Goal: Task Accomplishment & Management: Manage account settings

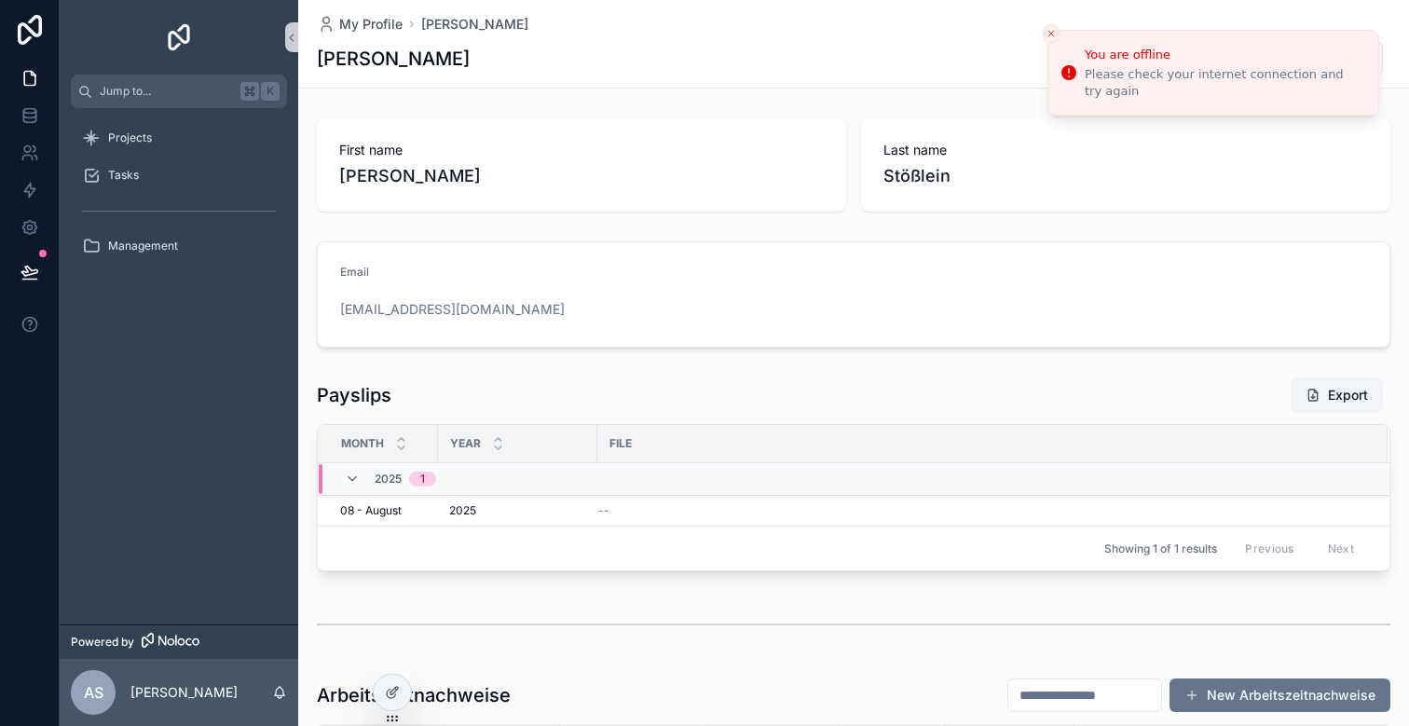
scroll to position [318, 0]
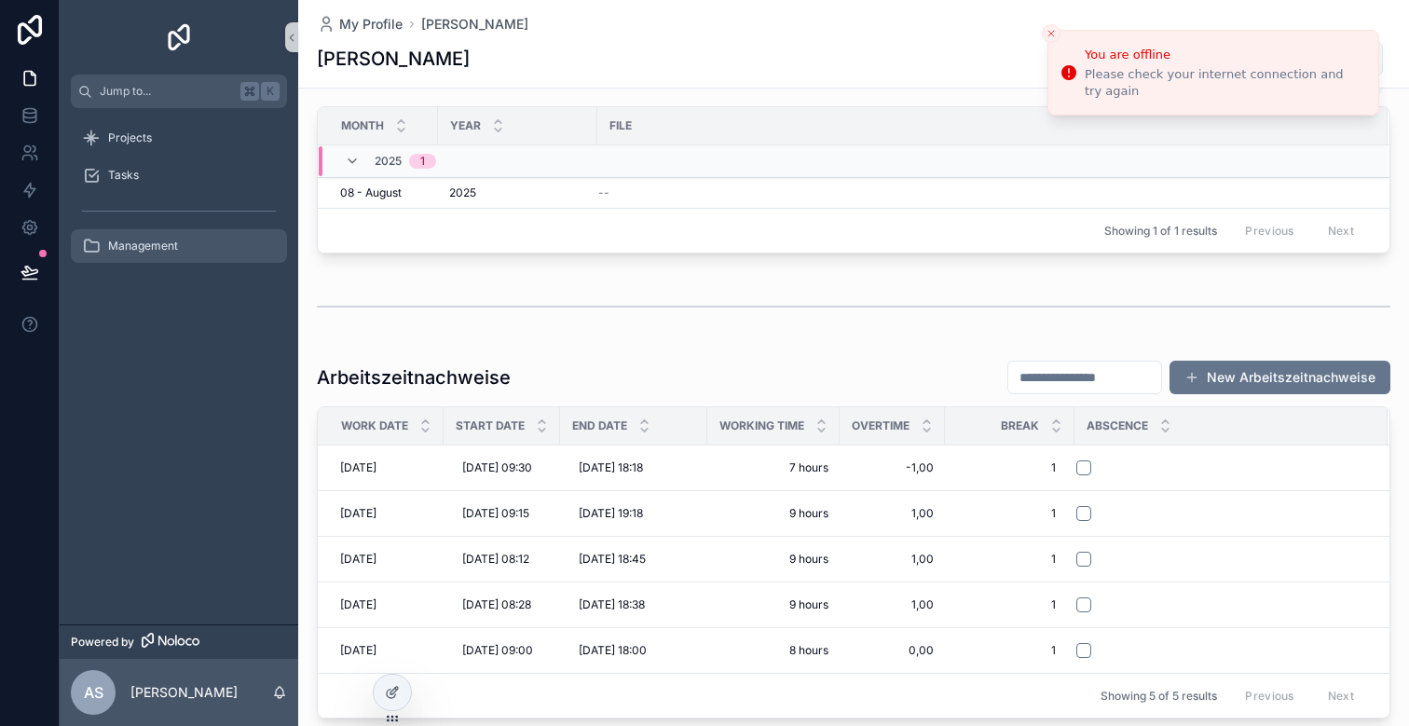
click at [137, 241] on span "Management" at bounding box center [143, 246] width 70 height 15
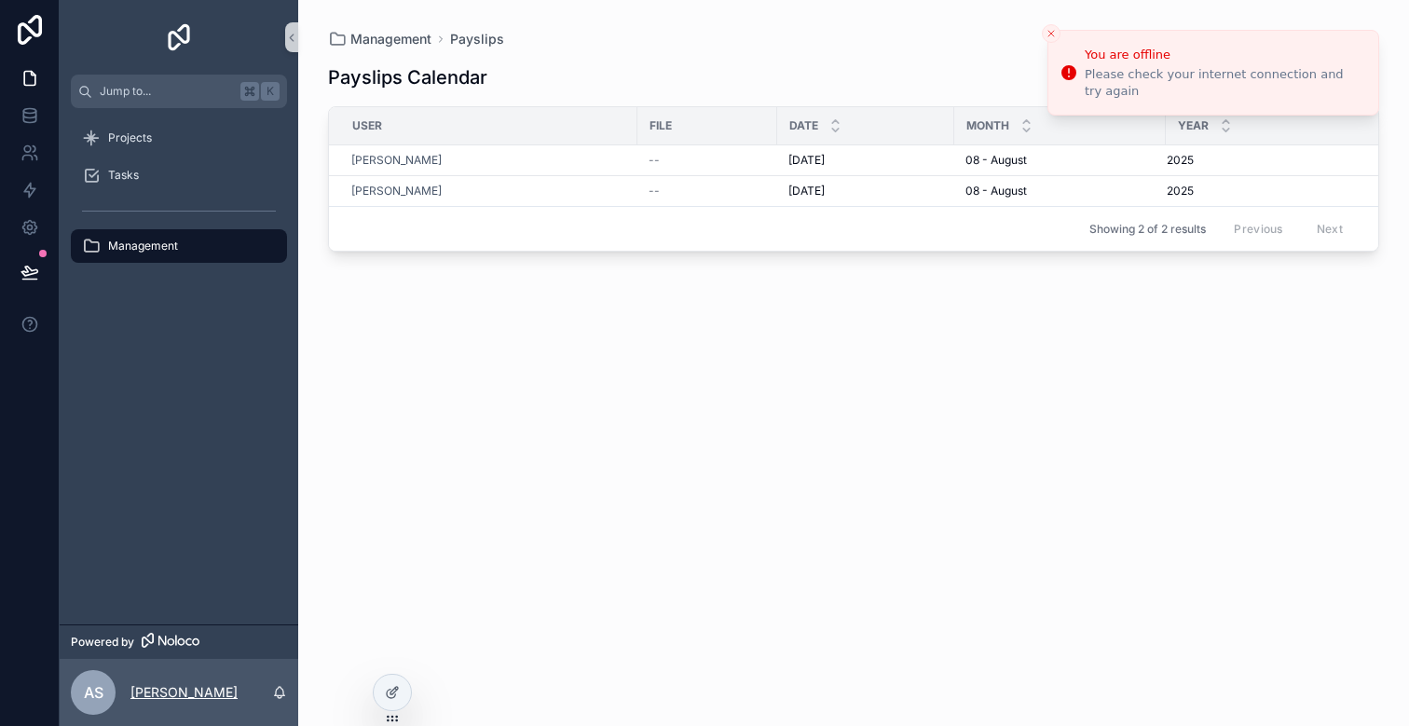
click at [167, 683] on p "[PERSON_NAME]" at bounding box center [183, 692] width 107 height 19
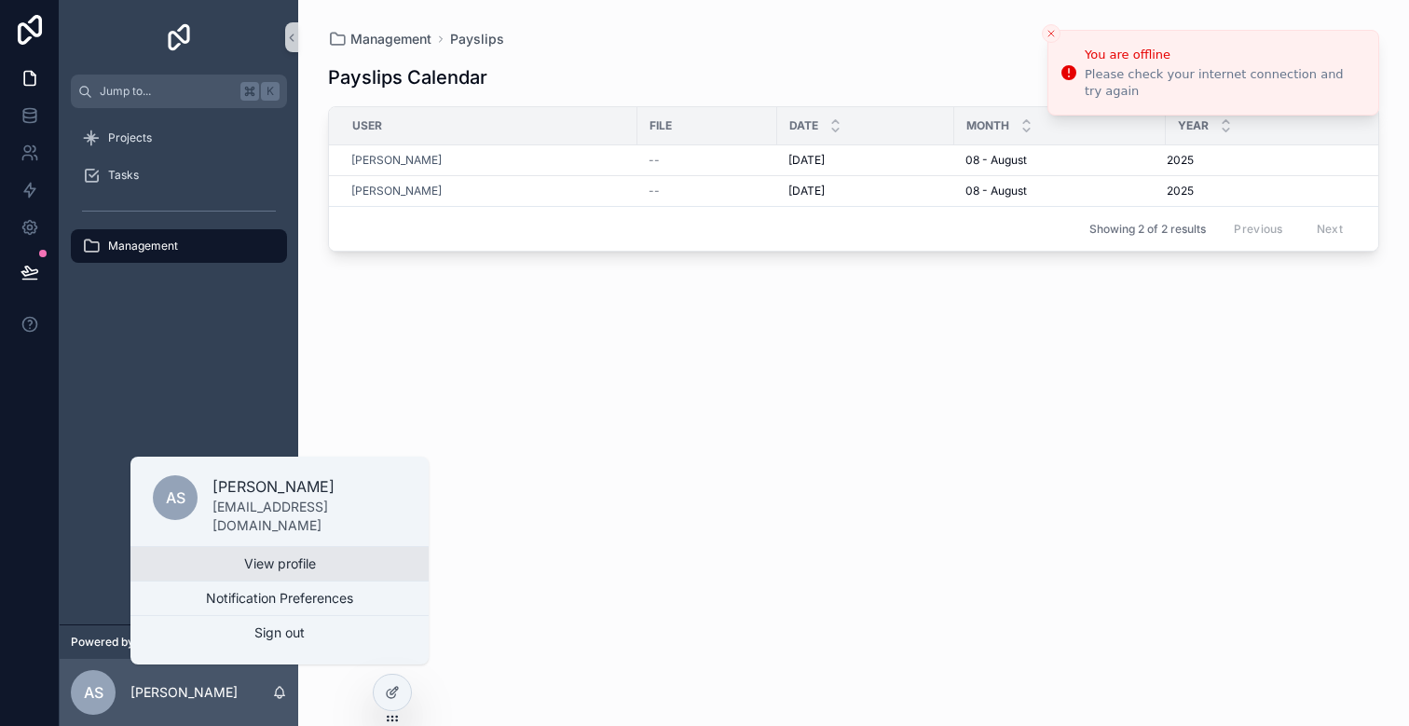
click at [226, 559] on link "View profile" at bounding box center [279, 564] width 298 height 34
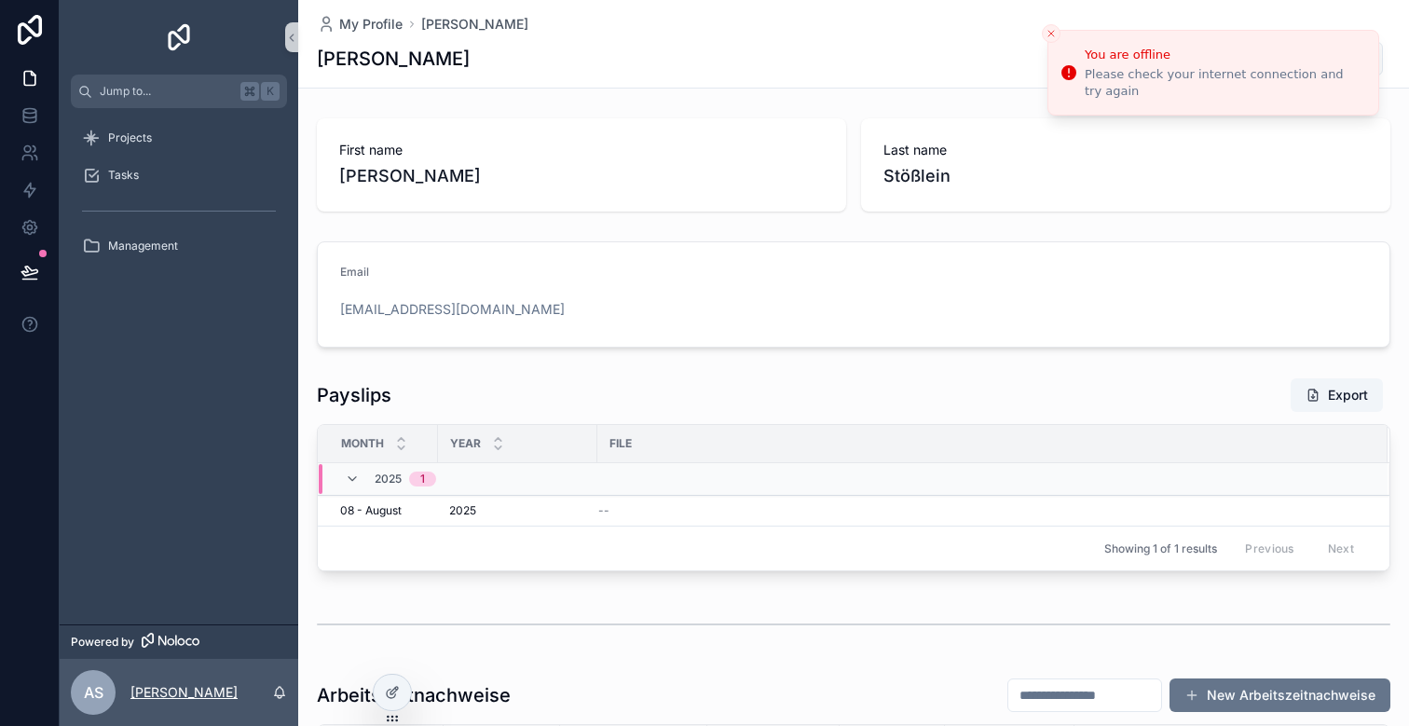
click at [186, 690] on p "[PERSON_NAME]" at bounding box center [183, 692] width 107 height 19
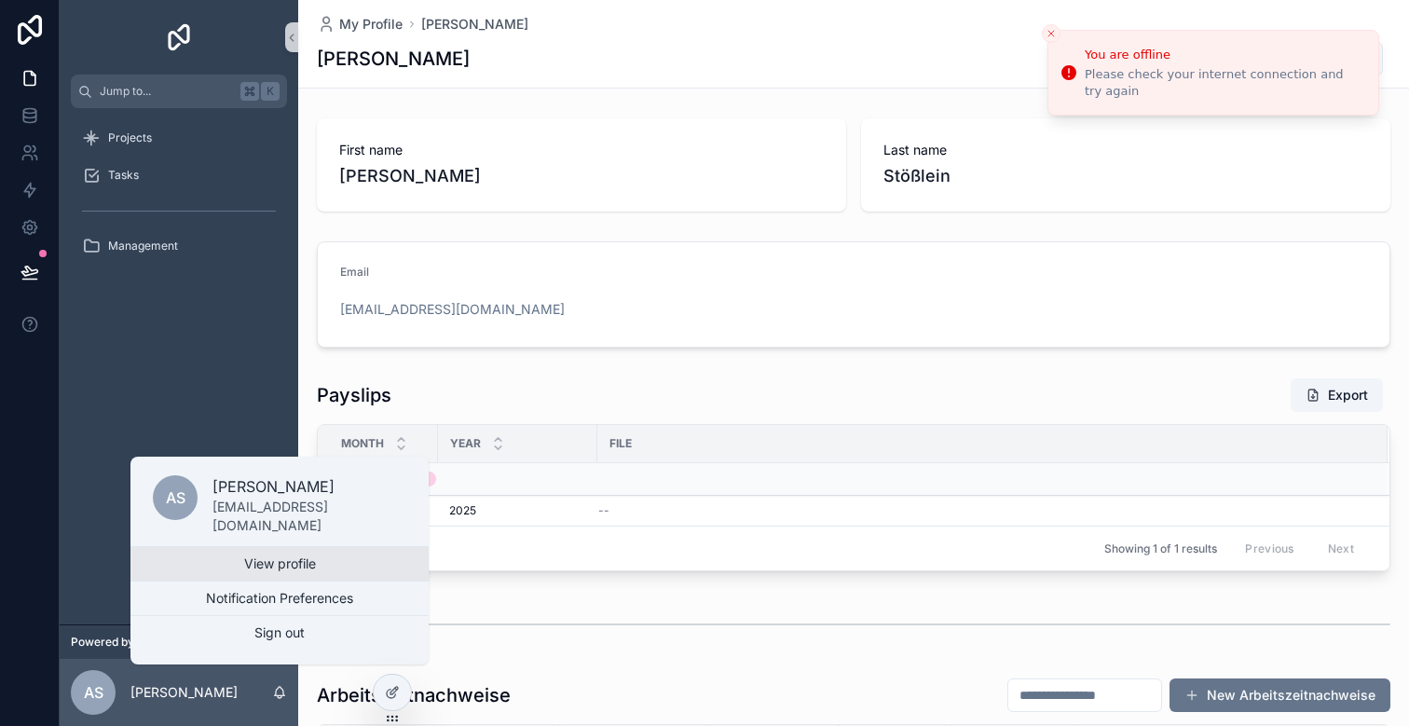
click at [247, 560] on link "View profile" at bounding box center [279, 564] width 298 height 34
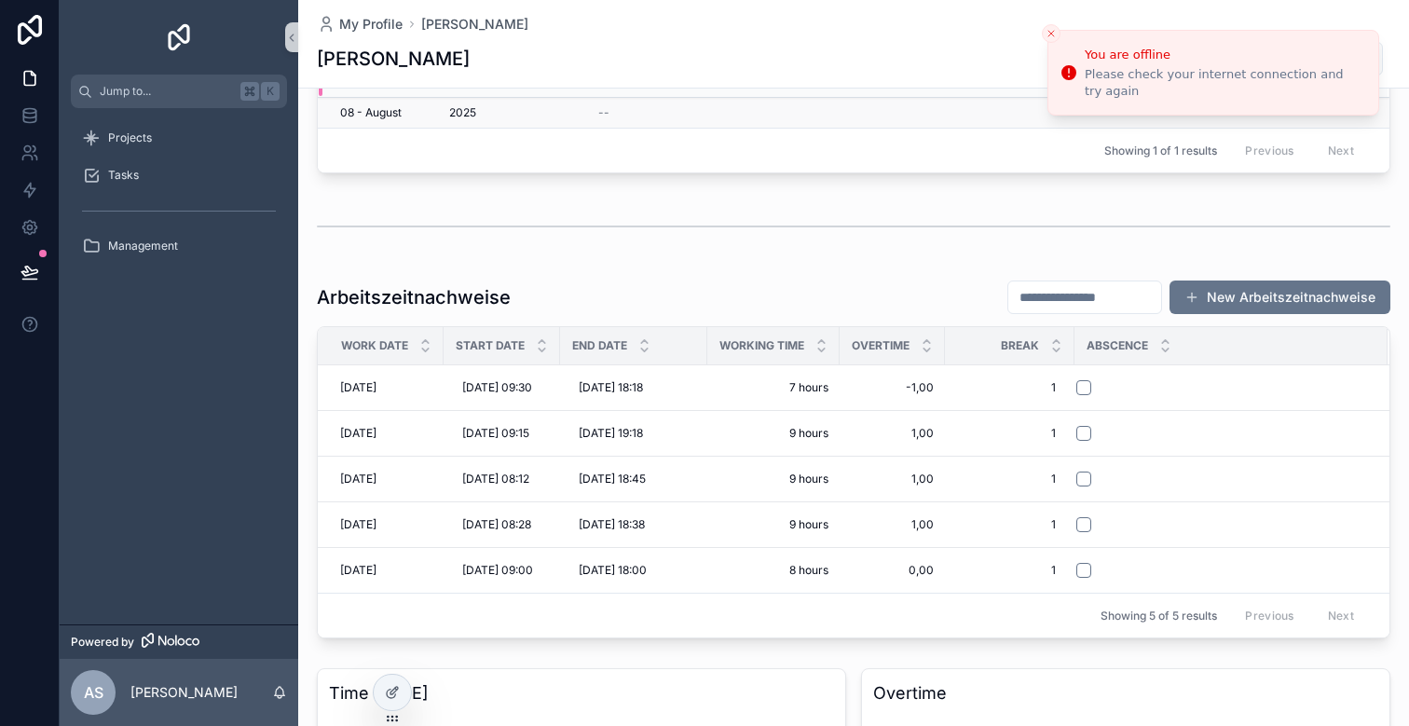
scroll to position [406, 0]
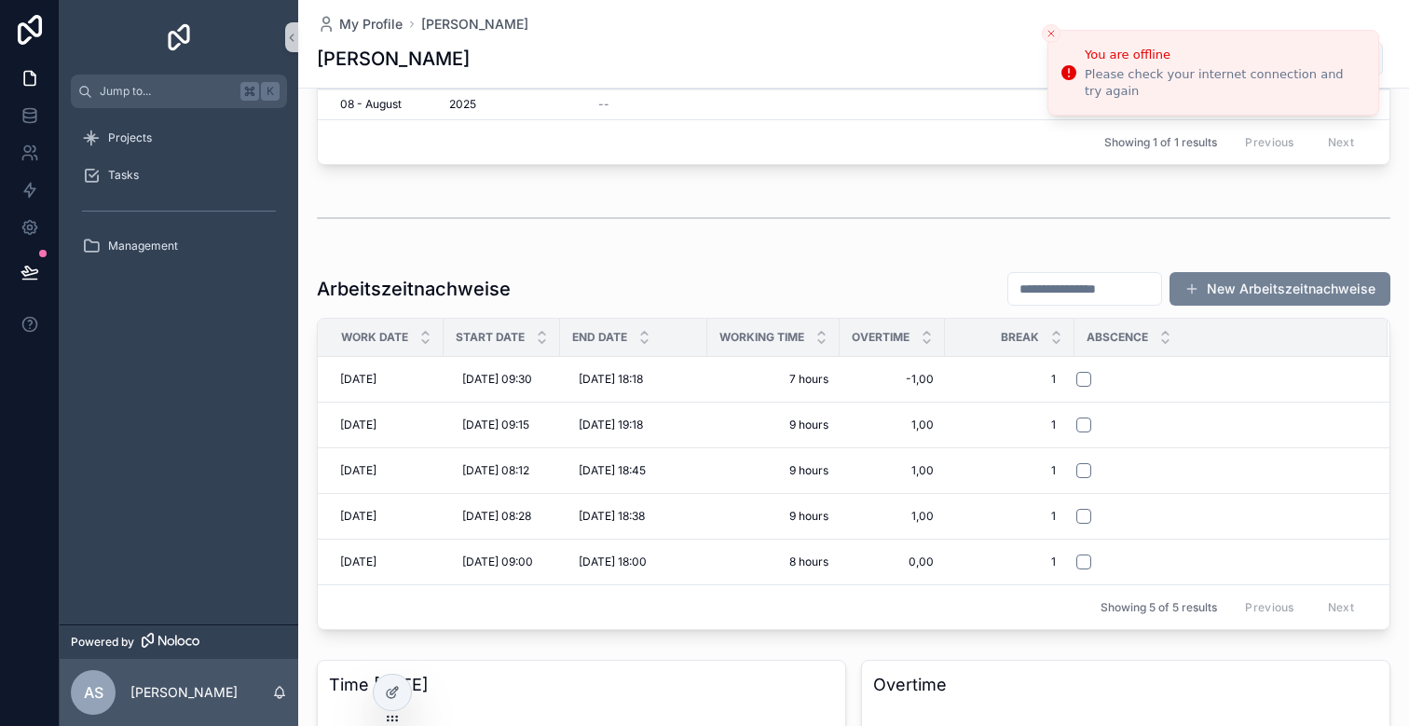
click at [1209, 295] on button "New Arbeitszeitnachweise" at bounding box center [1279, 289] width 221 height 34
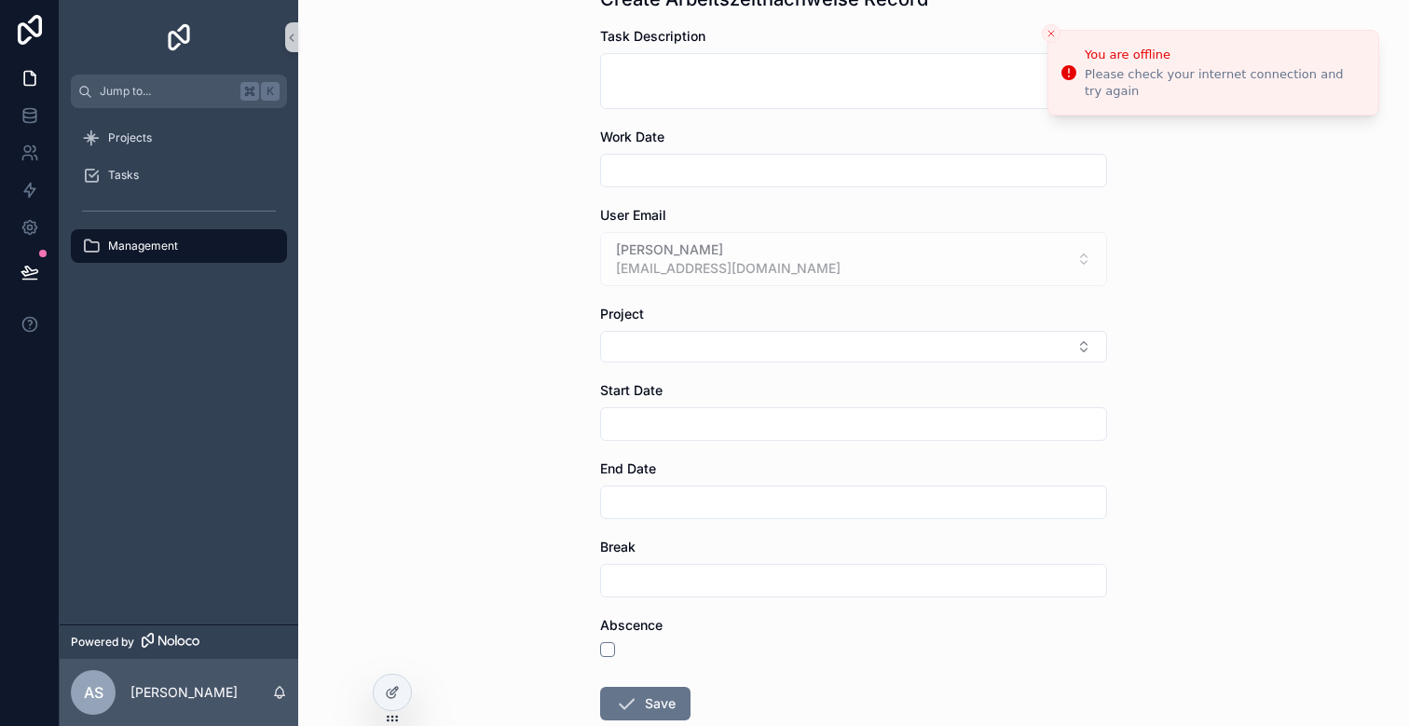
scroll to position [124, 0]
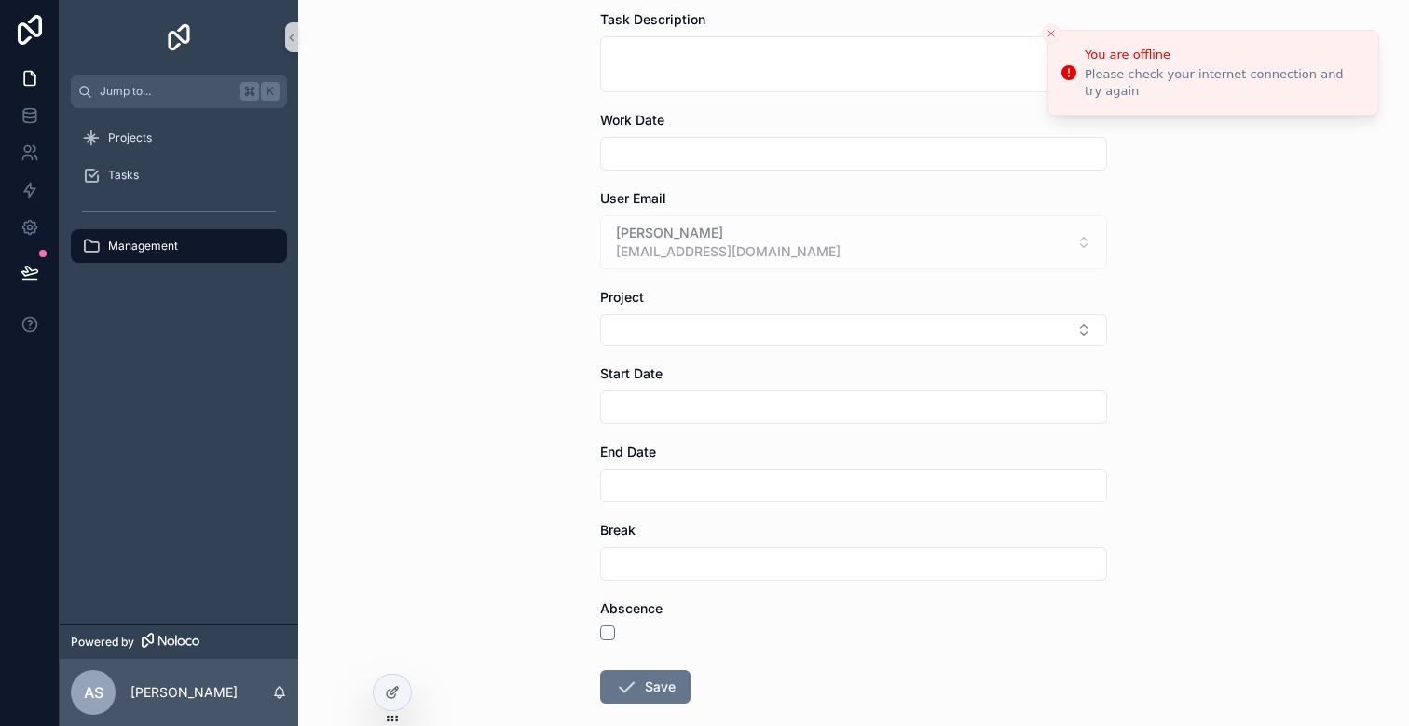
click at [716, 416] on input "scrollable content" at bounding box center [853, 407] width 505 height 26
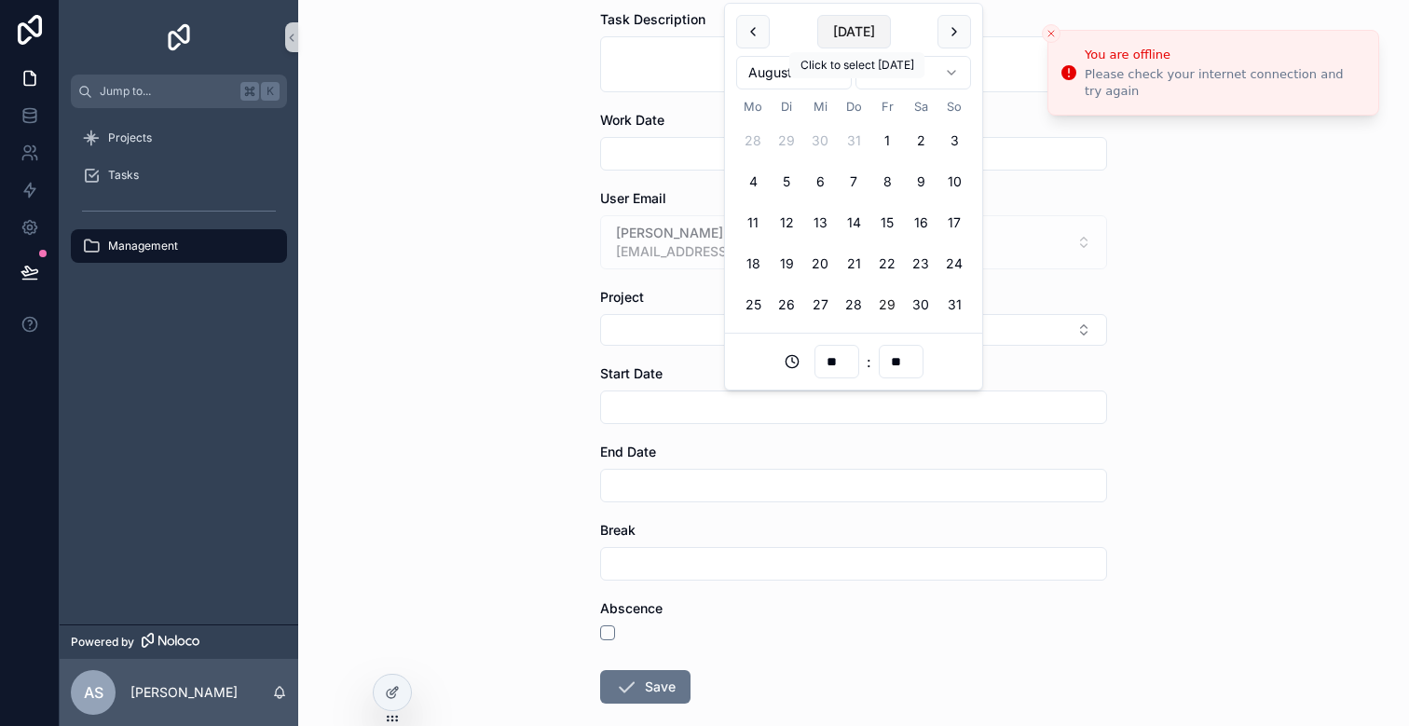
click at [858, 38] on button "[DATE]" at bounding box center [854, 32] width 74 height 34
type input "**********"
click at [797, 355] on icon "scrollable content" at bounding box center [792, 361] width 15 height 15
click at [796, 357] on circle "scrollable content" at bounding box center [792, 362] width 12 height 12
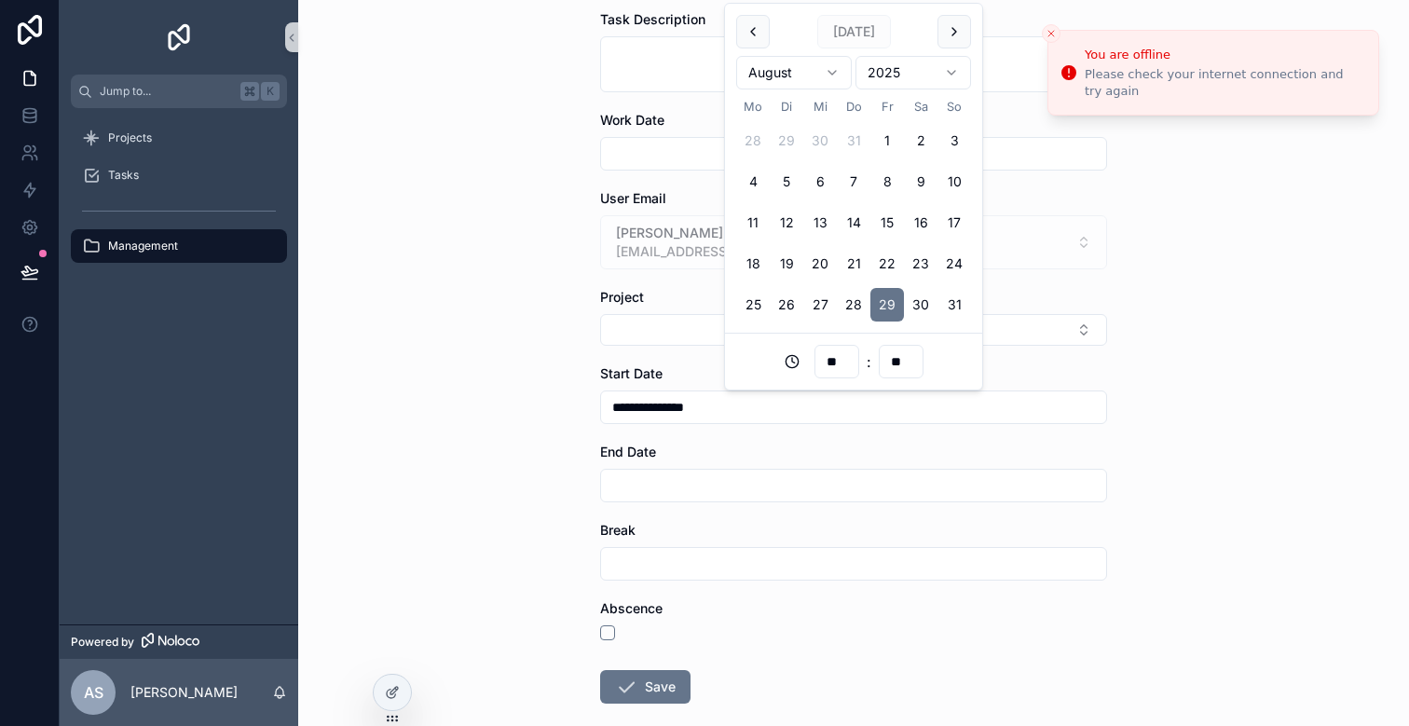
click at [545, 597] on div "**********" at bounding box center [853, 239] width 1111 height 726
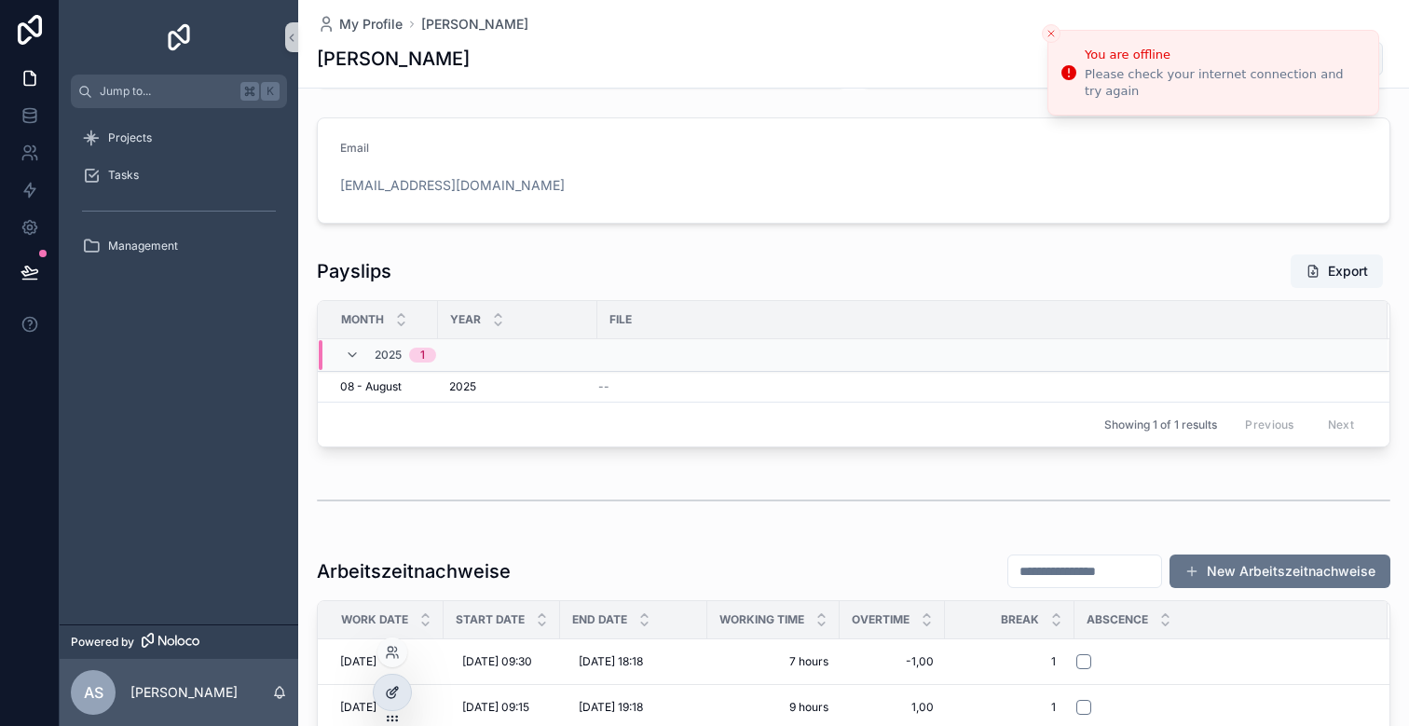
click at [395, 692] on icon at bounding box center [392, 692] width 15 height 15
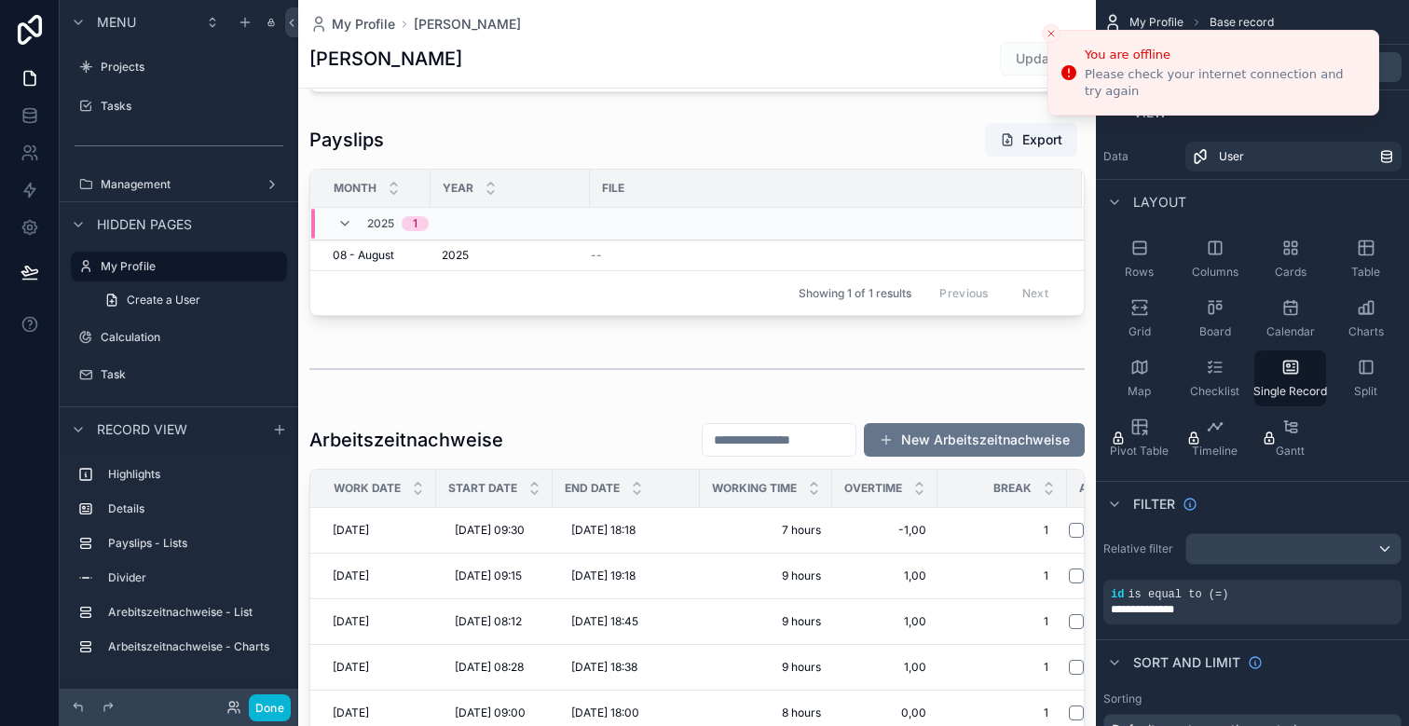
scroll to position [300, 0]
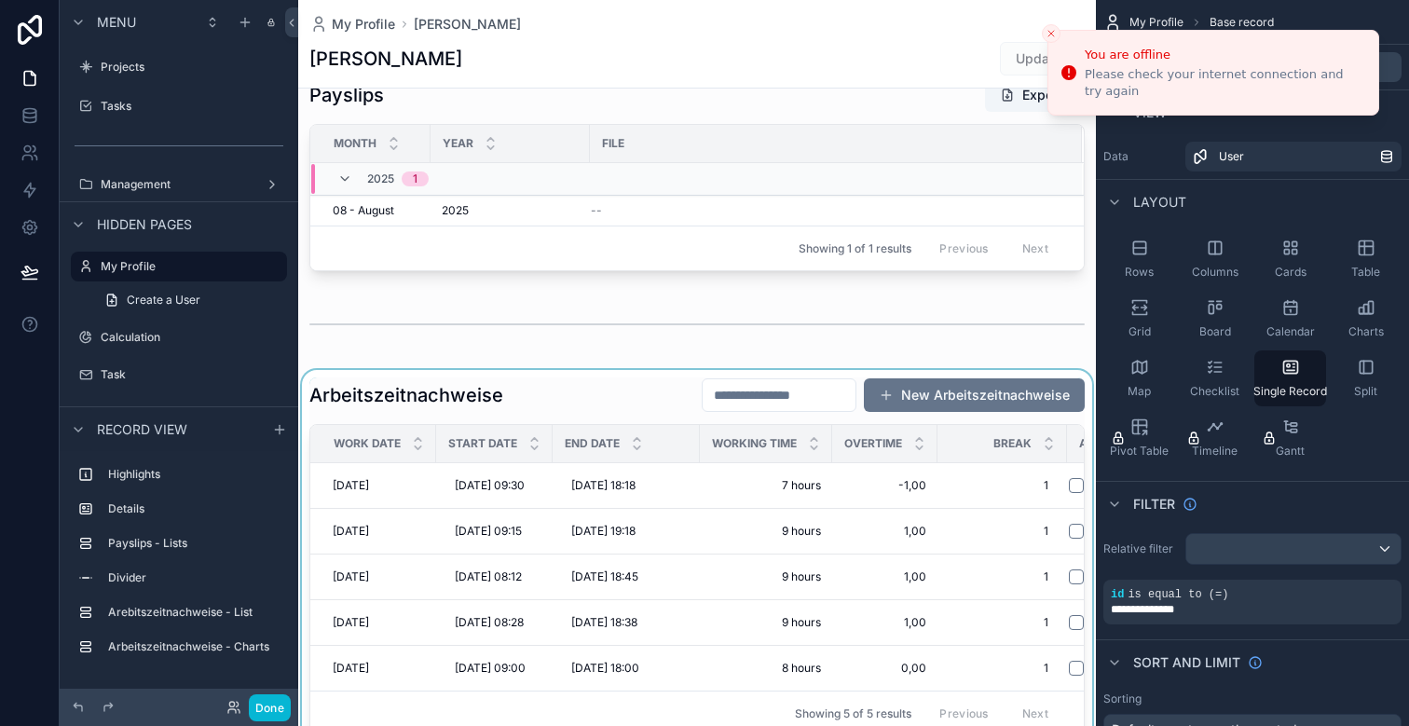
click at [923, 394] on div "scrollable content" at bounding box center [697, 557] width 798 height 374
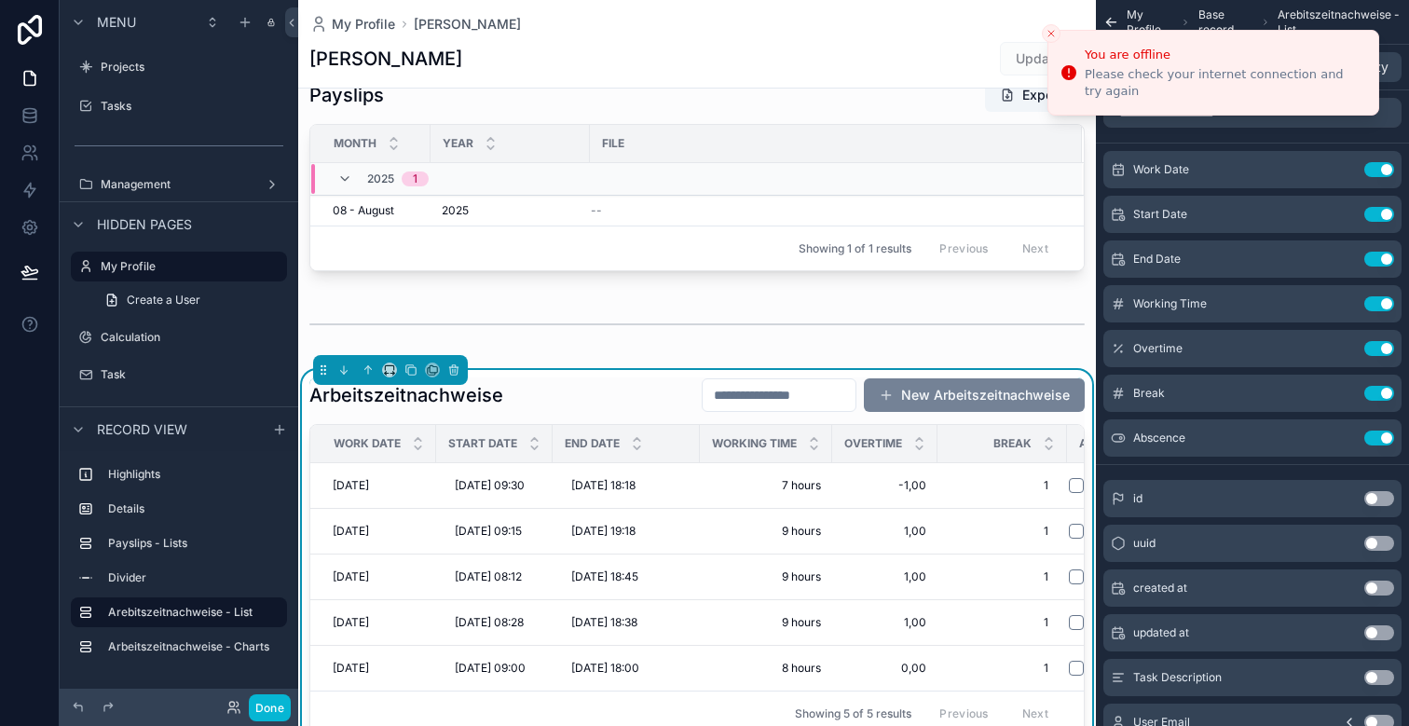
click at [945, 394] on button "New Arbeitszeitnachweise" at bounding box center [974, 395] width 221 height 34
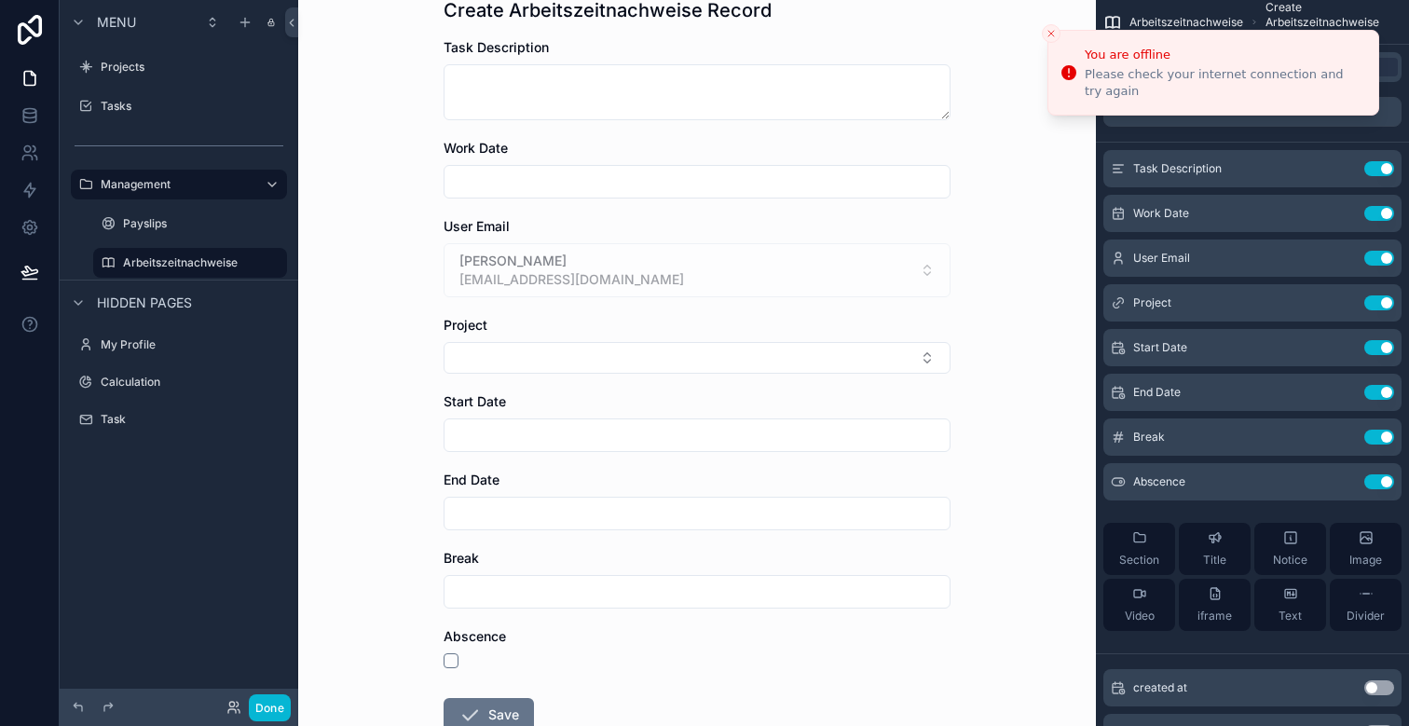
scroll to position [123, 0]
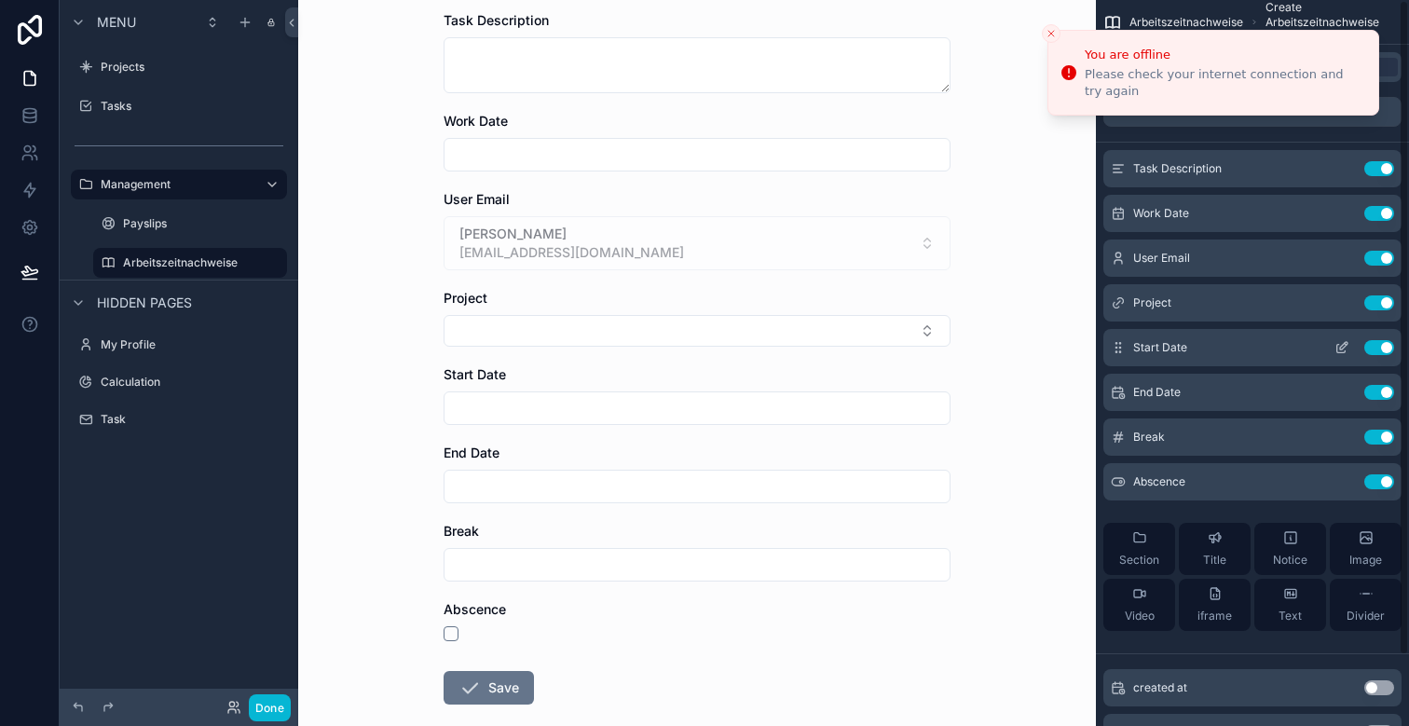
click at [1337, 349] on icon "scrollable content" at bounding box center [1341, 347] width 15 height 15
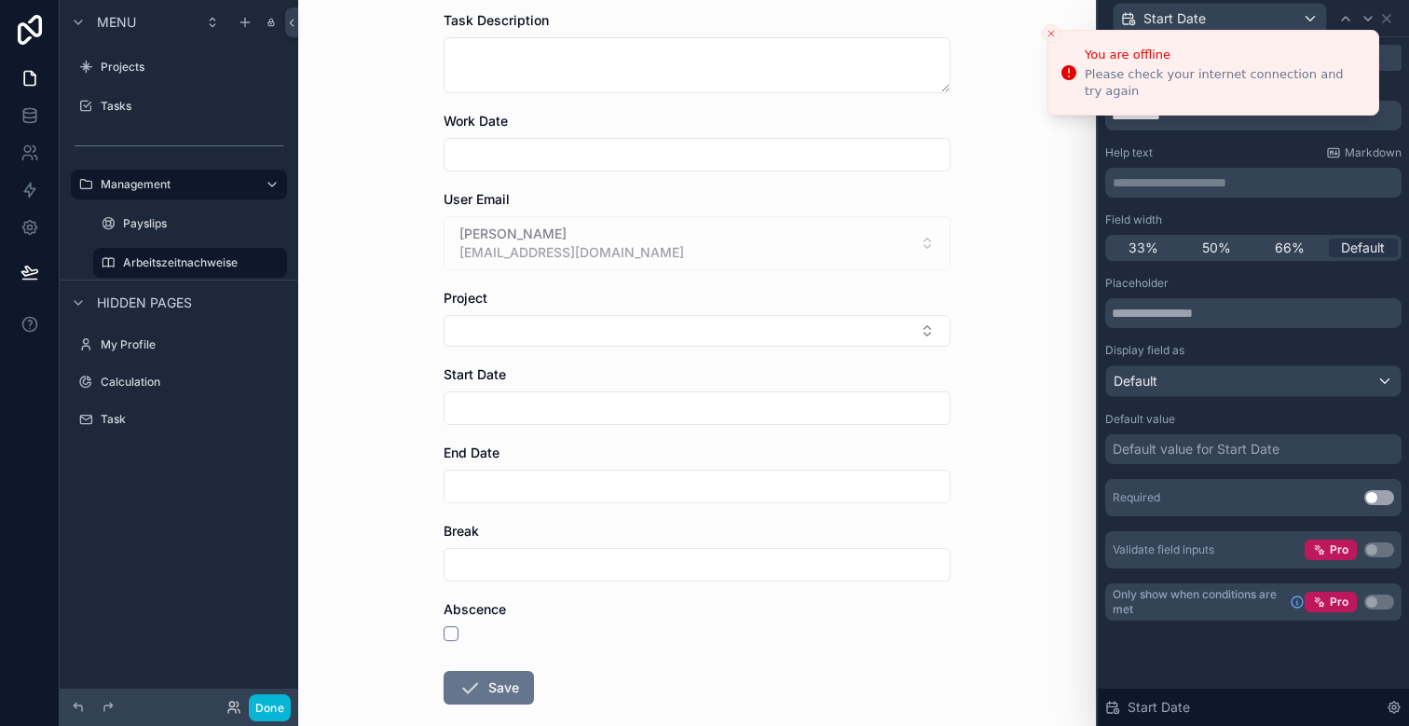
click at [1234, 449] on div "Default value for Start Date" at bounding box center [1196, 449] width 167 height 19
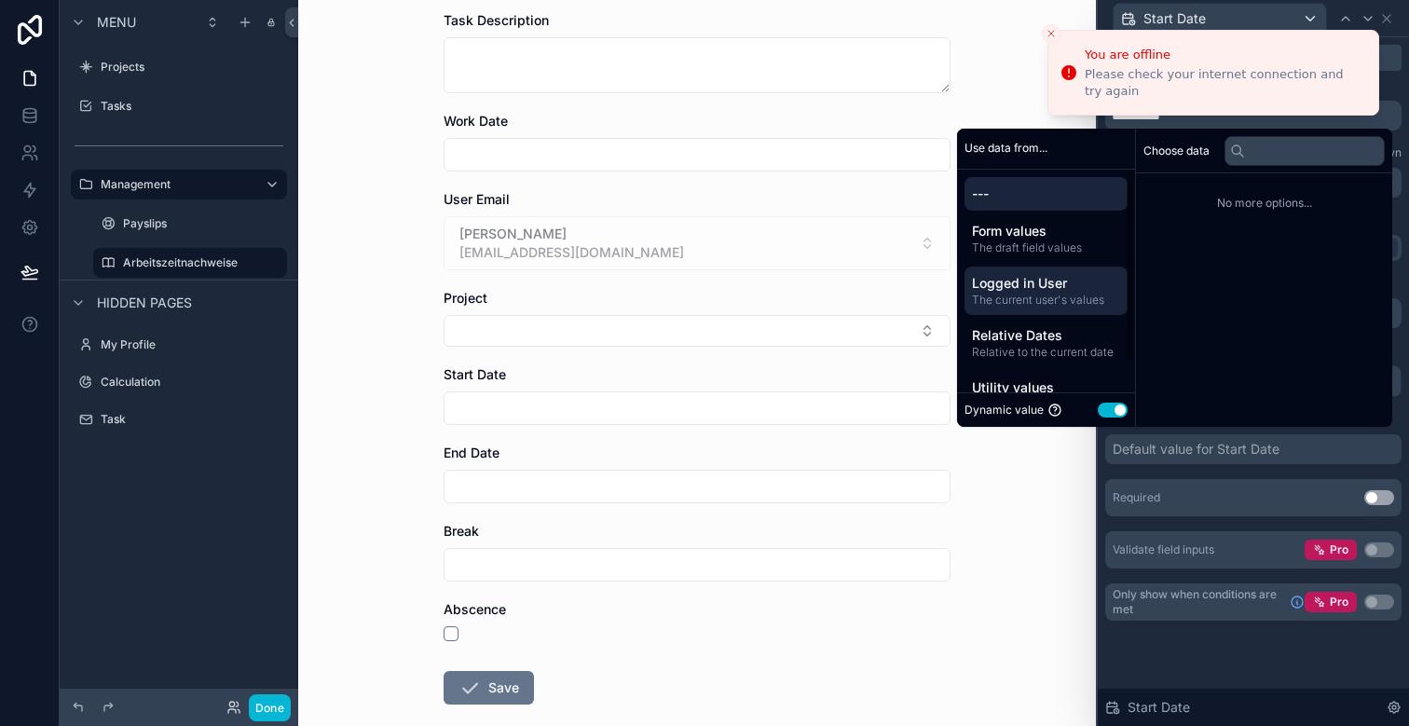
click at [1043, 294] on span "The current user's values" at bounding box center [1046, 300] width 148 height 15
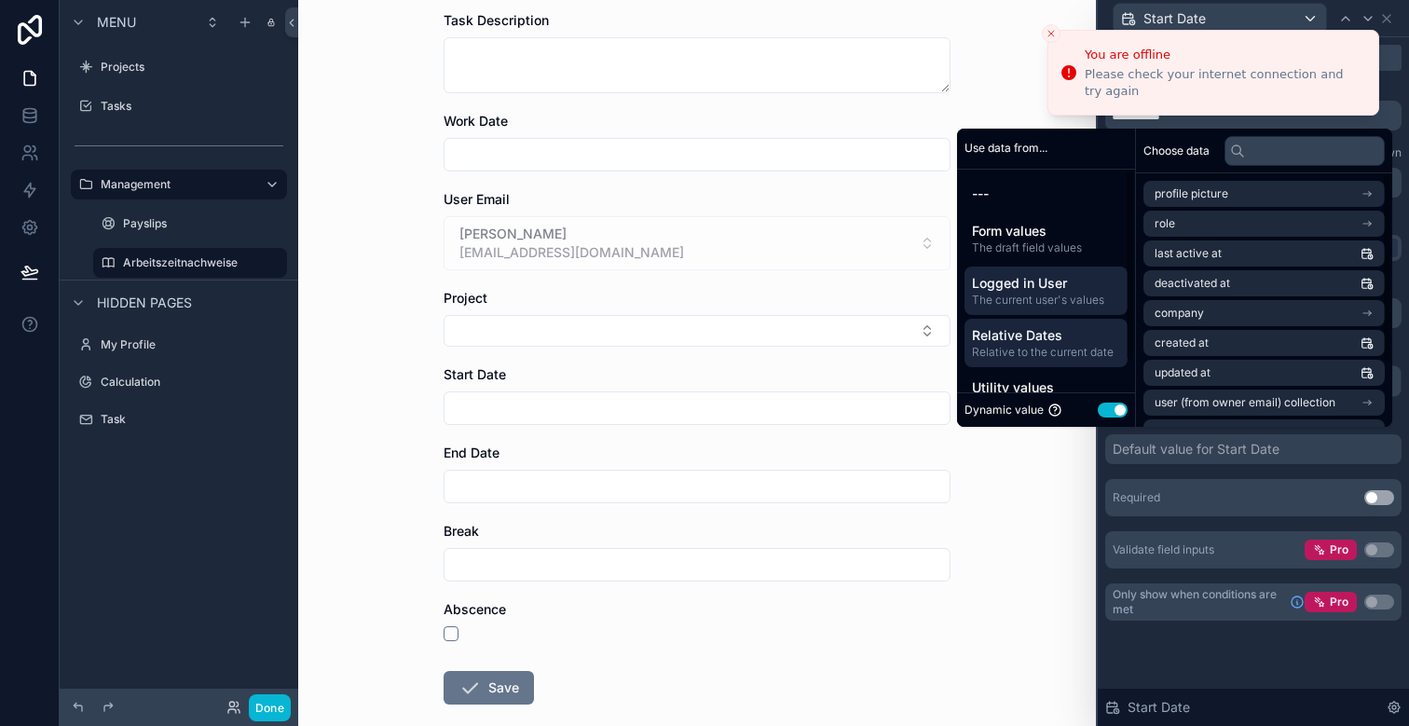
click at [1032, 338] on span "Relative Dates" at bounding box center [1046, 335] width 148 height 19
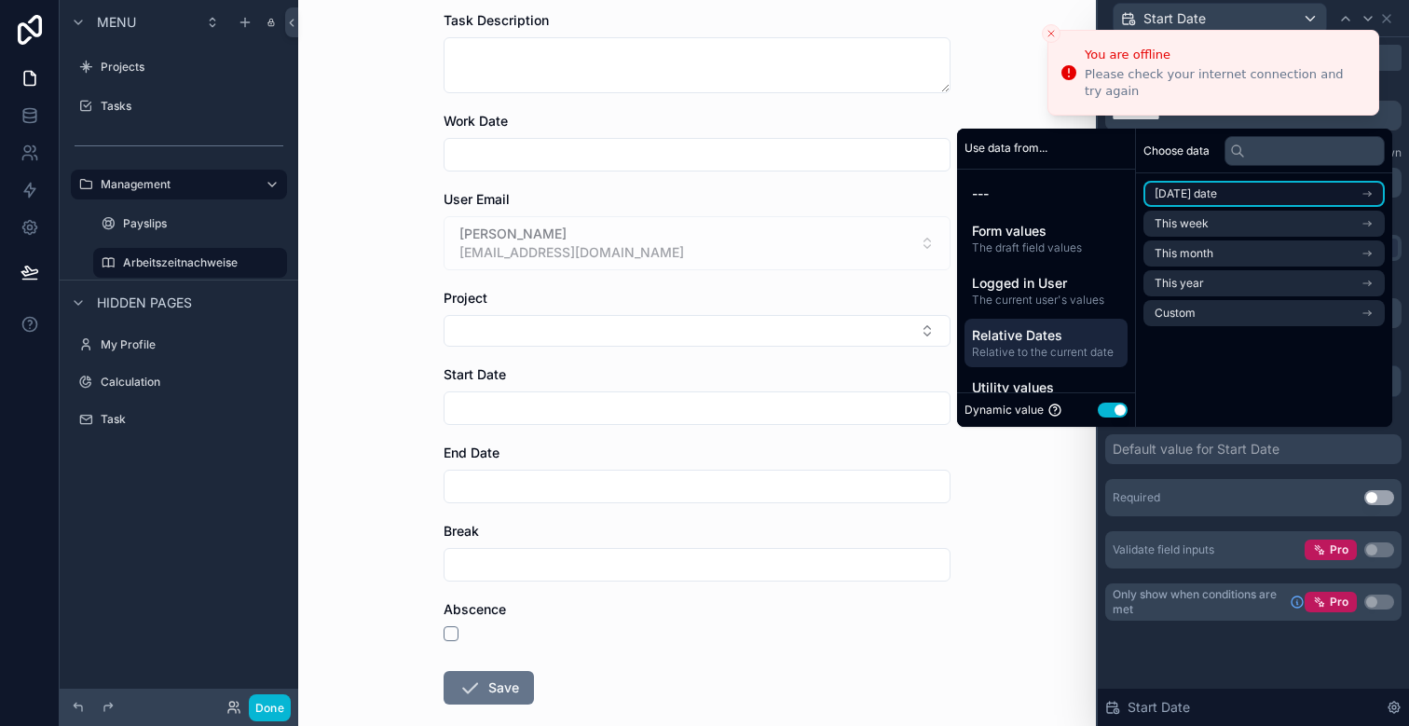
click at [1190, 194] on span "[DATE] date" at bounding box center [1186, 193] width 62 height 15
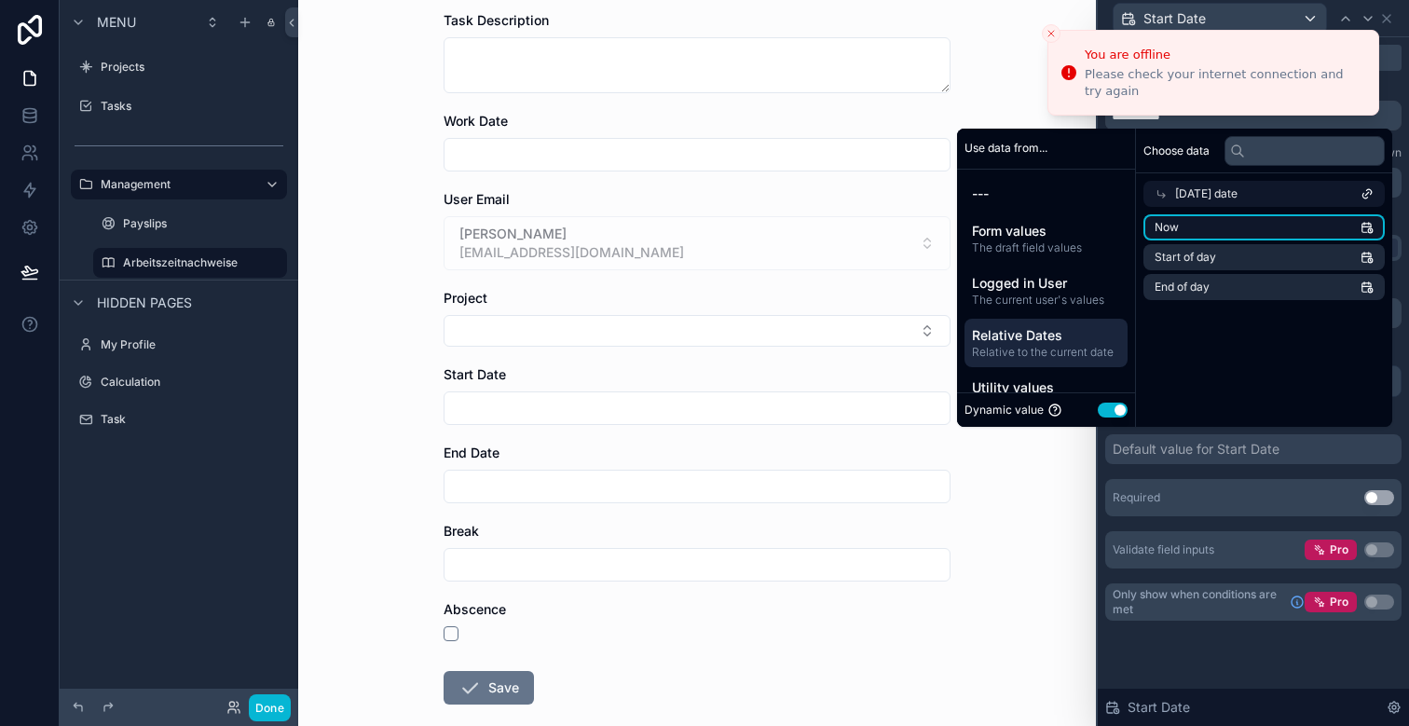
click at [1180, 227] on li "Now" at bounding box center [1263, 227] width 241 height 26
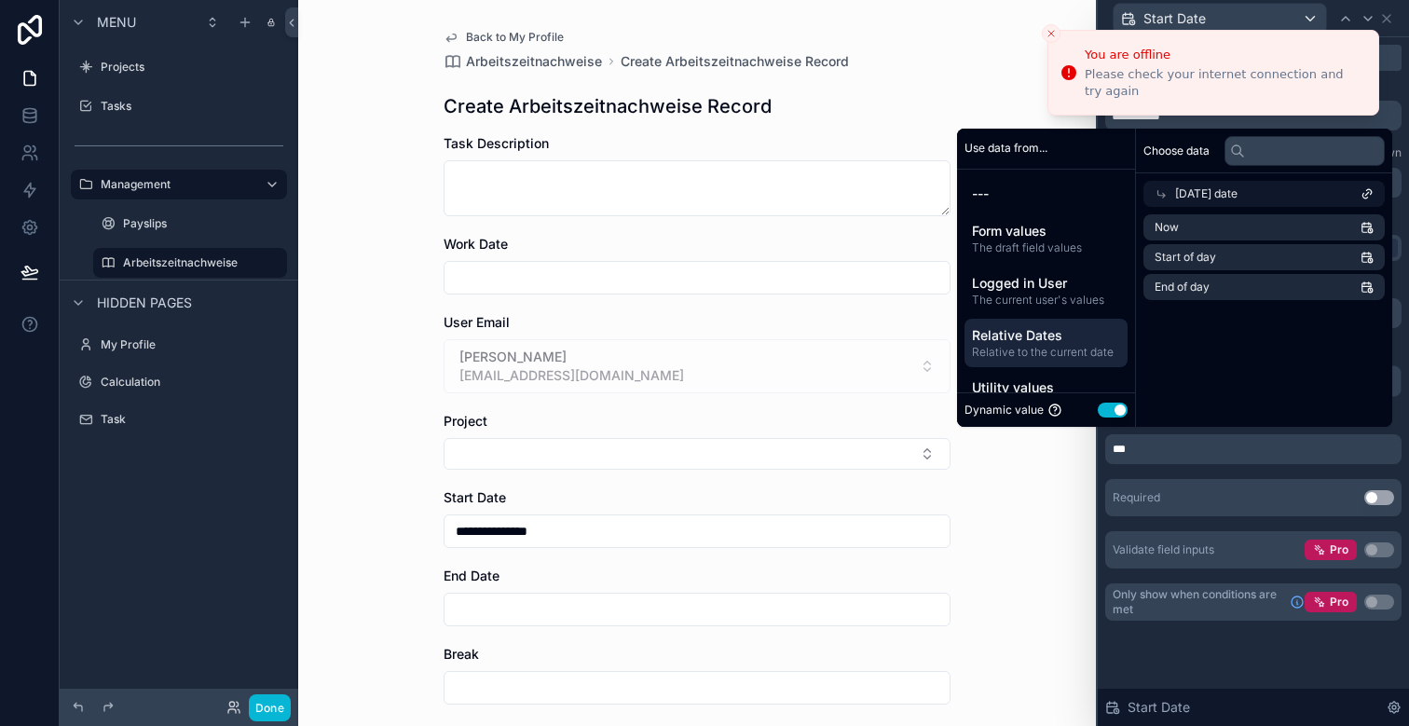
click at [1004, 500] on div "**********" at bounding box center [697, 363] width 798 height 726
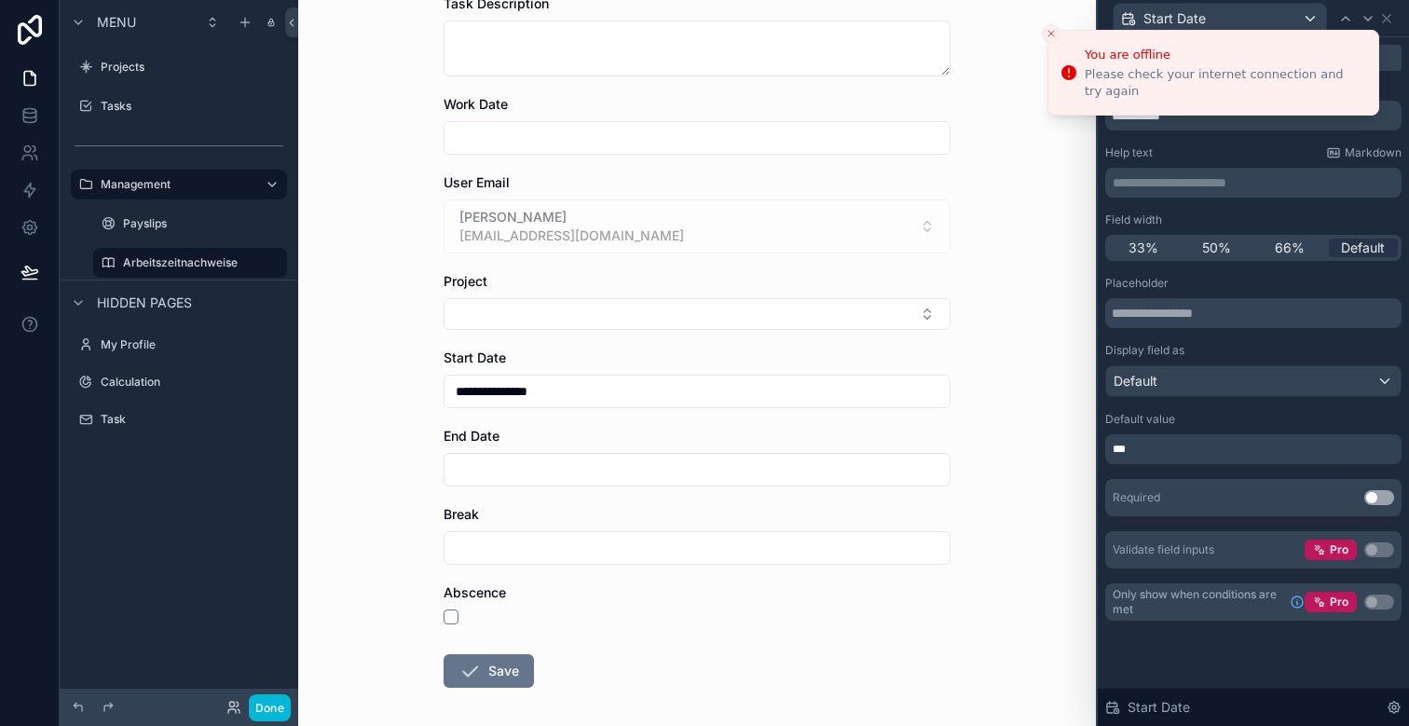
scroll to position [221, 0]
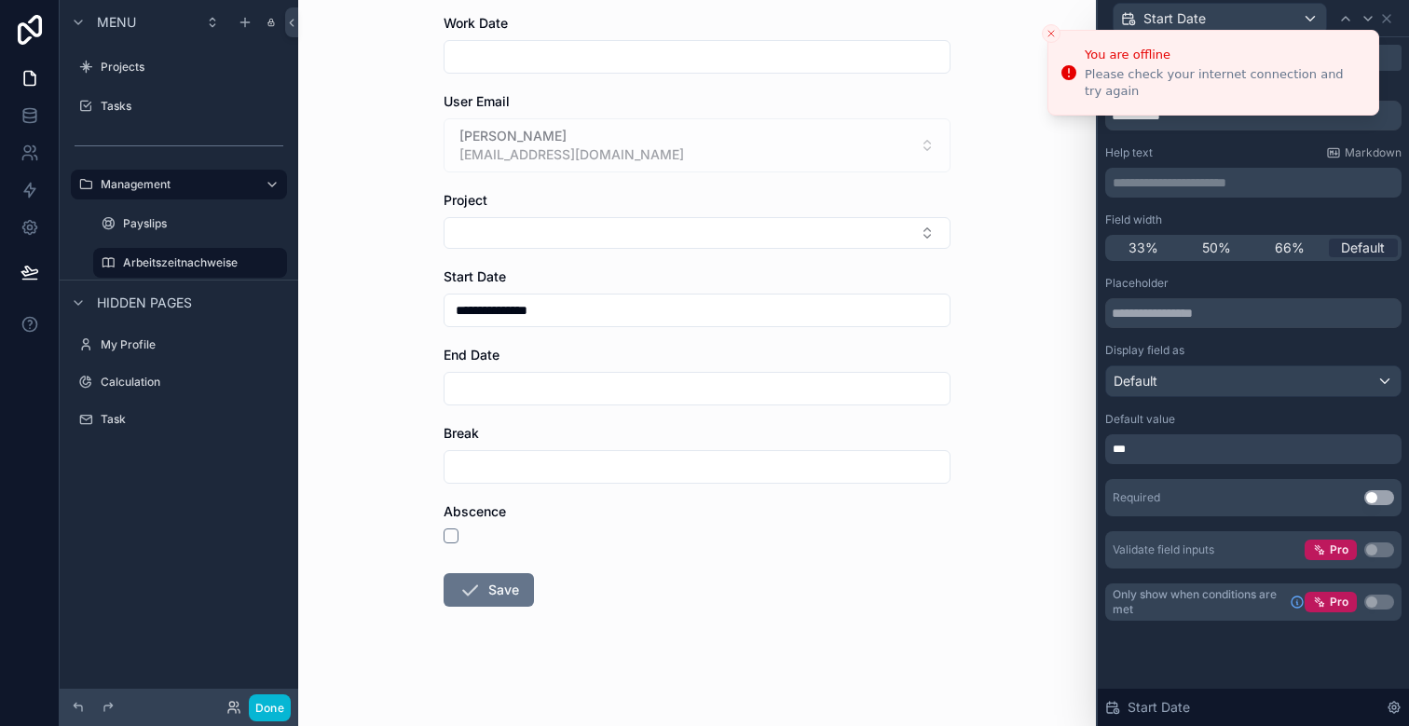
click at [1047, 34] on icon "Close toast" at bounding box center [1051, 33] width 11 height 11
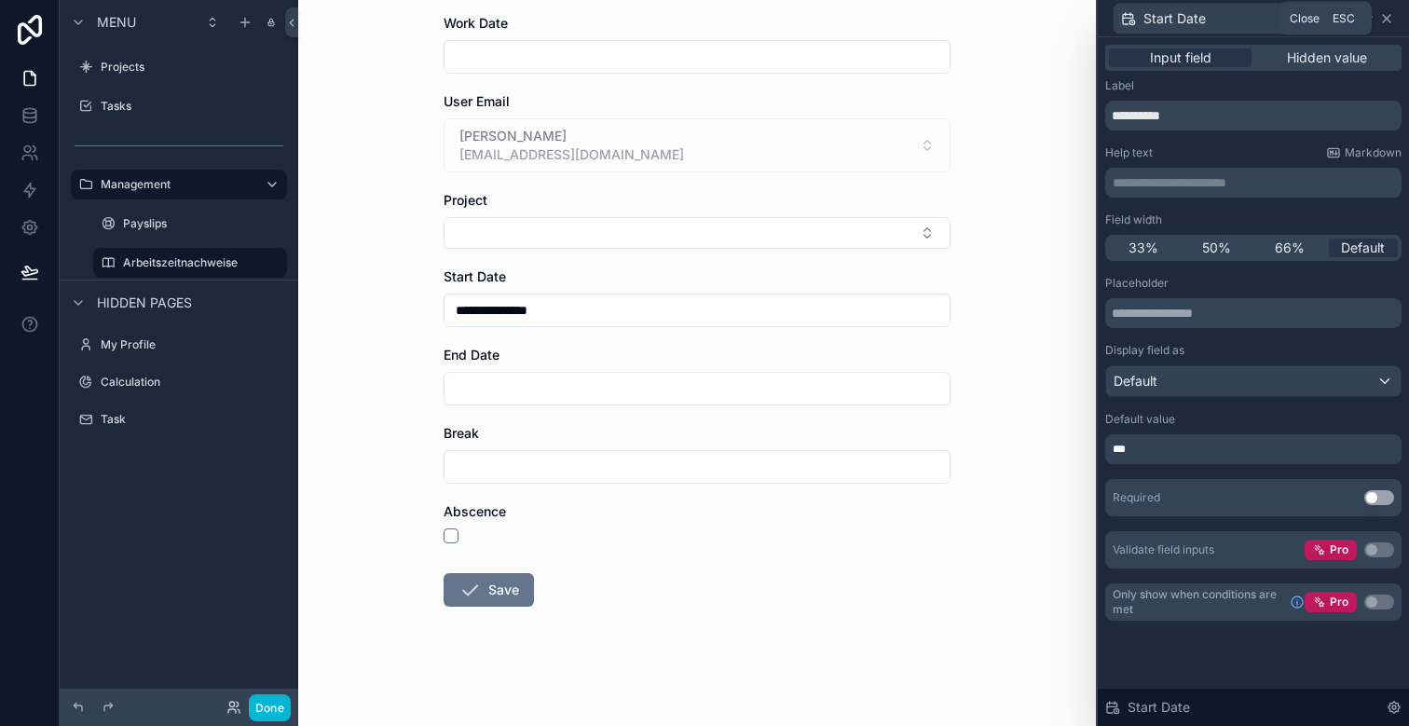
click at [1384, 21] on icon at bounding box center [1386, 18] width 7 height 7
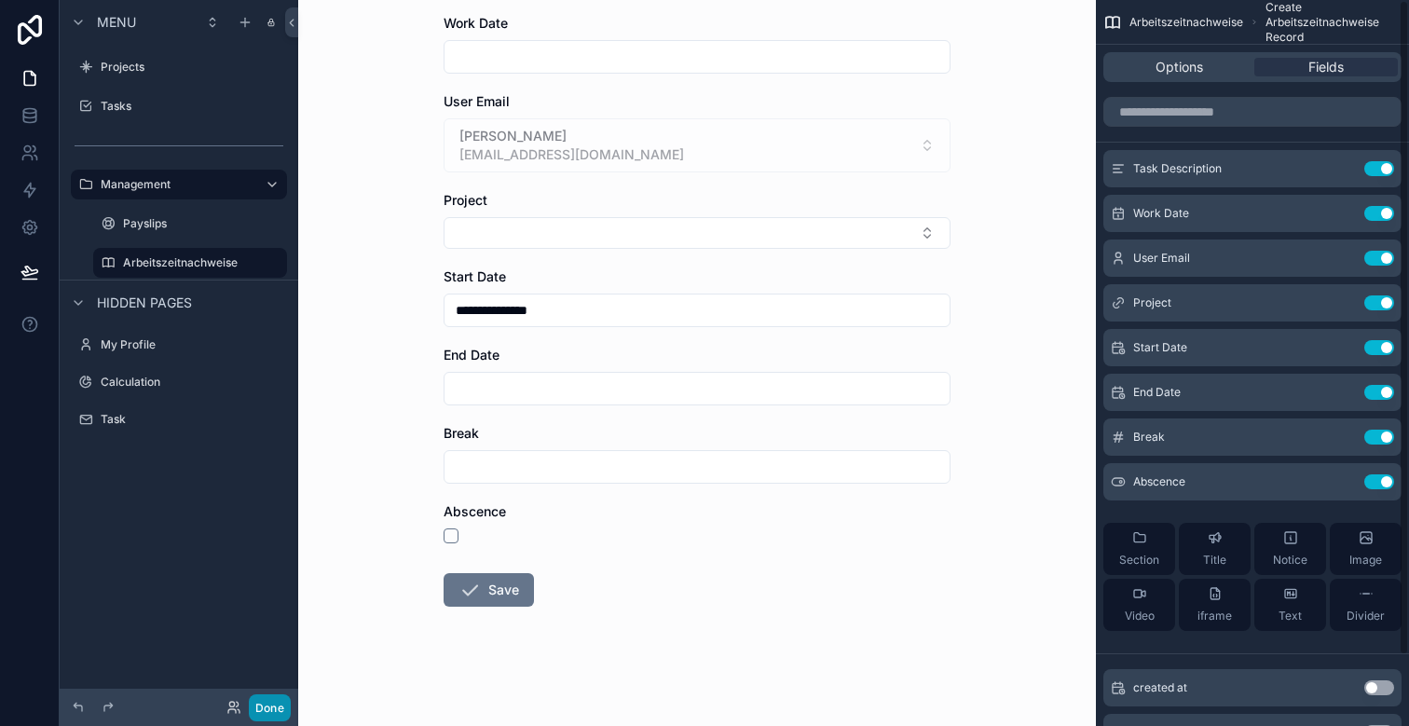
click at [268, 704] on button "Done" at bounding box center [270, 707] width 42 height 27
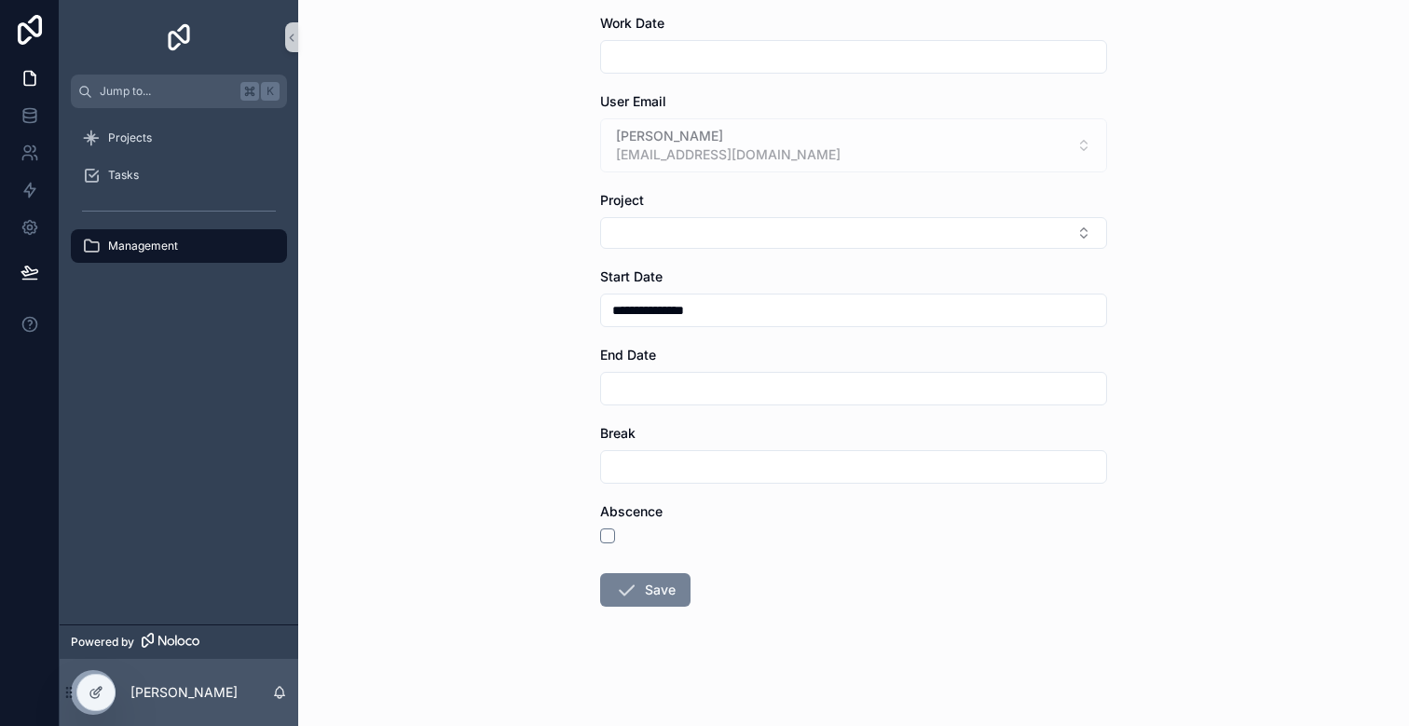
click at [637, 594] on button "Save" at bounding box center [645, 590] width 90 height 34
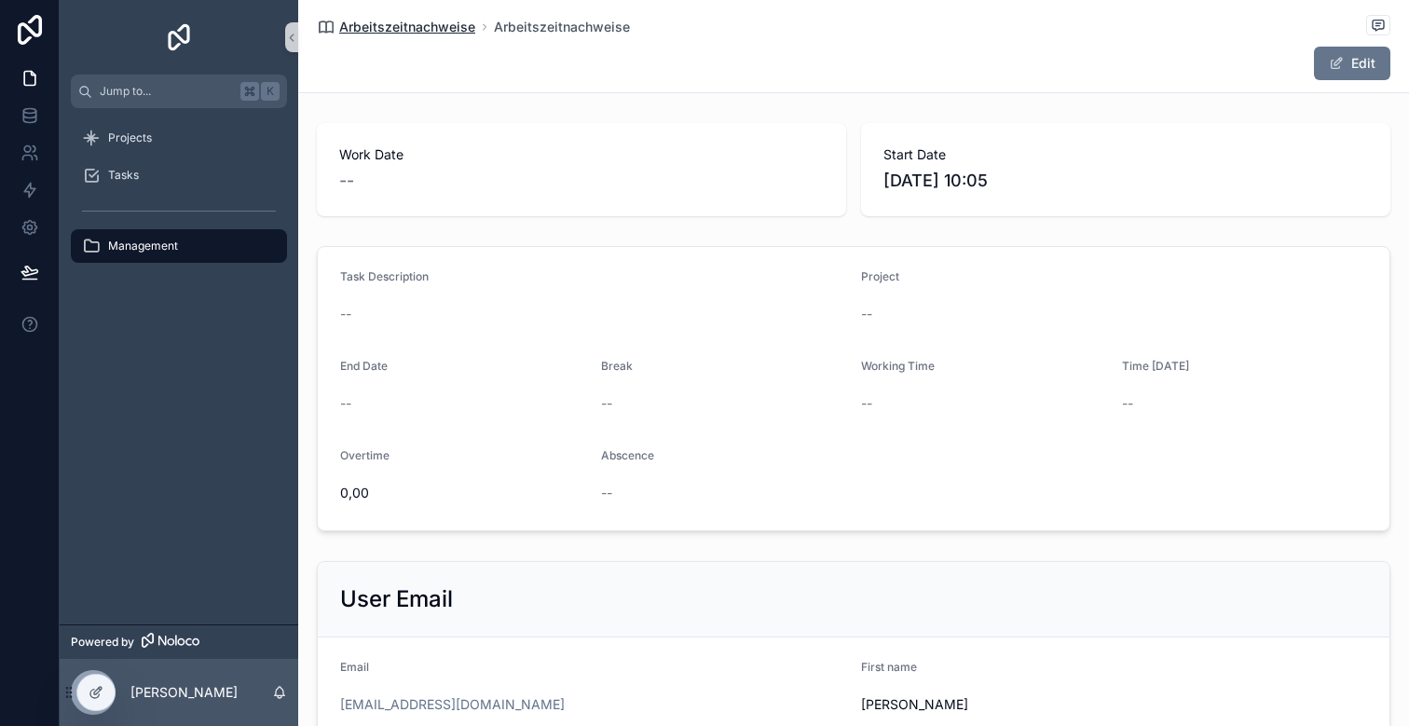
click at [439, 30] on span "Arbeitszeitnachweise" at bounding box center [407, 27] width 136 height 19
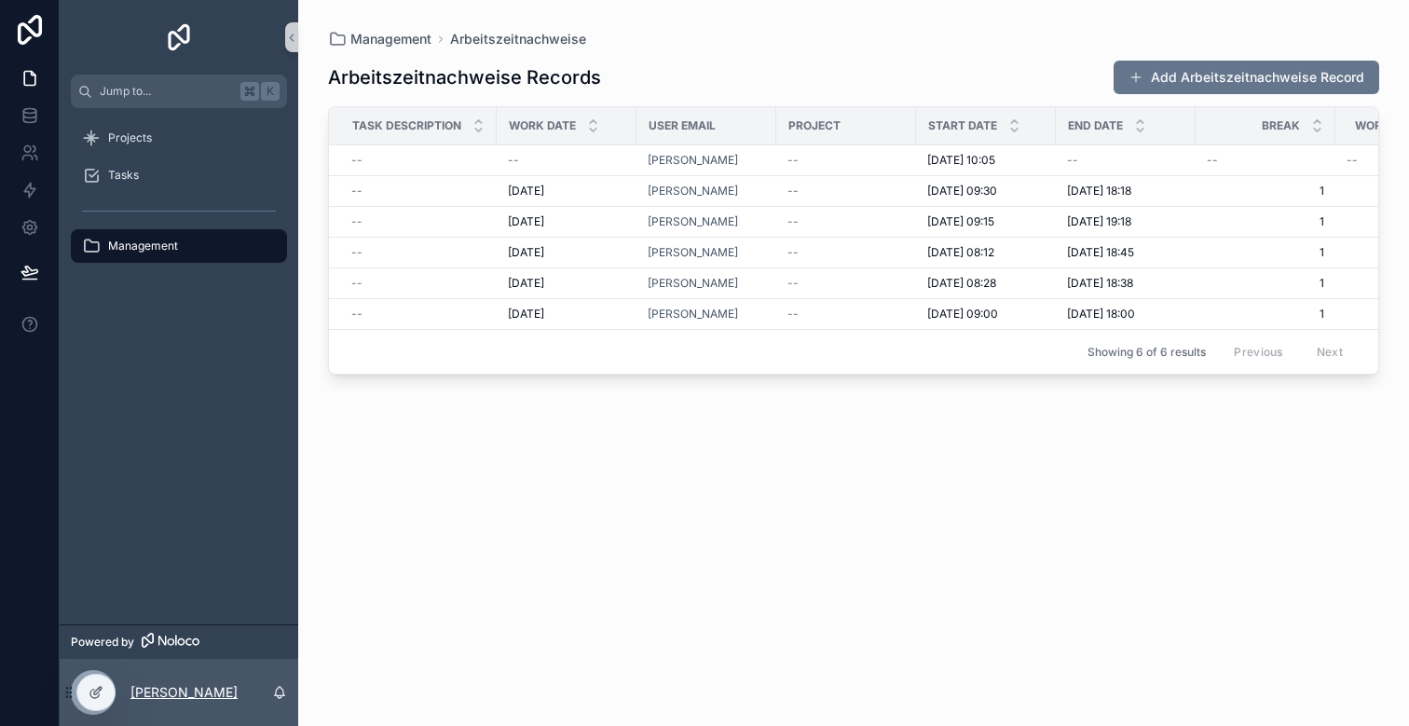
click at [203, 693] on p "[PERSON_NAME]" at bounding box center [183, 692] width 107 height 19
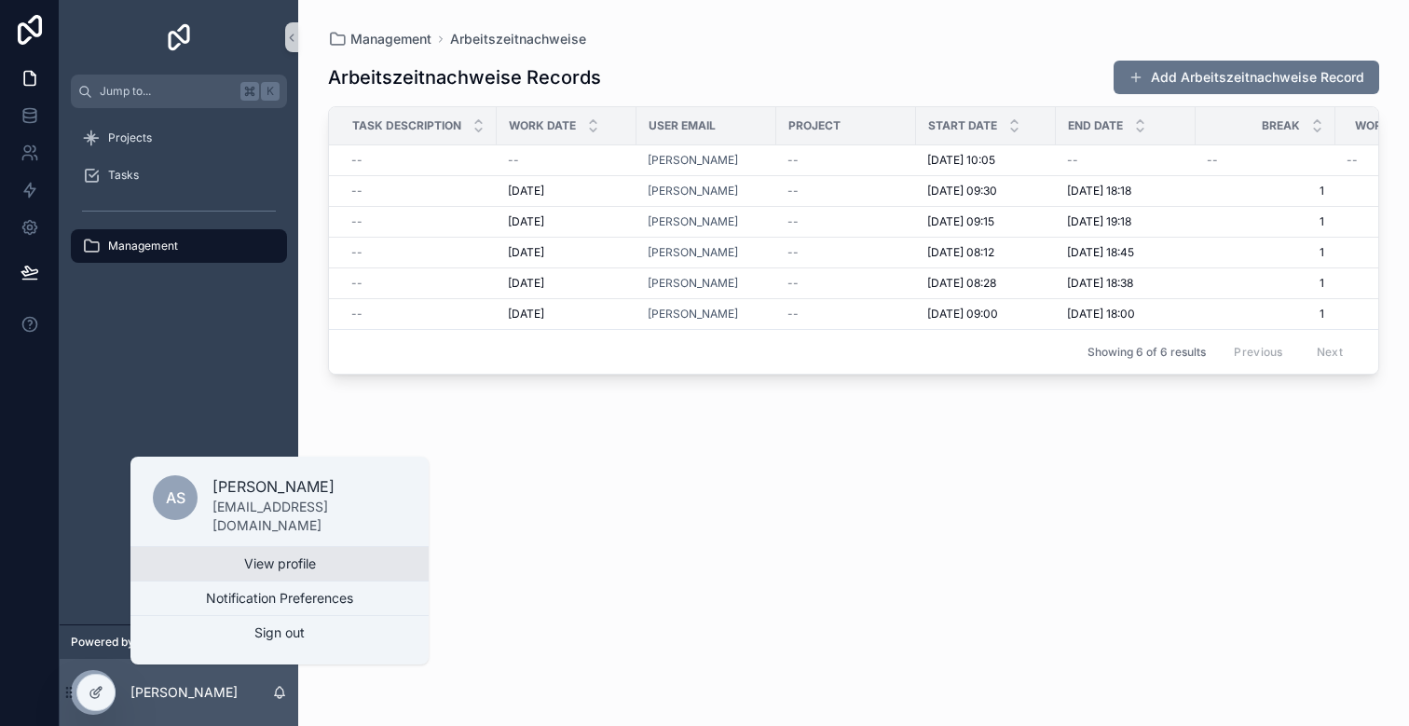
click at [248, 563] on link "View profile" at bounding box center [279, 564] width 298 height 34
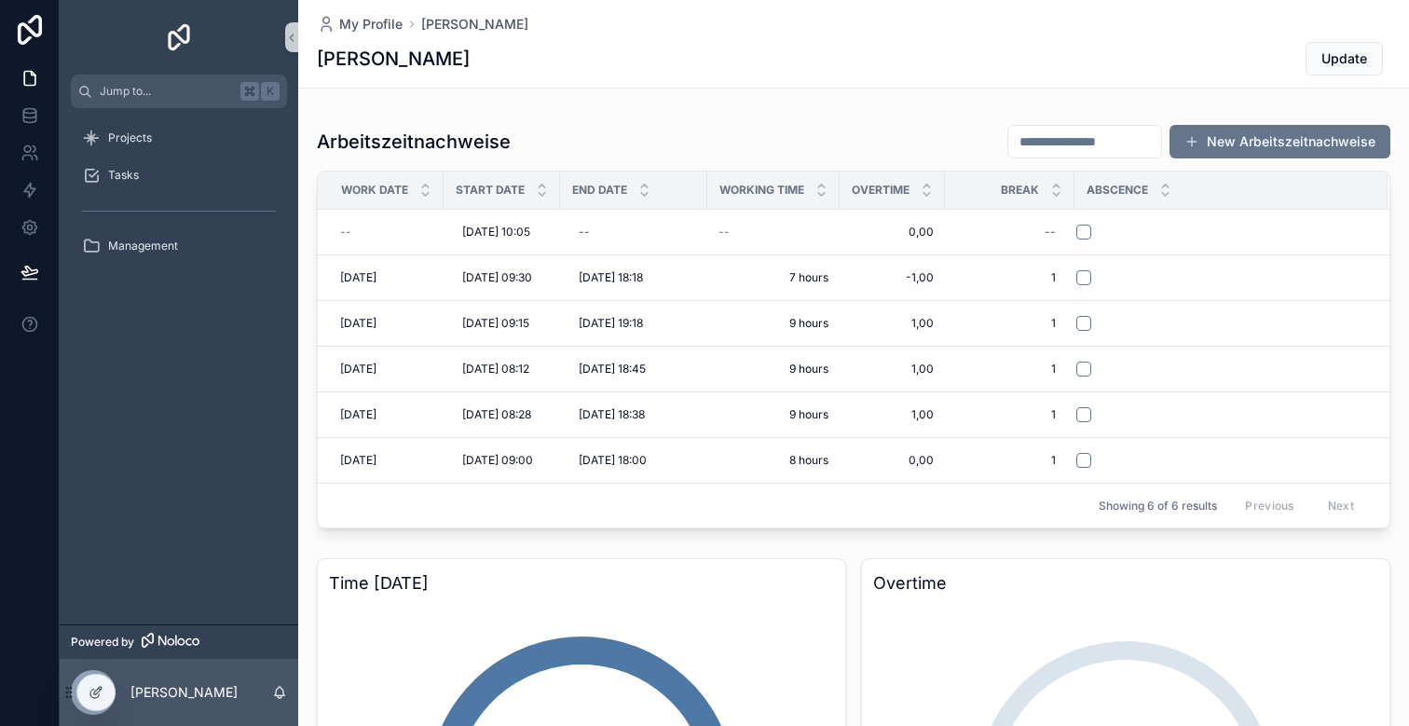
scroll to position [558, 0]
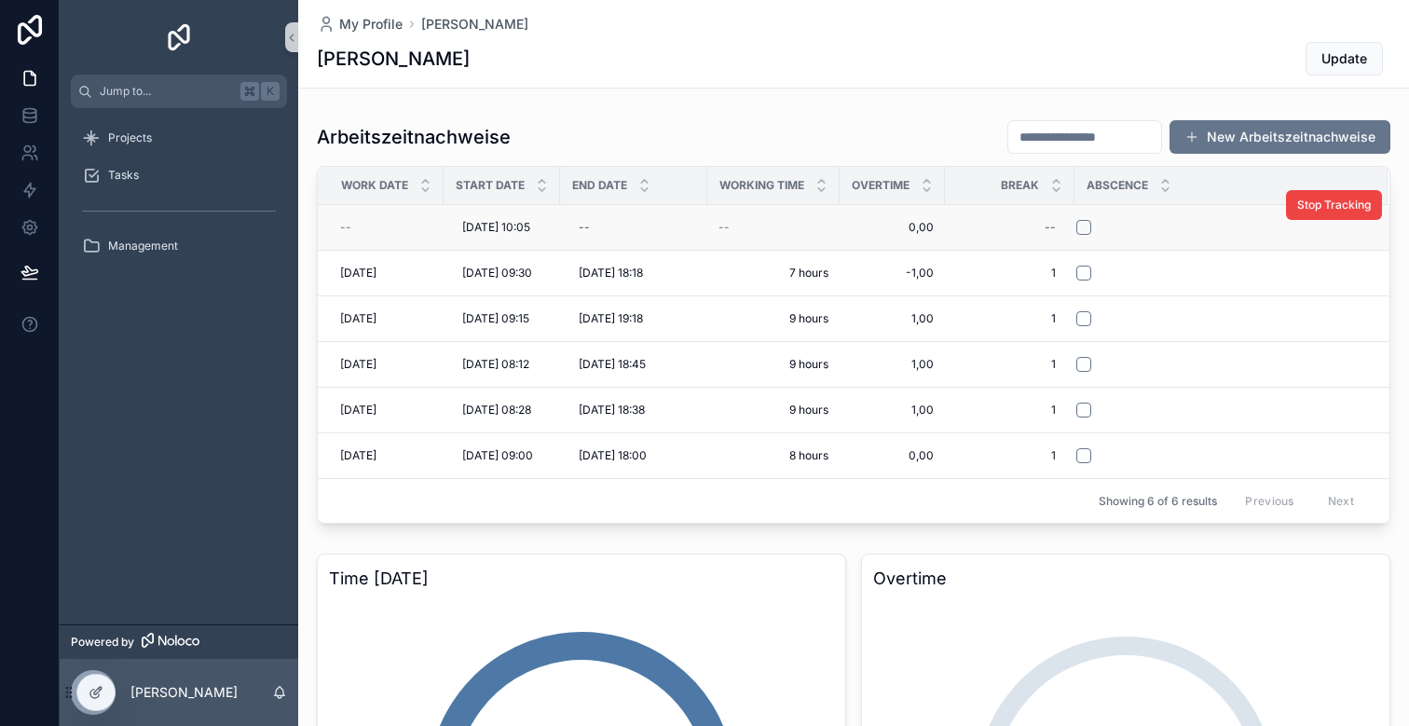
click at [359, 228] on div "--" at bounding box center [386, 227] width 92 height 15
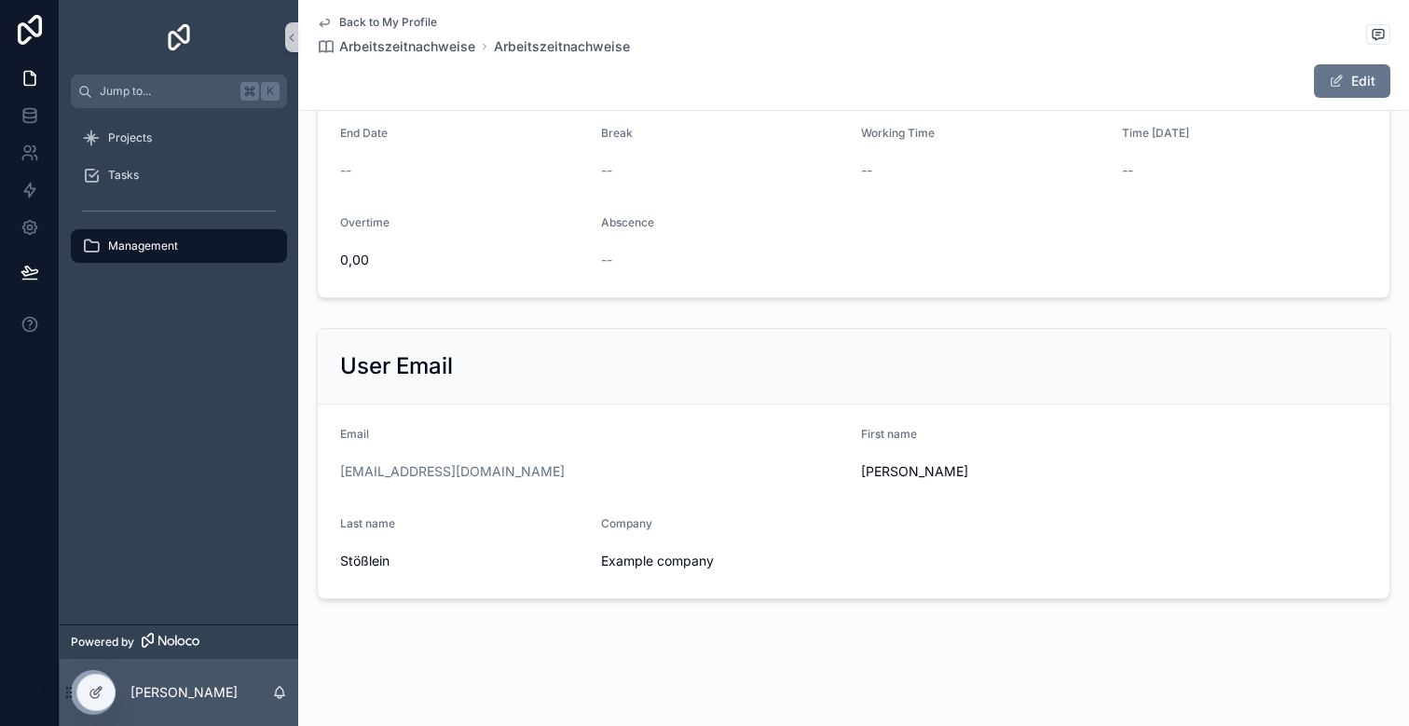
scroll to position [251, 0]
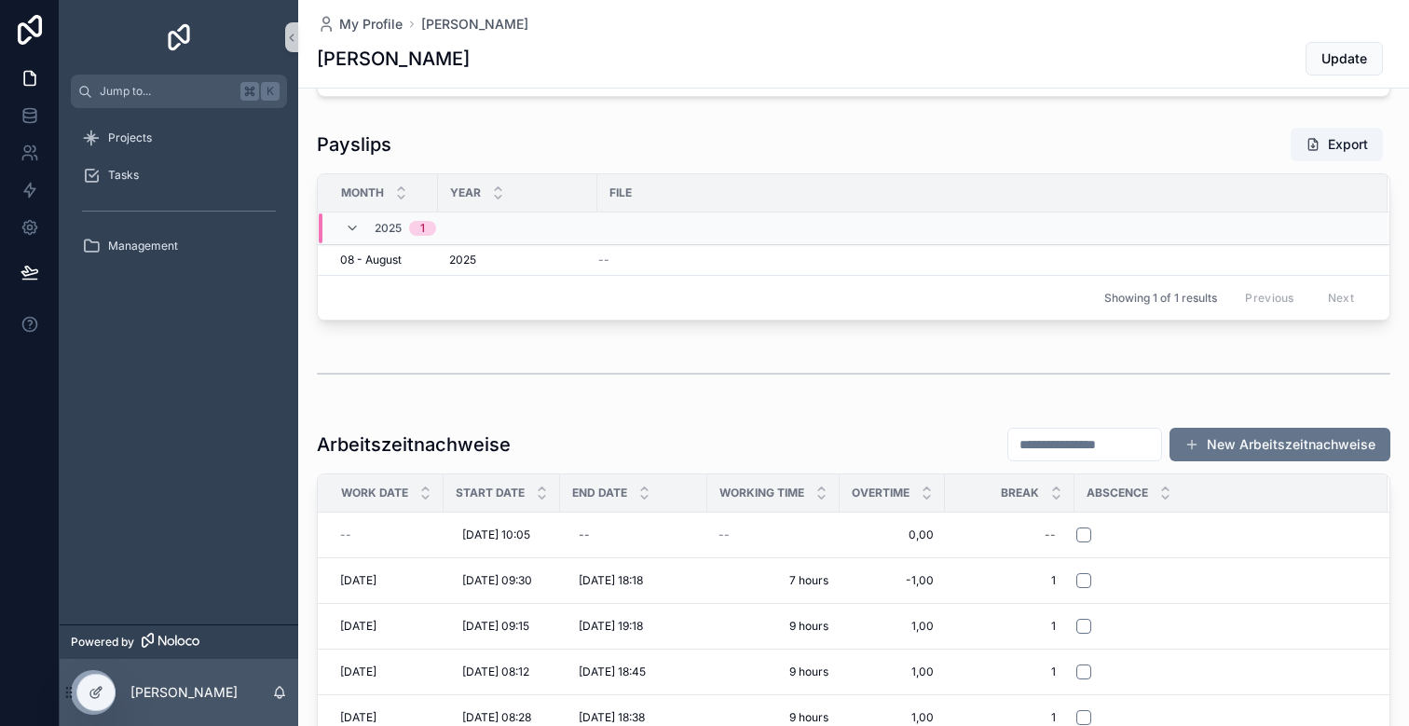
scroll to position [558, 0]
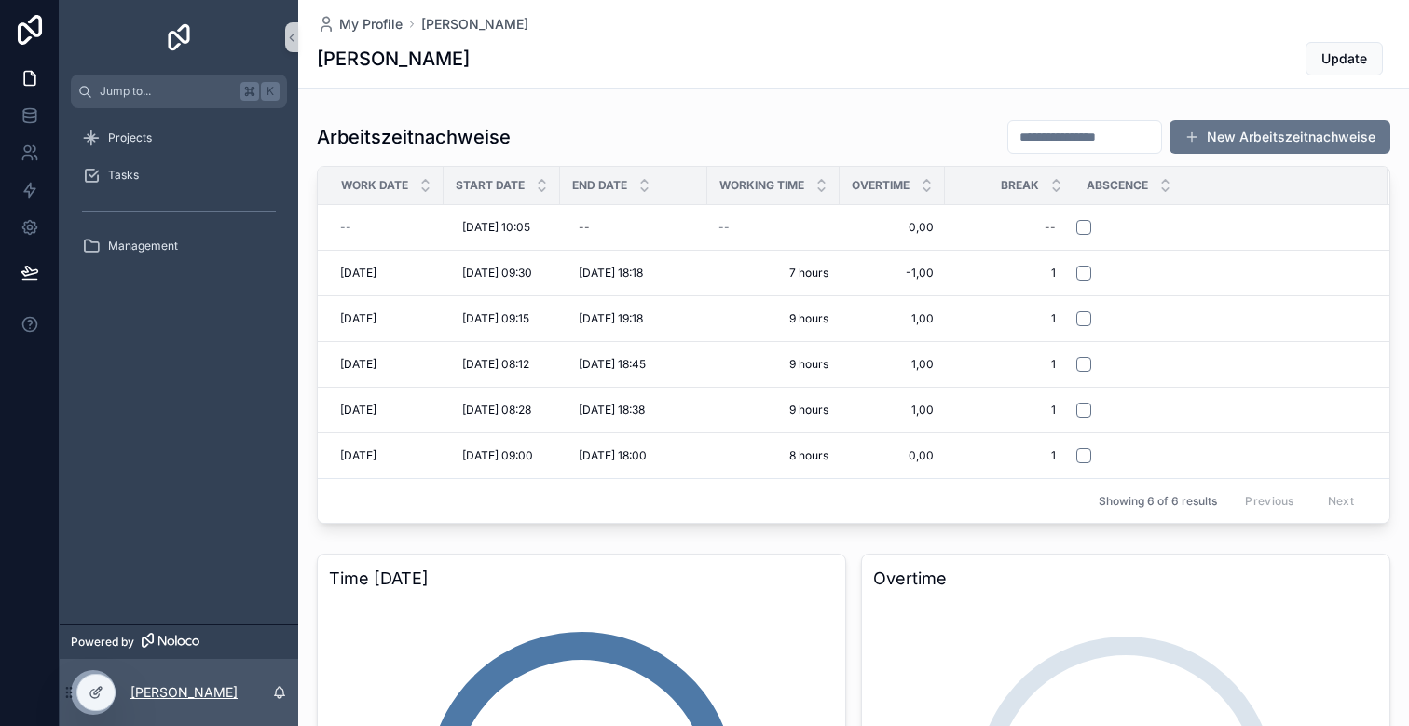
click at [195, 691] on p "[PERSON_NAME]" at bounding box center [183, 692] width 107 height 19
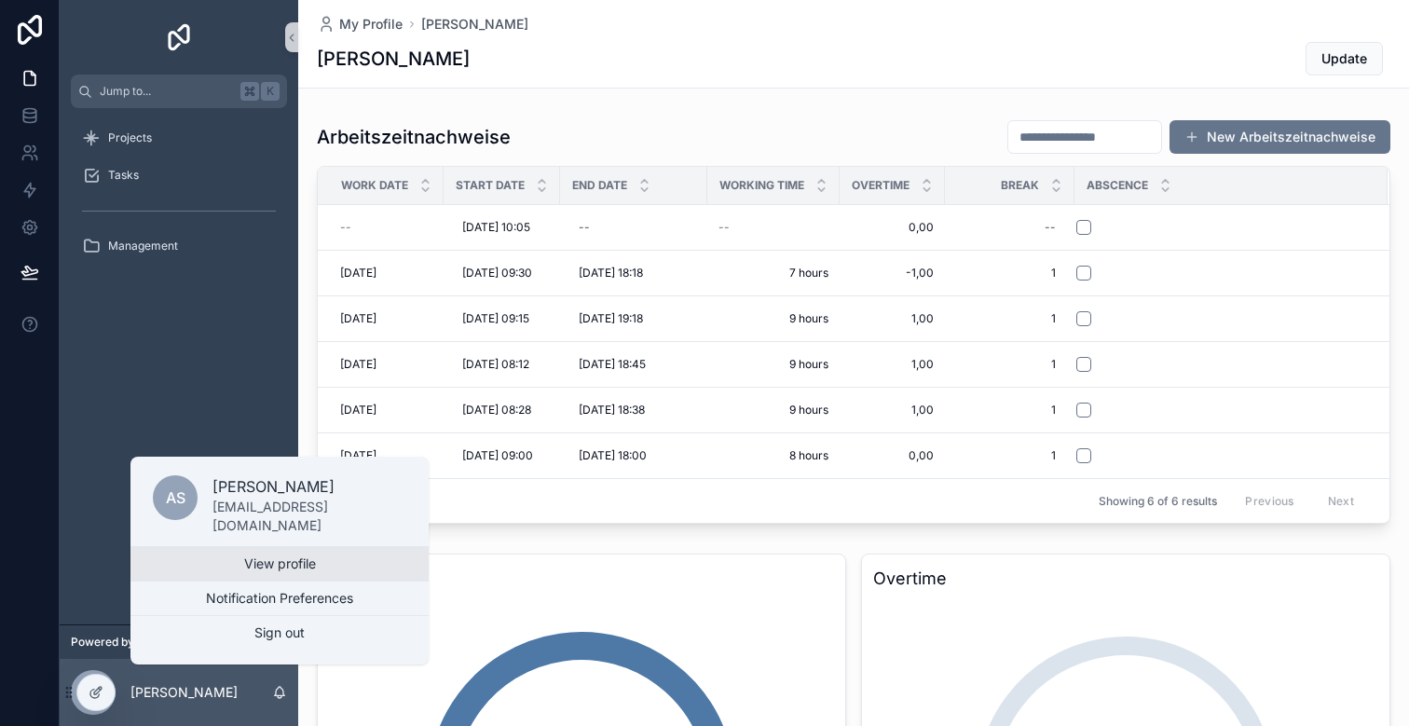
click at [253, 567] on link "View profile" at bounding box center [279, 564] width 298 height 34
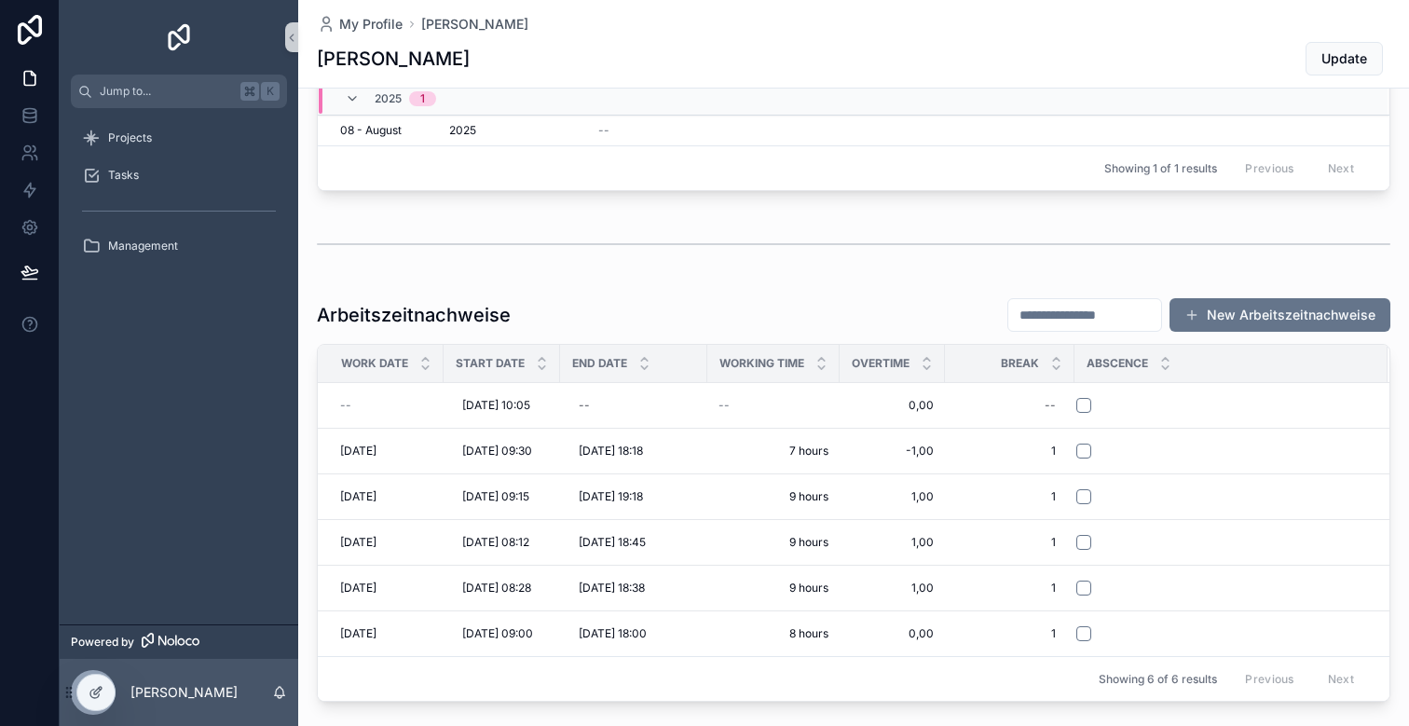
scroll to position [314, 0]
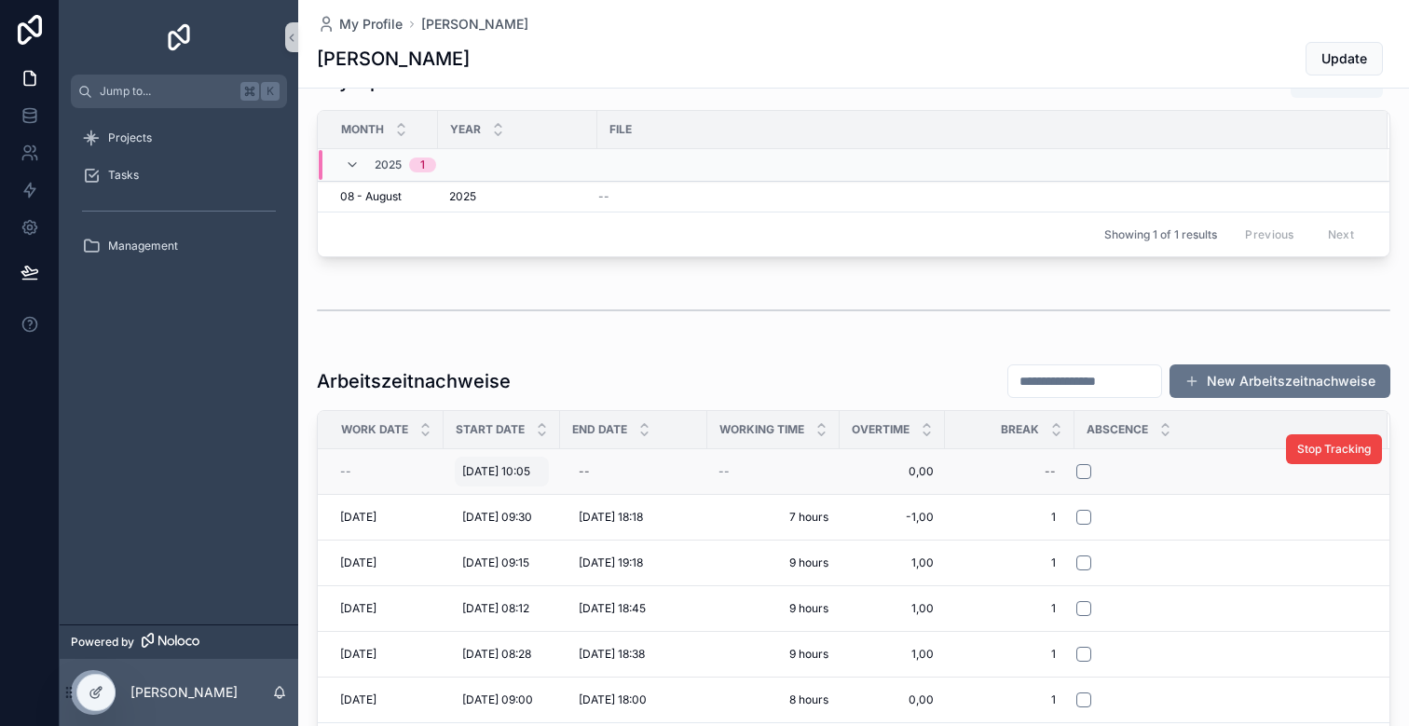
click at [500, 471] on span "[DATE] 10:05" at bounding box center [496, 471] width 68 height 15
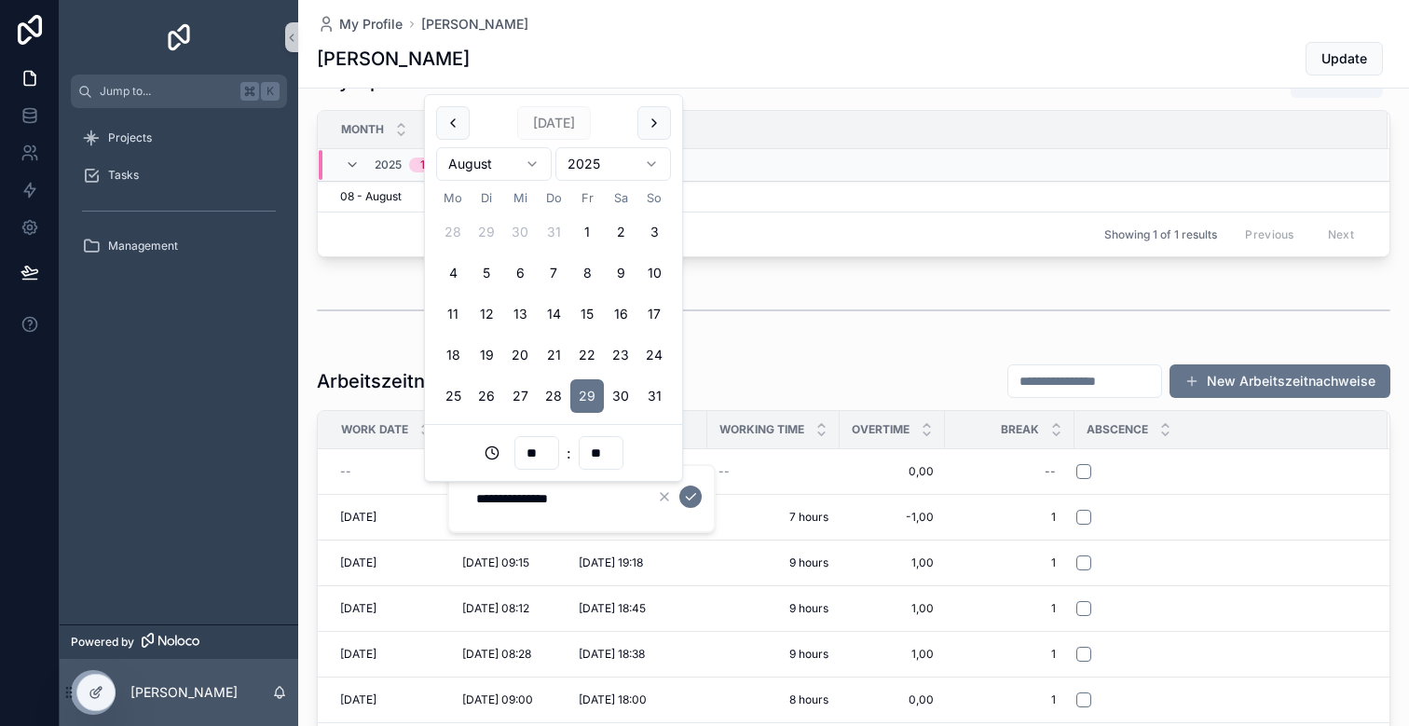
click at [766, 379] on div "Arbeitszeitnachweise New Arbeitszeitnachweise" at bounding box center [853, 380] width 1073 height 35
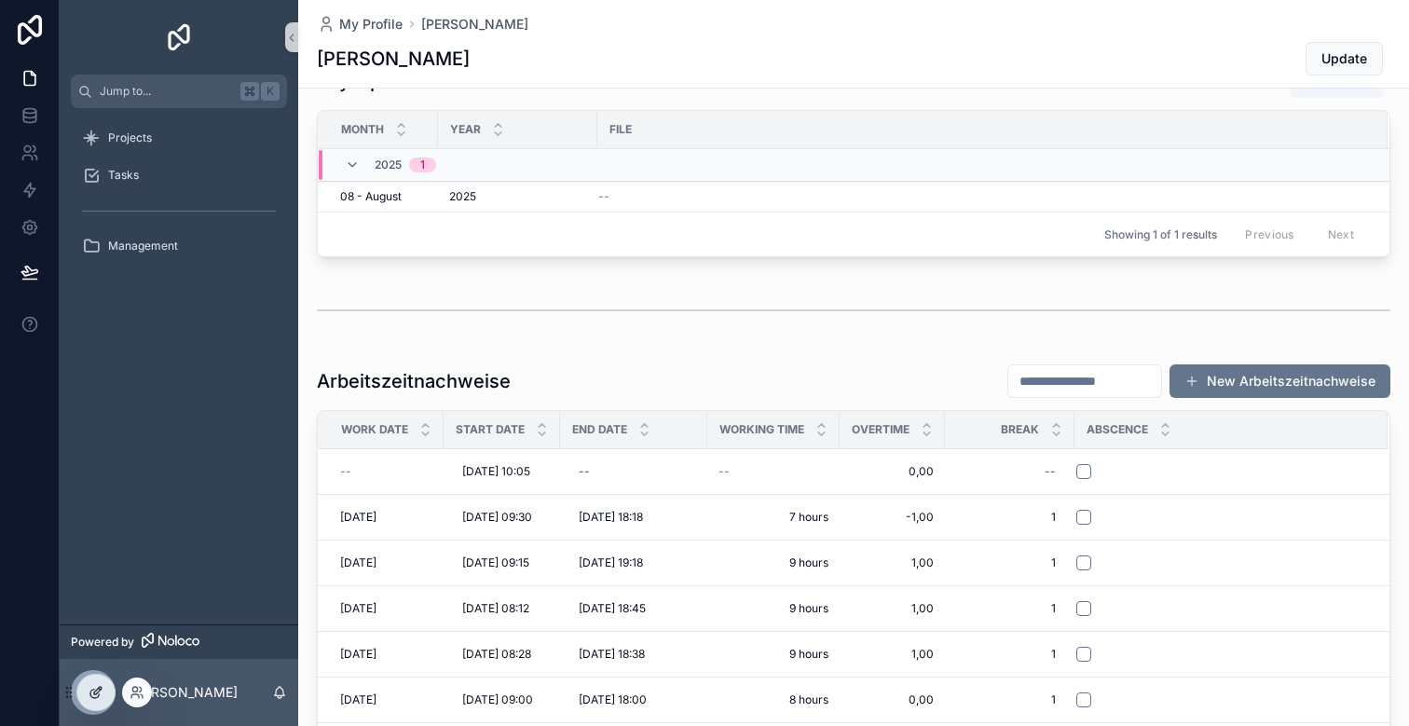
click at [94, 691] on icon at bounding box center [97, 690] width 7 height 7
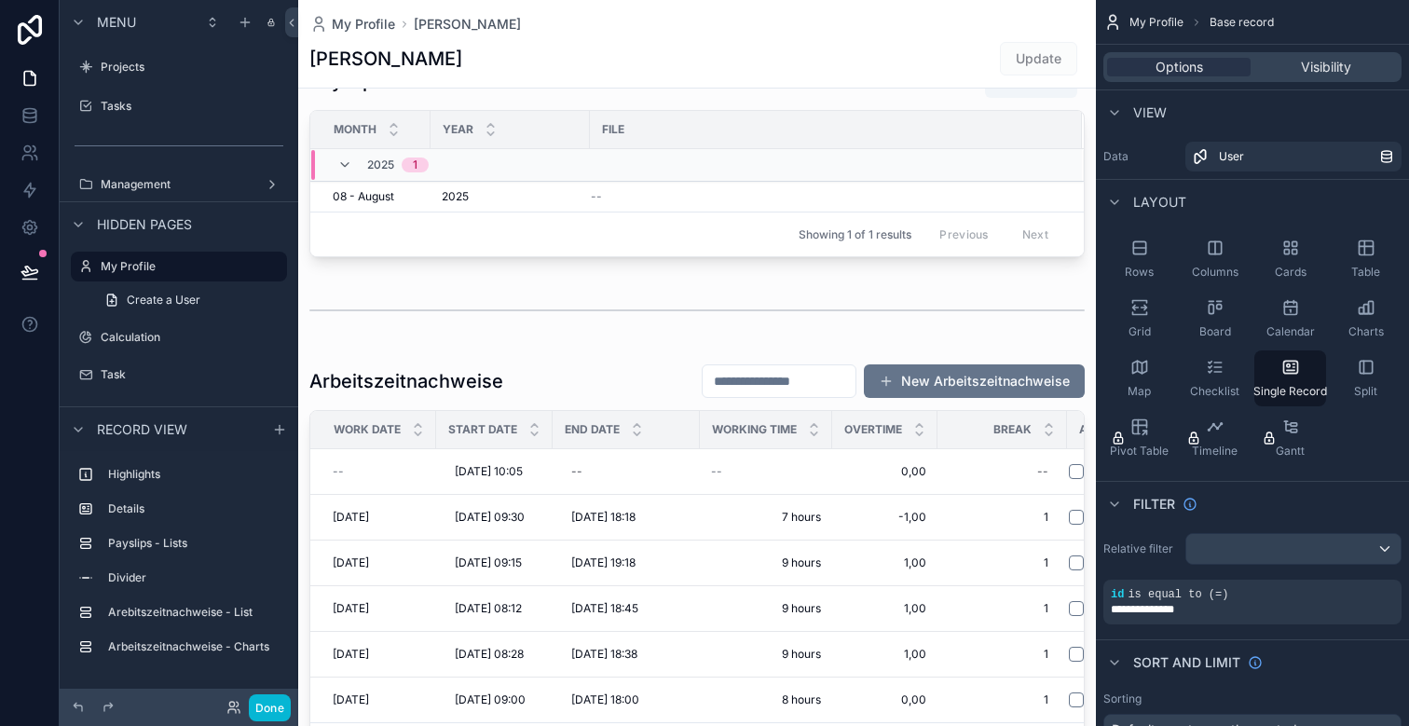
click at [927, 380] on div "scrollable content" at bounding box center [697, 565] width 798 height 419
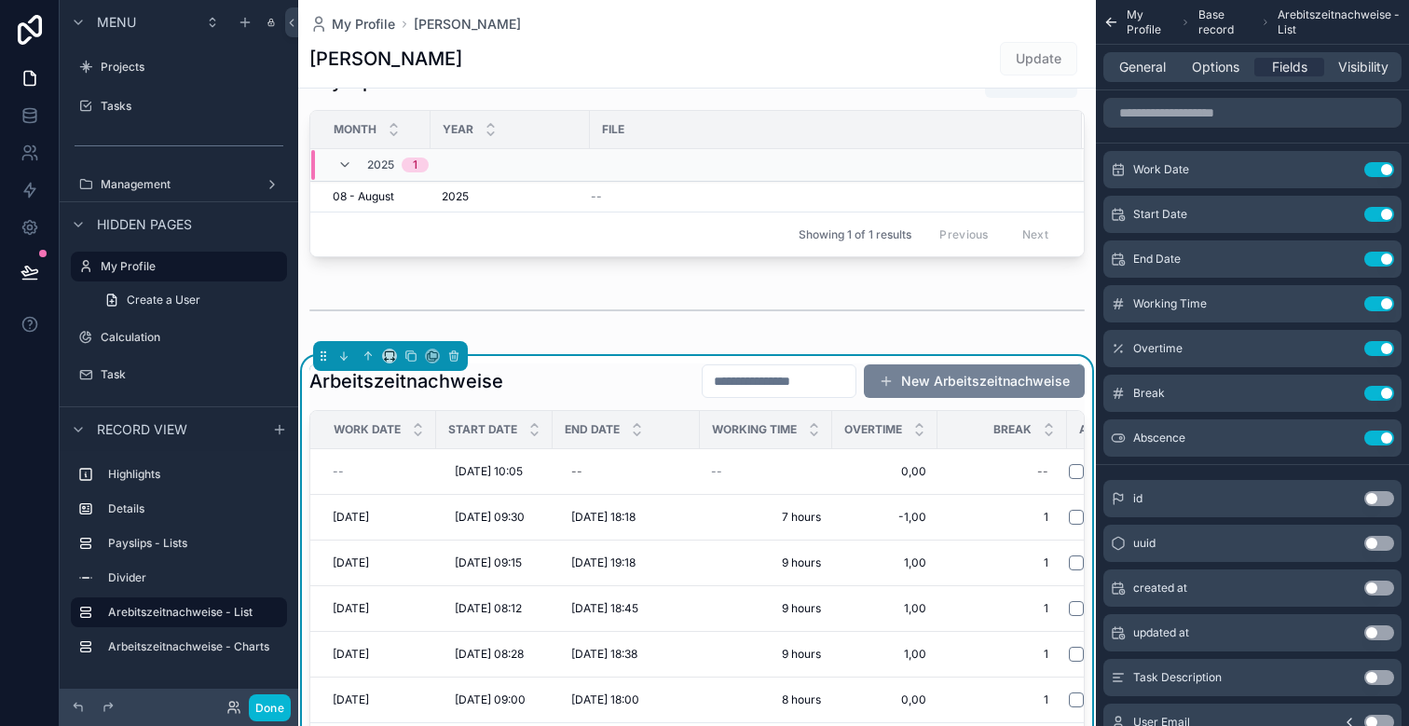
click at [943, 380] on button "New Arbeitszeitnachweise" at bounding box center [974, 381] width 221 height 34
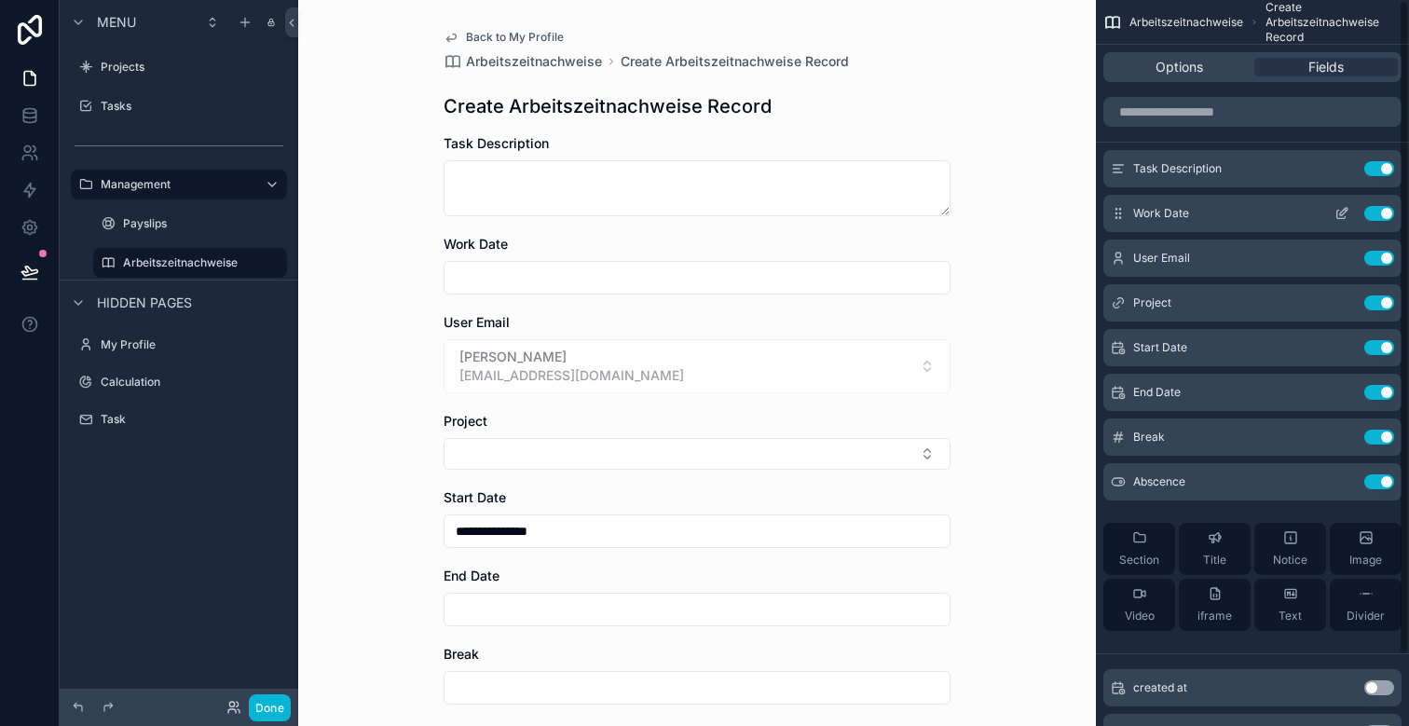
click at [1337, 217] on icon "scrollable content" at bounding box center [1341, 215] width 8 height 8
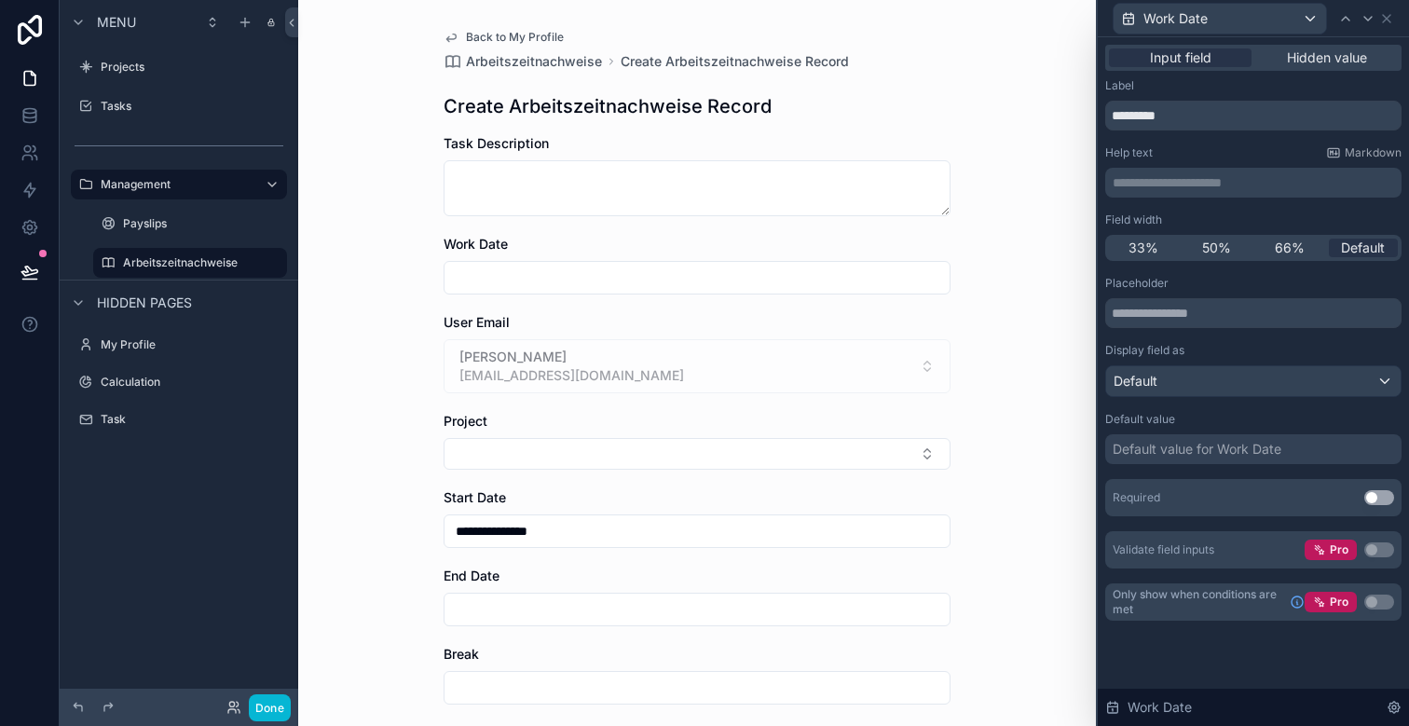
click at [1189, 446] on div "Default value for Work Date" at bounding box center [1197, 449] width 169 height 19
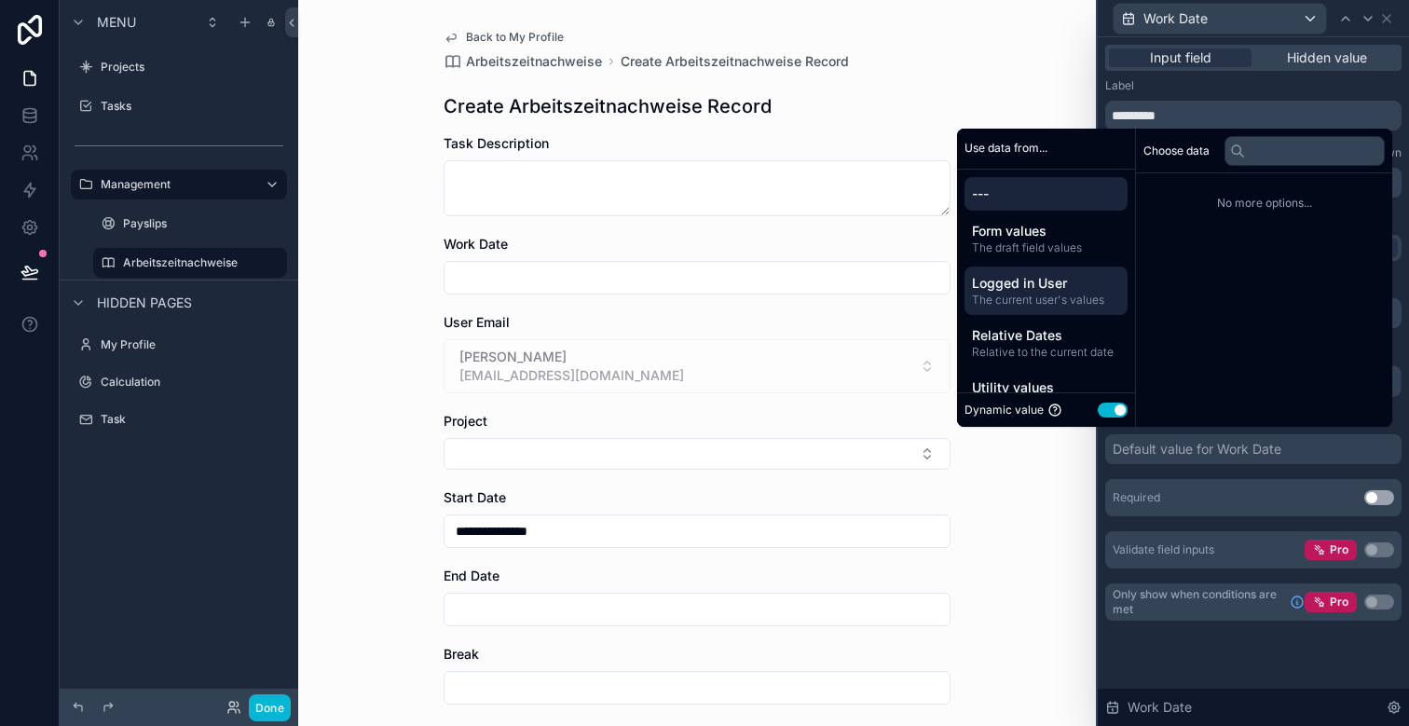
click at [1022, 285] on span "Logged in User" at bounding box center [1046, 283] width 148 height 19
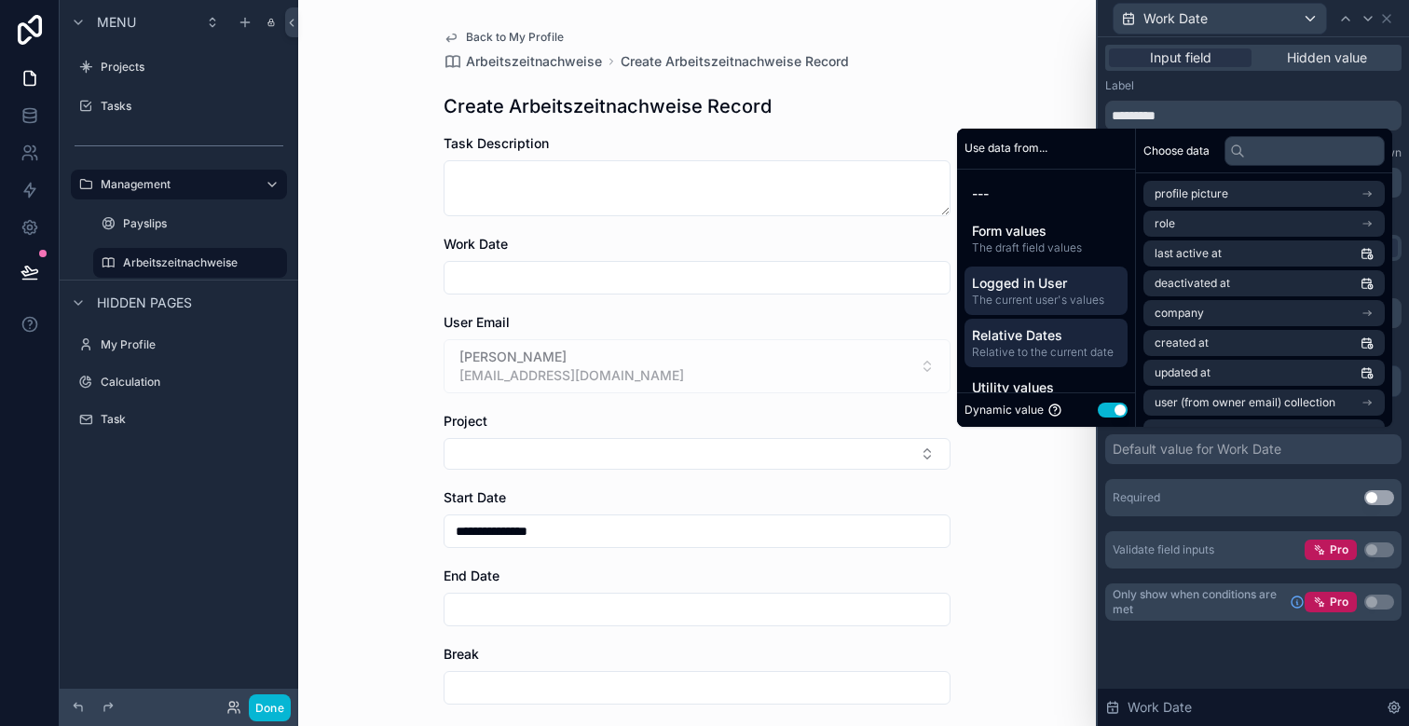
click at [1002, 335] on span "Relative Dates" at bounding box center [1046, 335] width 148 height 19
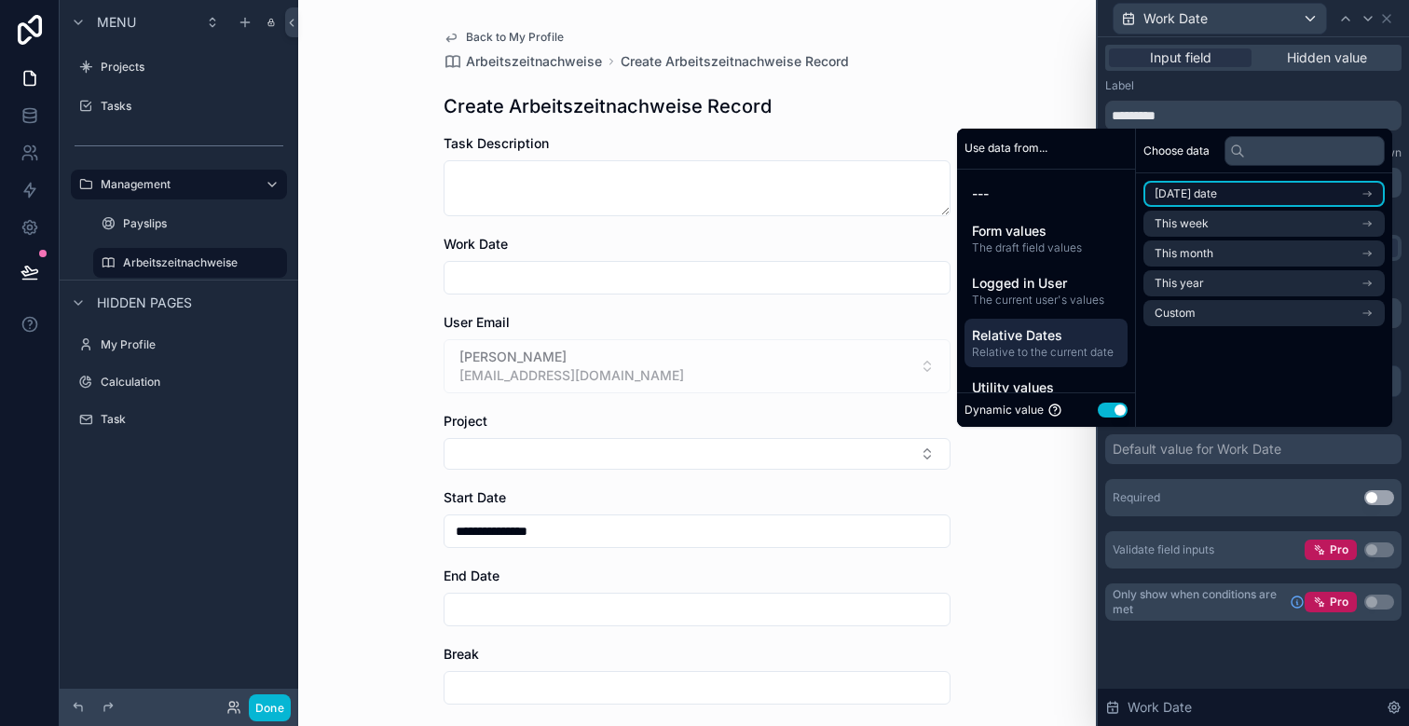
click at [1190, 183] on li "[DATE] date" at bounding box center [1263, 194] width 241 height 26
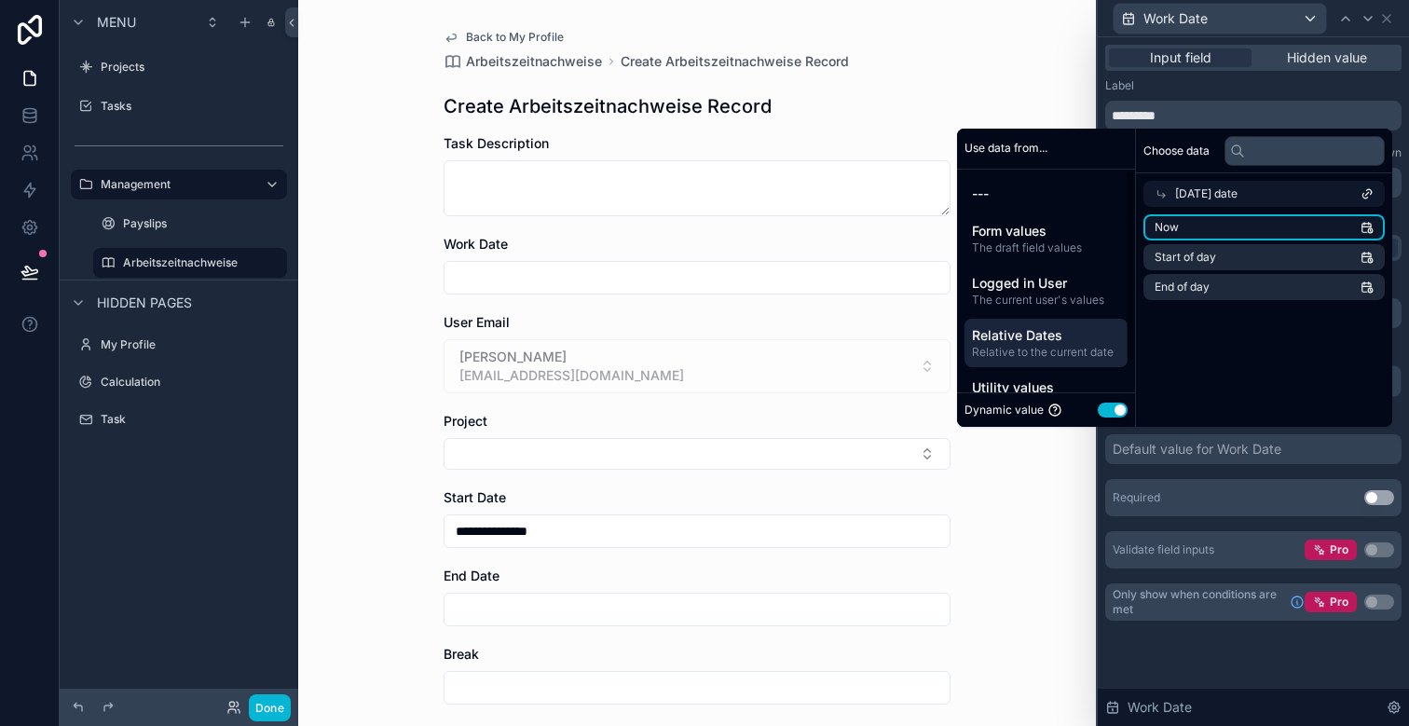
click at [1169, 226] on li "Now" at bounding box center [1263, 227] width 241 height 26
click at [988, 545] on div "**********" at bounding box center [697, 363] width 798 height 726
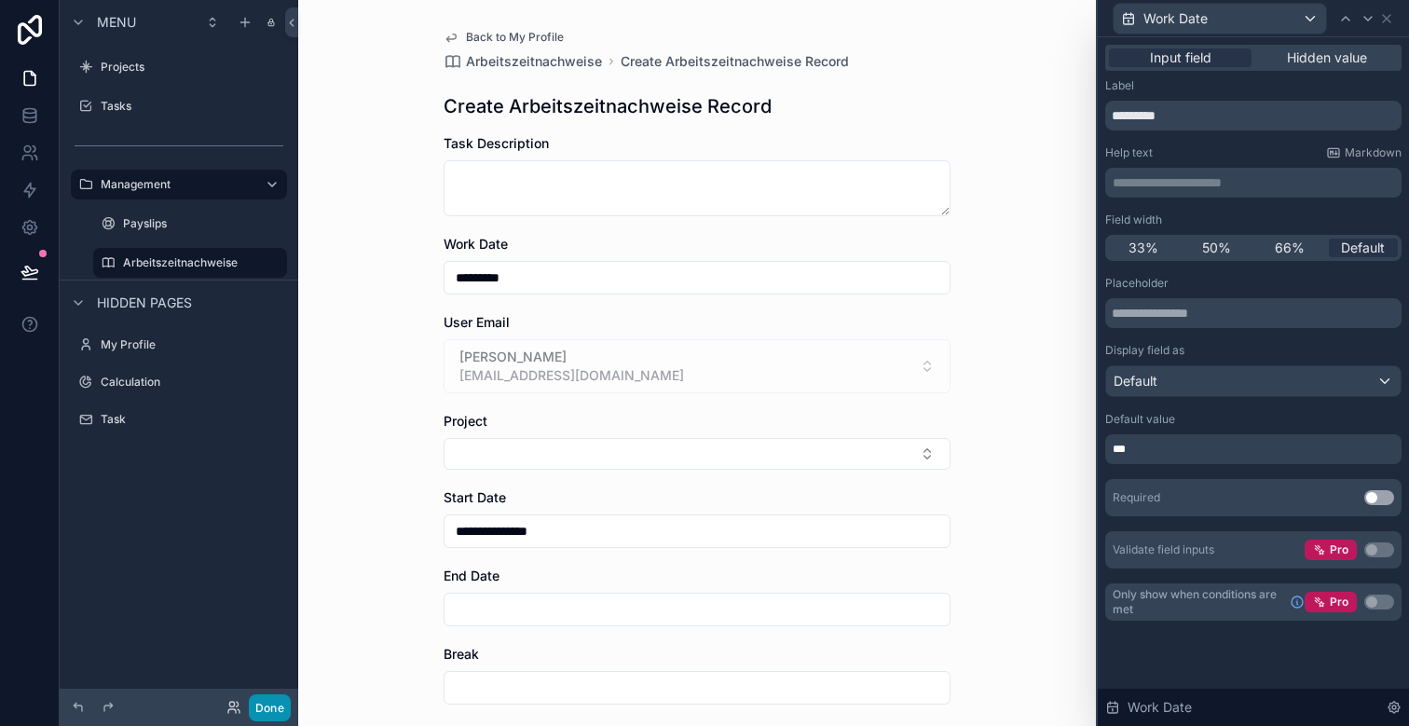
click at [280, 699] on button "Done" at bounding box center [270, 707] width 42 height 27
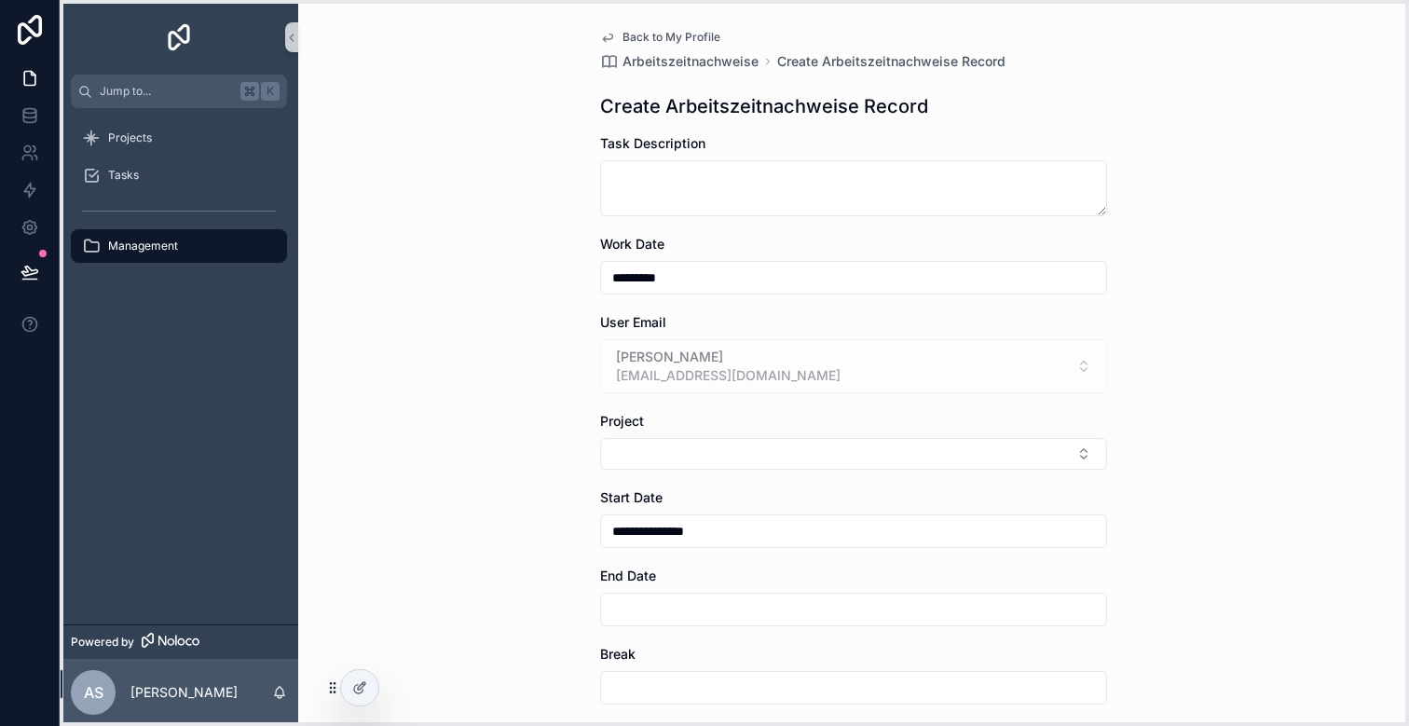
drag, startPoint x: 68, startPoint y: 694, endPoint x: 331, endPoint y: 690, distance: 262.8
click at [331, 690] on icon at bounding box center [332, 687] width 15 height 15
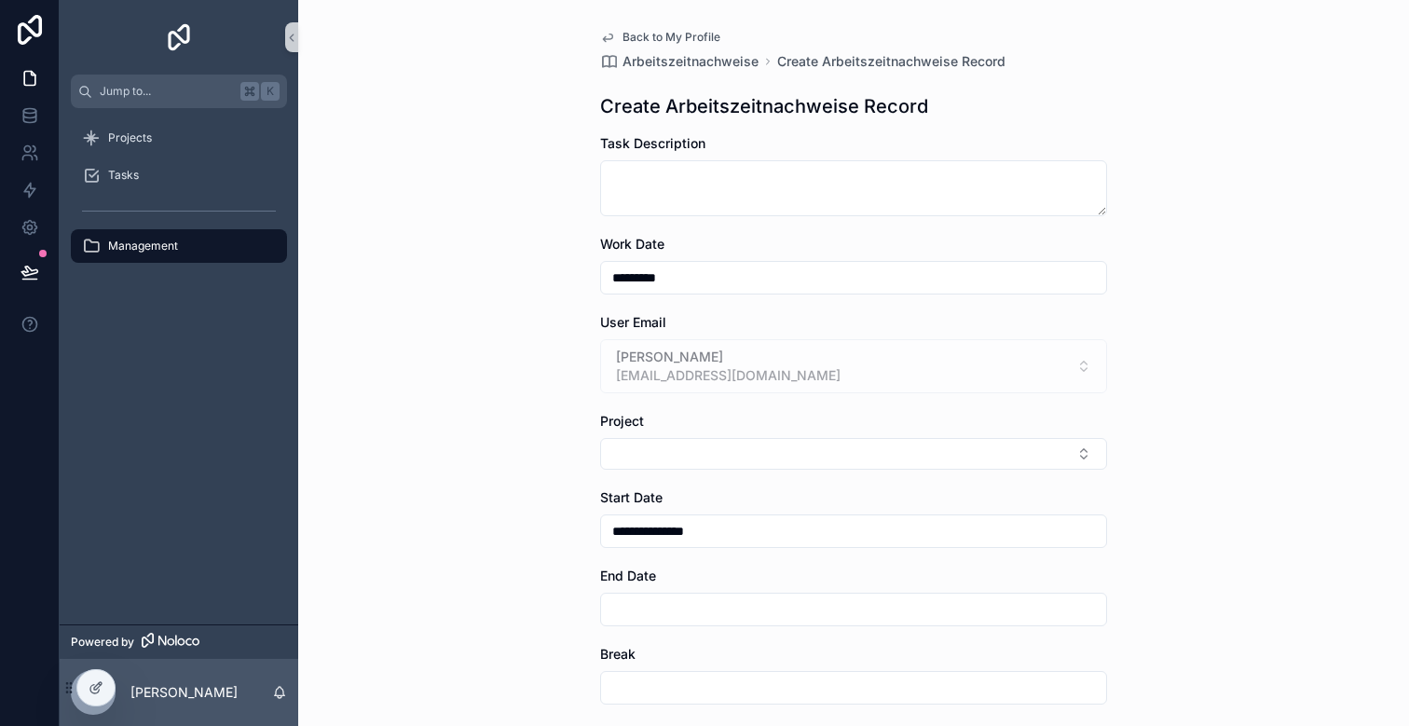
click at [450, 608] on div "**********" at bounding box center [853, 363] width 1111 height 726
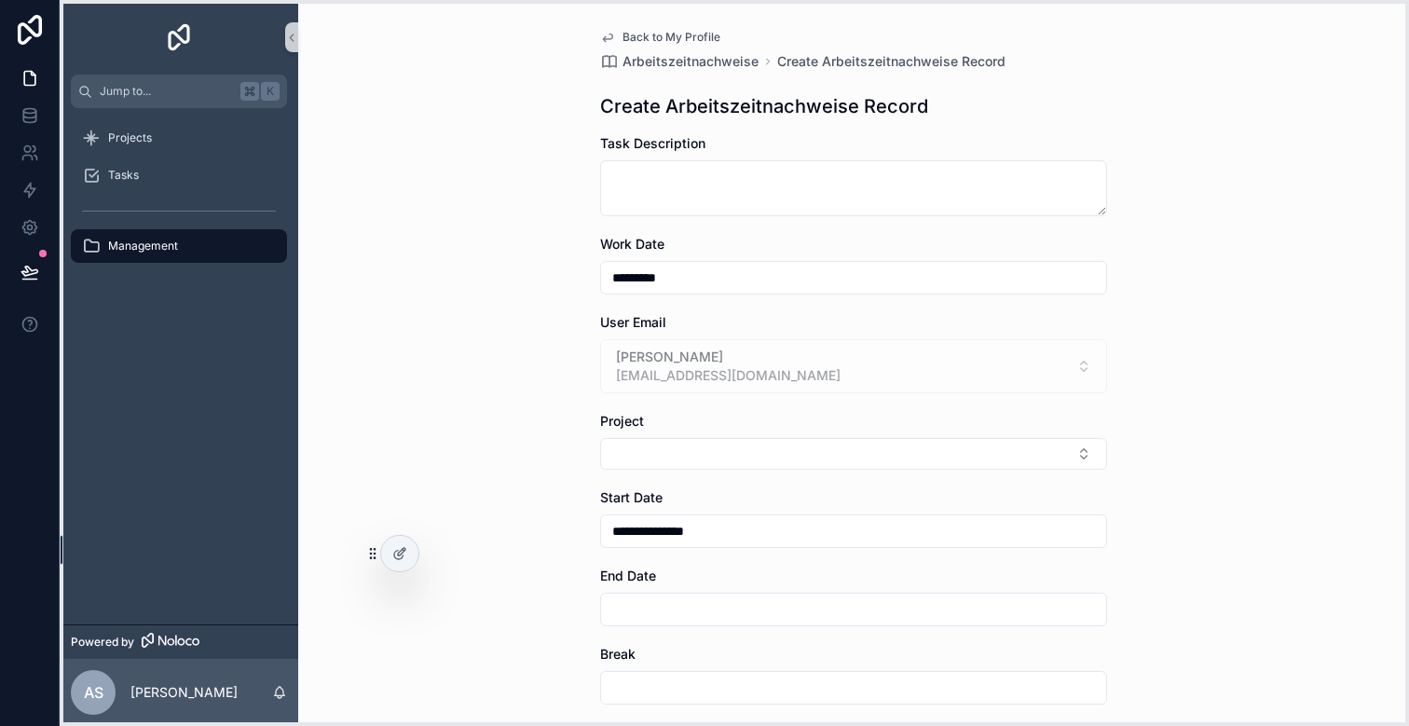
drag, startPoint x: 65, startPoint y: 690, endPoint x: 106, endPoint y: 556, distance: 140.3
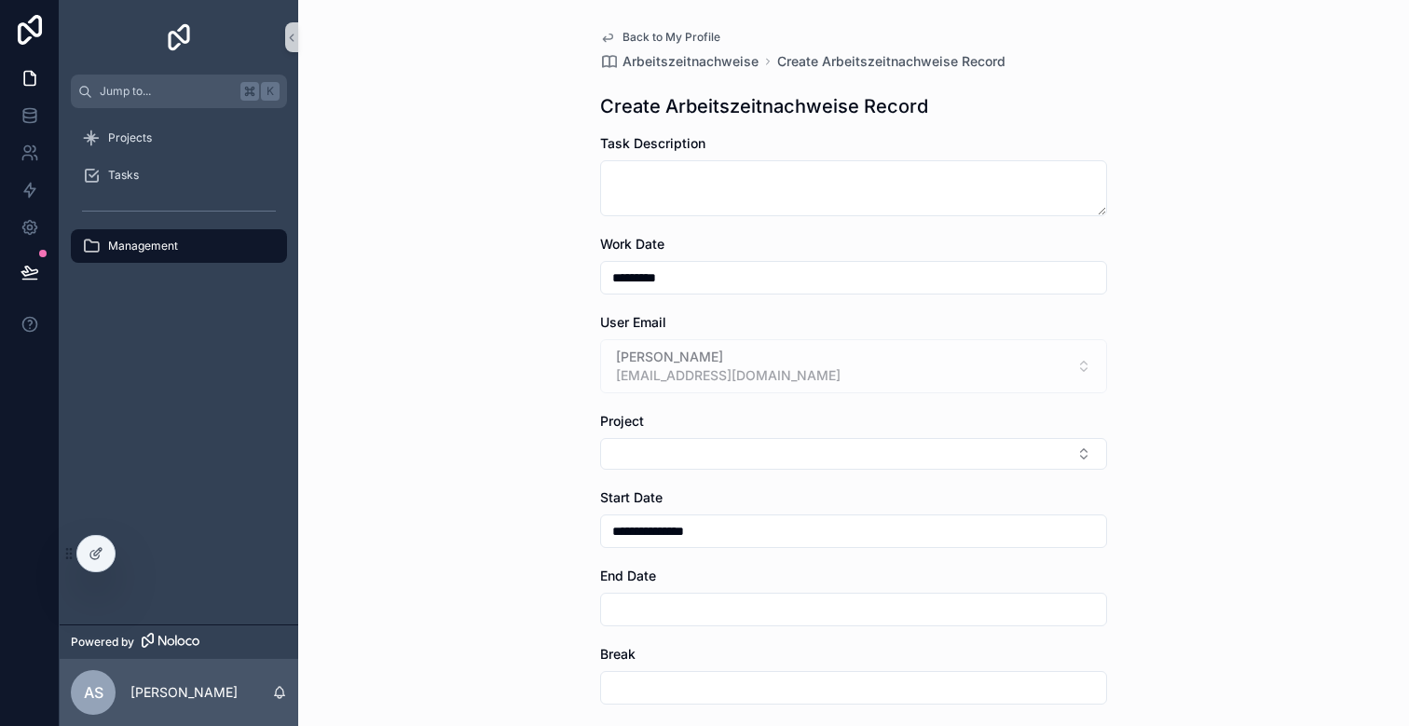
click at [372, 548] on div "**********" at bounding box center [853, 363] width 1111 height 726
click at [174, 690] on p "[PERSON_NAME]" at bounding box center [183, 692] width 107 height 19
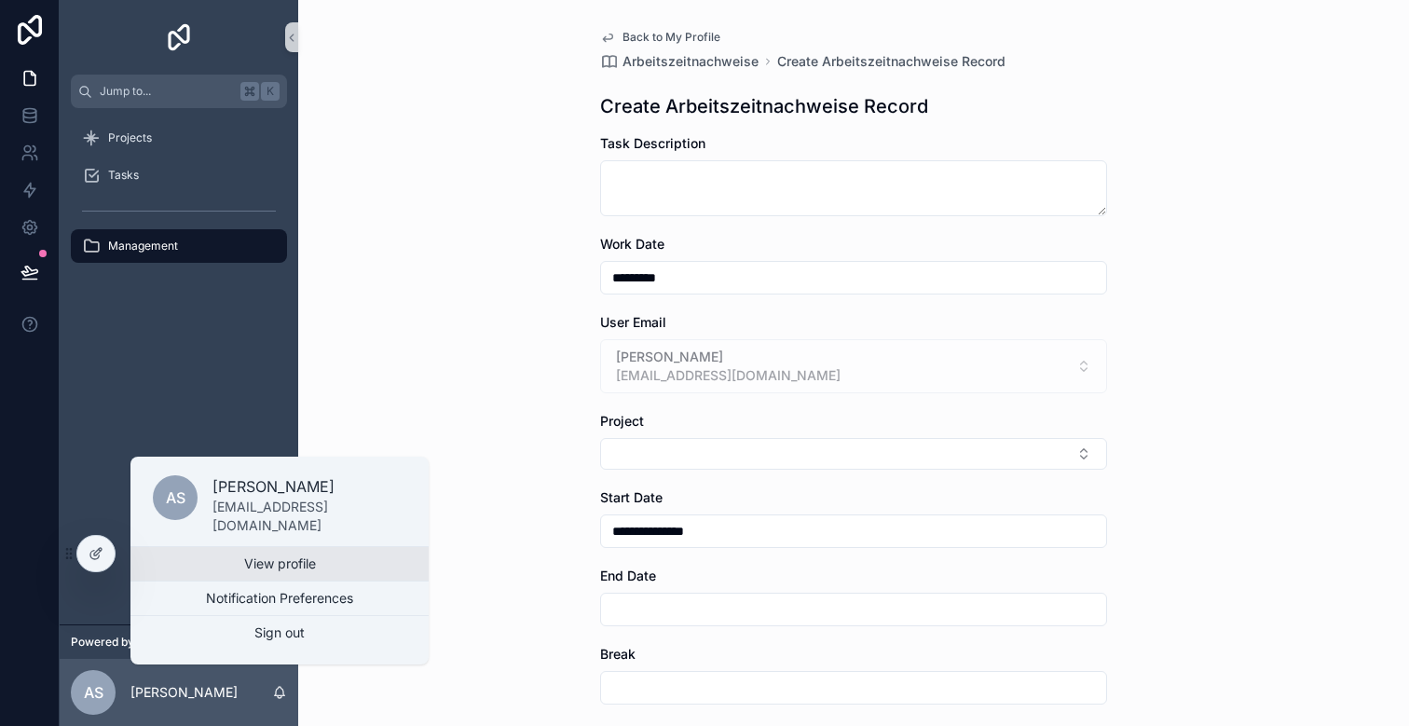
click at [229, 571] on link "View profile" at bounding box center [279, 564] width 298 height 34
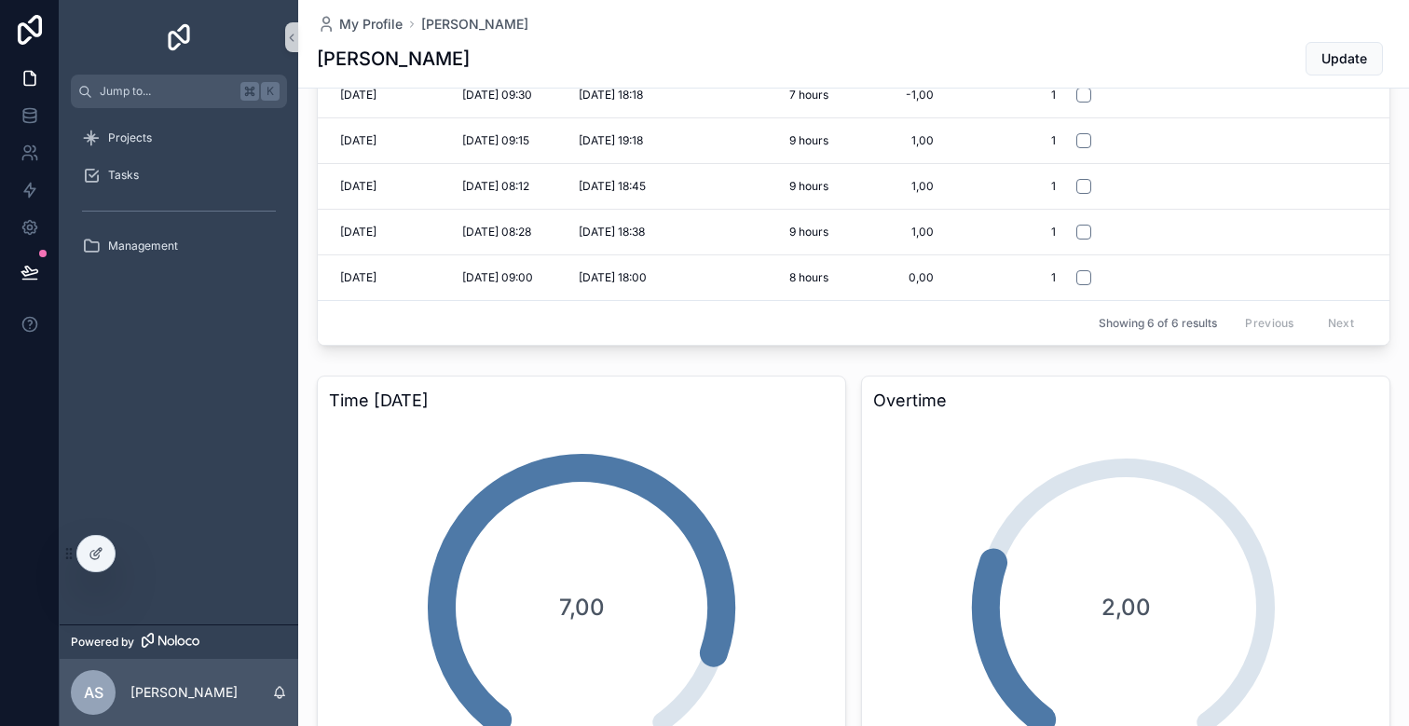
scroll to position [675, 0]
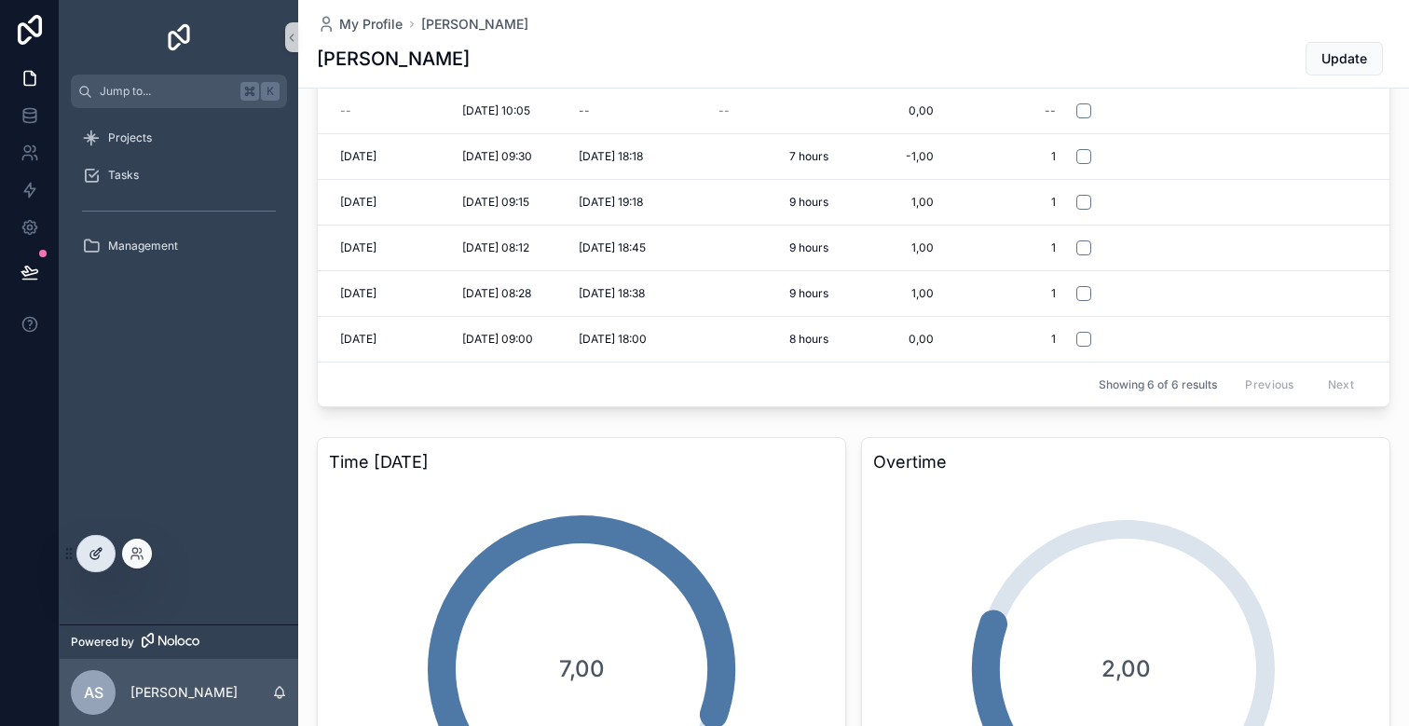
click at [104, 543] on div at bounding box center [95, 553] width 37 height 35
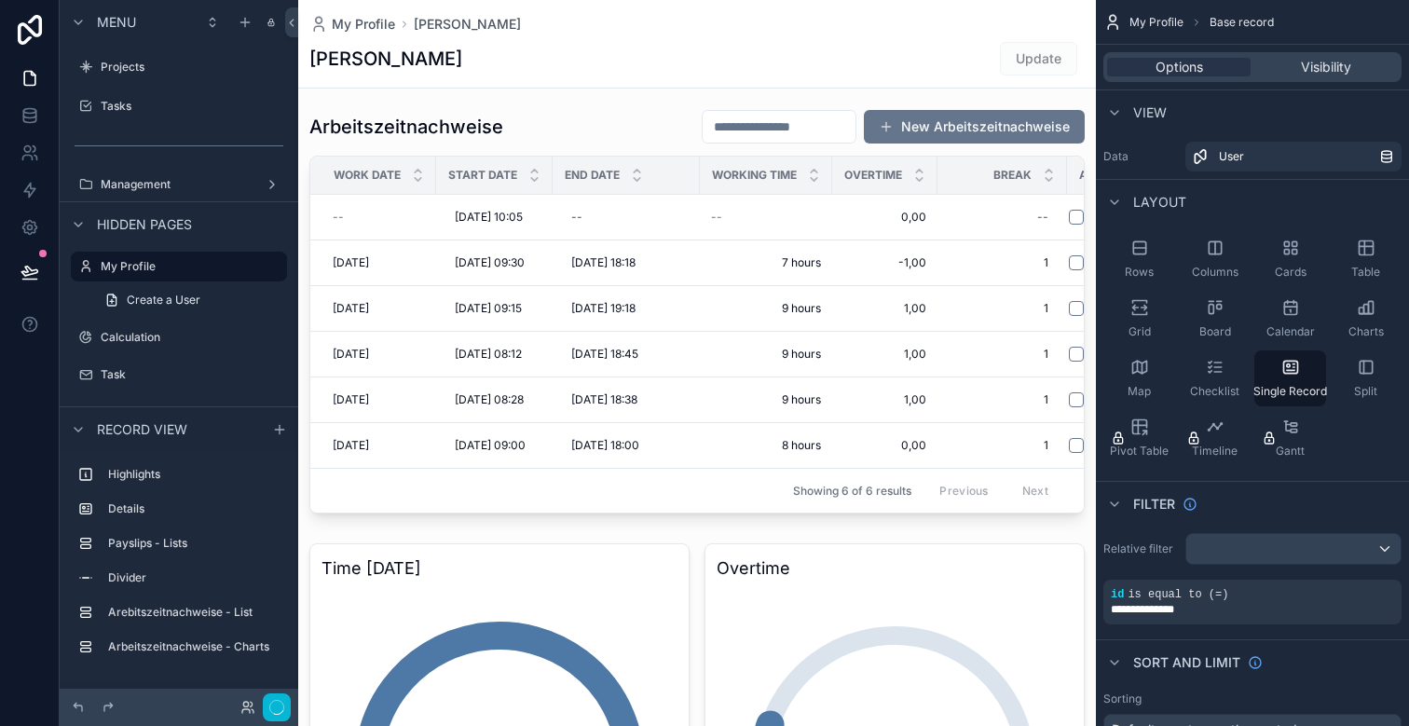
scroll to position [554, 0]
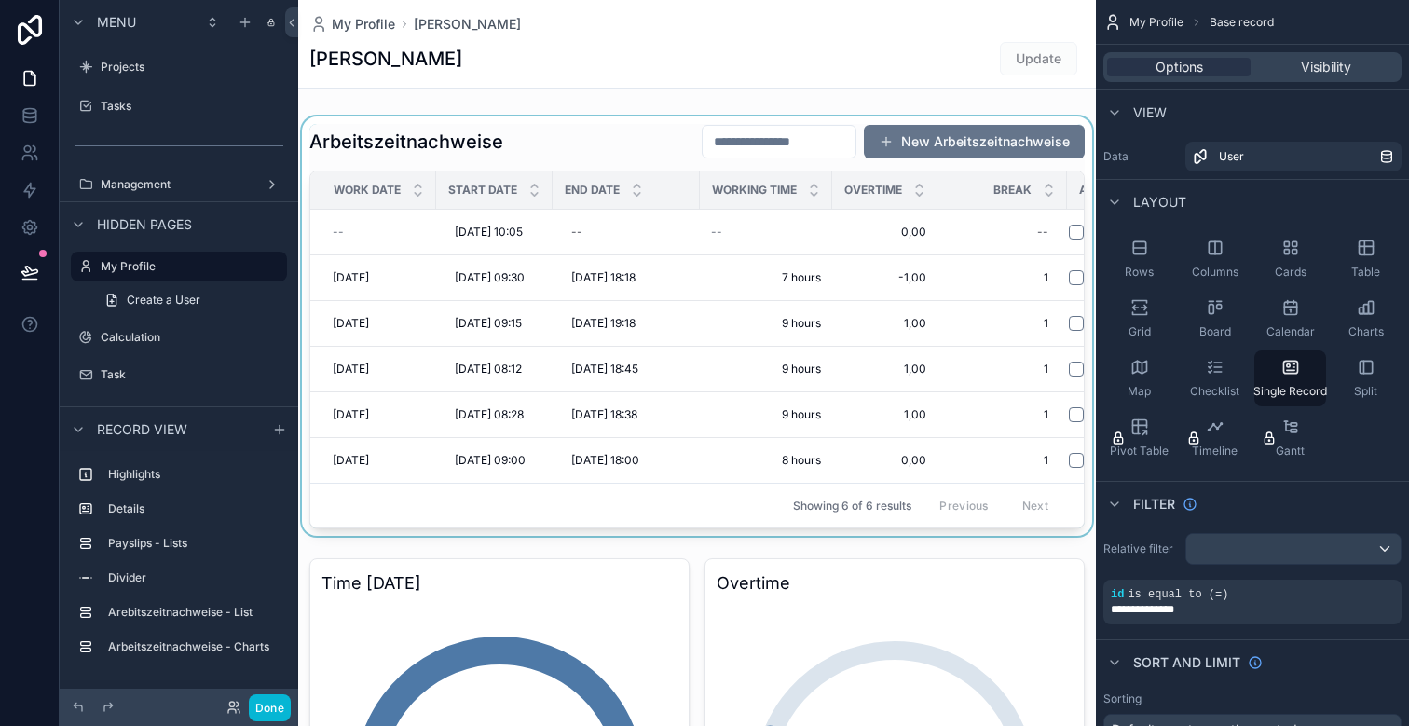
click at [583, 133] on div "scrollable content" at bounding box center [697, 325] width 798 height 419
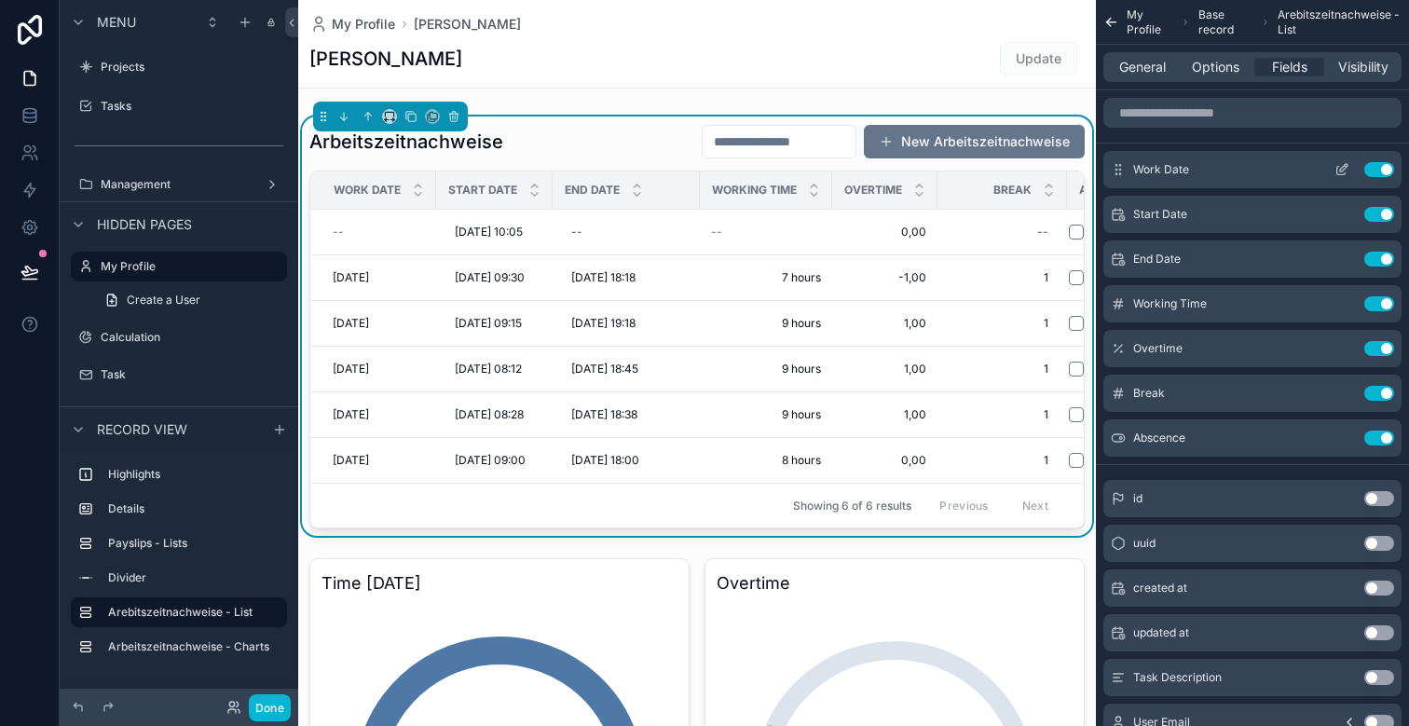
click at [1338, 168] on icon "scrollable content" at bounding box center [1341, 169] width 15 height 15
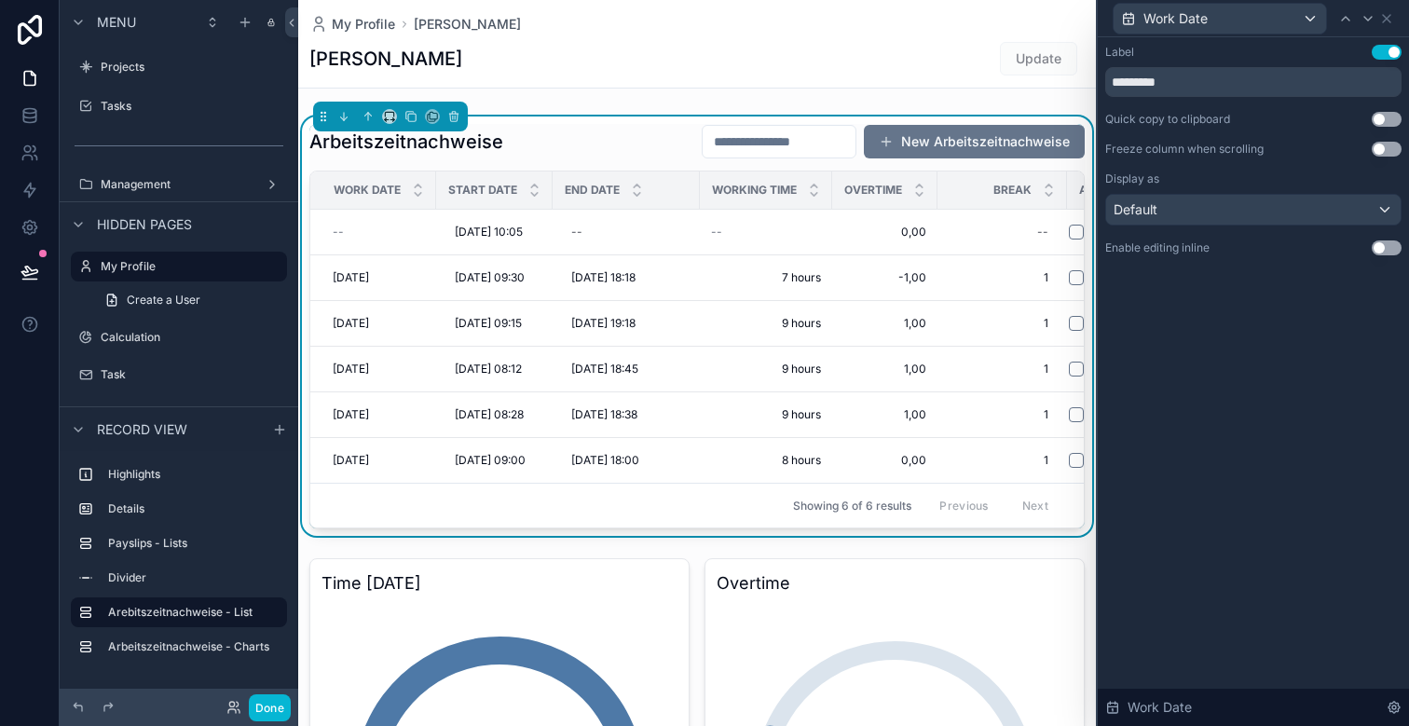
click at [1384, 243] on button "Use setting" at bounding box center [1387, 247] width 30 height 15
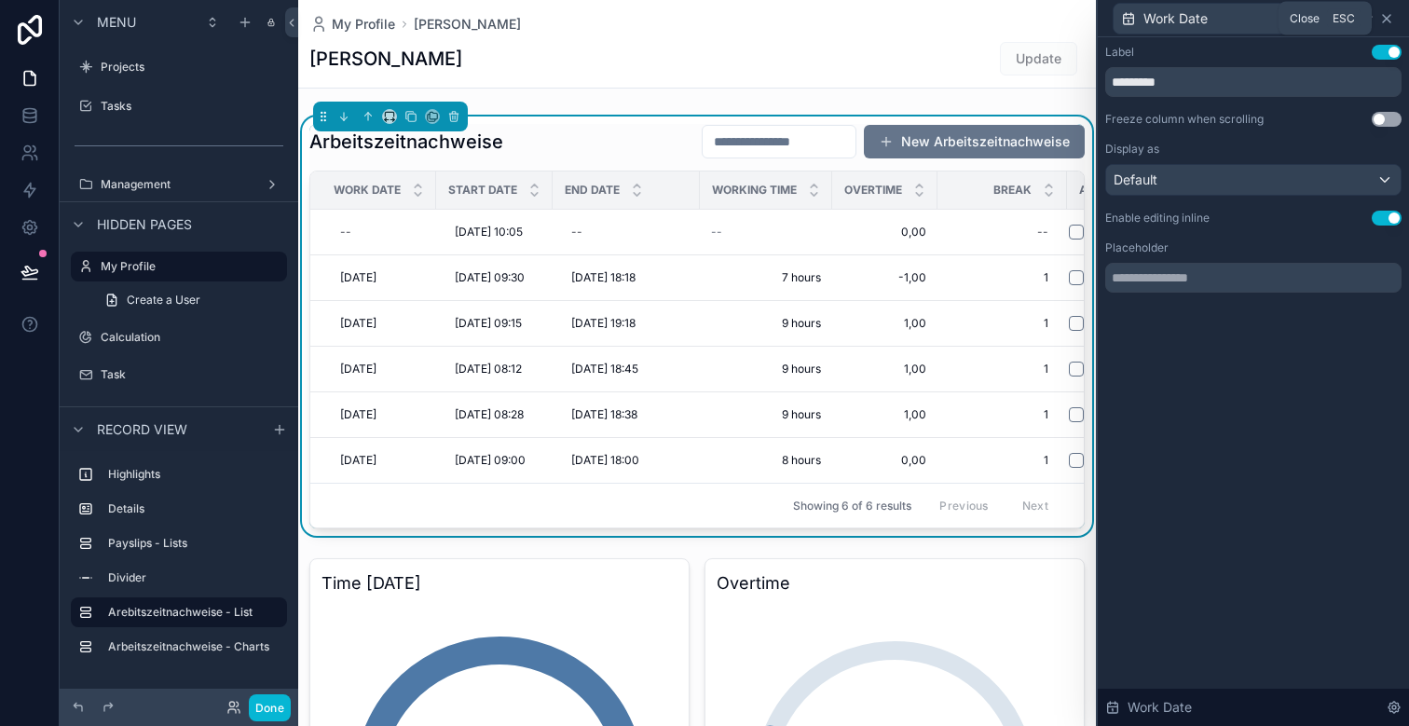
click at [1386, 17] on icon at bounding box center [1386, 18] width 7 height 7
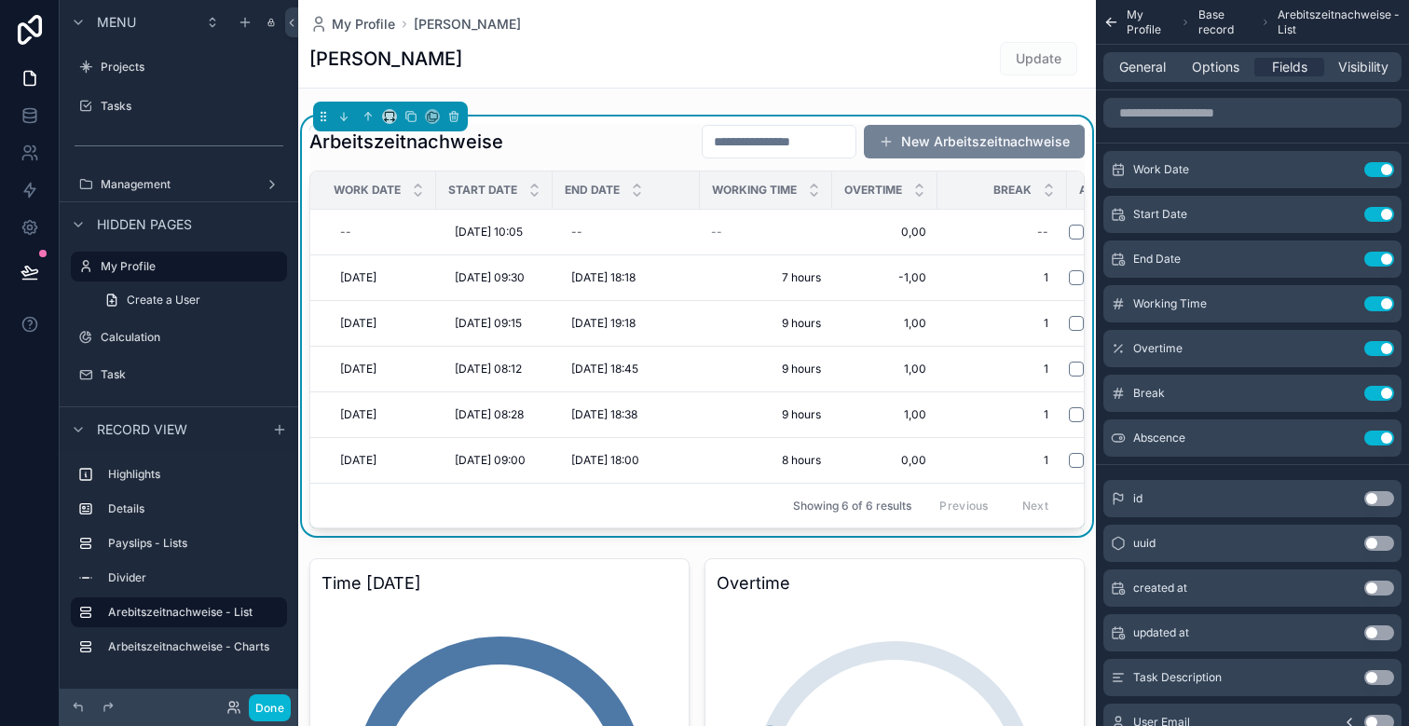
click at [963, 144] on button "New Arbeitszeitnachweise" at bounding box center [974, 142] width 221 height 34
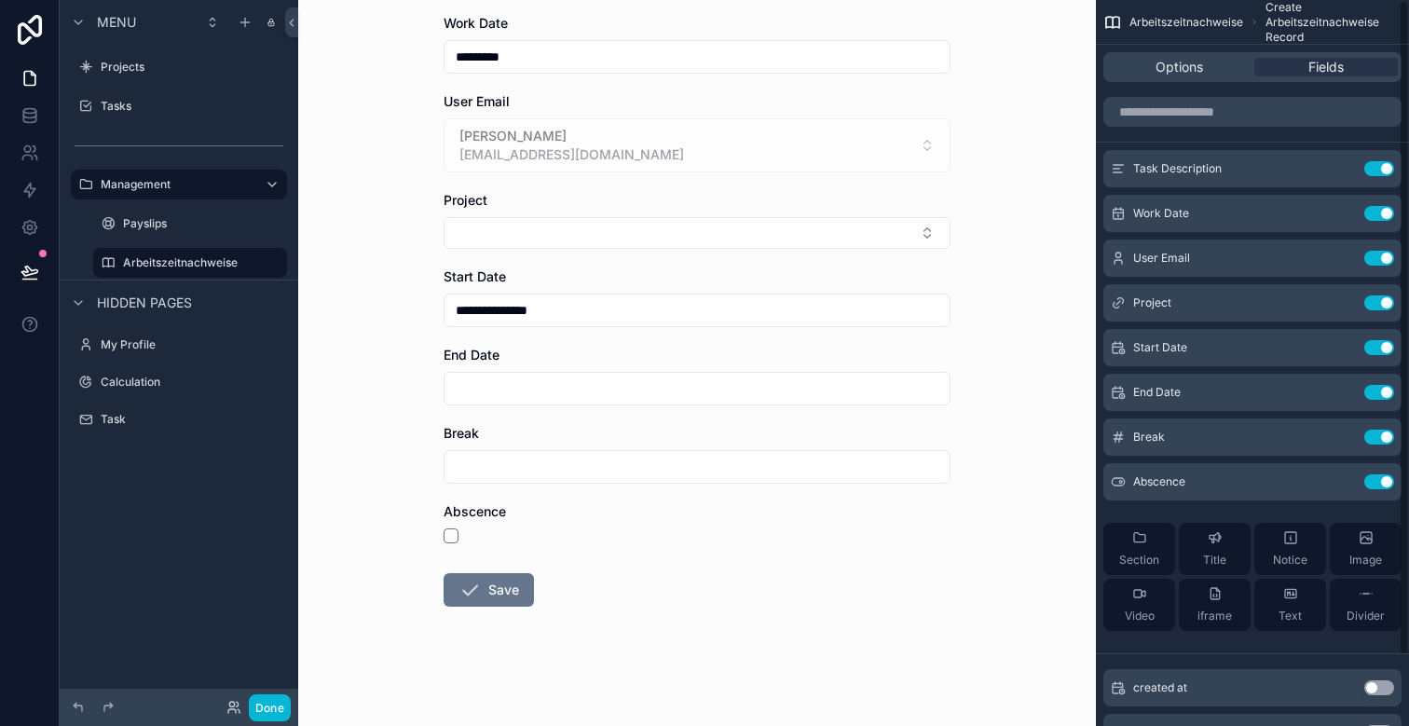
click at [1188, 81] on div "Options Fields" at bounding box center [1252, 67] width 313 height 45
click at [1188, 72] on span "Options" at bounding box center [1179, 67] width 48 height 19
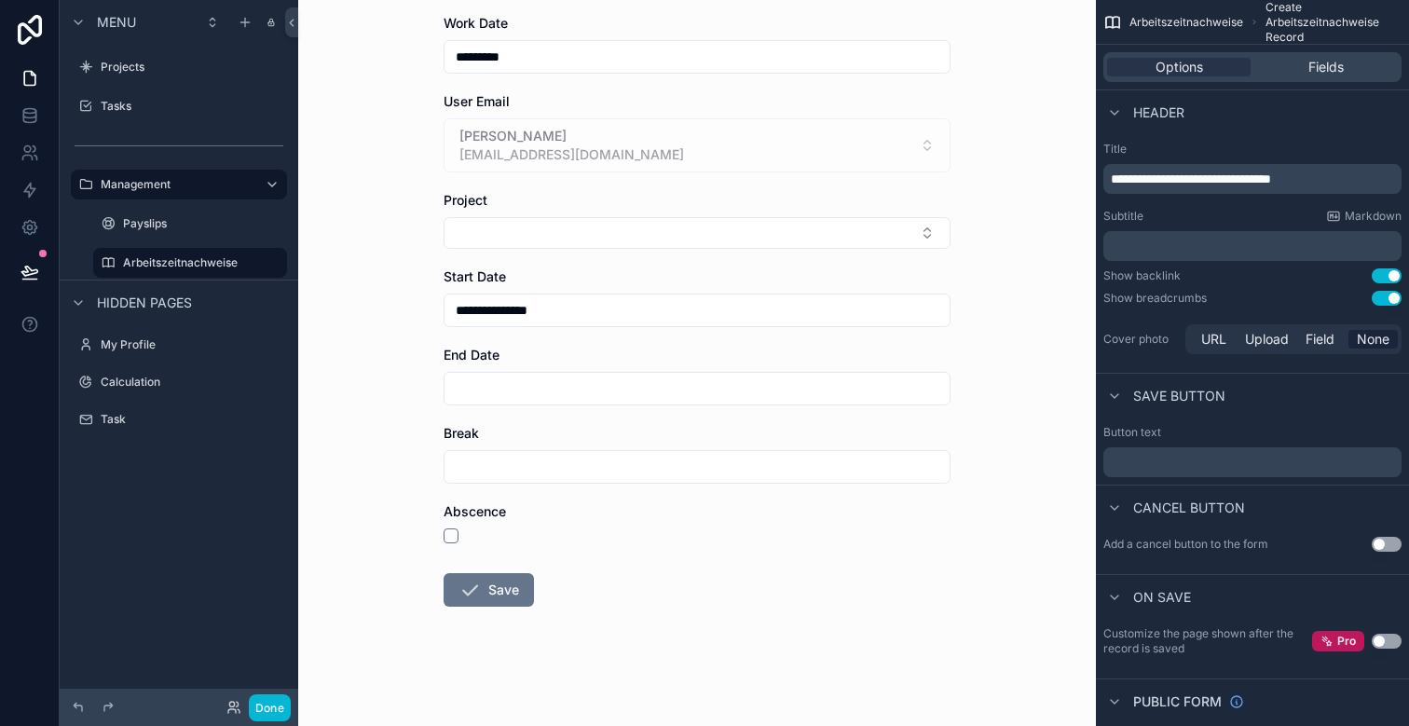
scroll to position [57, 0]
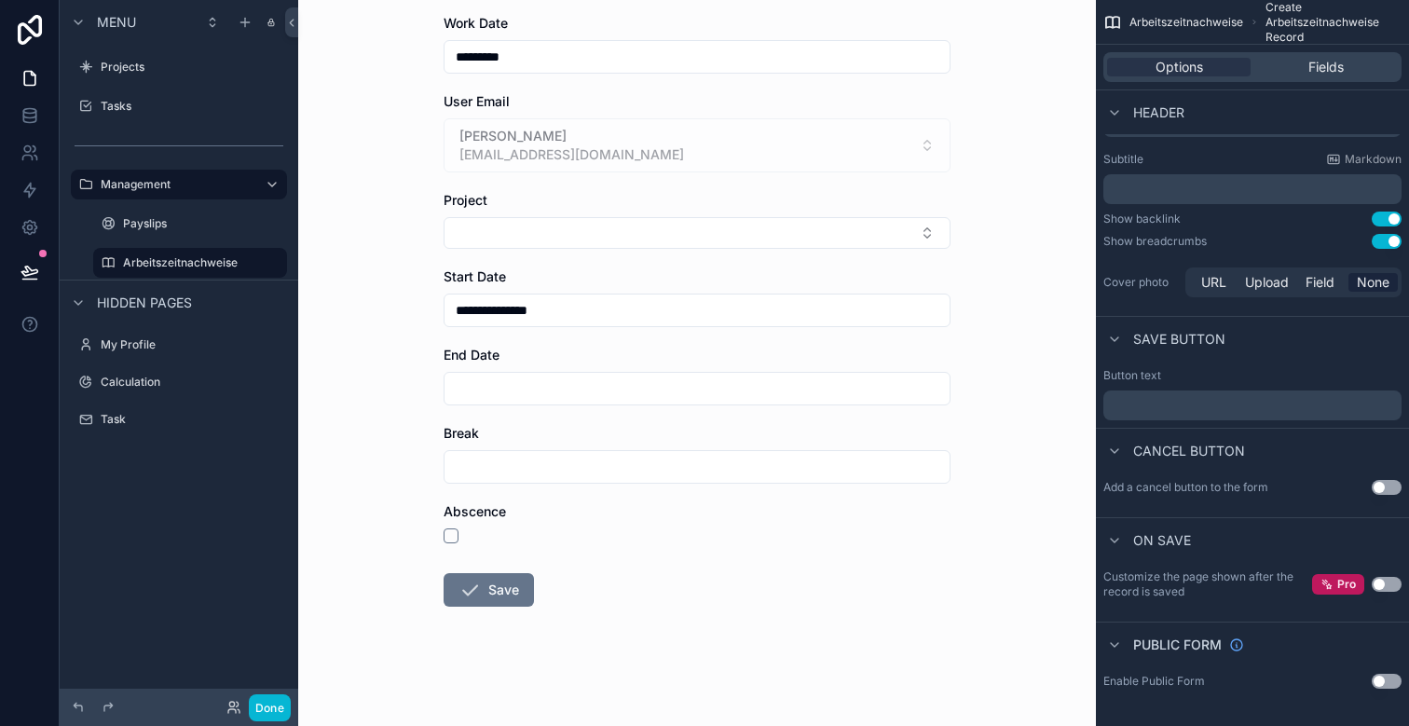
drag, startPoint x: 1200, startPoint y: 595, endPoint x: 1124, endPoint y: 574, distance: 79.4
click at [1124, 574] on label "Customize the page shown after the record is saved" at bounding box center [1207, 584] width 209 height 30
click at [1385, 487] on button "Use setting" at bounding box center [1387, 487] width 30 height 15
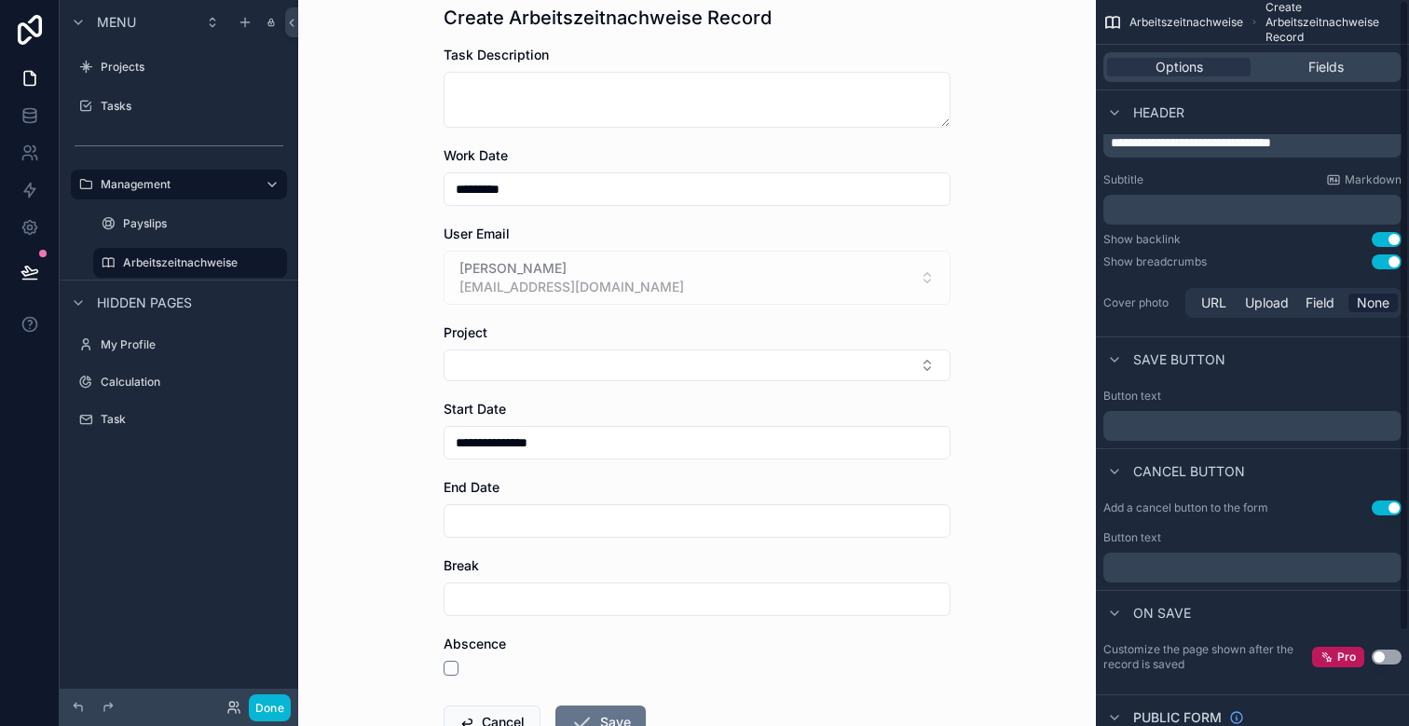
scroll to position [0, 0]
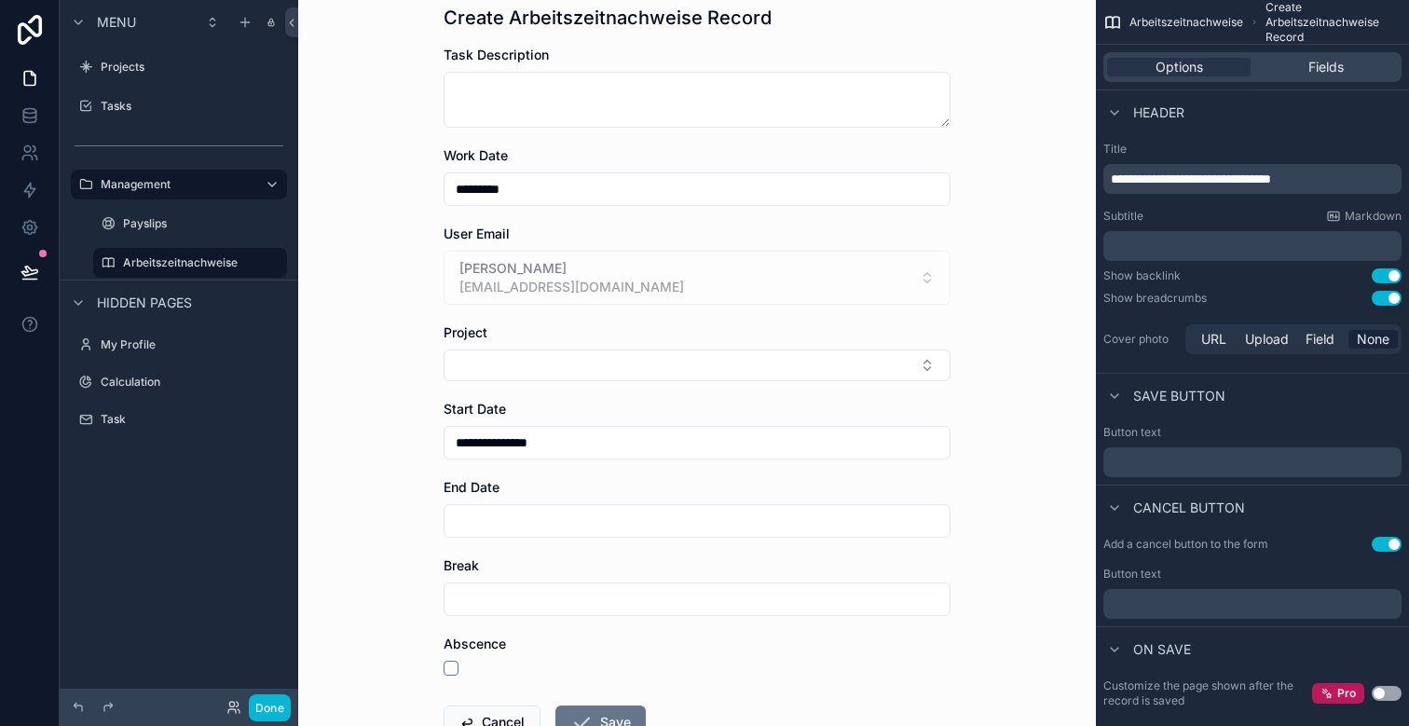
click at [1271, 176] on span "**********" at bounding box center [1191, 178] width 160 height 13
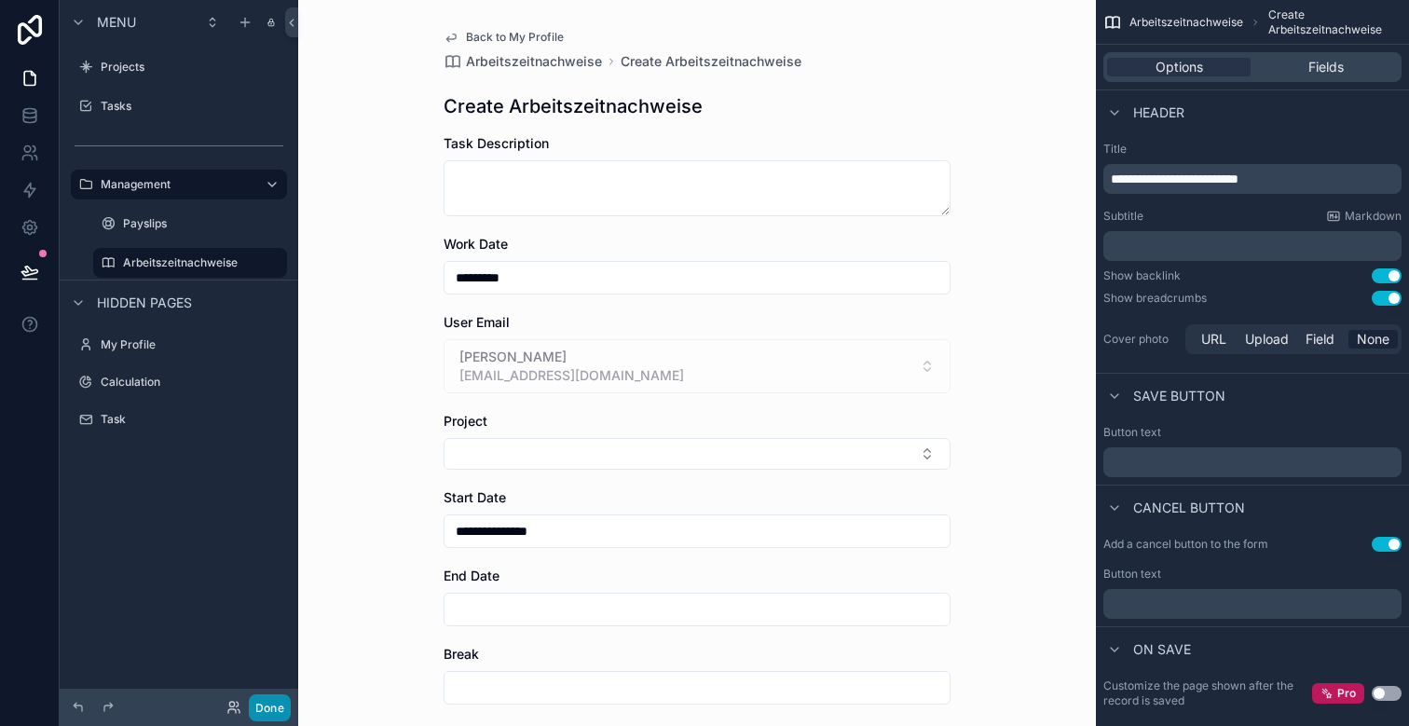
click at [265, 709] on button "Done" at bounding box center [270, 707] width 42 height 27
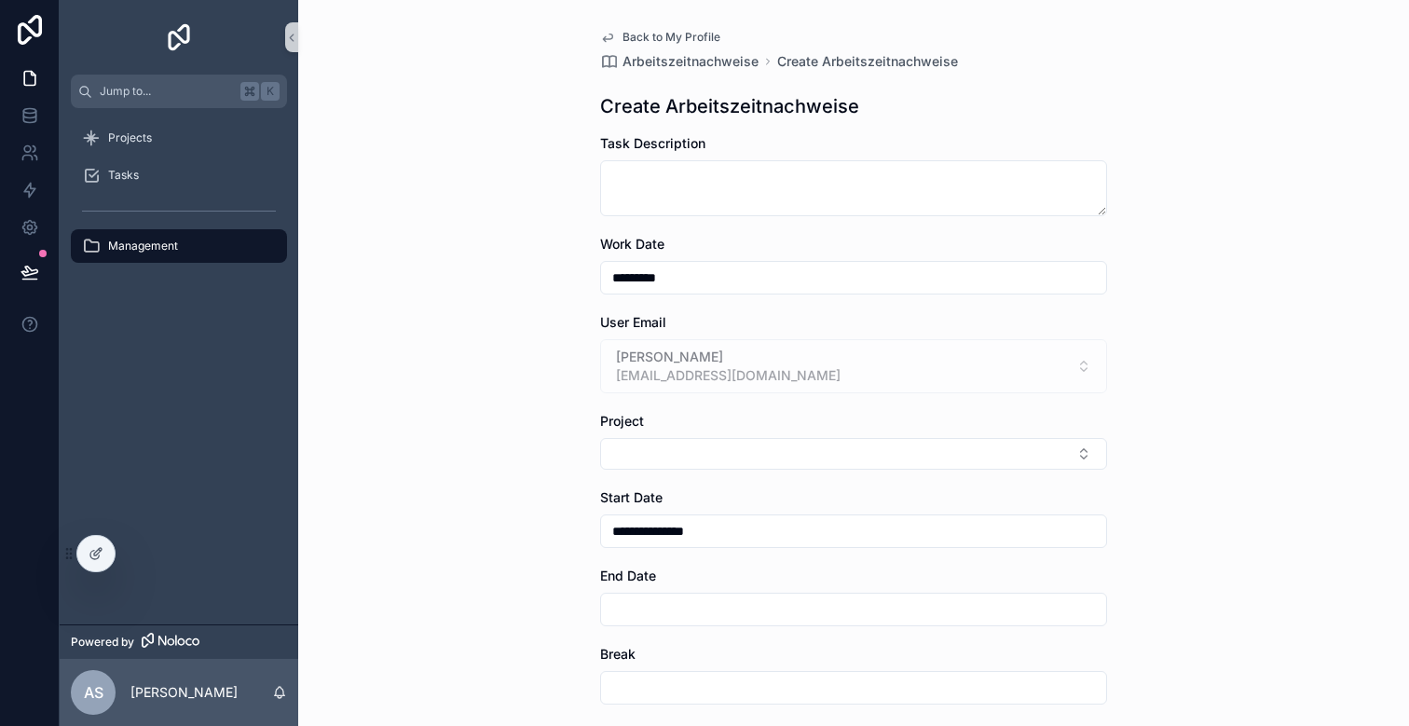
click at [681, 41] on span "Back to My Profile" at bounding box center [671, 37] width 98 height 15
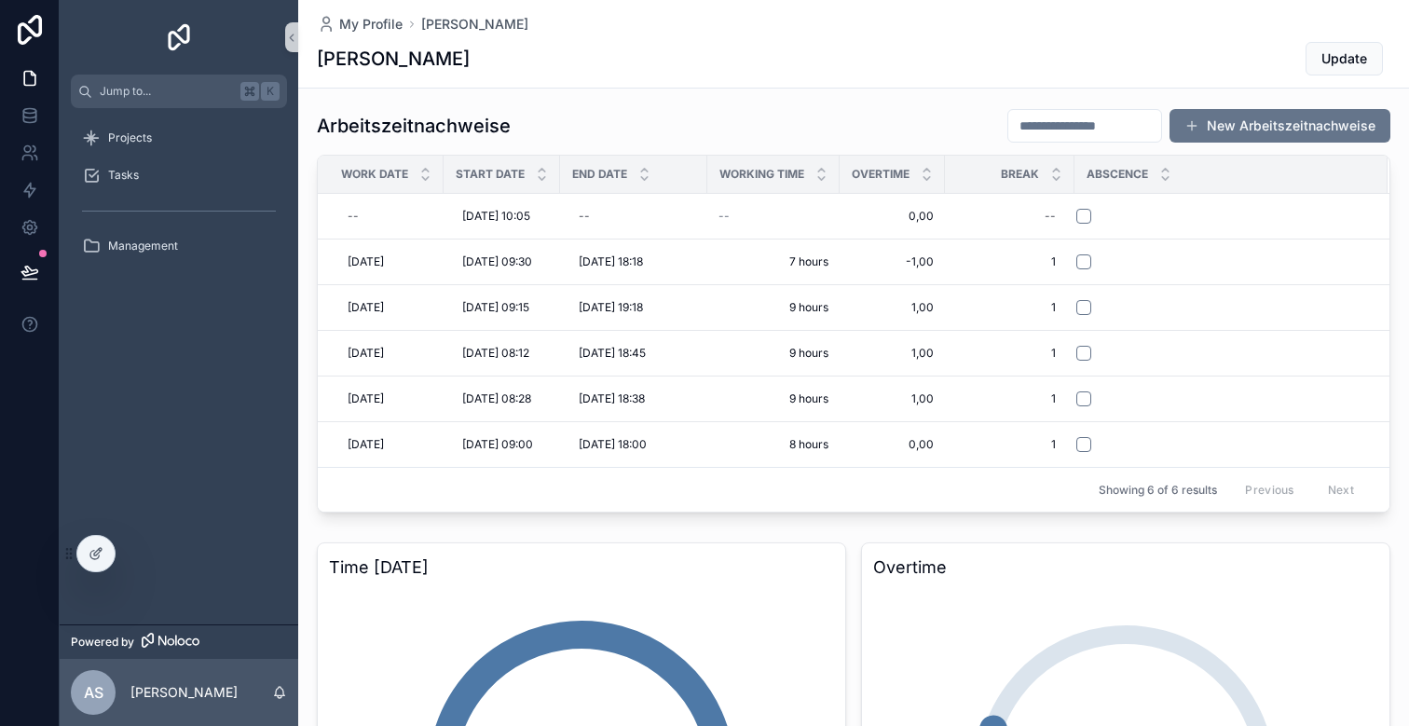
scroll to position [567, 0]
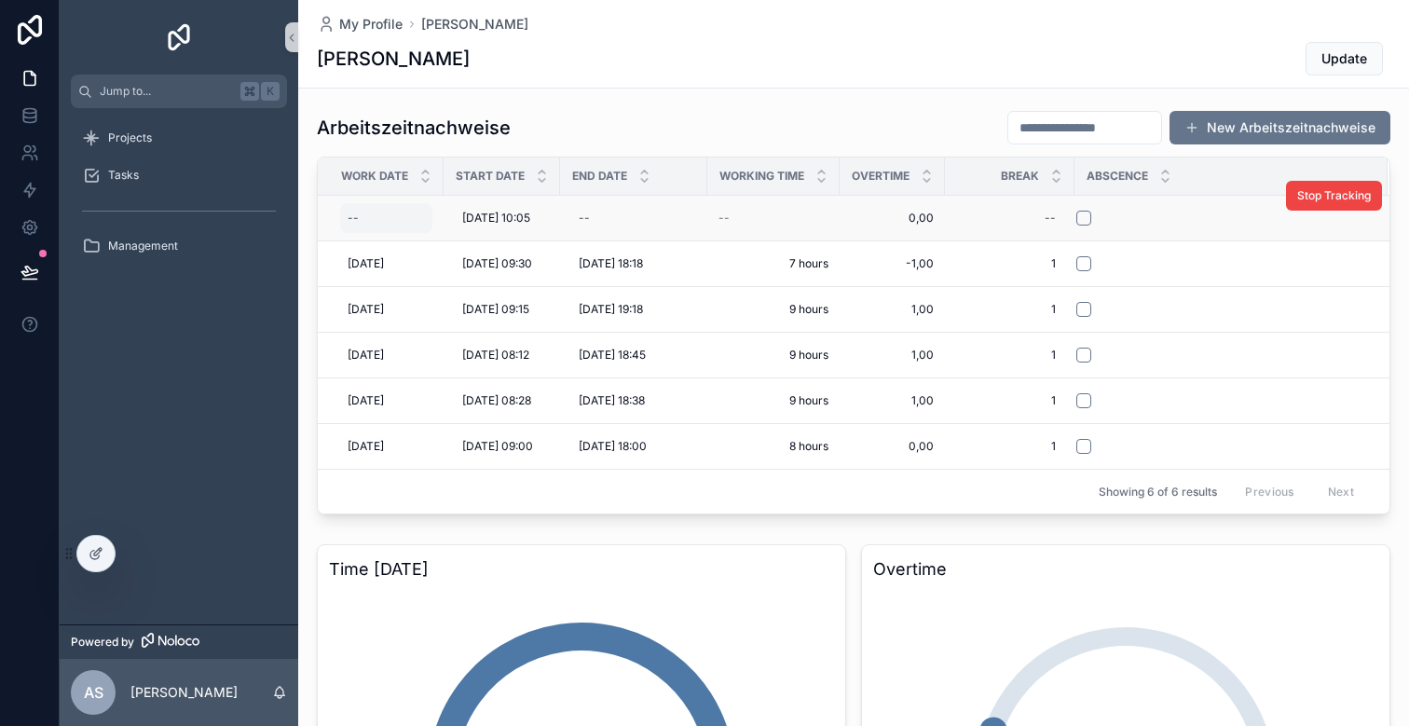
click at [366, 218] on div "--" at bounding box center [386, 218] width 92 height 30
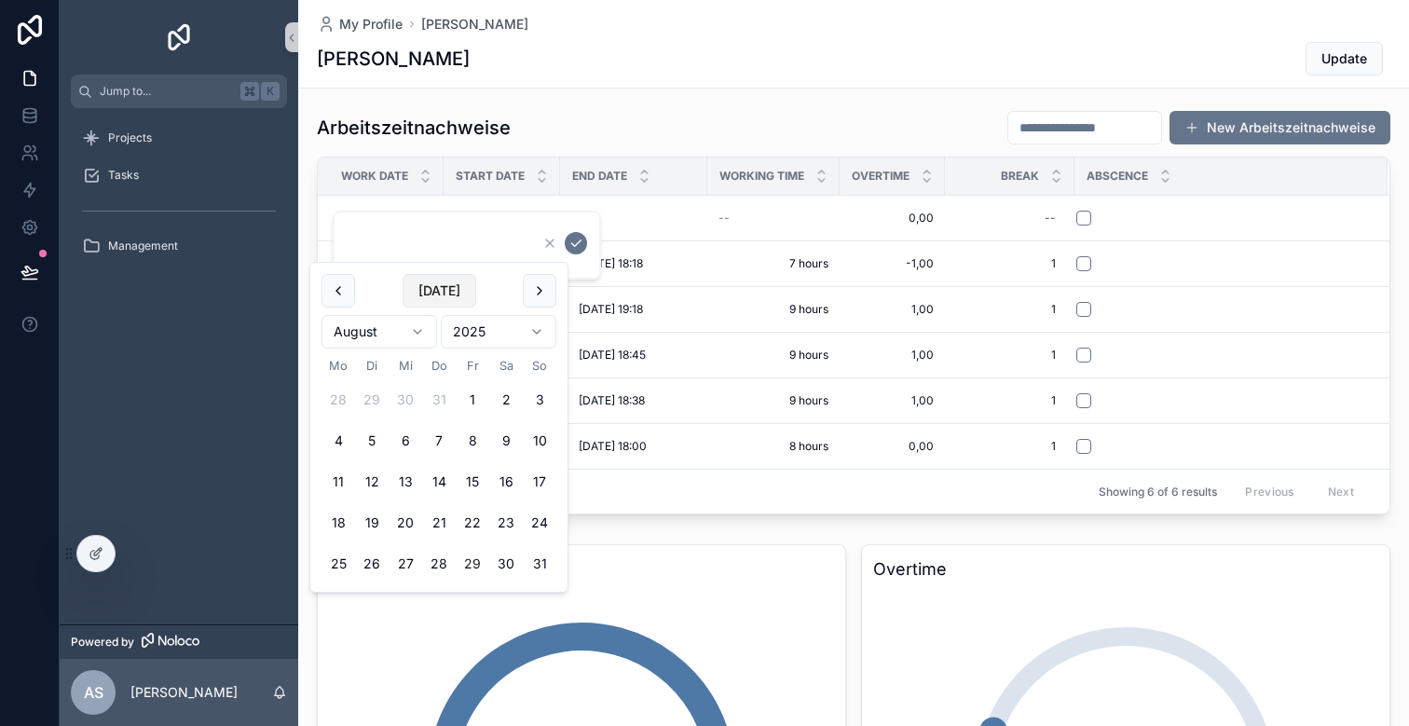
click at [433, 294] on button "[DATE]" at bounding box center [440, 291] width 74 height 34
type input "*********"
click at [576, 245] on icon "scrollable content" at bounding box center [575, 243] width 9 height 7
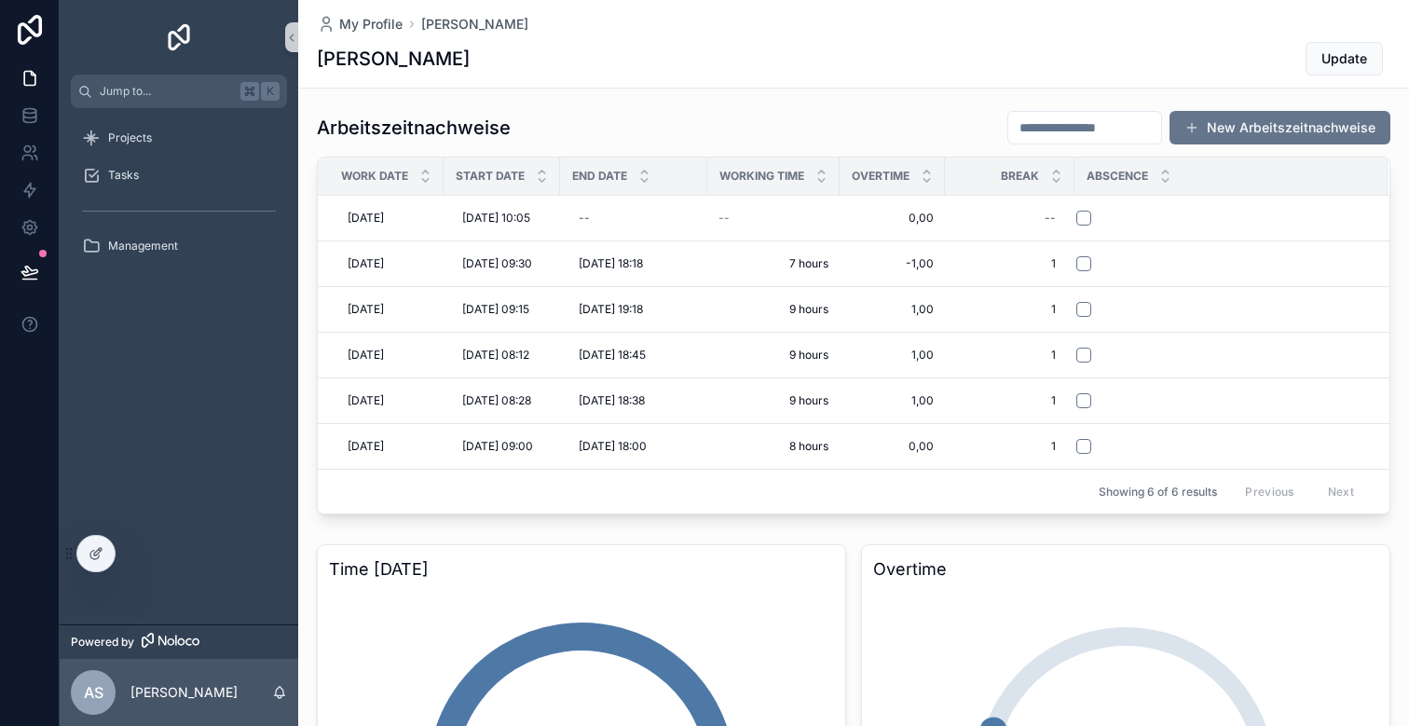
click at [688, 108] on div "Arbeitszeitnachweise New Arbeitszeitnachweise Work Date Start Date End Date Wor…" at bounding box center [853, 312] width 1111 height 419
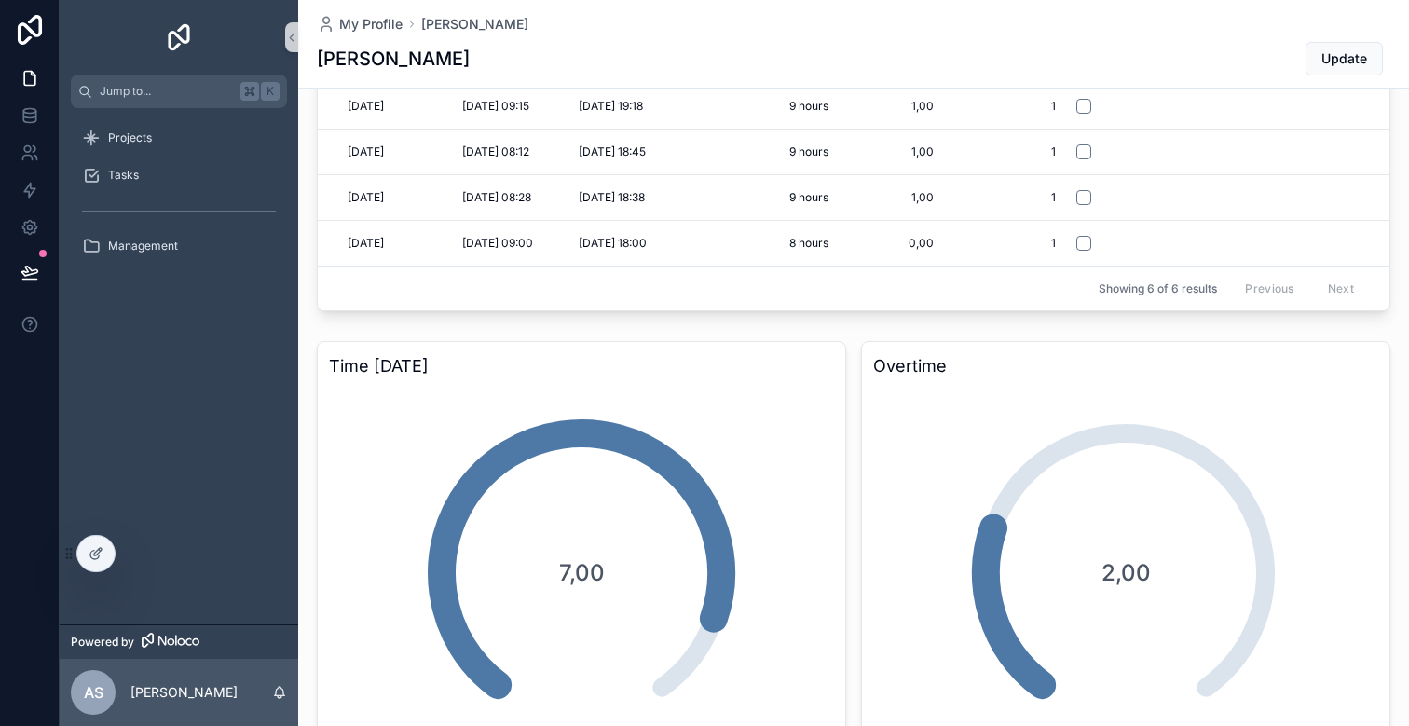
scroll to position [884, 0]
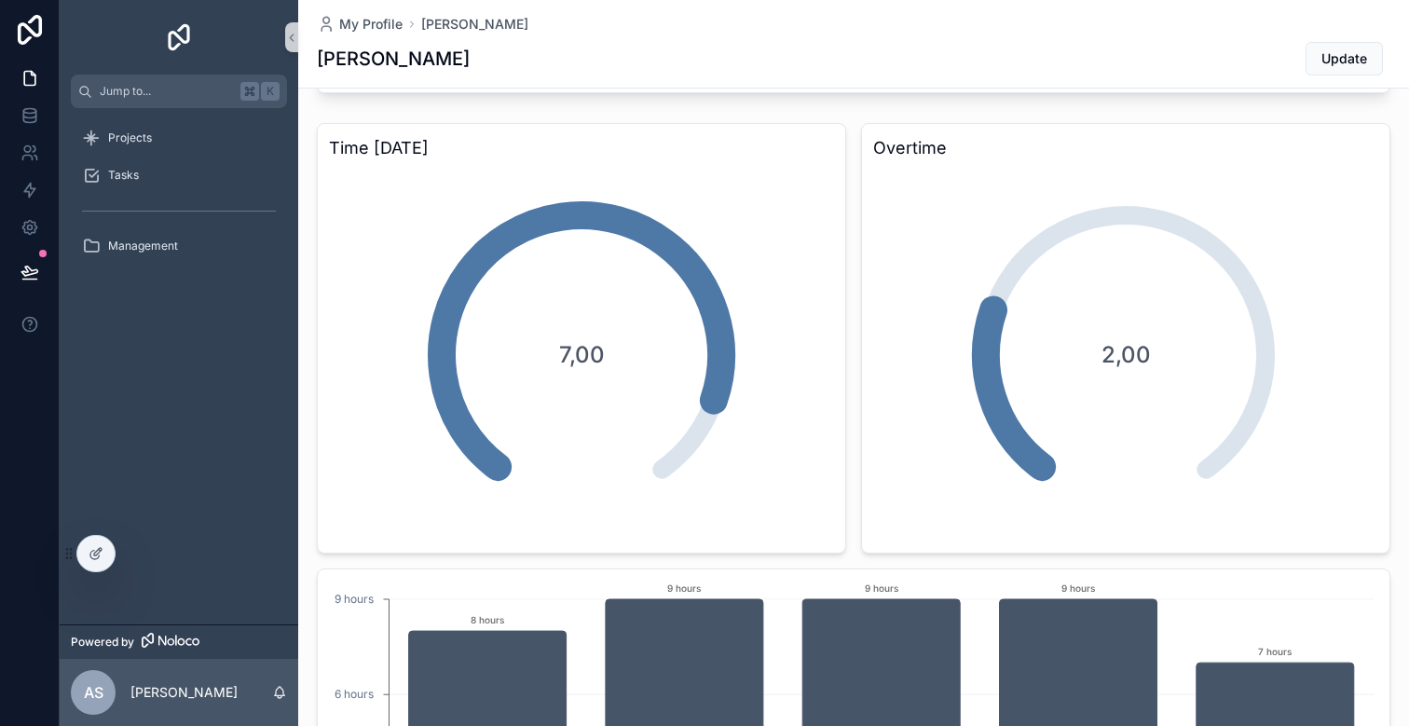
scroll to position [908, 0]
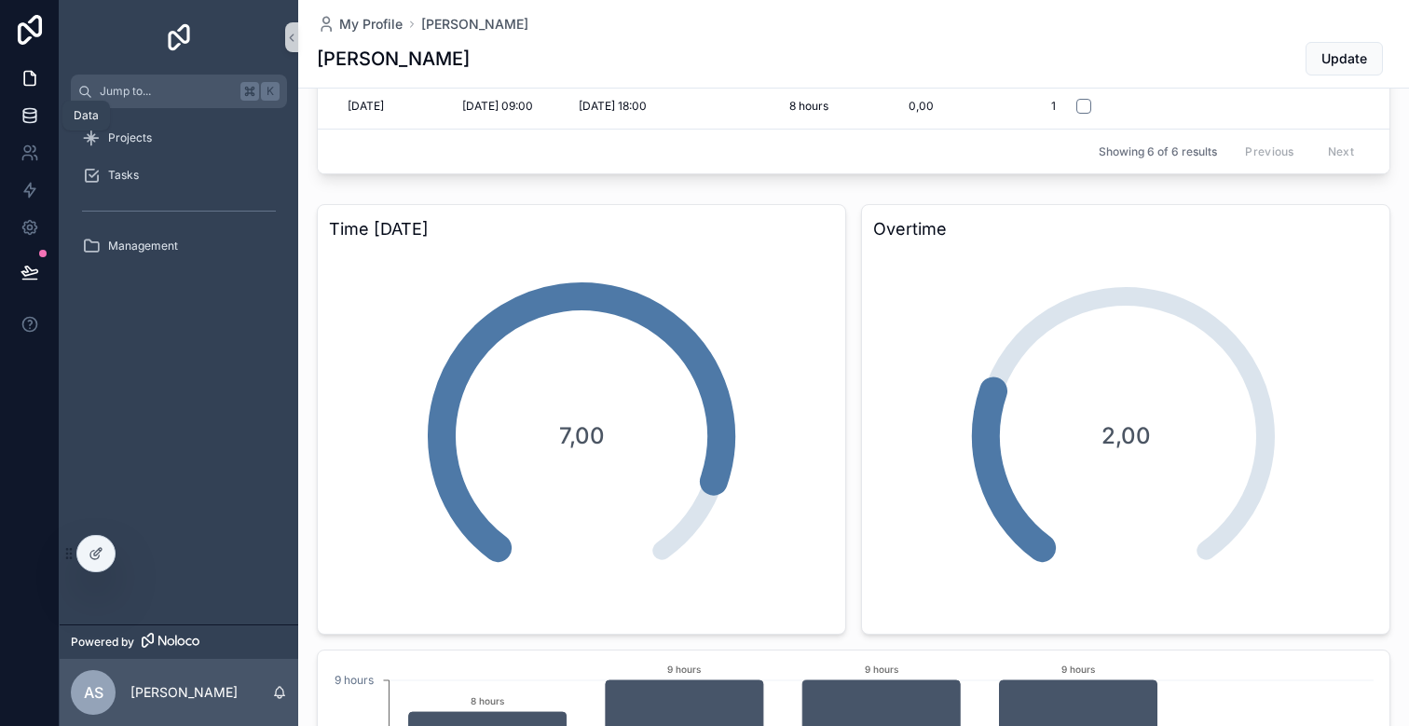
click at [29, 113] on icon at bounding box center [29, 111] width 12 height 5
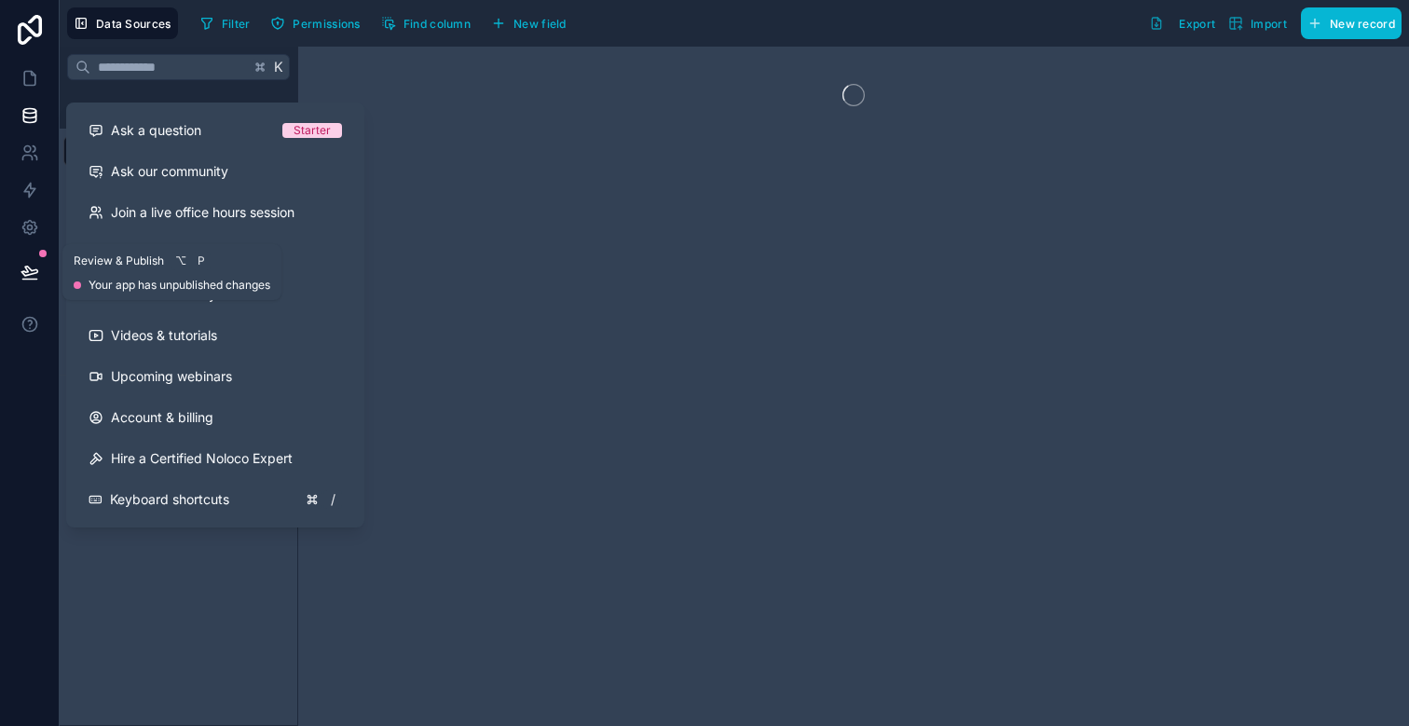
click at [16, 283] on button at bounding box center [29, 272] width 41 height 52
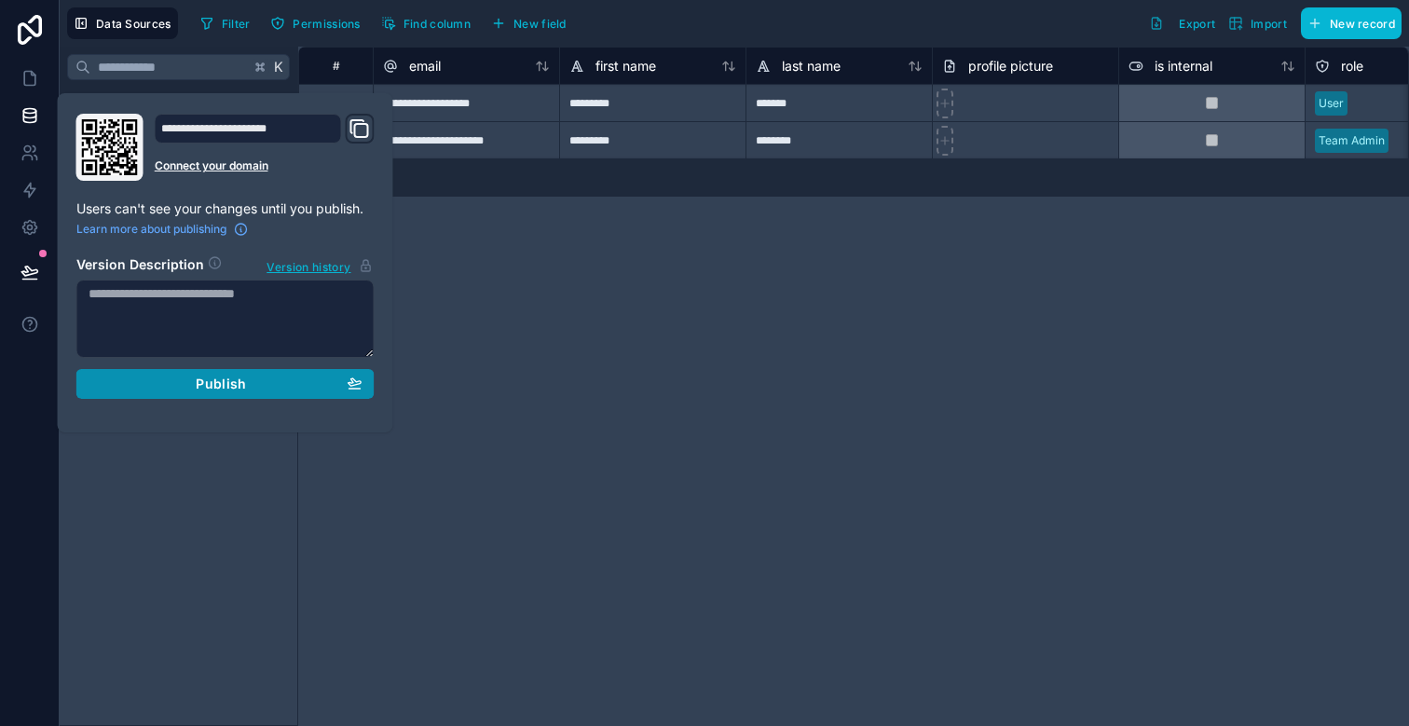
click at [144, 385] on div "Publish" at bounding box center [226, 384] width 274 height 17
click at [640, 259] on div "**********" at bounding box center [853, 386] width 1111 height 679
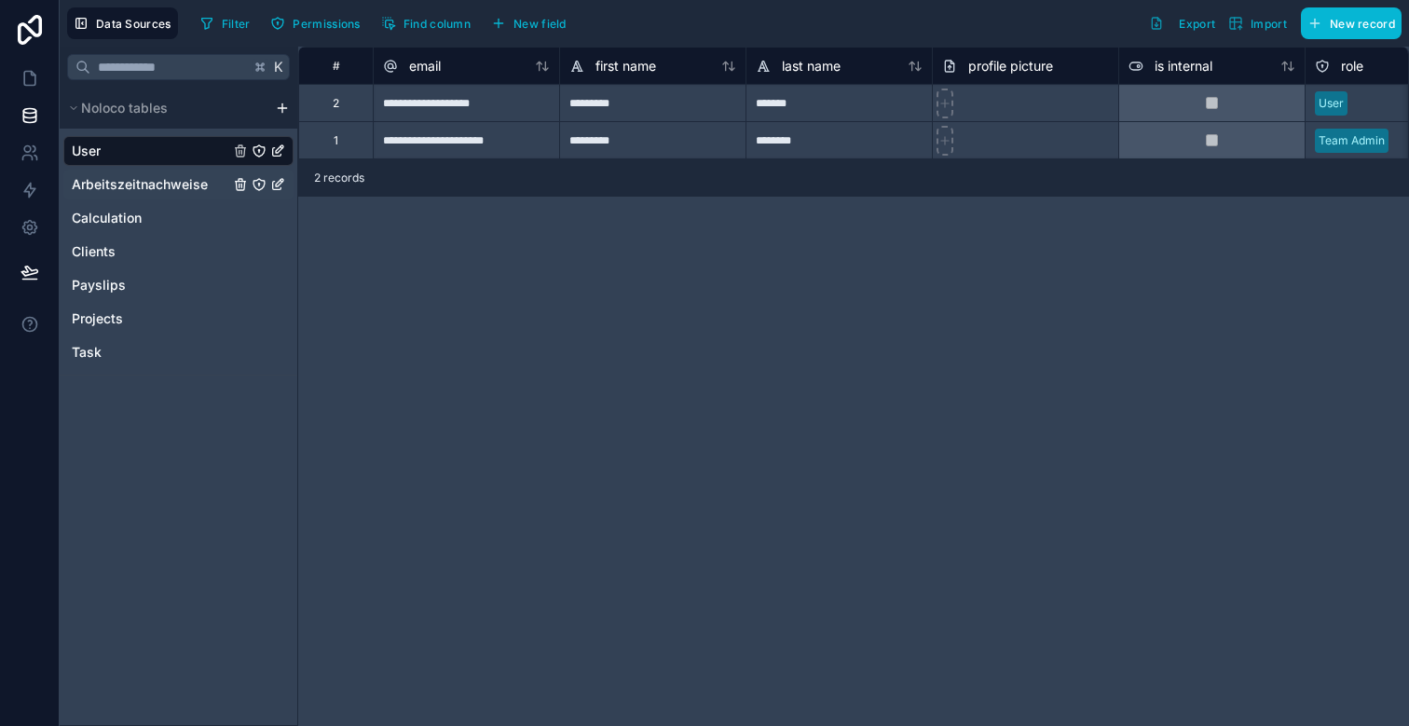
click at [160, 181] on span "Arbeitszeitnachweise" at bounding box center [140, 184] width 136 height 19
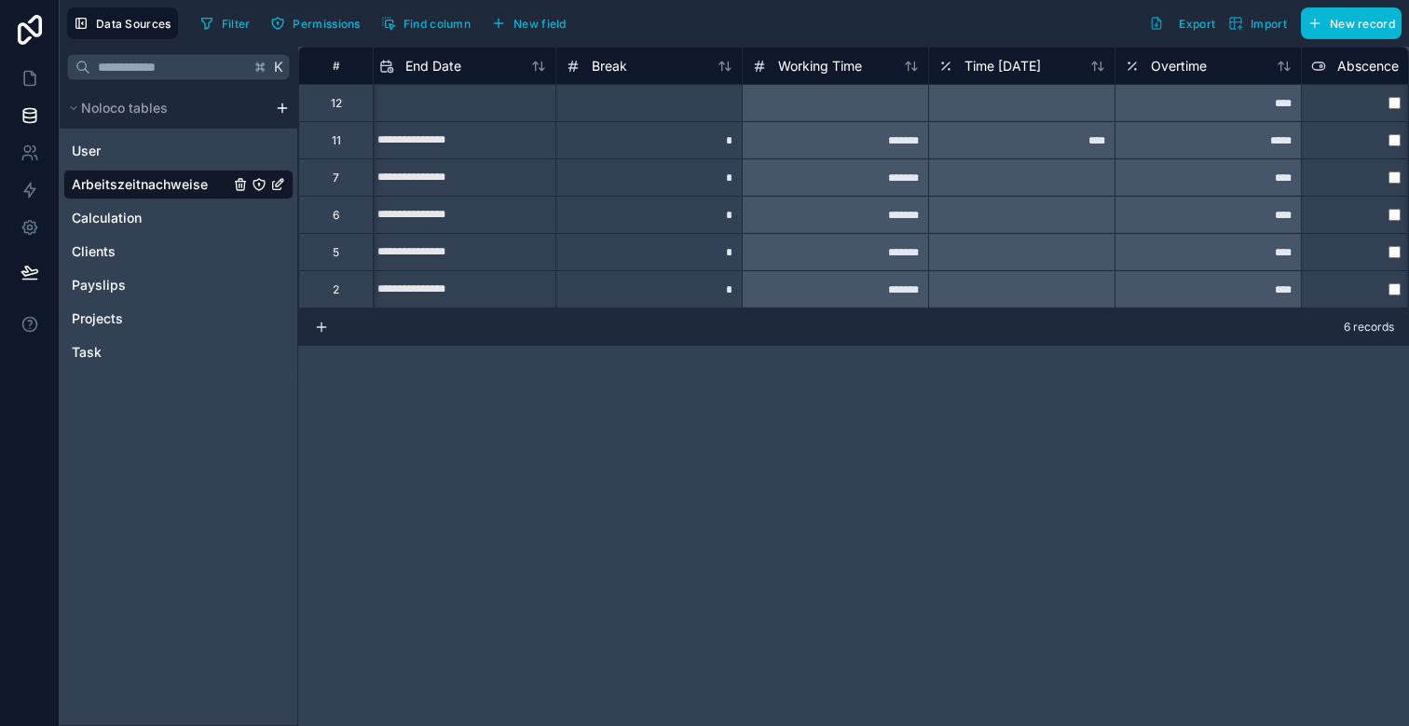
scroll to position [0, 936]
click at [974, 64] on span "Time [DATE]" at bounding box center [1002, 66] width 76 height 19
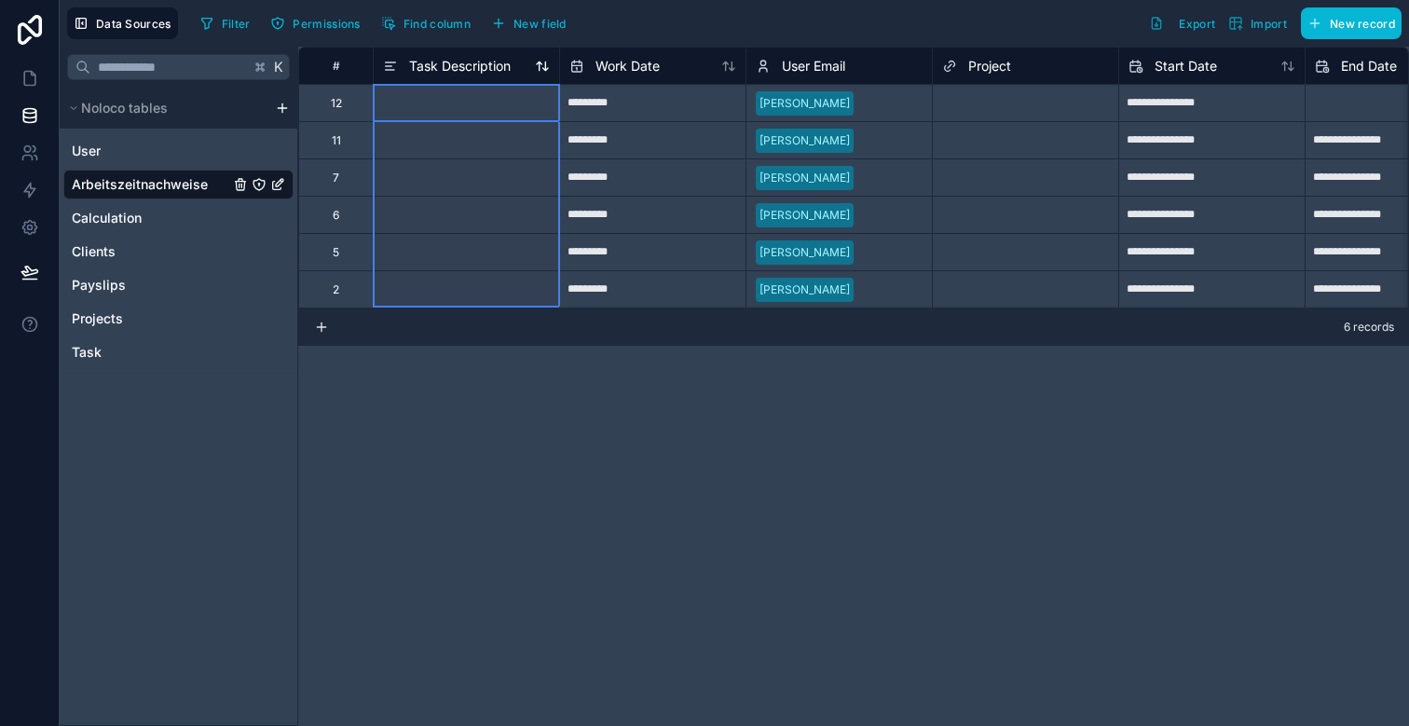
click at [445, 60] on span "Task Description" at bounding box center [460, 66] width 102 height 19
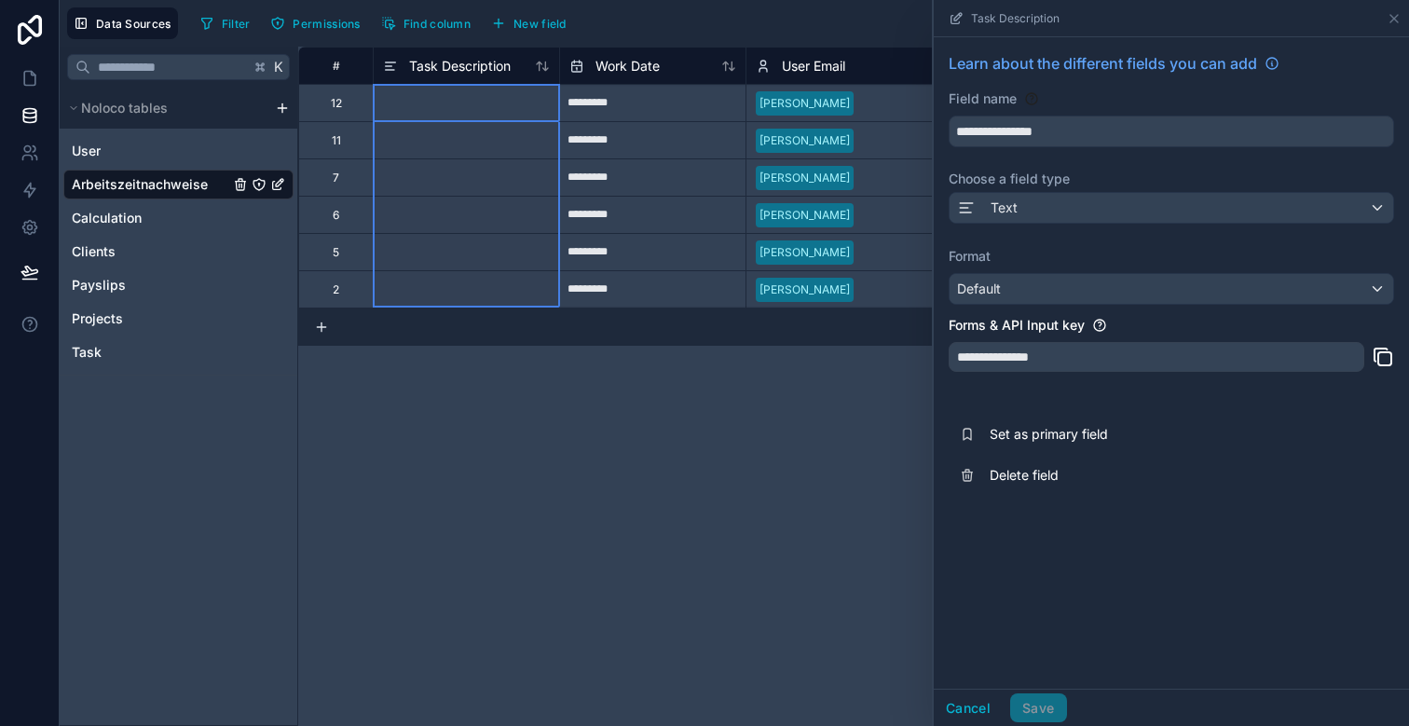
click at [451, 53] on div "Task Description" at bounding box center [466, 65] width 186 height 37
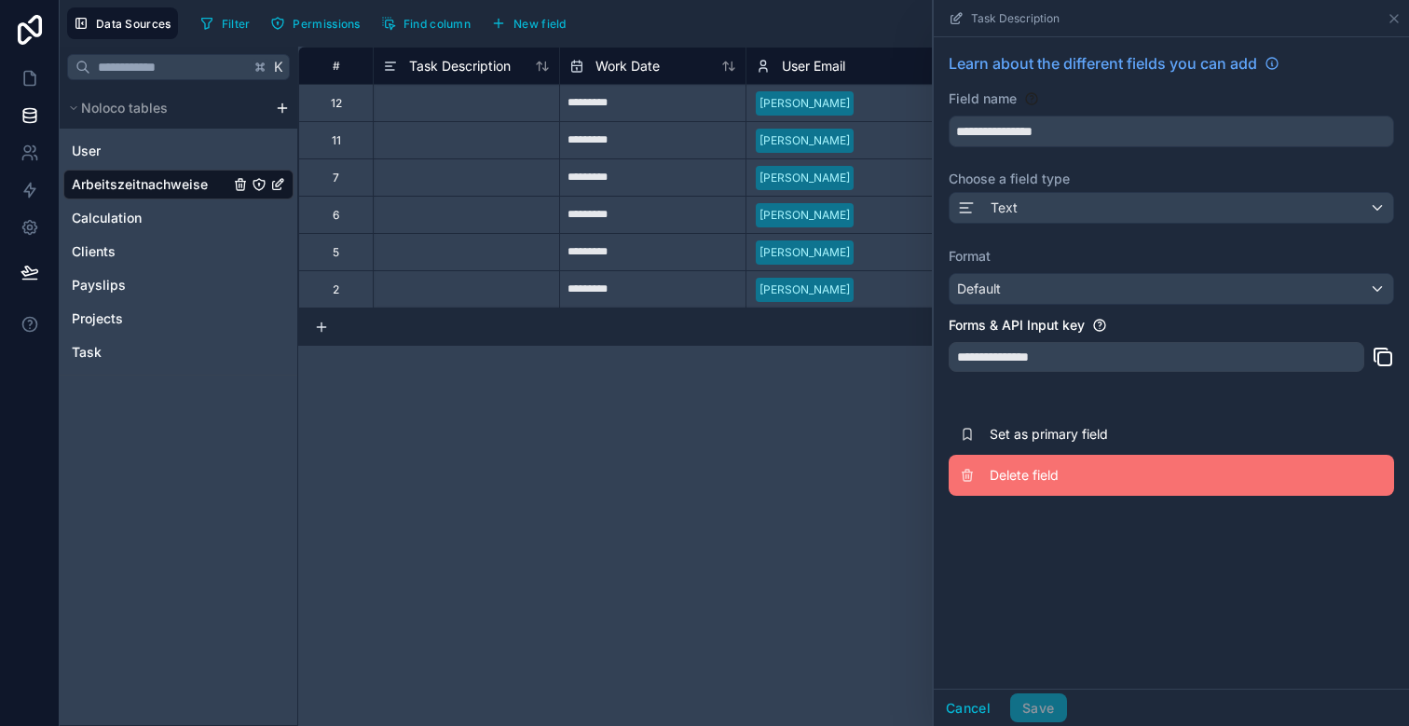
click at [1040, 477] on span "Delete field" at bounding box center [1124, 475] width 268 height 19
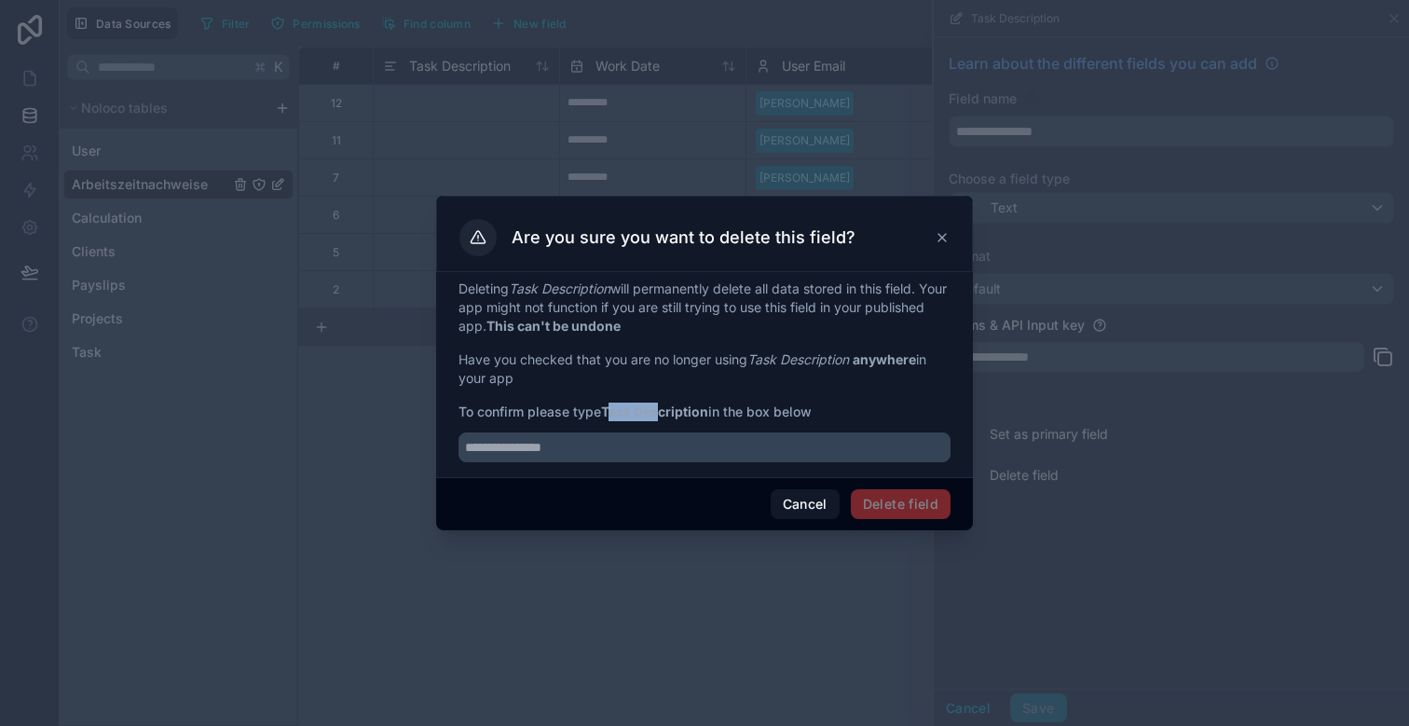
drag, startPoint x: 608, startPoint y: 412, endPoint x: 667, endPoint y: 414, distance: 58.7
click at [667, 414] on strong "Task Description" at bounding box center [654, 411] width 107 height 16
drag, startPoint x: 712, startPoint y: 411, endPoint x: 608, endPoint y: 411, distance: 104.4
click at [607, 412] on span "To confirm please type Task Description in the box below" at bounding box center [704, 412] width 492 height 19
copy strong "Task Description"
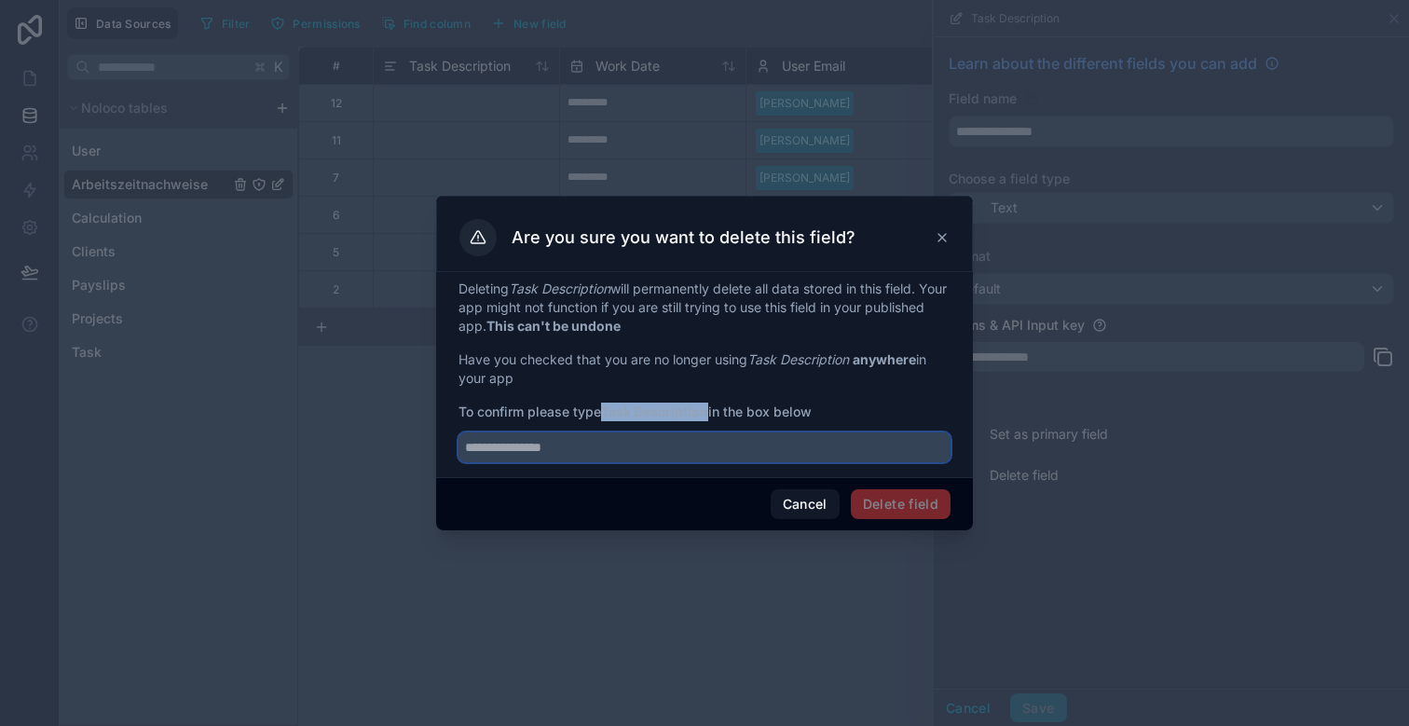
click at [622, 446] on input "text" at bounding box center [704, 447] width 492 height 30
paste input "**********"
type input "**********"
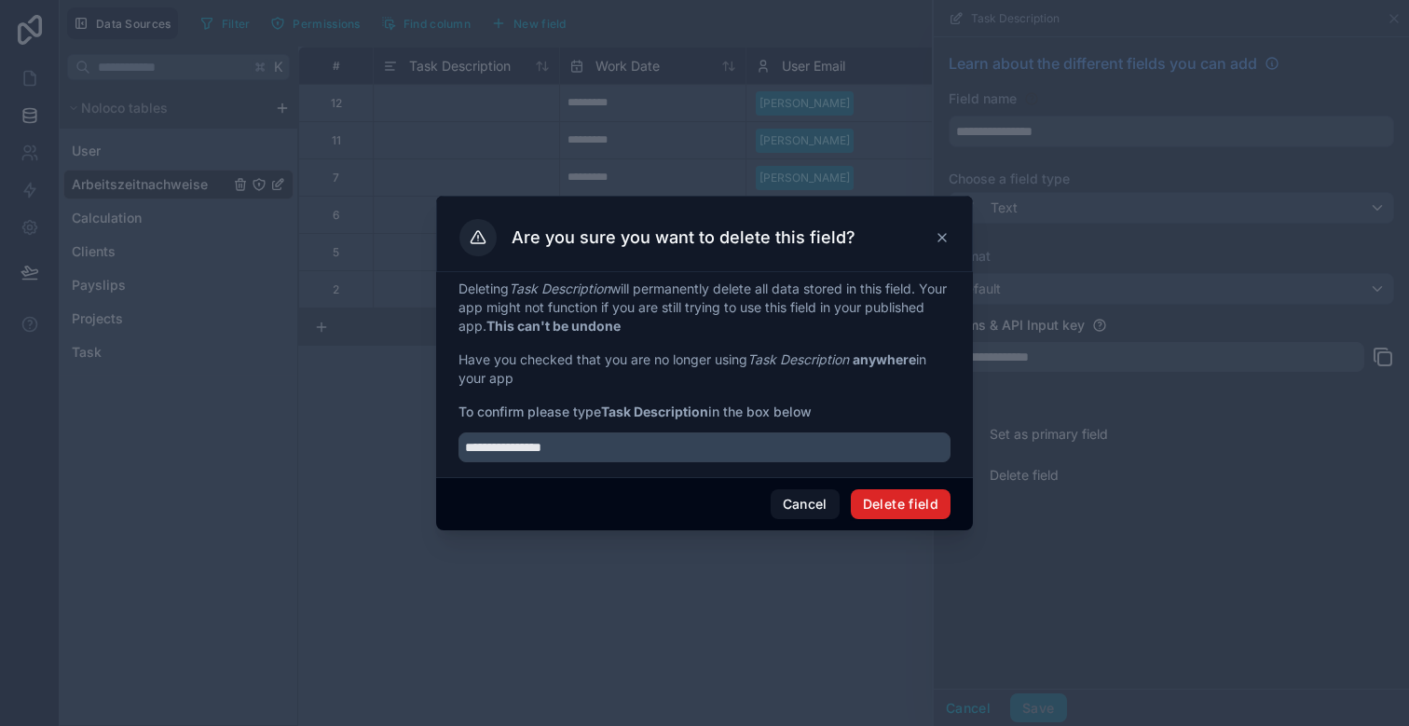
click at [937, 513] on button "Delete field" at bounding box center [901, 504] width 100 height 30
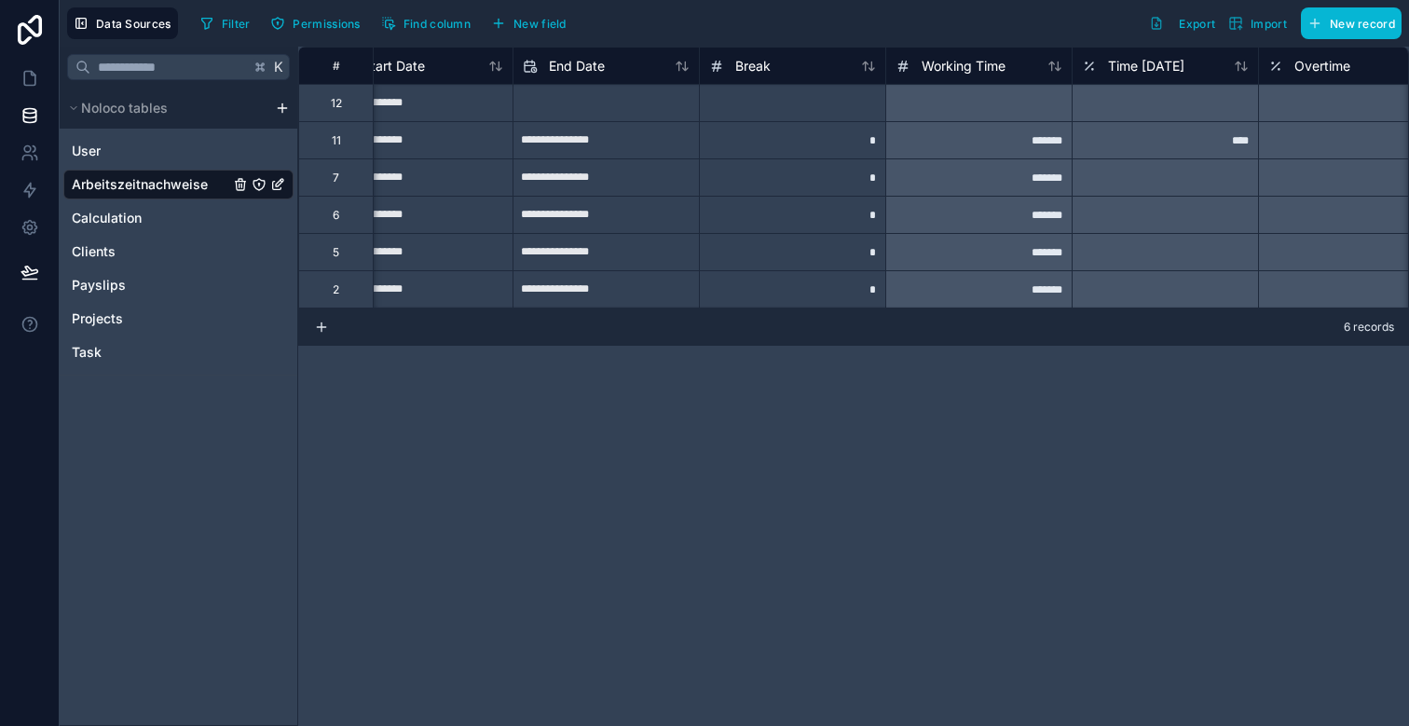
scroll to position [0, 633]
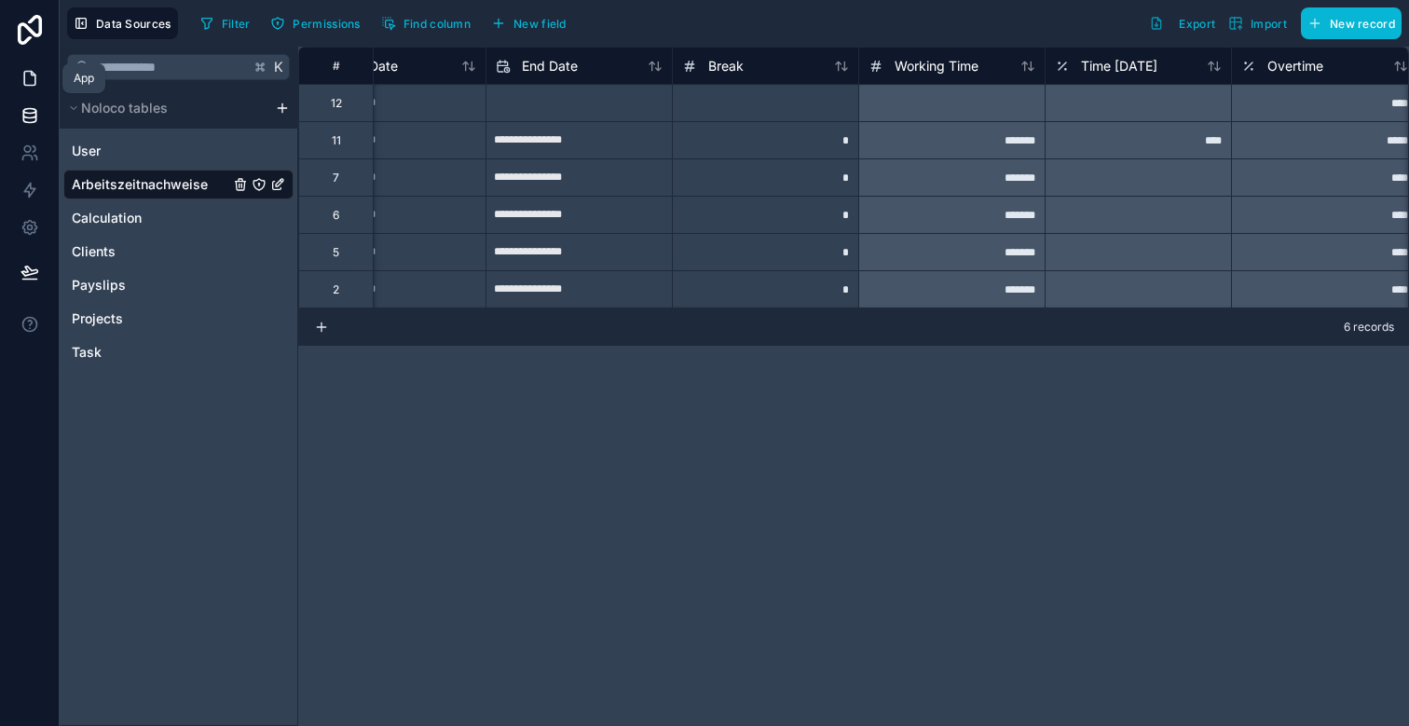
click at [36, 82] on icon at bounding box center [30, 78] width 19 height 19
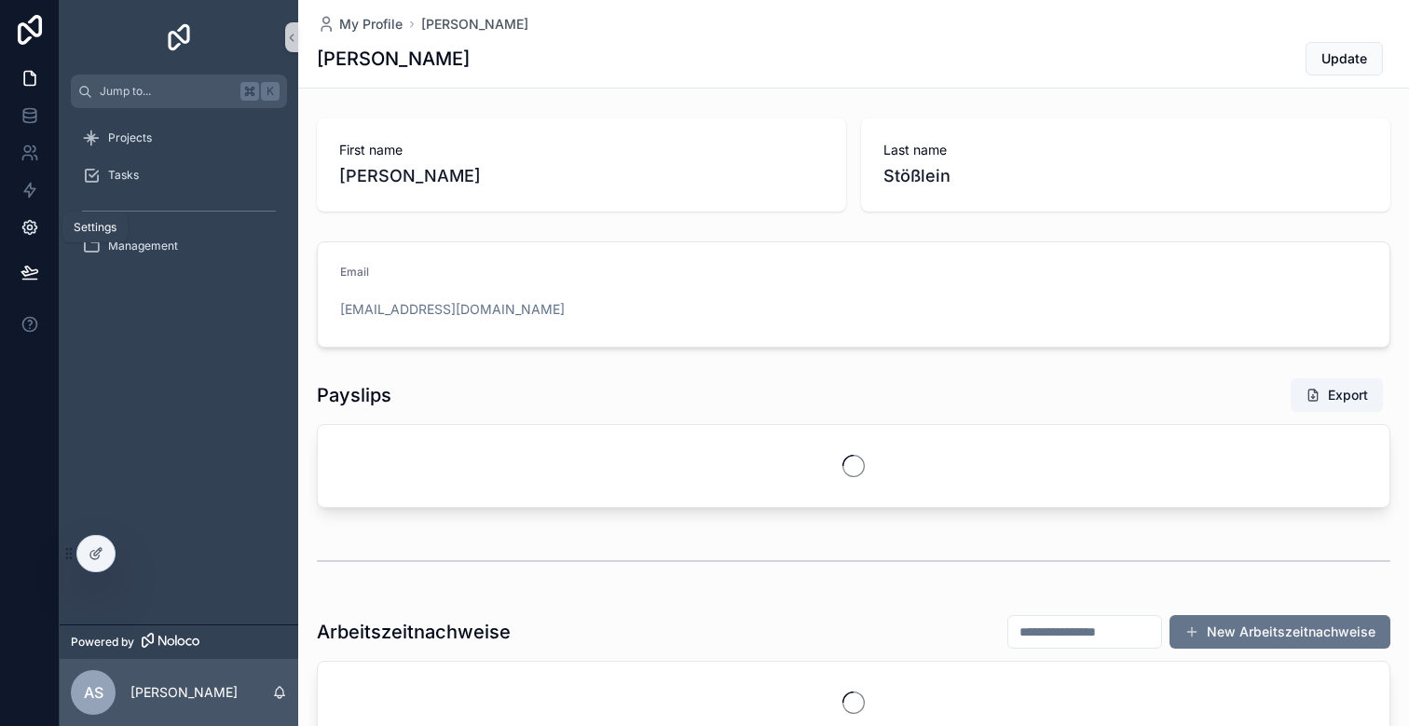
click at [34, 226] on icon at bounding box center [29, 228] width 14 height 14
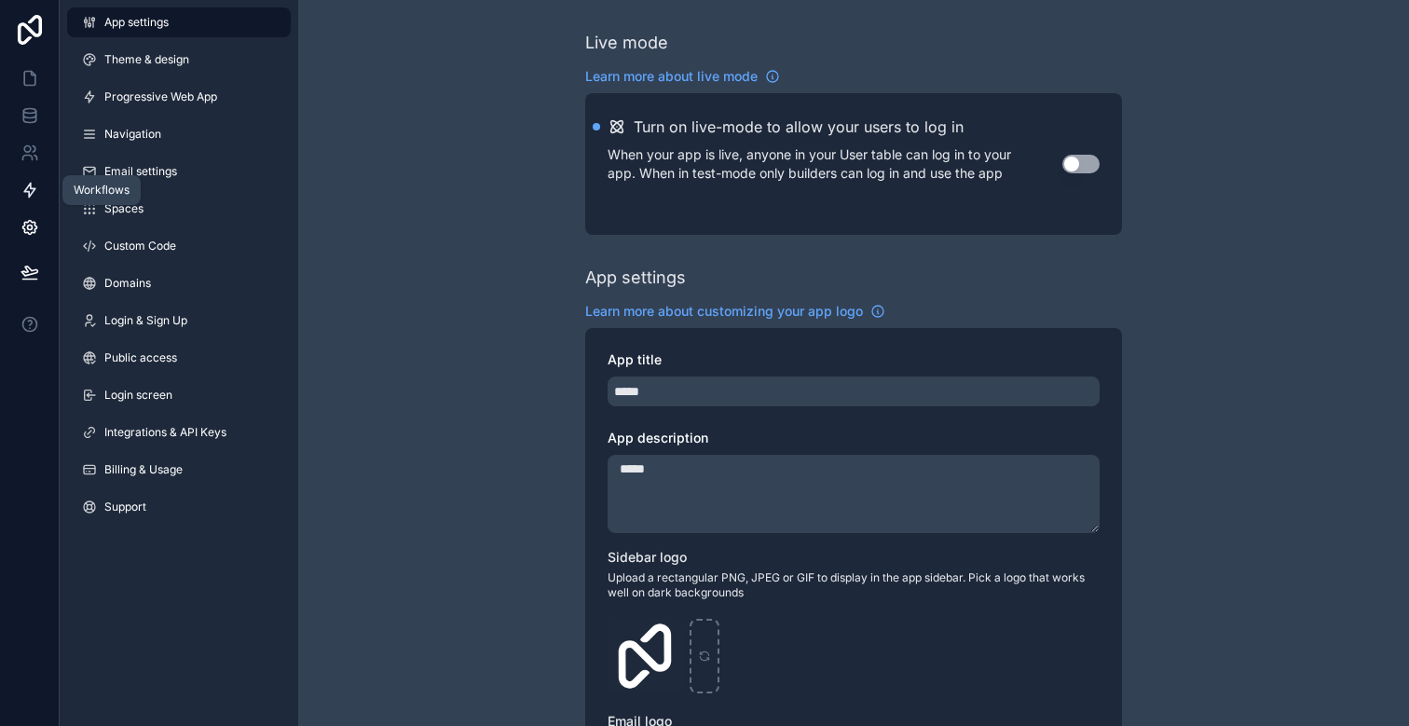
click at [23, 194] on icon at bounding box center [30, 190] width 19 height 19
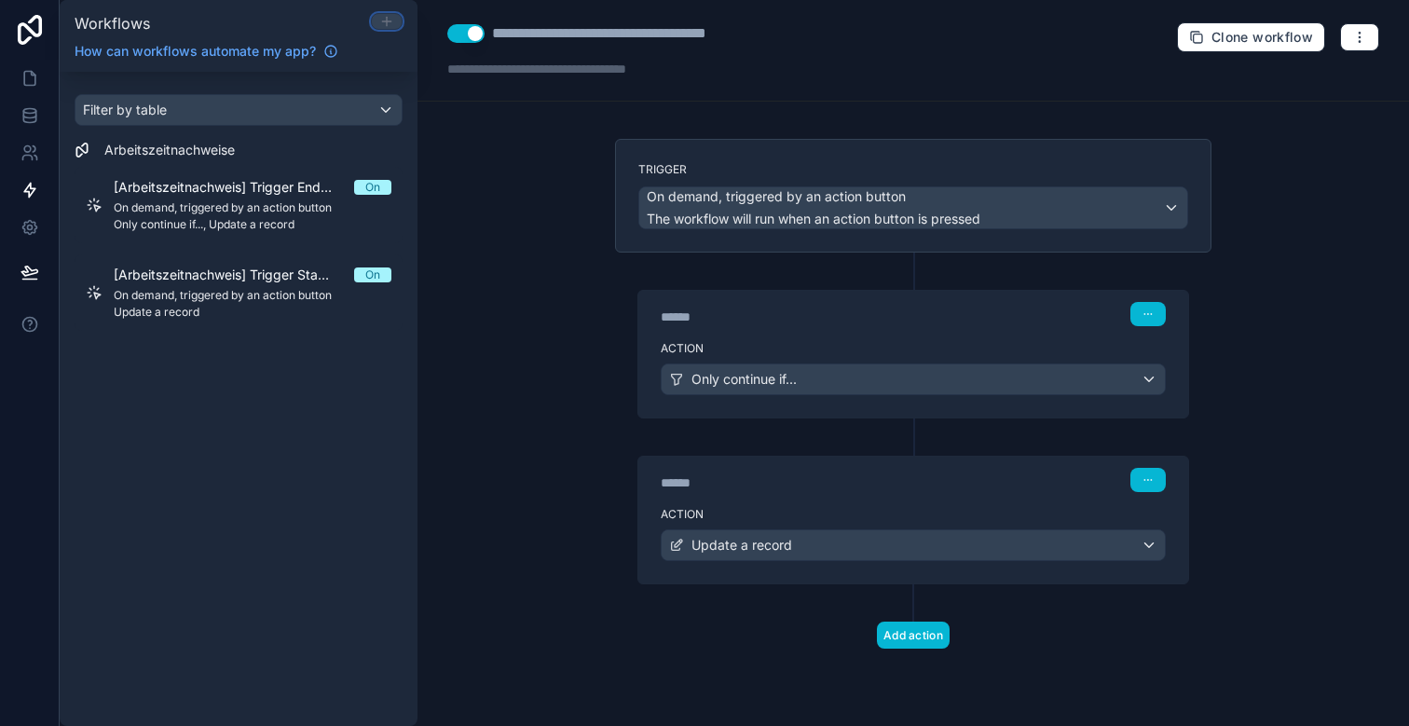
click at [390, 18] on icon at bounding box center [386, 21] width 15 height 15
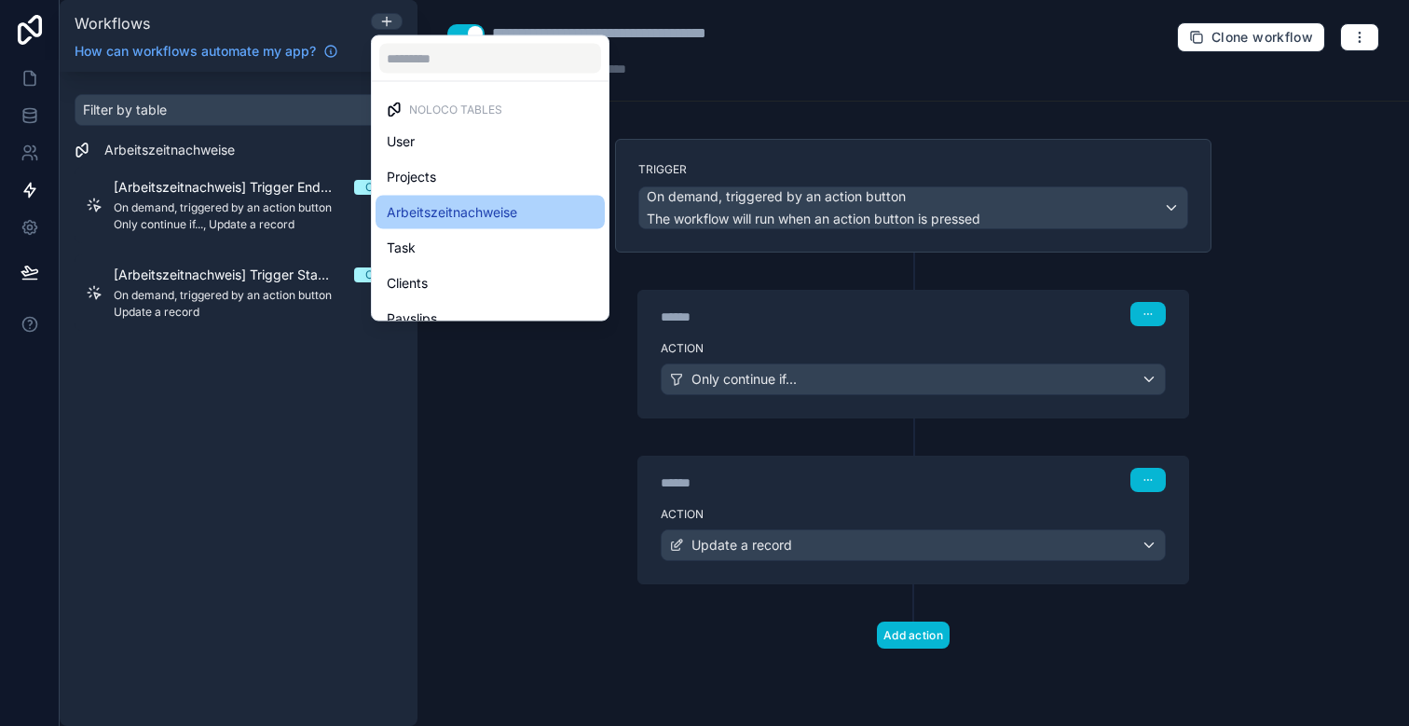
click at [456, 207] on span "Arbeitszeitnachweise" at bounding box center [452, 212] width 130 height 22
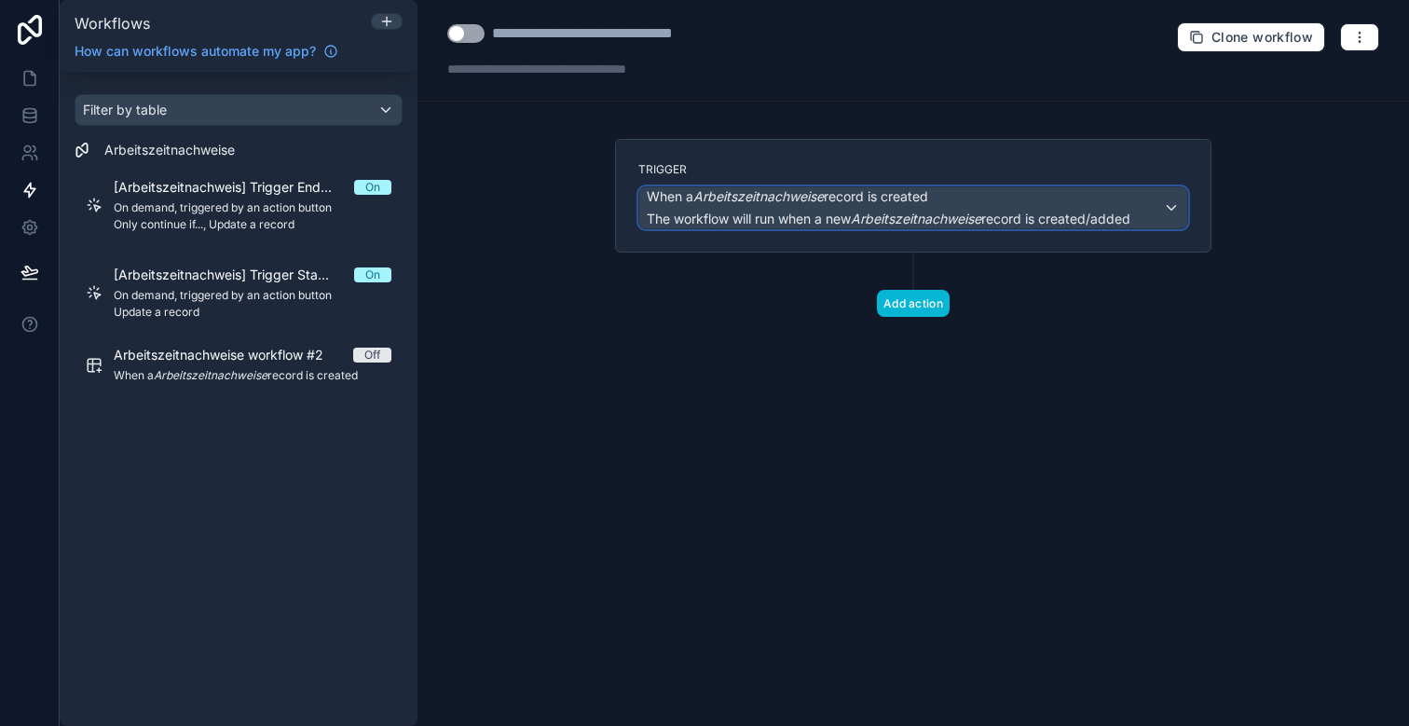
click at [764, 205] on div "When a Arbeitszeitnachweise record is created The workflow will run when a new …" at bounding box center [889, 207] width 484 height 41
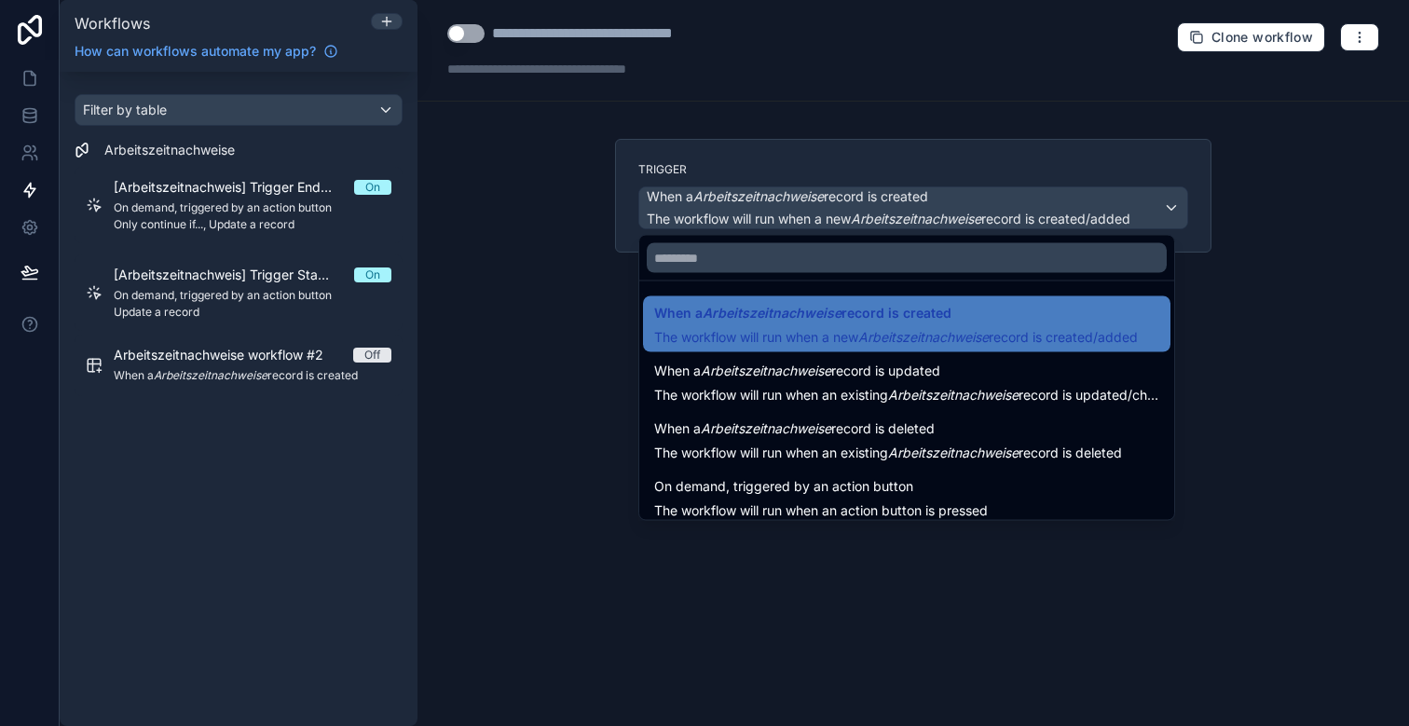
click at [565, 309] on div at bounding box center [704, 363] width 1409 height 726
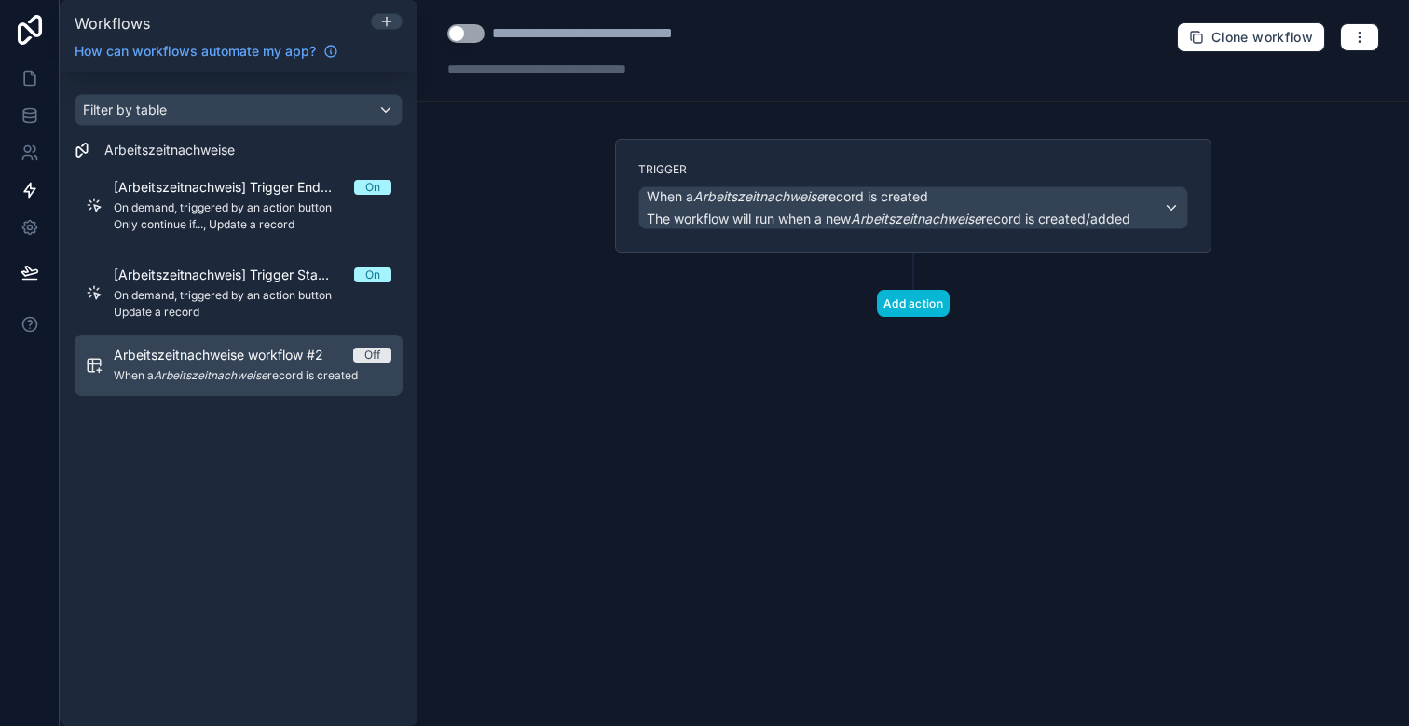
click at [316, 361] on span "Arbeitszeitnachweise workflow #2" at bounding box center [230, 355] width 232 height 19
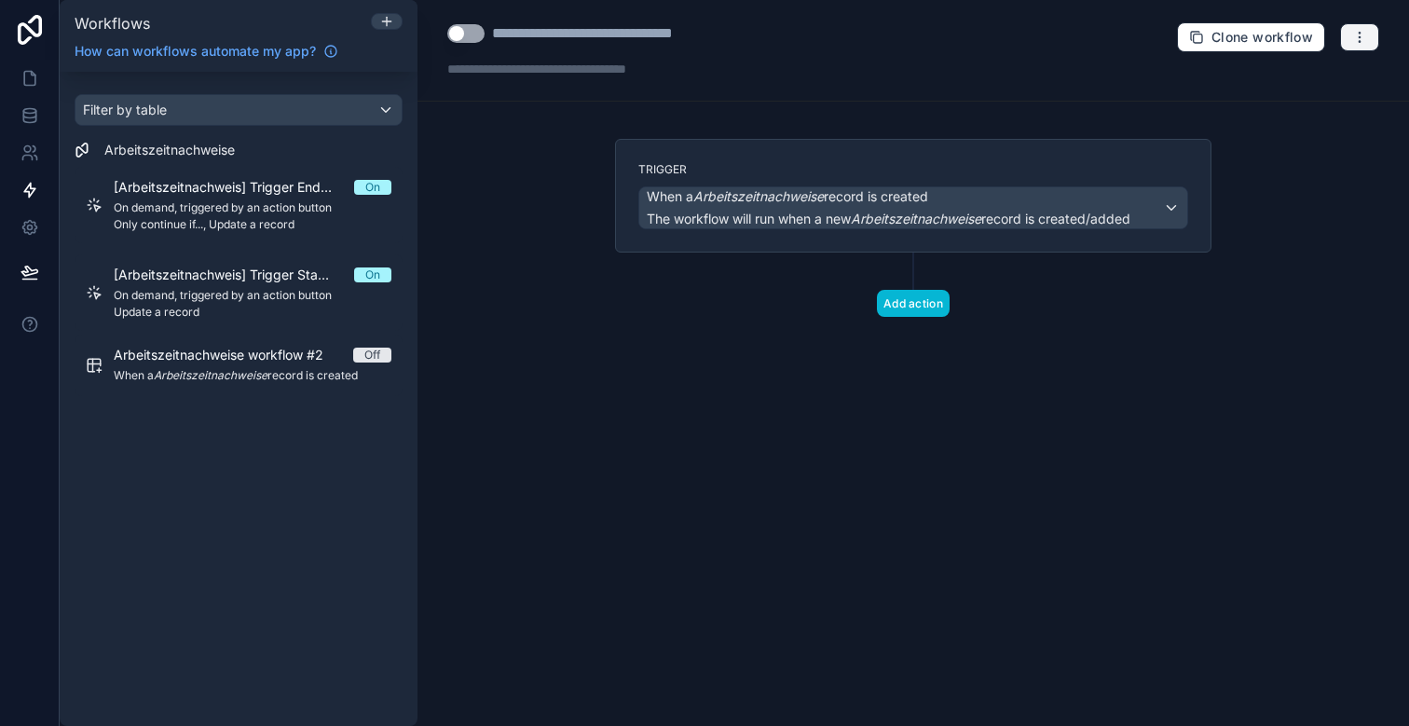
click at [1360, 34] on icon "button" at bounding box center [1359, 37] width 15 height 15
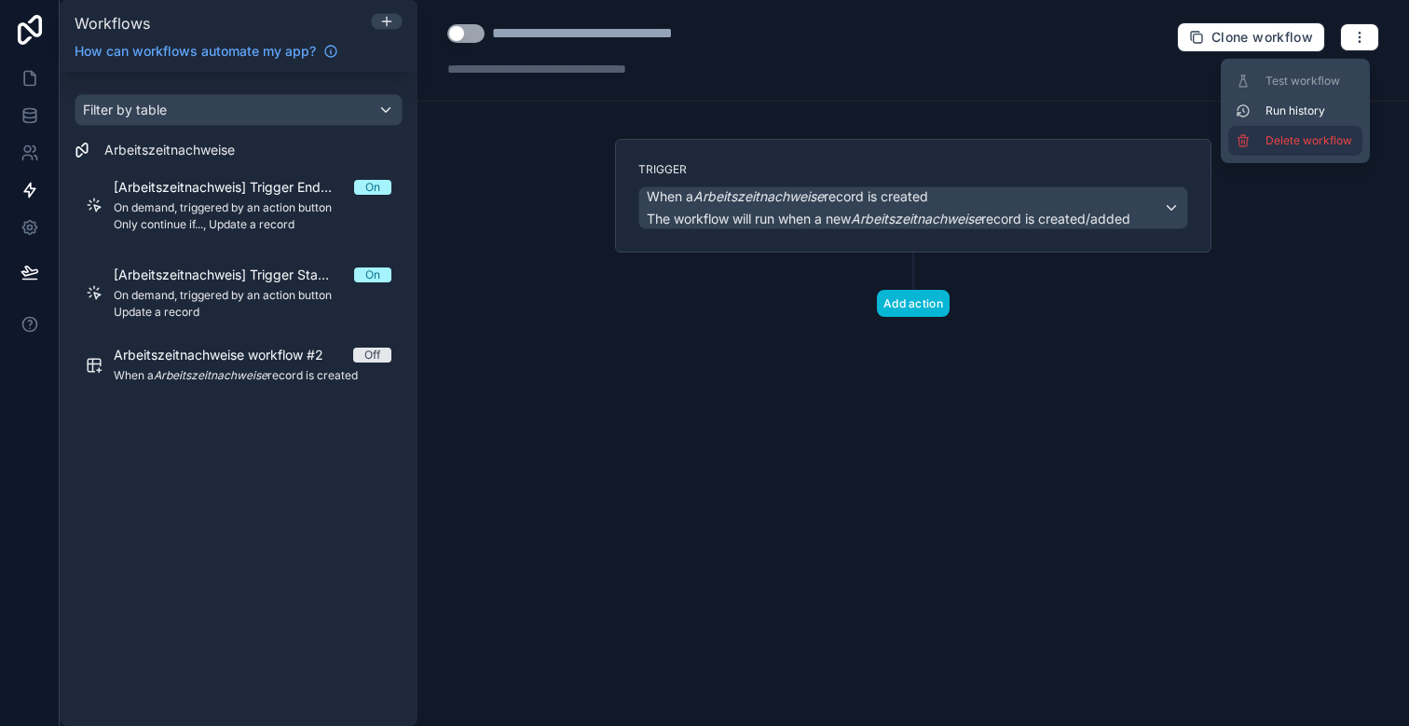
click at [1278, 143] on span "Delete workflow" at bounding box center [1309, 140] width 89 height 15
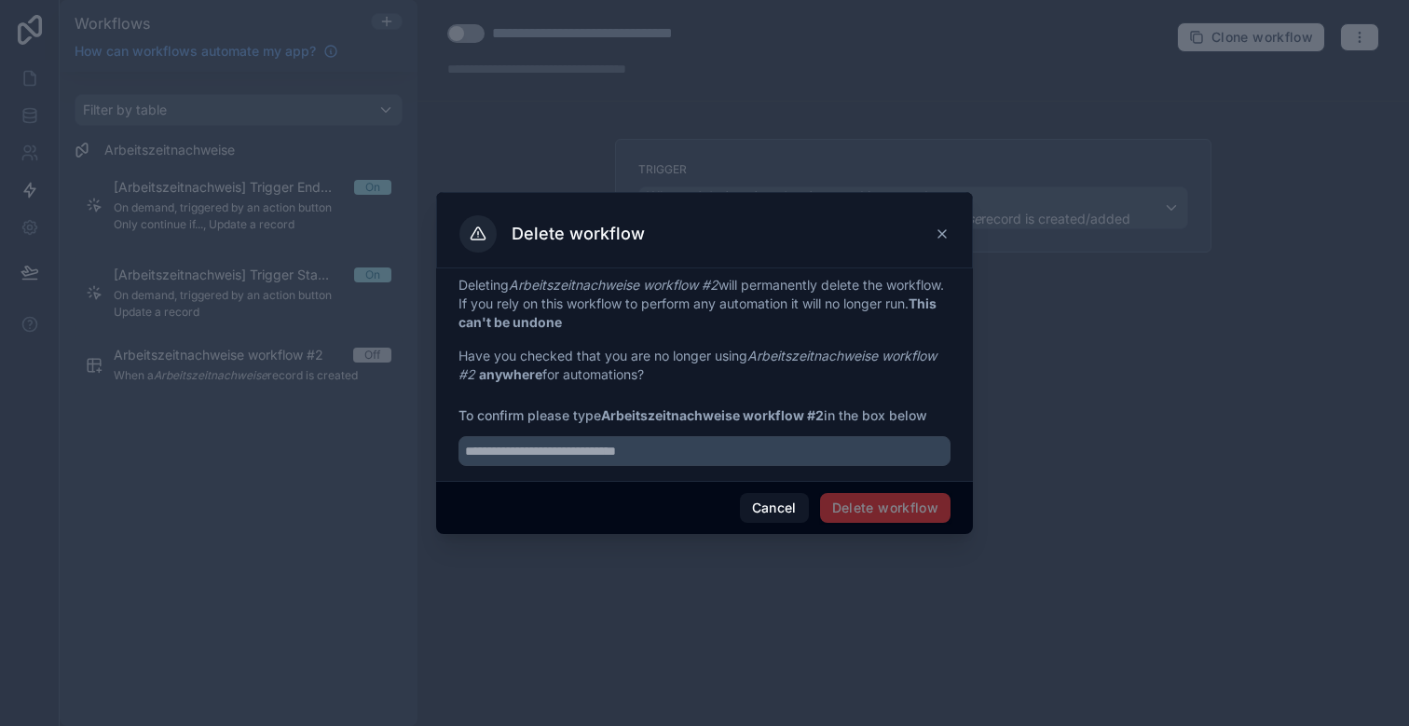
drag, startPoint x: 609, startPoint y: 419, endPoint x: 705, endPoint y: 420, distance: 96.0
click at [705, 420] on strong "Arbeitszeitnachweise workflow #2" at bounding box center [712, 415] width 223 height 16
drag, startPoint x: 824, startPoint y: 414, endPoint x: 608, endPoint y: 417, distance: 215.3
click at [608, 417] on strong "Arbeitszeitnachweise workflow #2" at bounding box center [712, 415] width 223 height 16
copy strong "Arbeitszeitnachweise workflow #2"
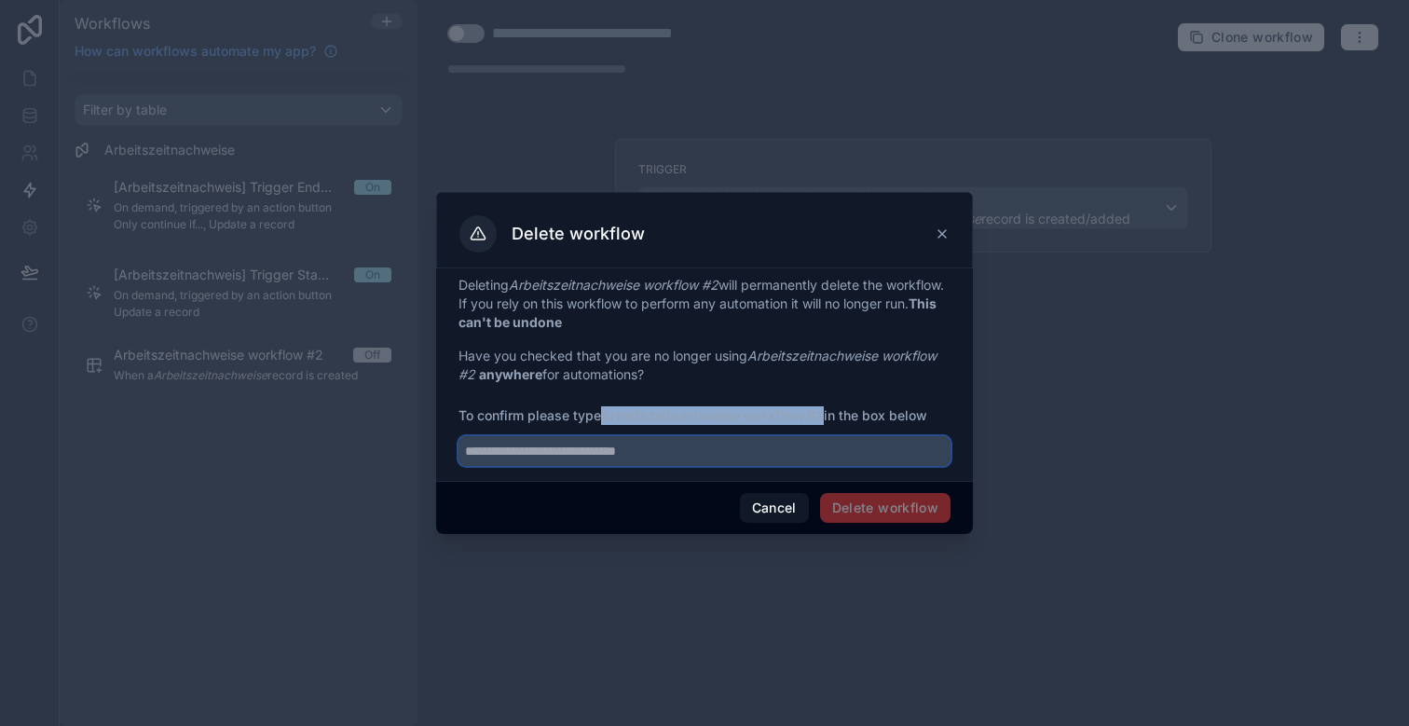
click at [602, 452] on input "text" at bounding box center [704, 451] width 492 height 30
paste input "**********"
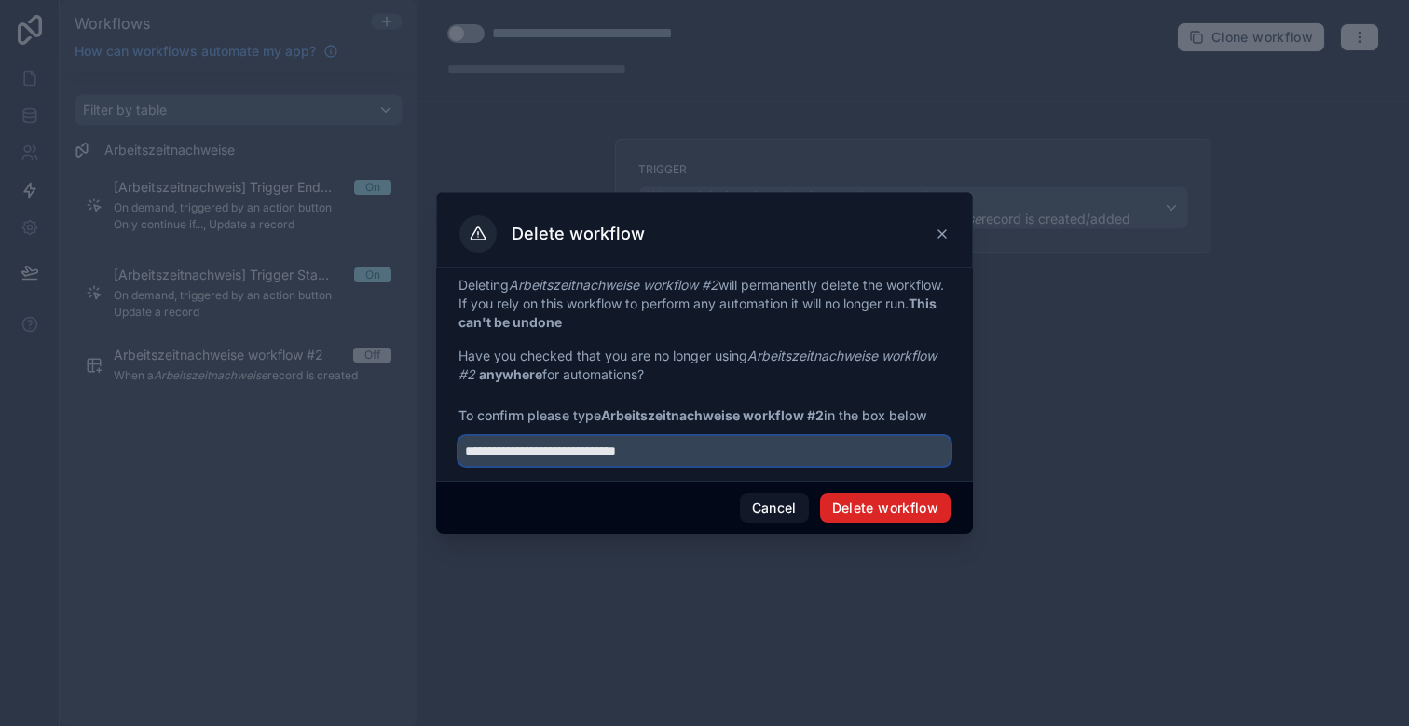
type input "**********"
click at [878, 508] on button "Delete workflow" at bounding box center [885, 508] width 130 height 30
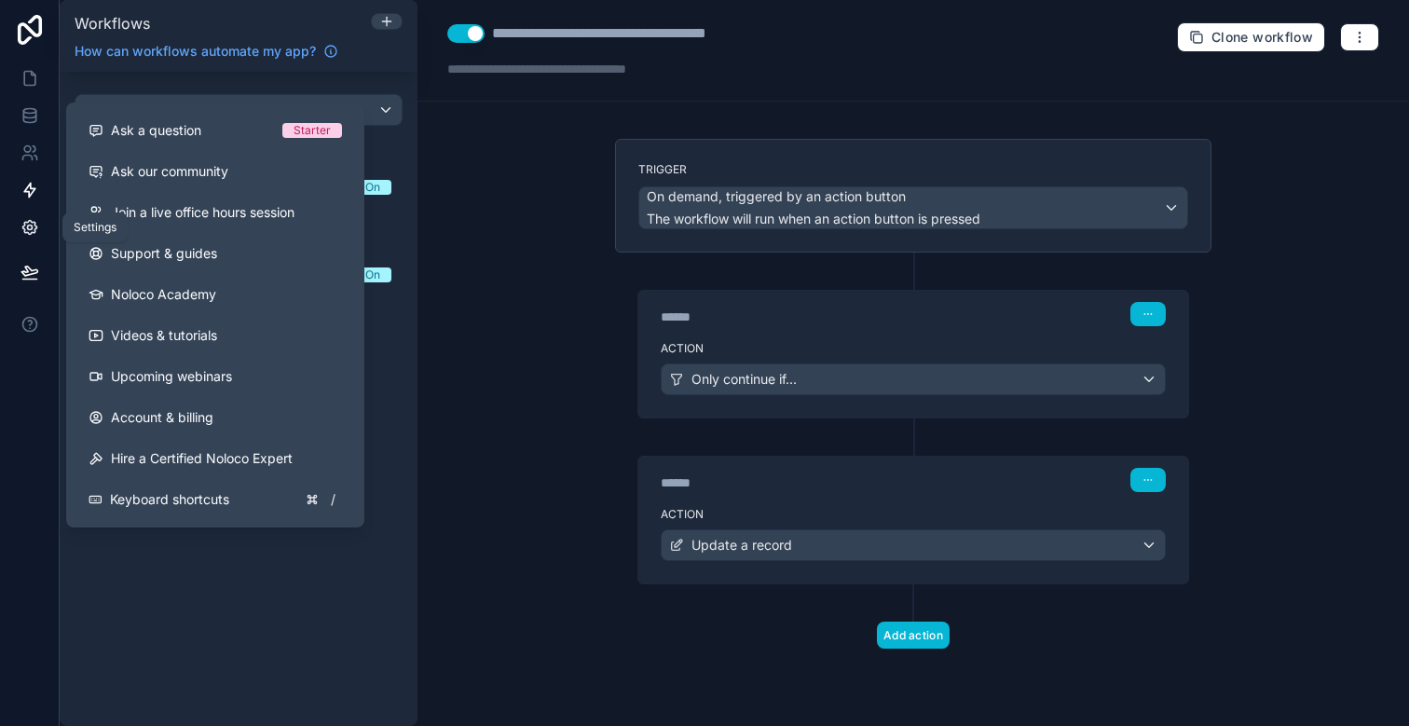
click at [32, 225] on icon at bounding box center [30, 227] width 19 height 19
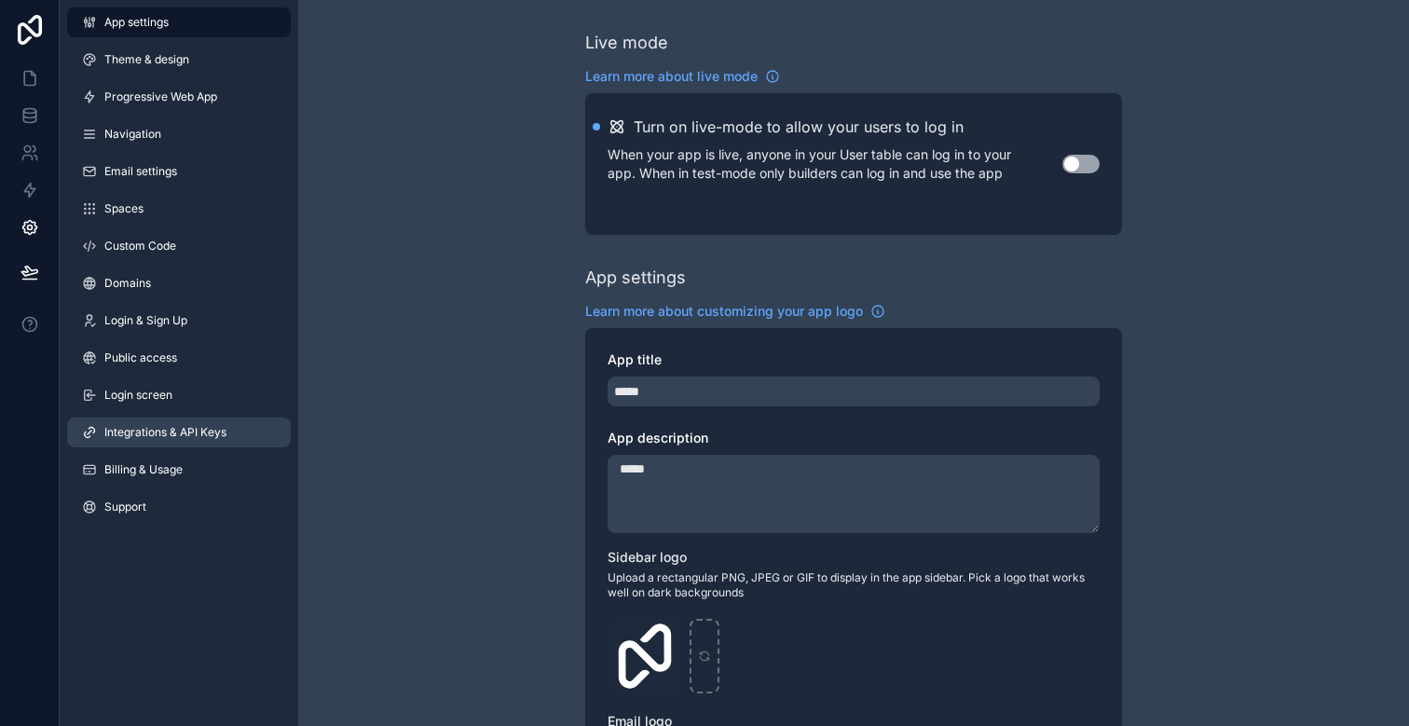
click at [139, 433] on span "Integrations & API Keys" at bounding box center [165, 432] width 122 height 15
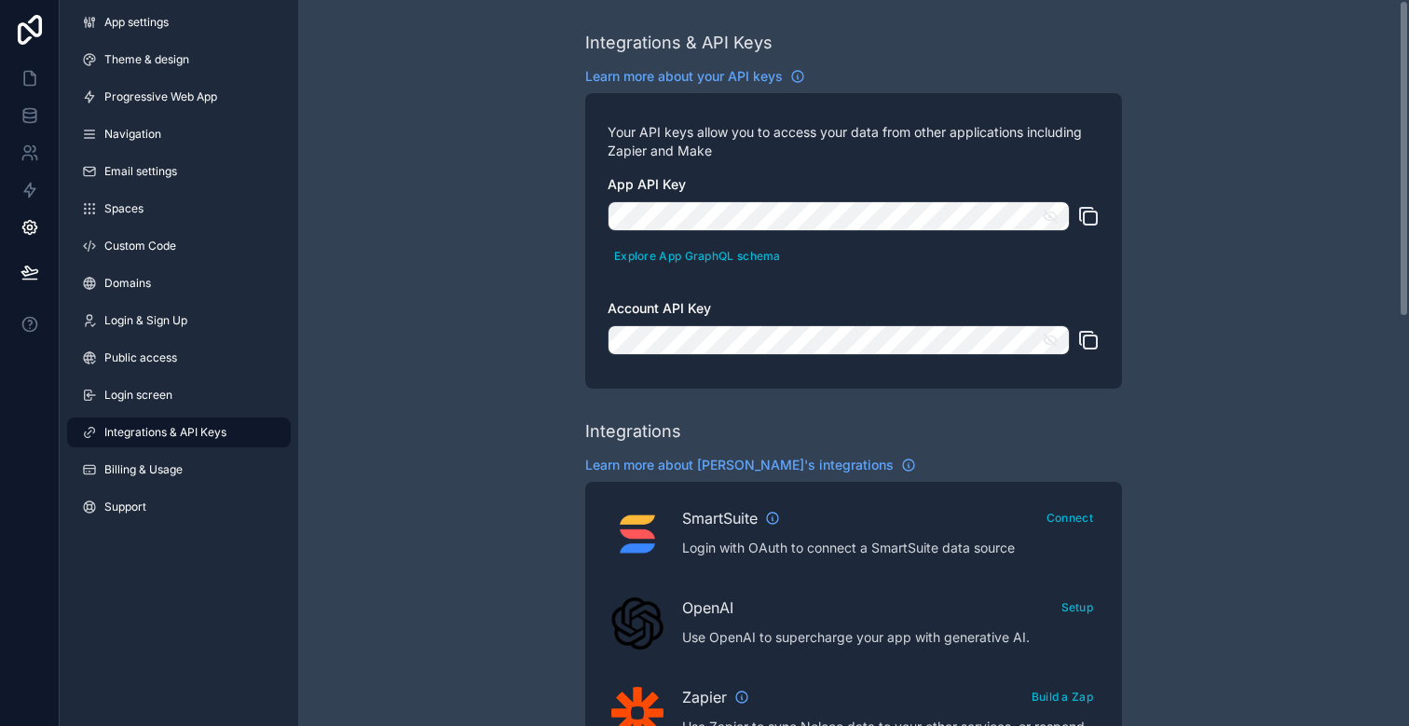
click at [1085, 217] on icon "scrollable content" at bounding box center [1088, 216] width 22 height 22
click at [1087, 341] on icon "scrollable content" at bounding box center [1088, 340] width 22 height 22
click at [22, 144] on icon at bounding box center [30, 153] width 19 height 19
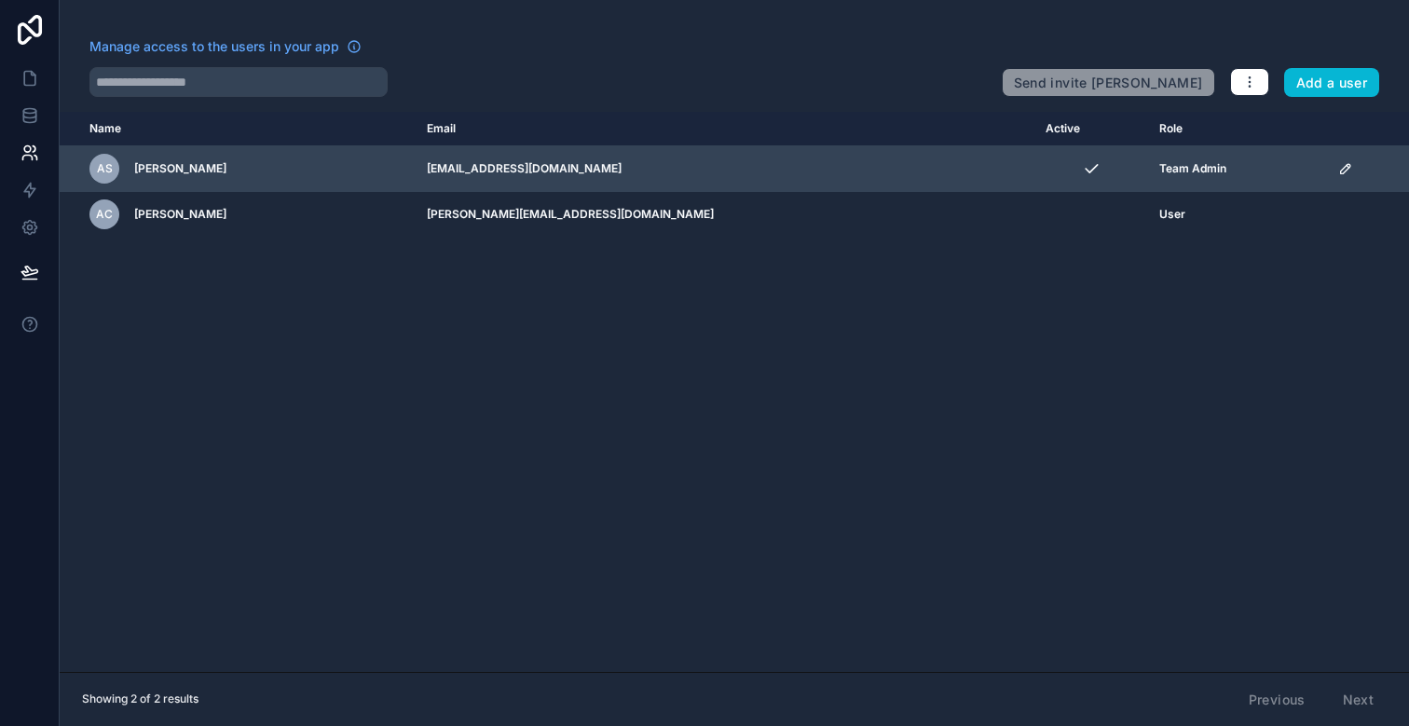
click at [313, 160] on div "AS Alexander Stößlein" at bounding box center [246, 169] width 315 height 30
click at [217, 169] on span "[PERSON_NAME]" at bounding box center [180, 168] width 92 height 15
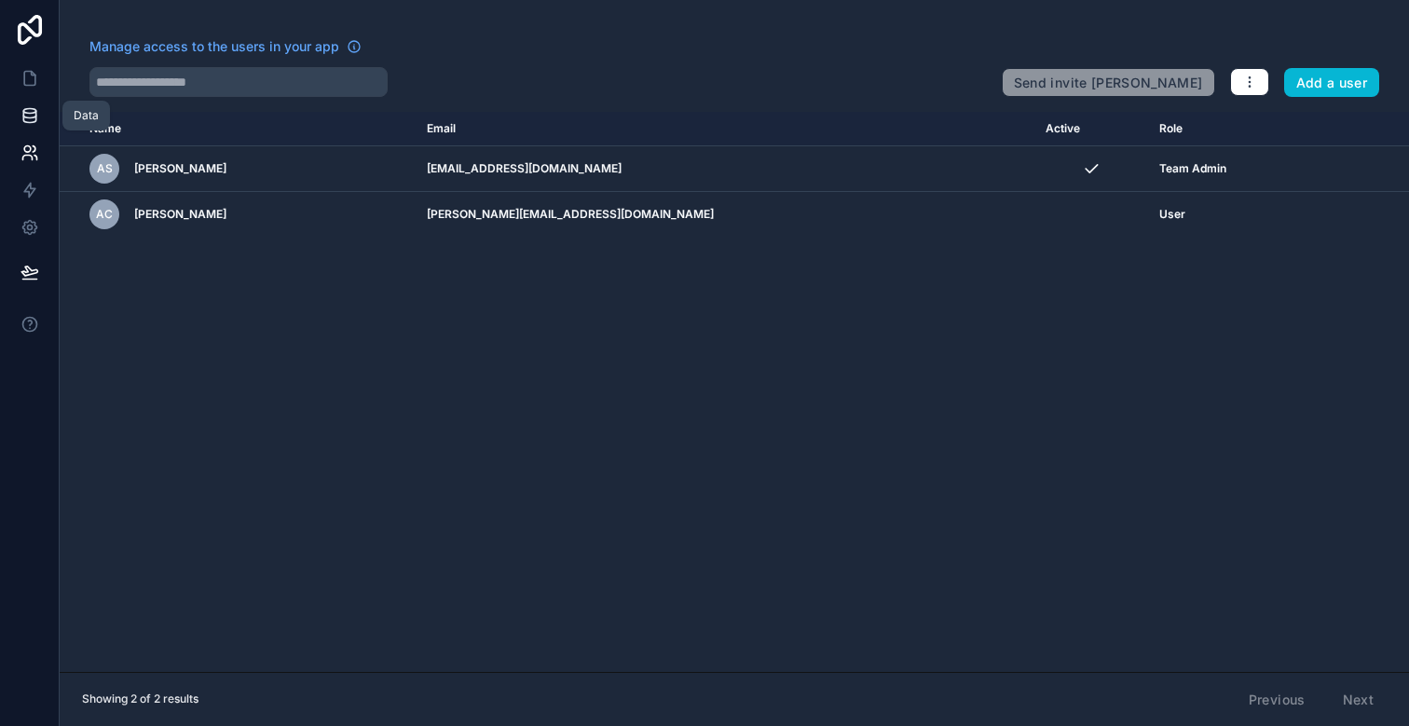
click at [36, 110] on icon at bounding box center [30, 115] width 19 height 19
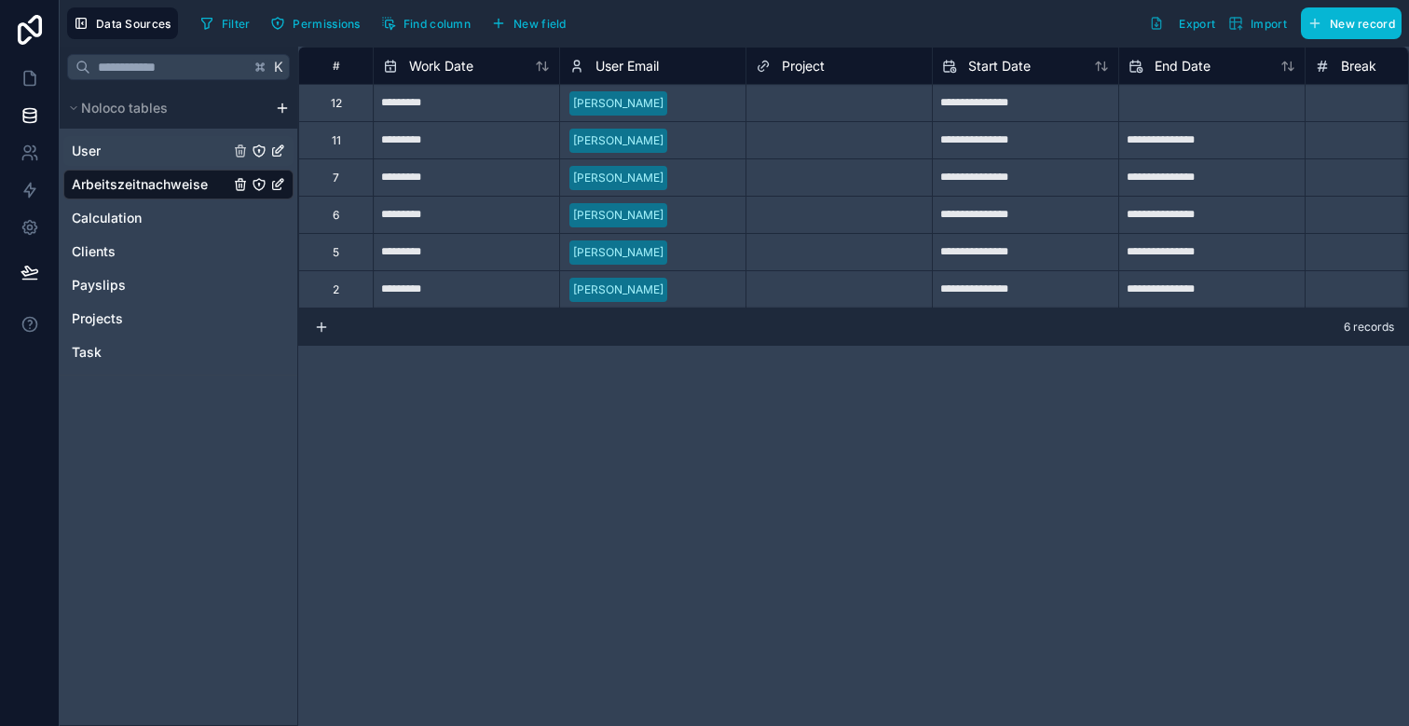
click at [152, 157] on div "User" at bounding box center [178, 151] width 230 height 30
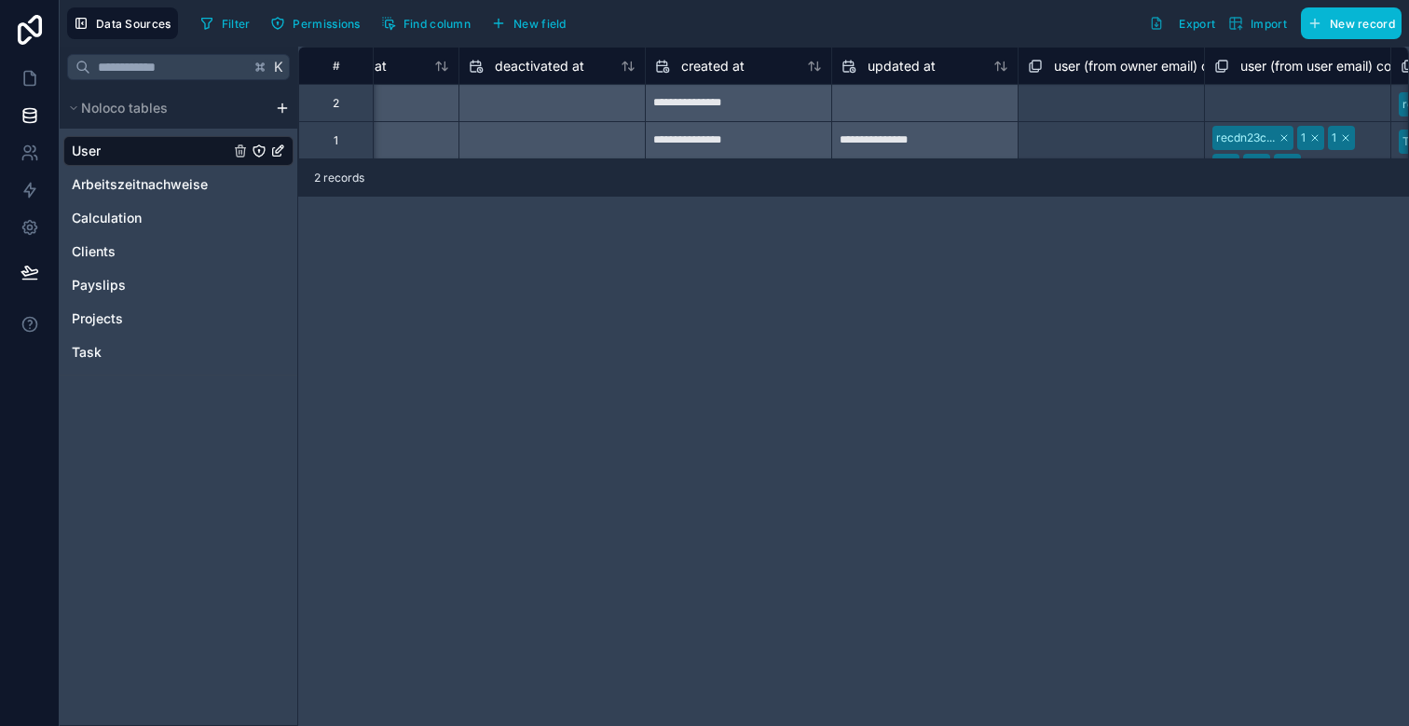
scroll to position [0, 2133]
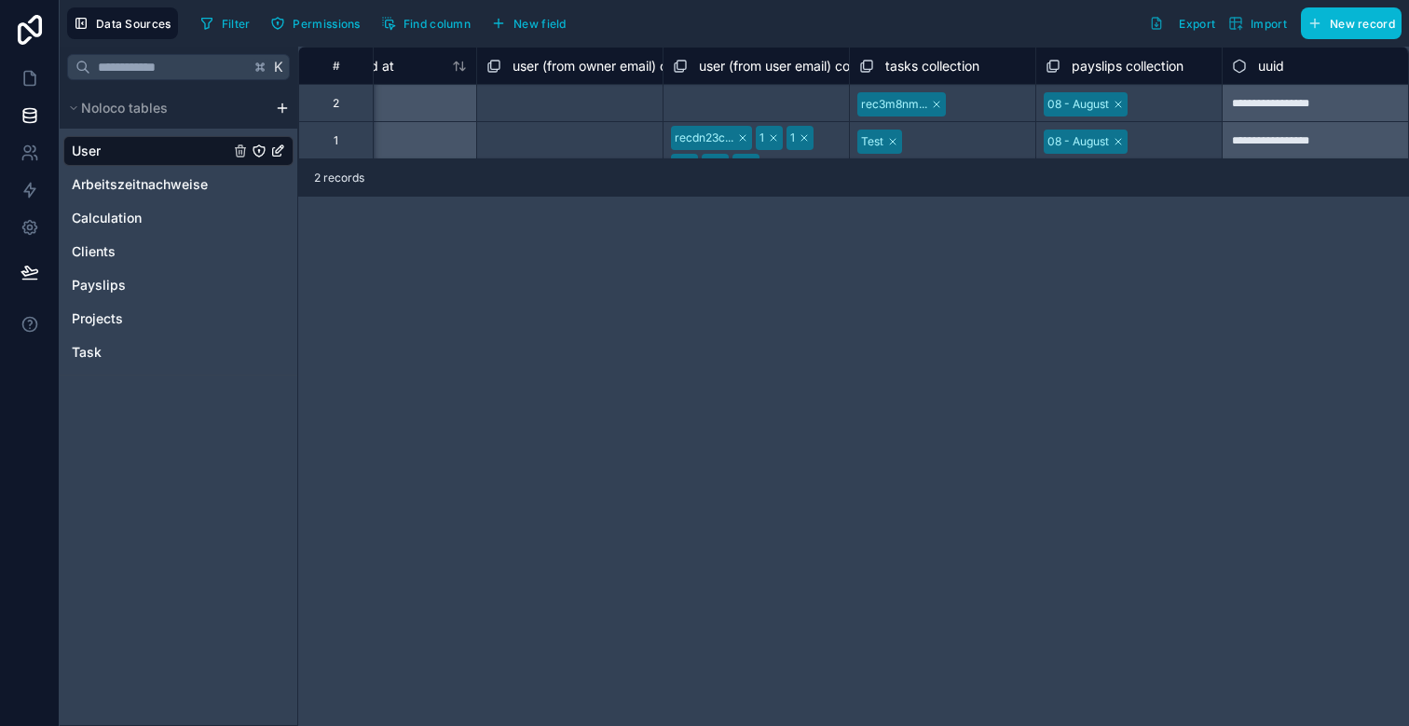
click at [826, 140] on div "recdn23c... 1 1 1 1 1" at bounding box center [755, 140] width 185 height 36
click at [814, 257] on div "**********" at bounding box center [853, 386] width 1111 height 679
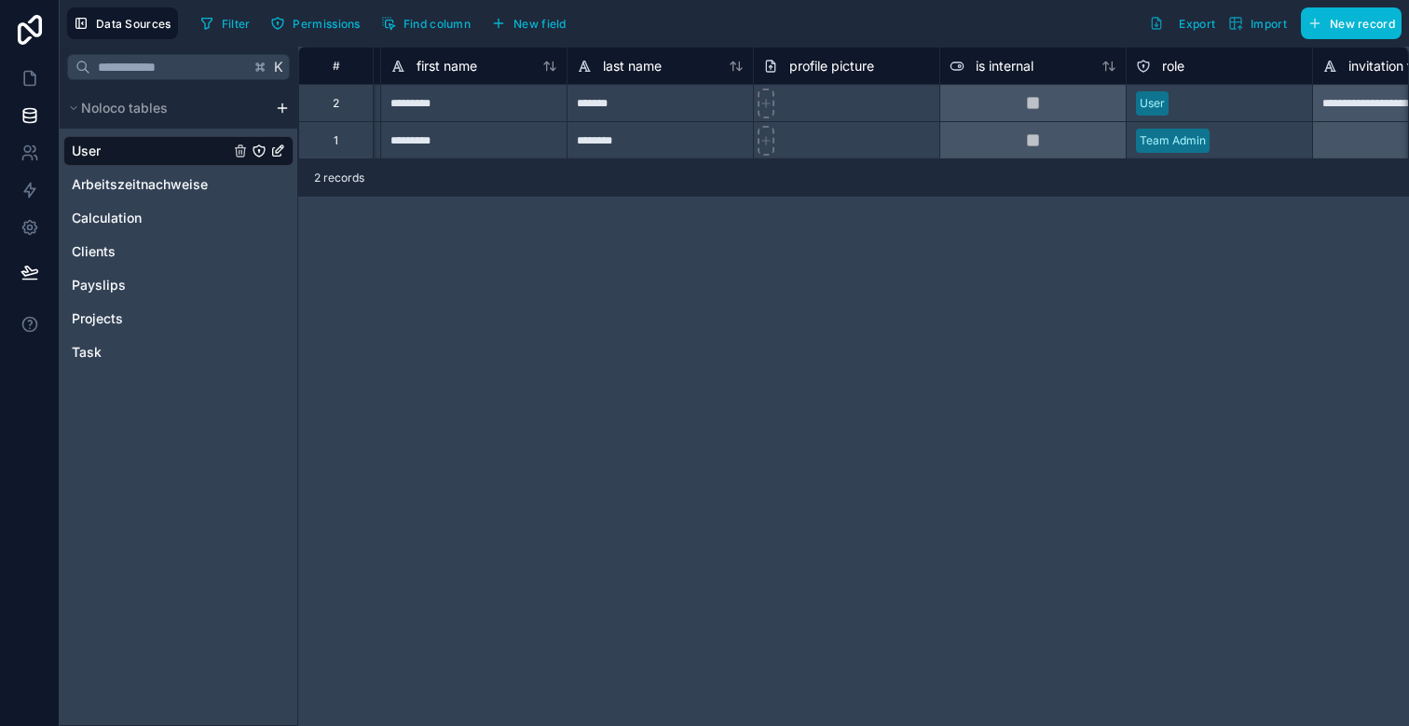
scroll to position [0, 0]
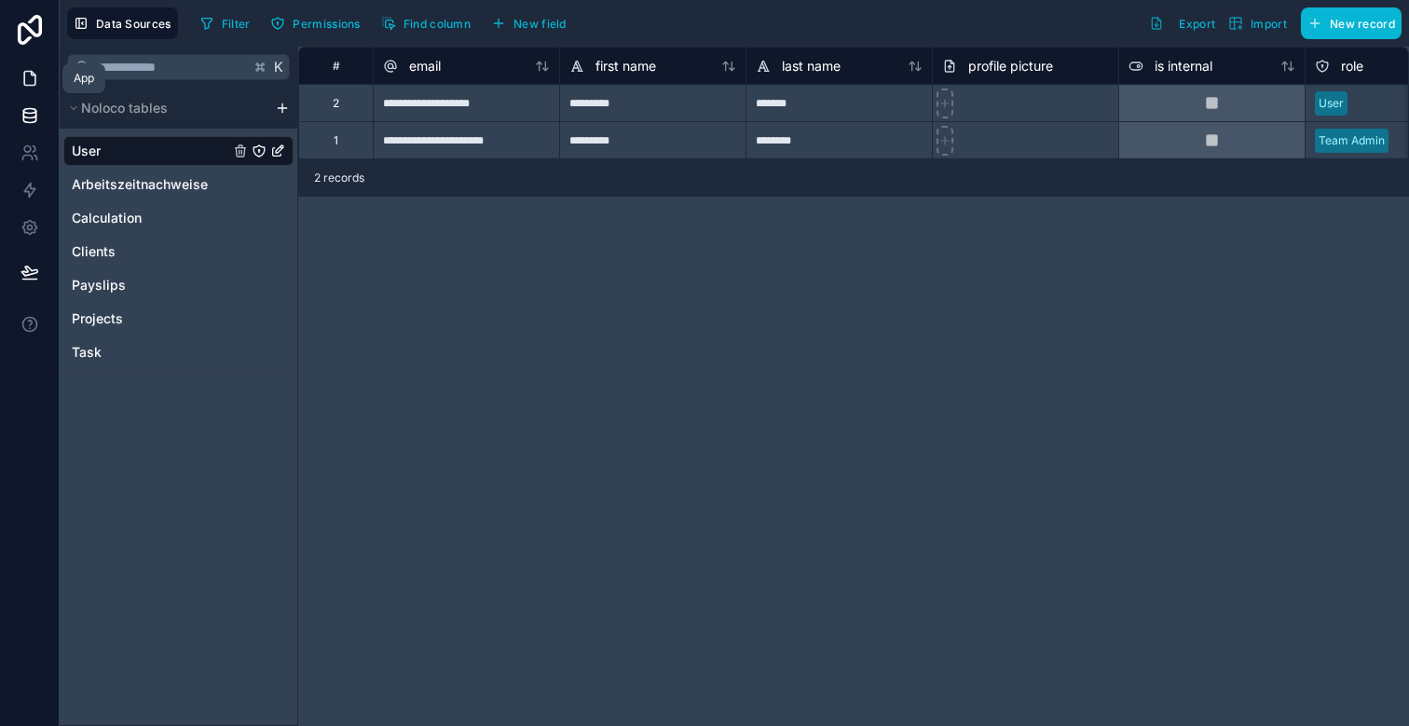
click at [26, 75] on icon at bounding box center [30, 78] width 19 height 19
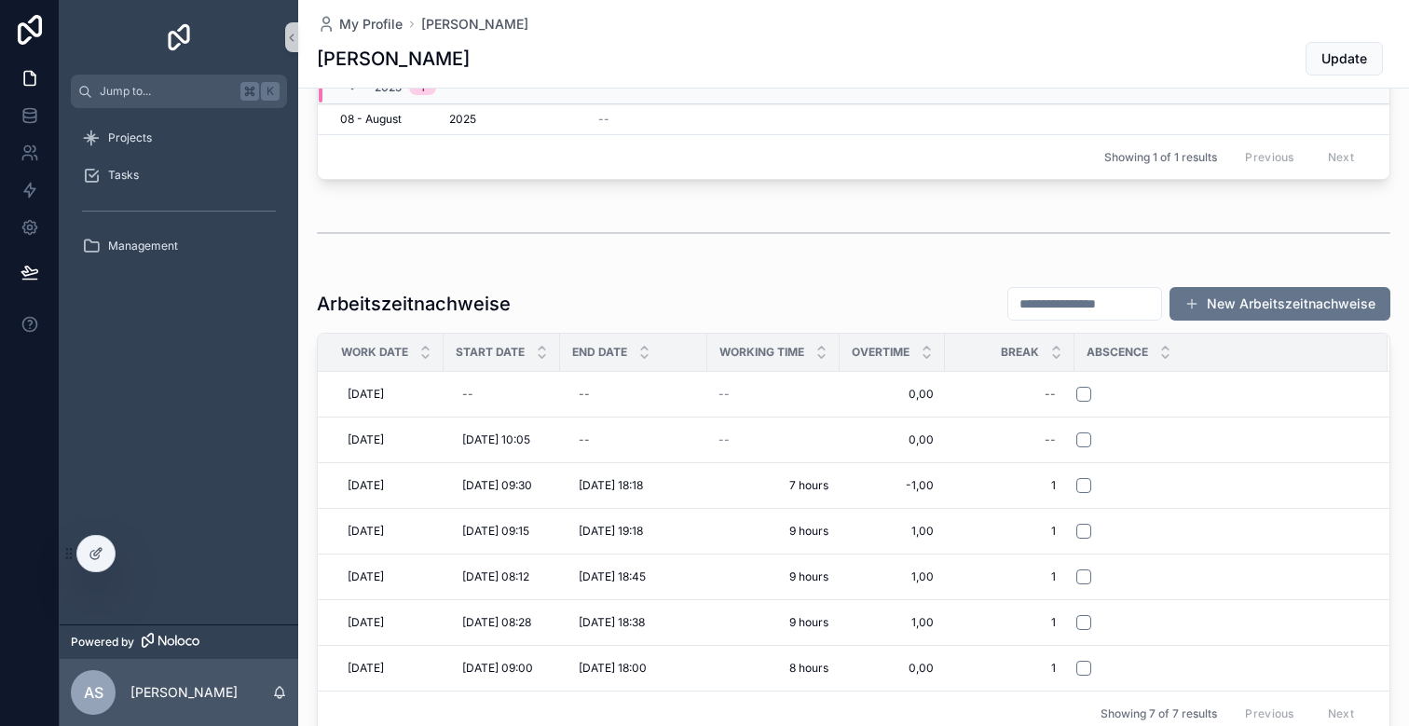
scroll to position [419, 0]
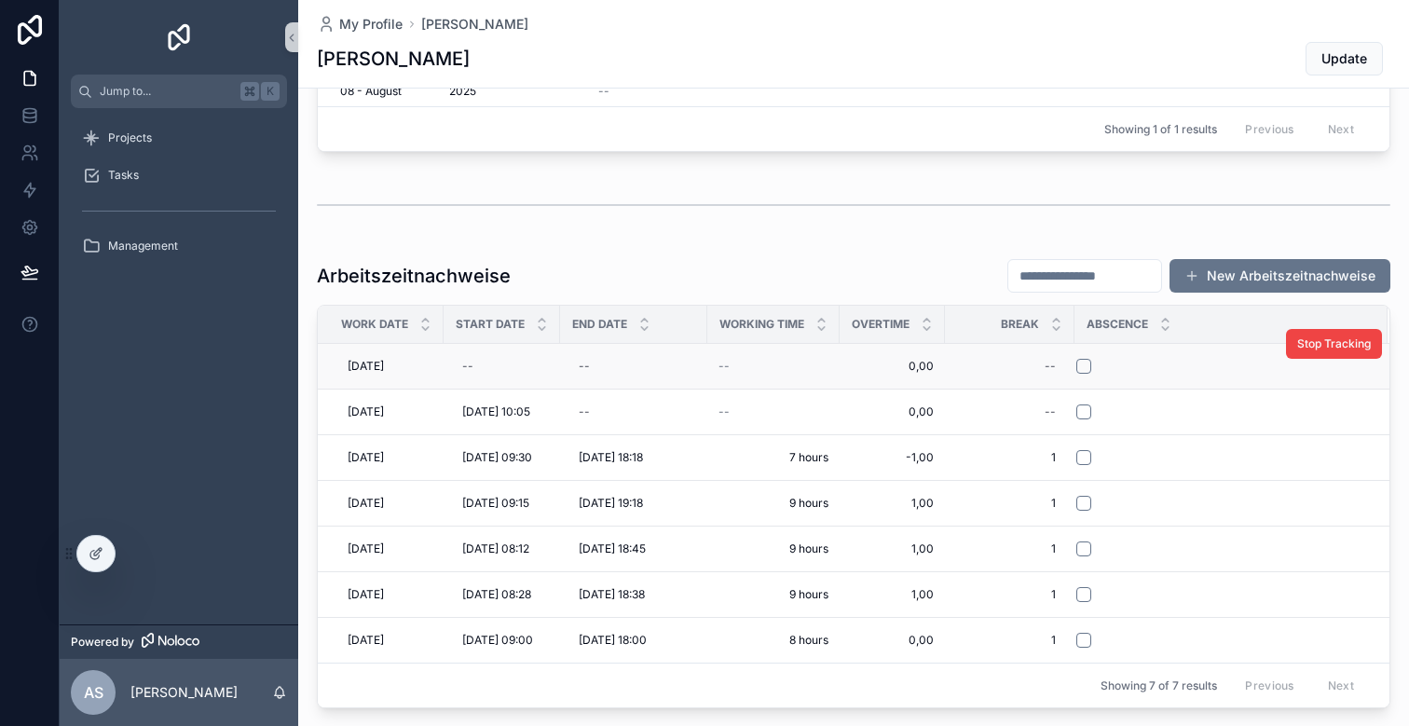
click at [1245, 372] on div "scrollable content" at bounding box center [1220, 366] width 288 height 15
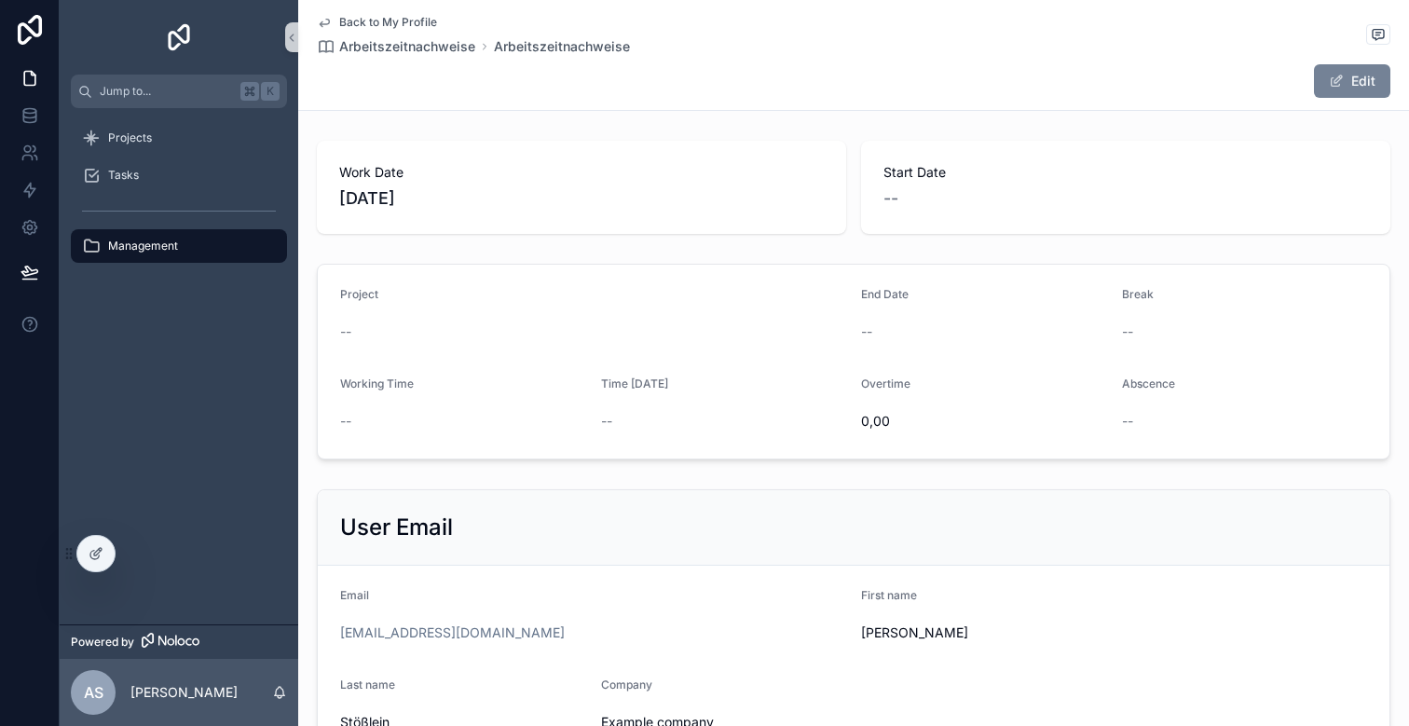
click at [1339, 80] on span "scrollable content" at bounding box center [1336, 81] width 15 height 15
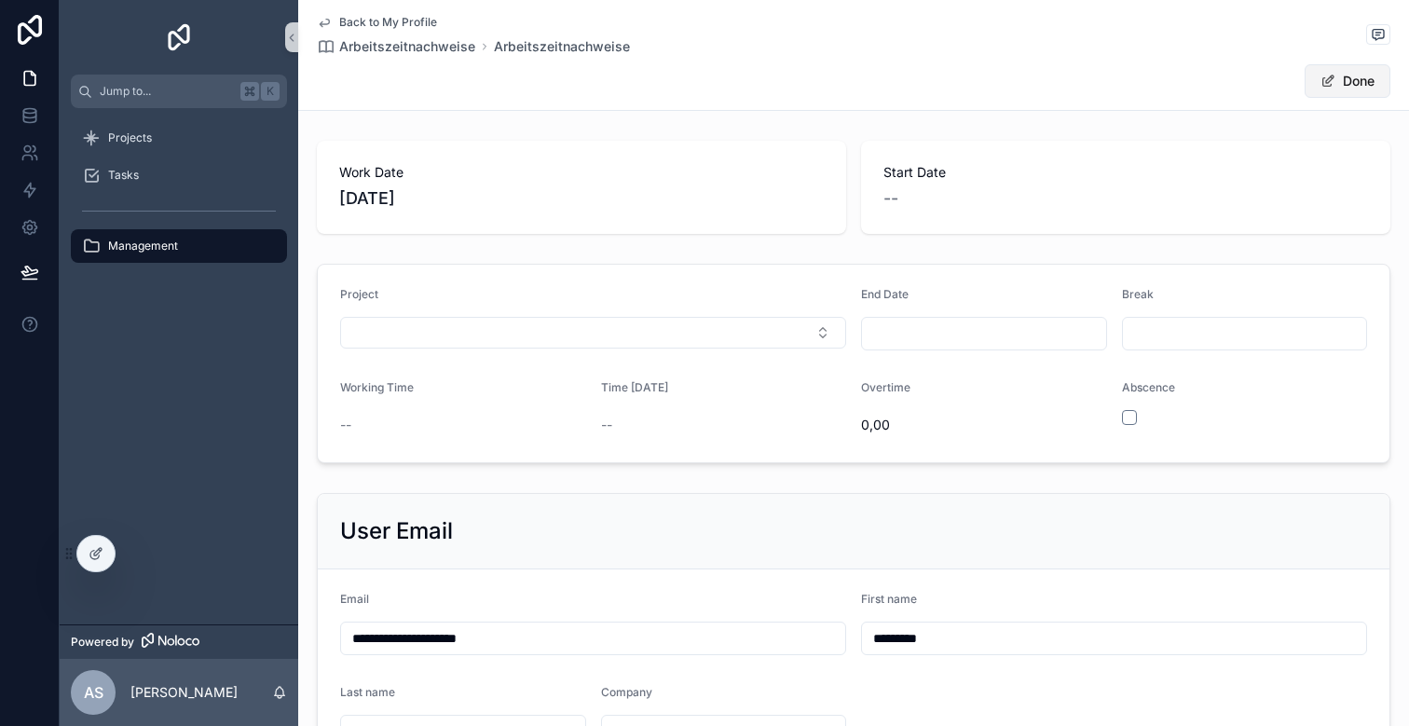
click at [1348, 75] on button "Done" at bounding box center [1348, 81] width 86 height 34
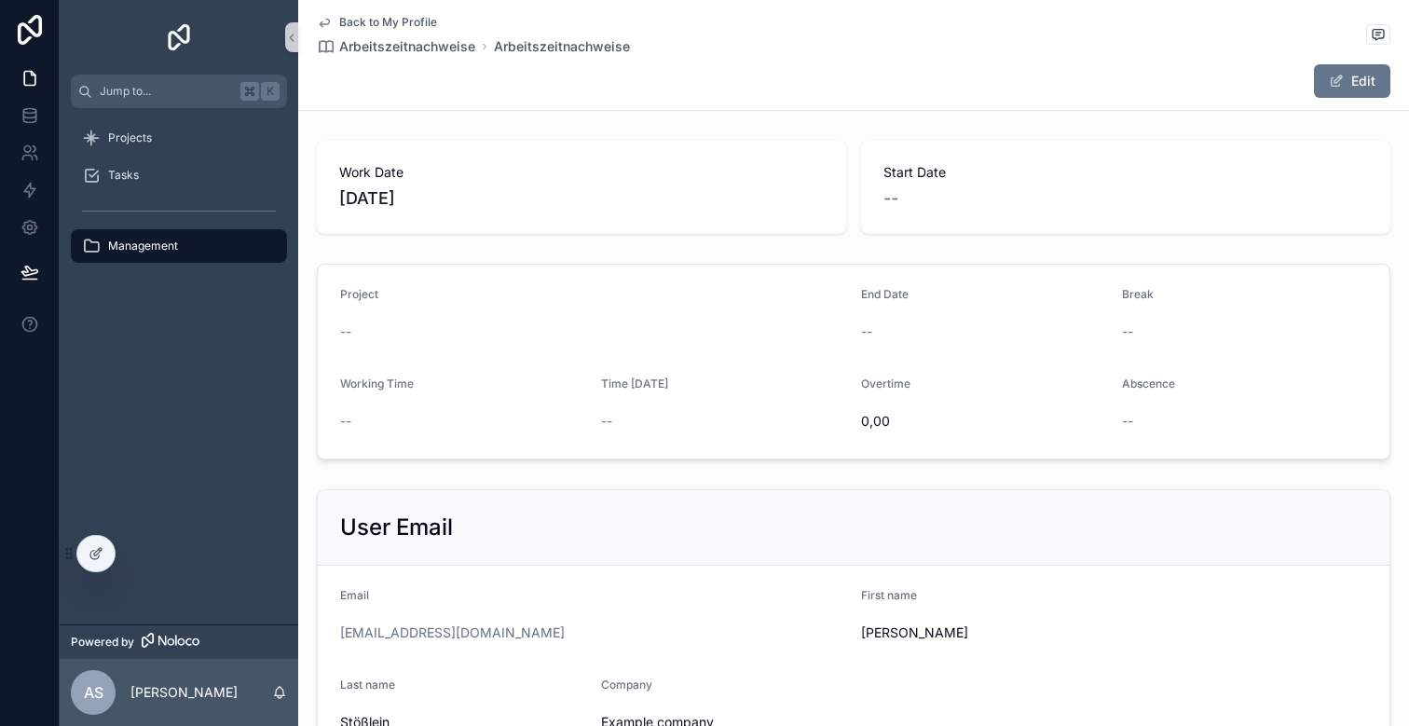
scroll to position [161, 0]
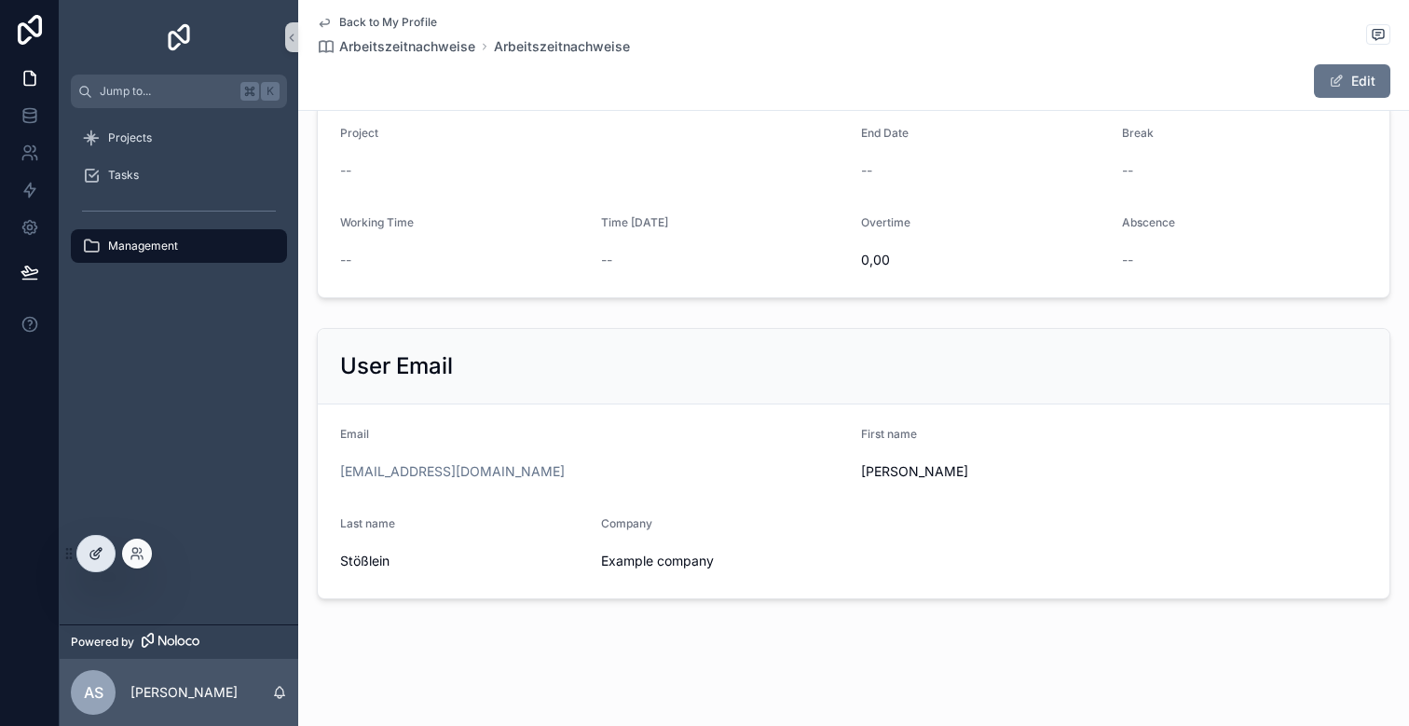
click at [100, 549] on icon at bounding box center [96, 553] width 15 height 15
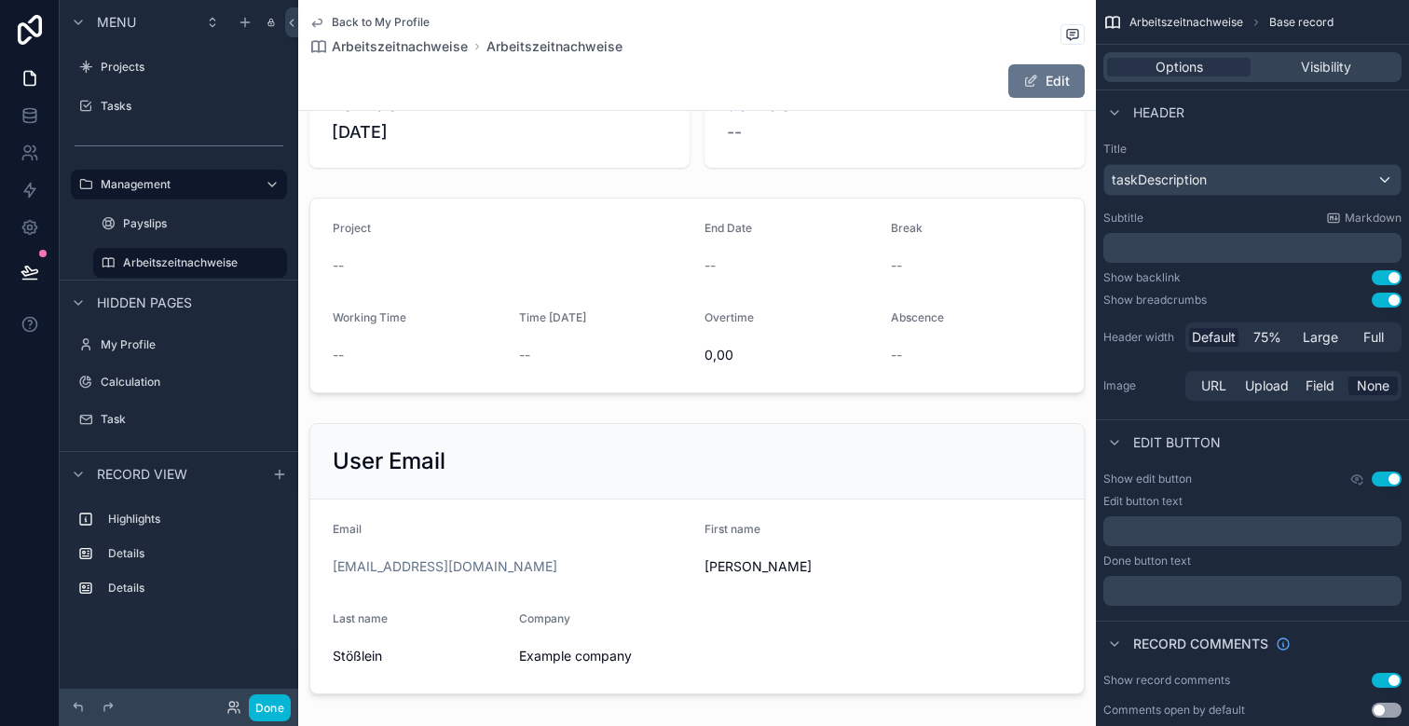
scroll to position [0, 0]
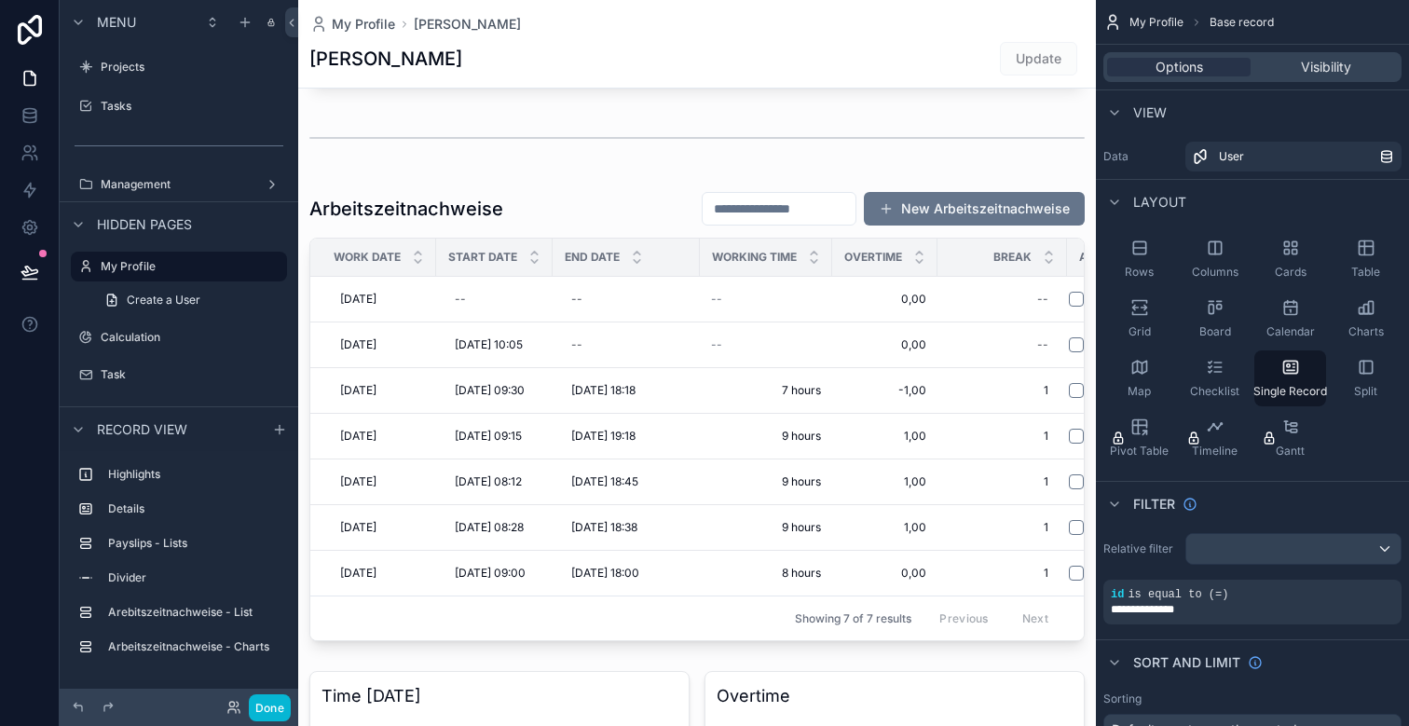
scroll to position [506, 0]
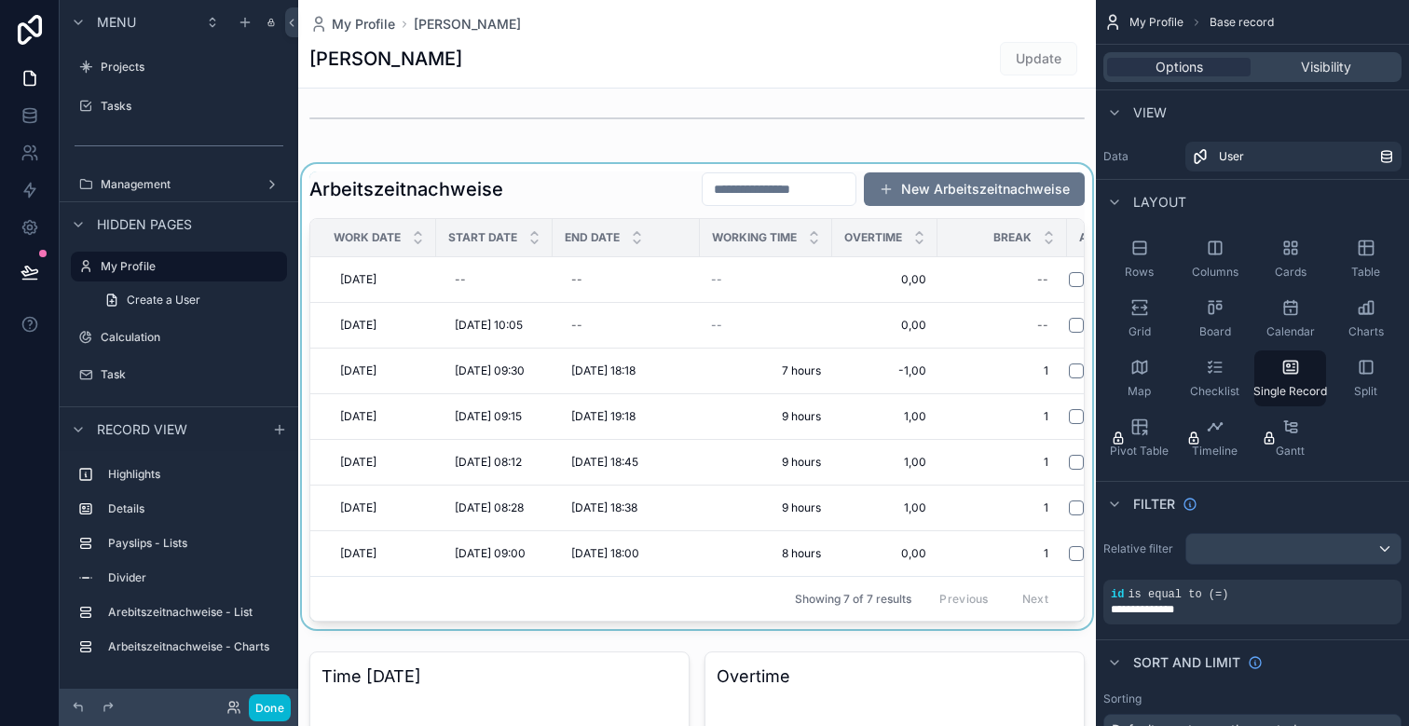
click at [486, 192] on div "scrollable content" at bounding box center [697, 396] width 798 height 465
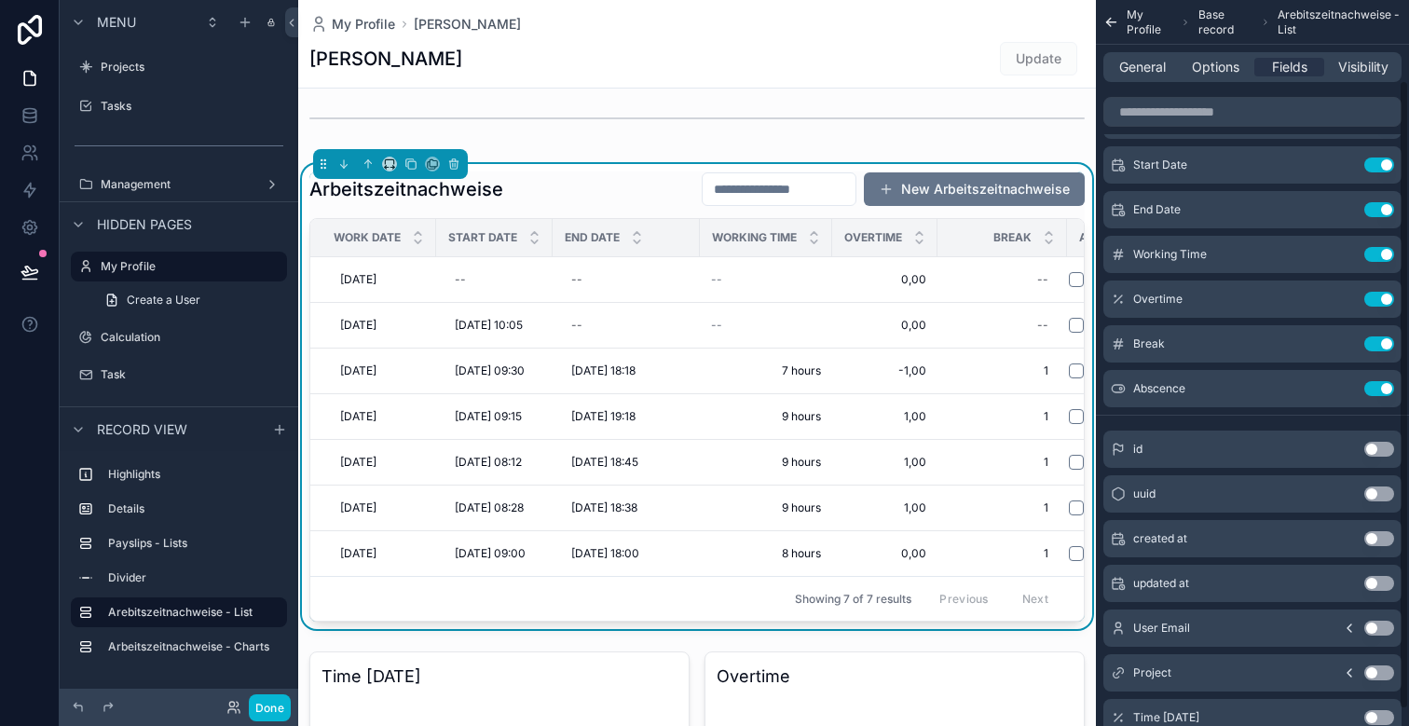
scroll to position [0, 0]
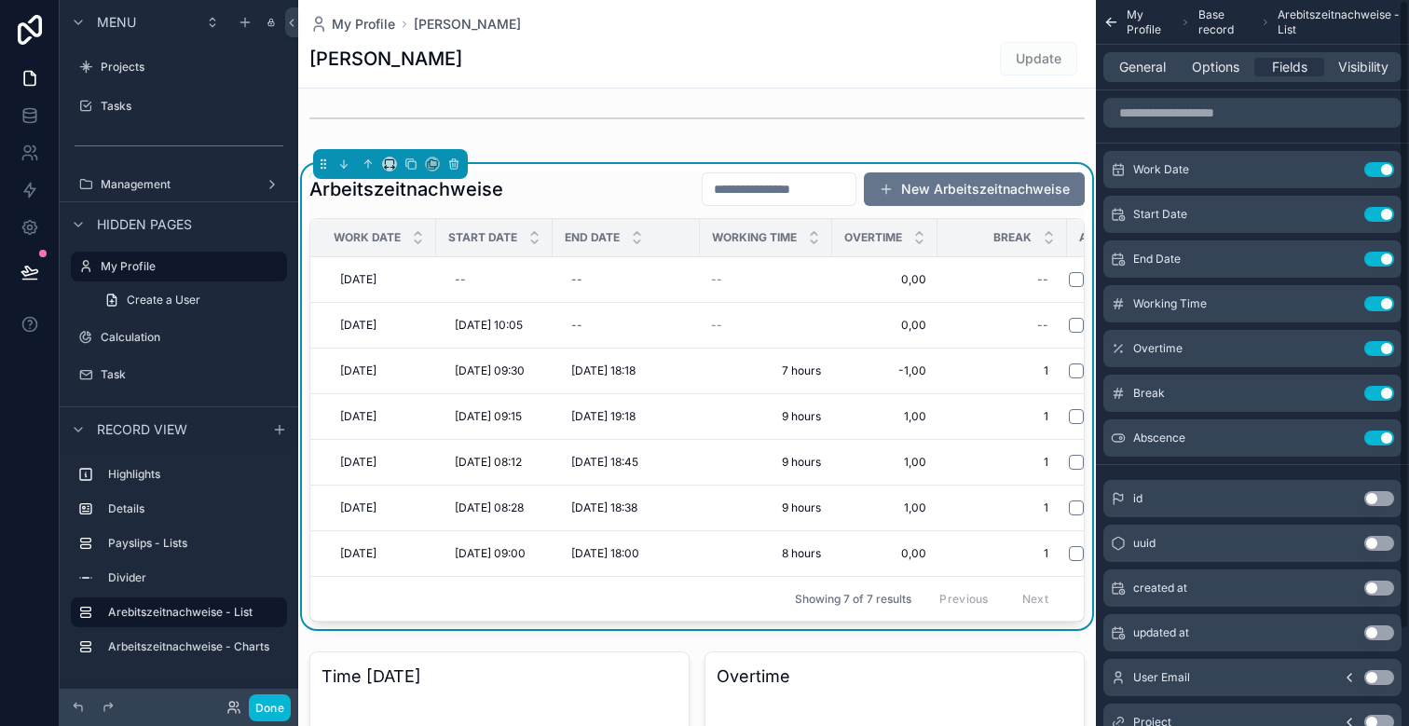
click at [1153, 80] on div "General Options Fields Visibility" at bounding box center [1252, 67] width 298 height 30
click at [1153, 74] on span "General" at bounding box center [1142, 67] width 47 height 19
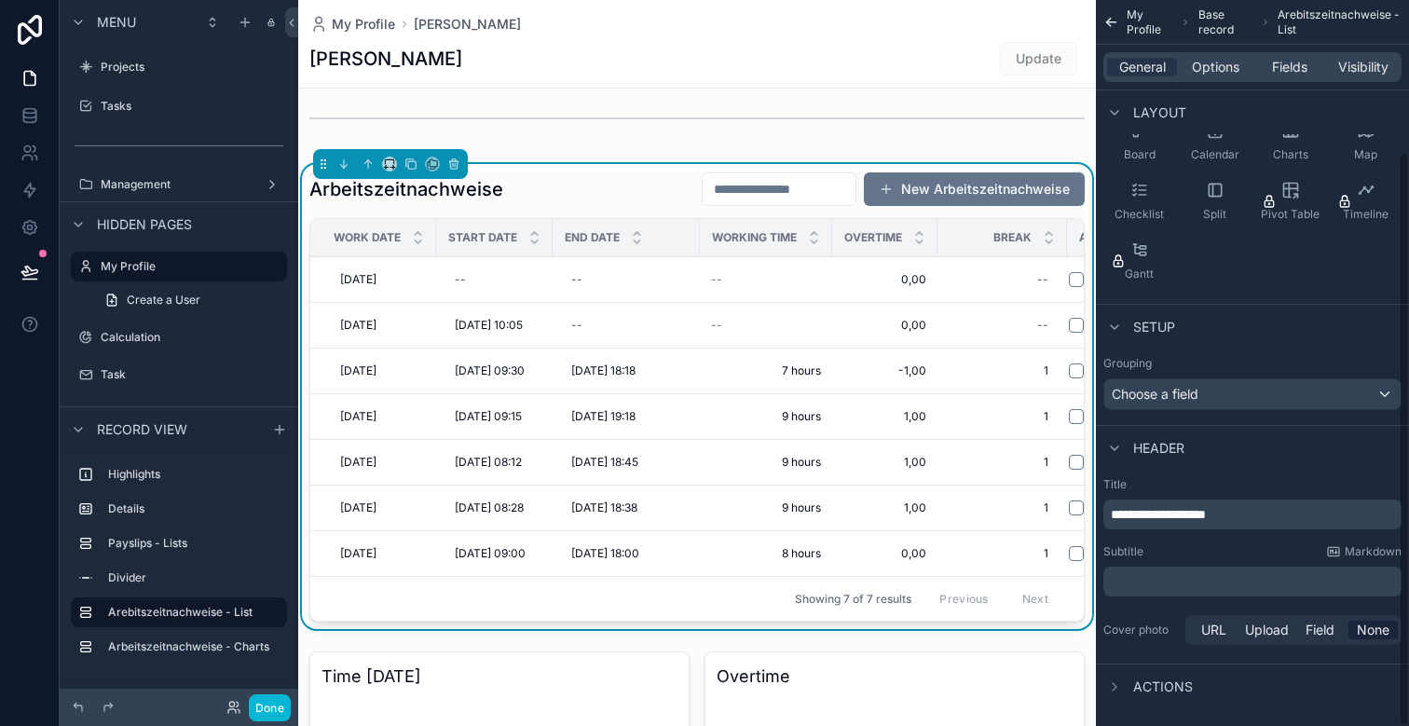
scroll to position [192, 0]
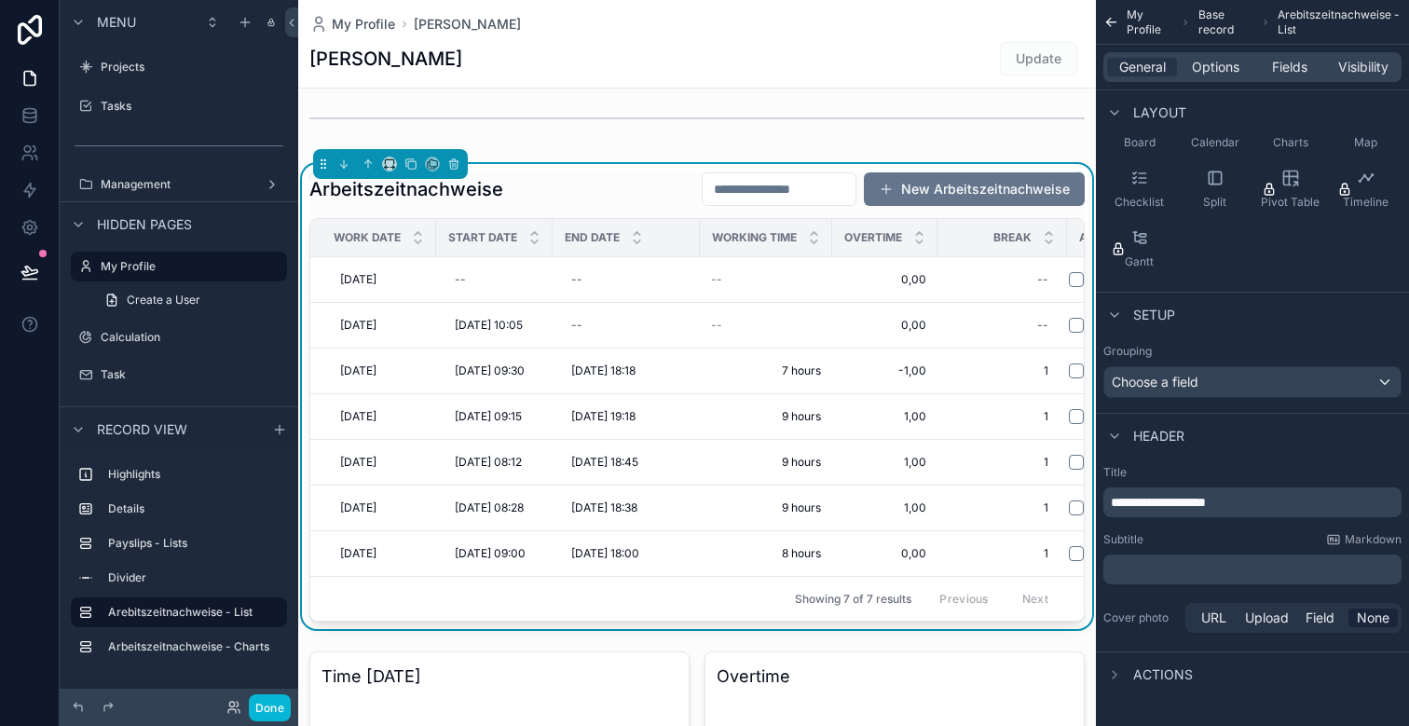
click at [1144, 673] on span "Actions" at bounding box center [1163, 674] width 60 height 19
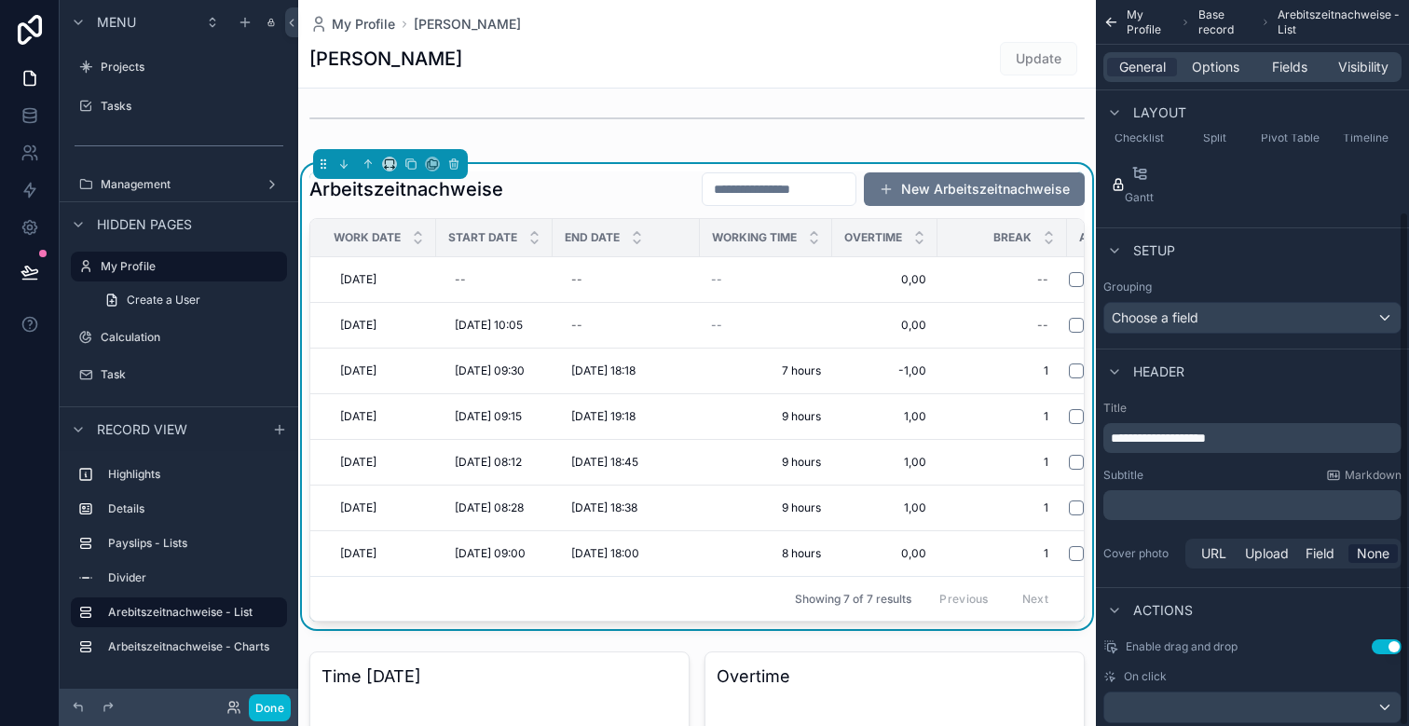
scroll to position [298, 0]
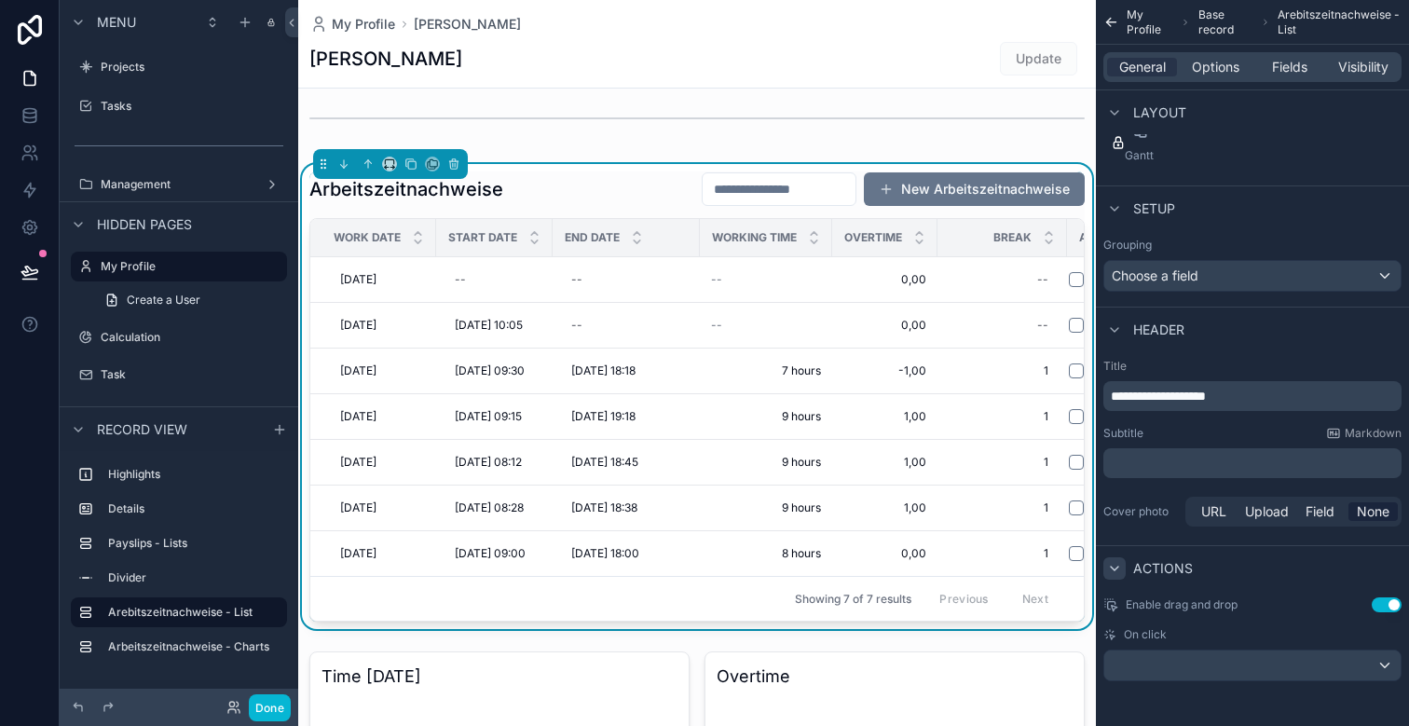
click at [1114, 565] on icon "scrollable content" at bounding box center [1114, 568] width 15 height 15
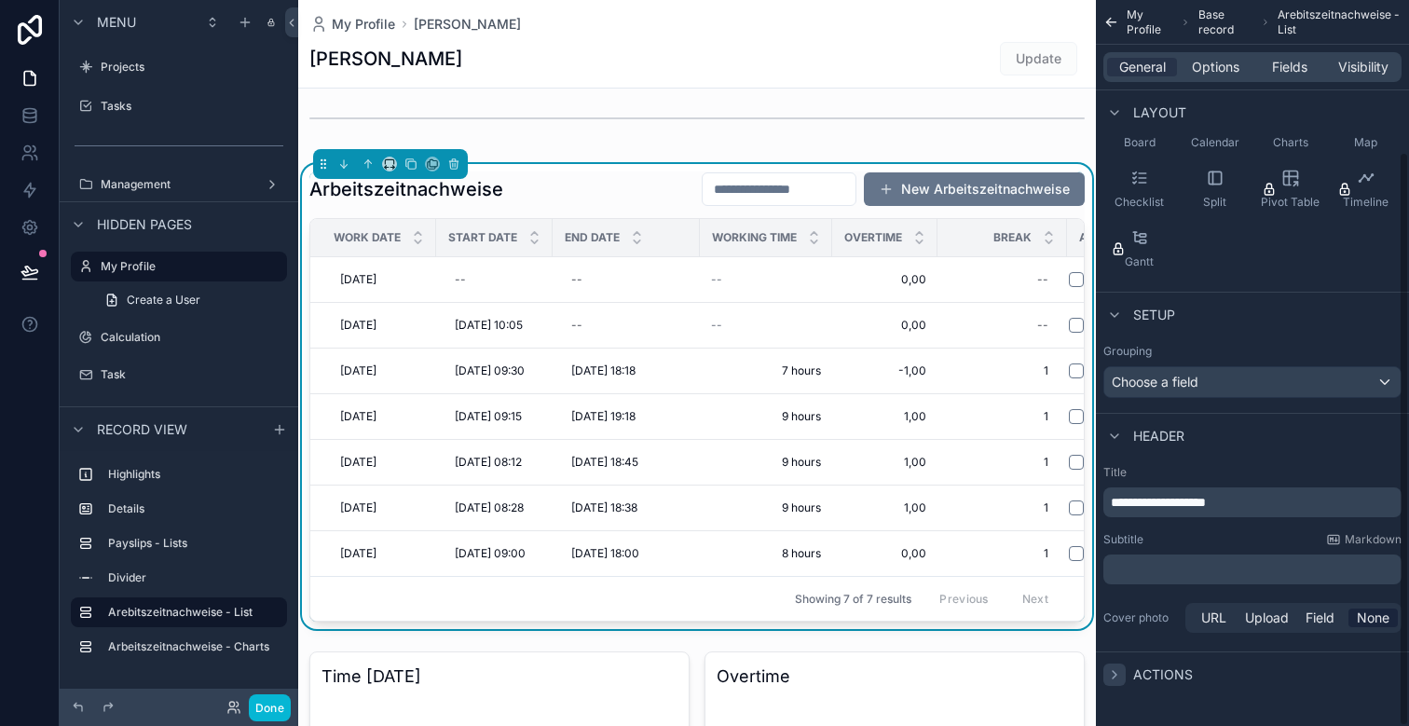
scroll to position [192, 0]
click at [1225, 65] on span "Options" at bounding box center [1216, 67] width 48 height 19
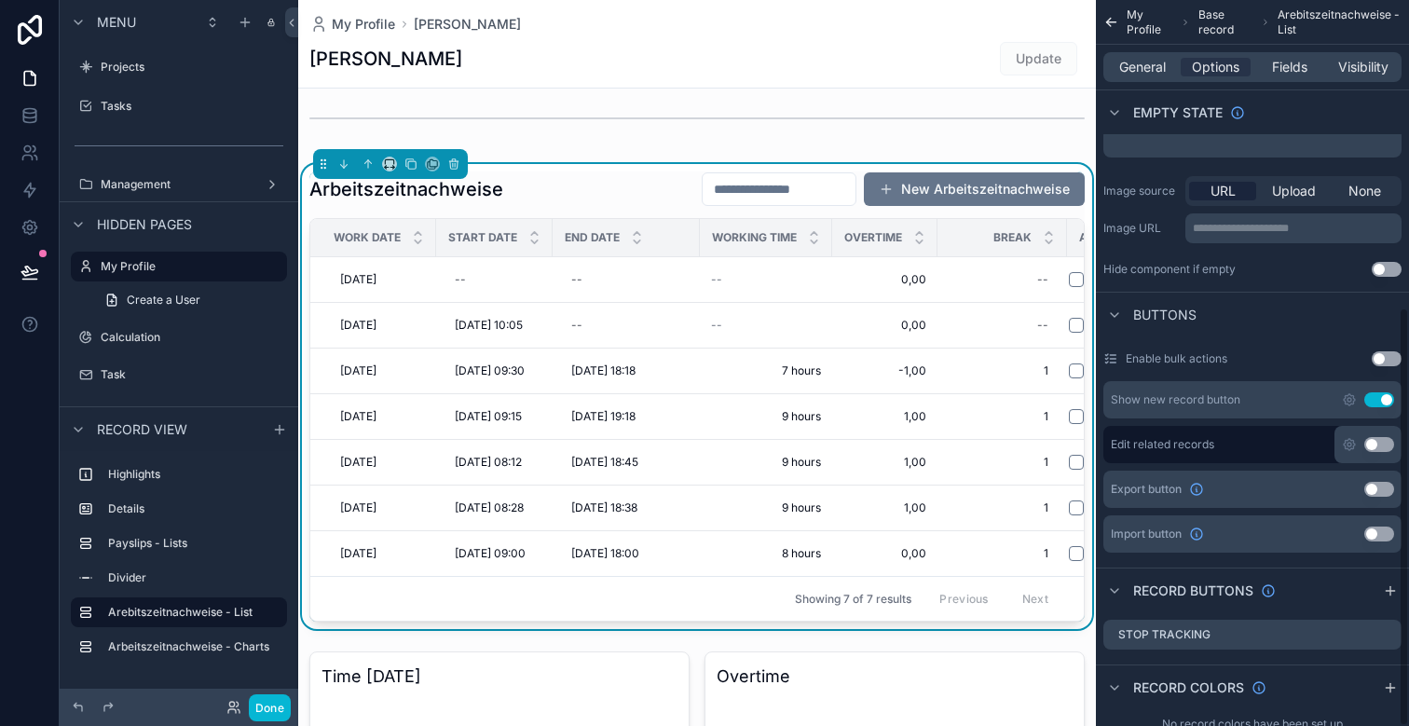
scroll to position [531, 0]
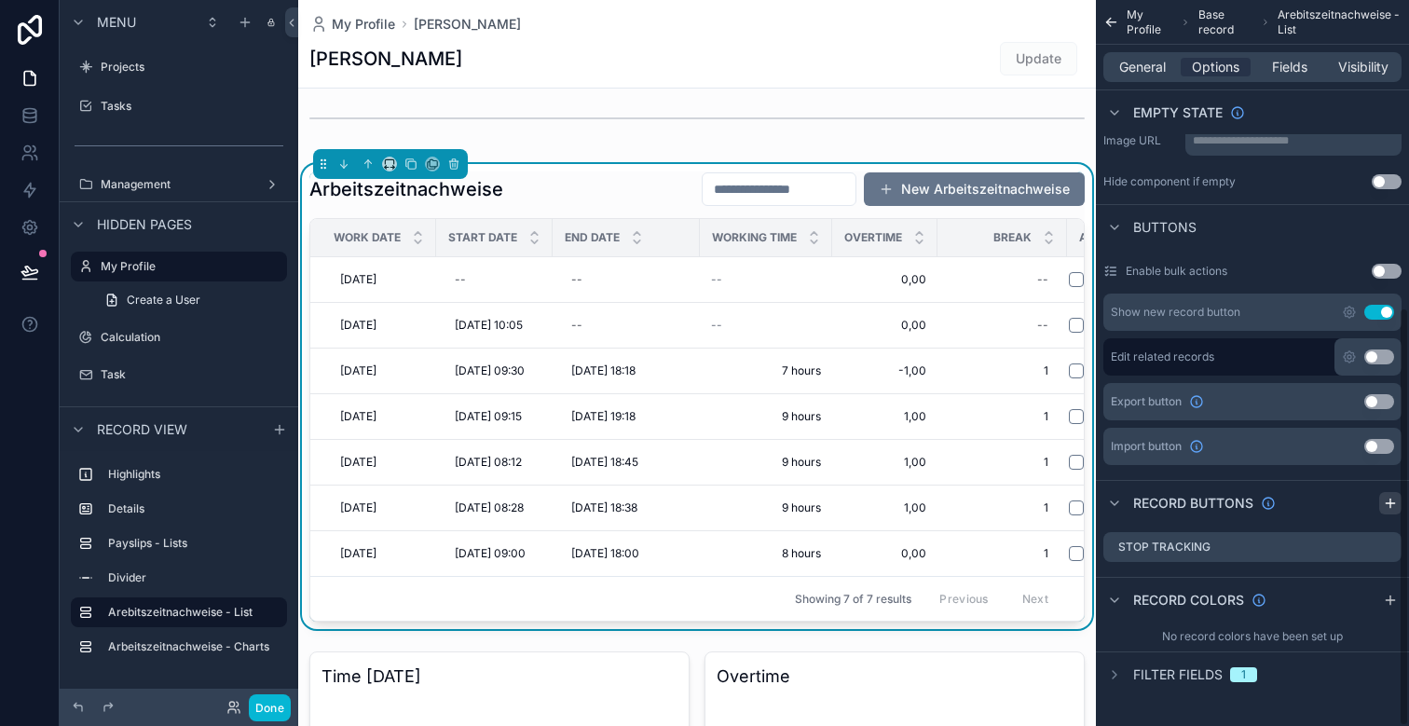
click at [1392, 500] on icon "scrollable content" at bounding box center [1390, 503] width 15 height 15
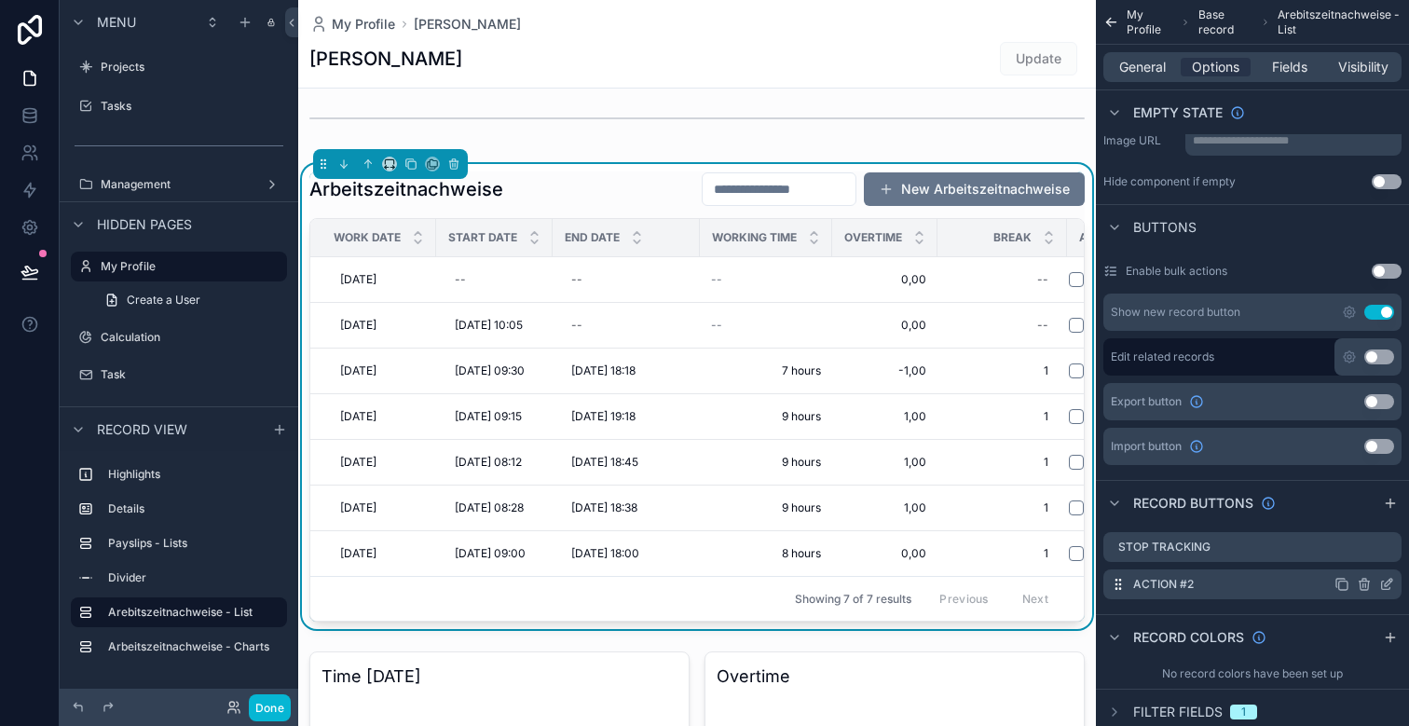
click at [1392, 582] on icon "scrollable content" at bounding box center [1386, 584] width 15 height 15
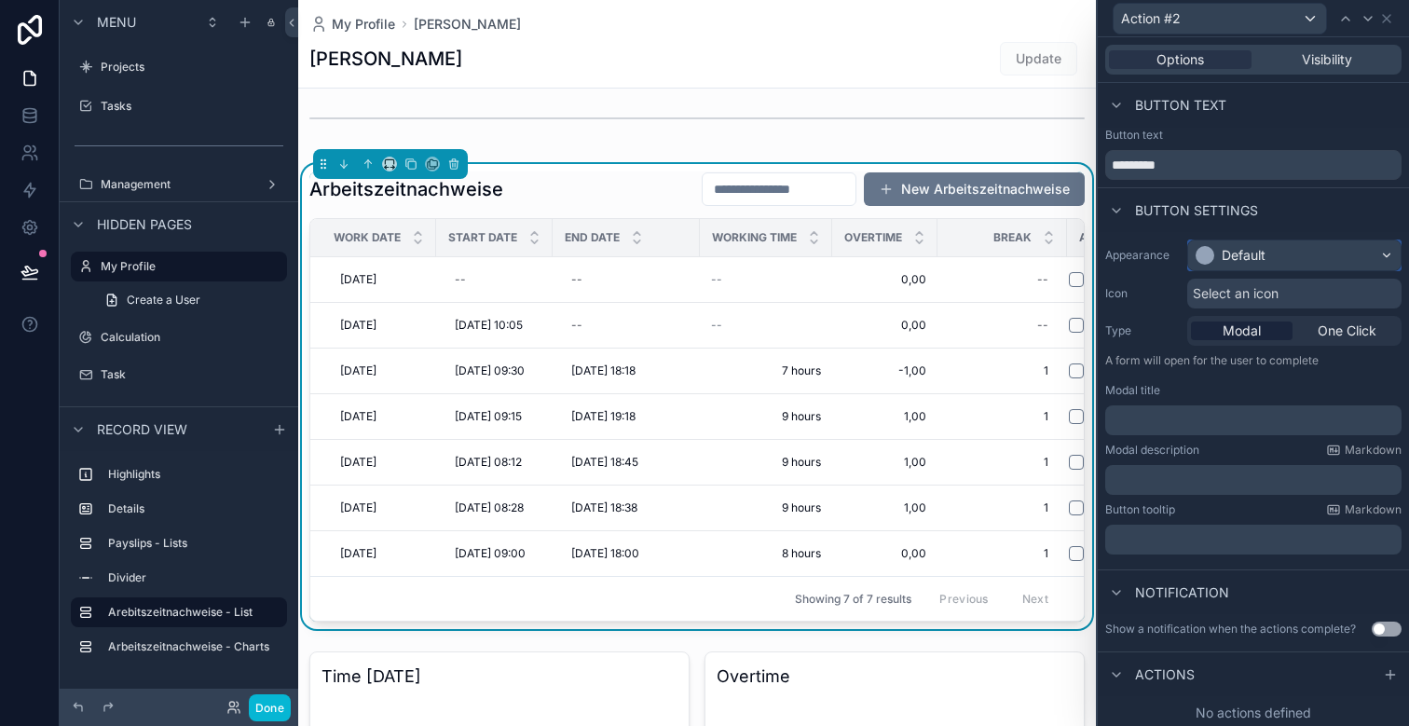
click at [1273, 258] on div "Default" at bounding box center [1294, 255] width 212 height 30
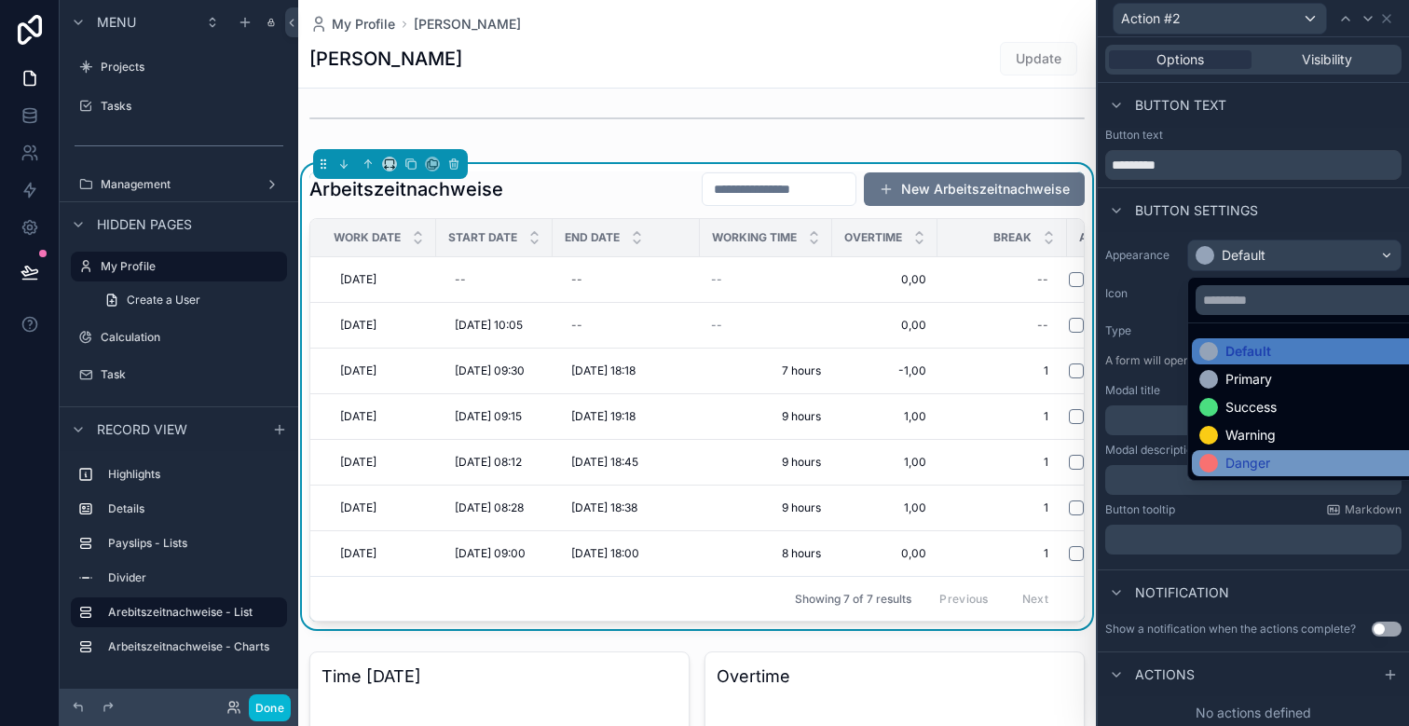
click at [1242, 460] on div "Danger" at bounding box center [1247, 463] width 45 height 19
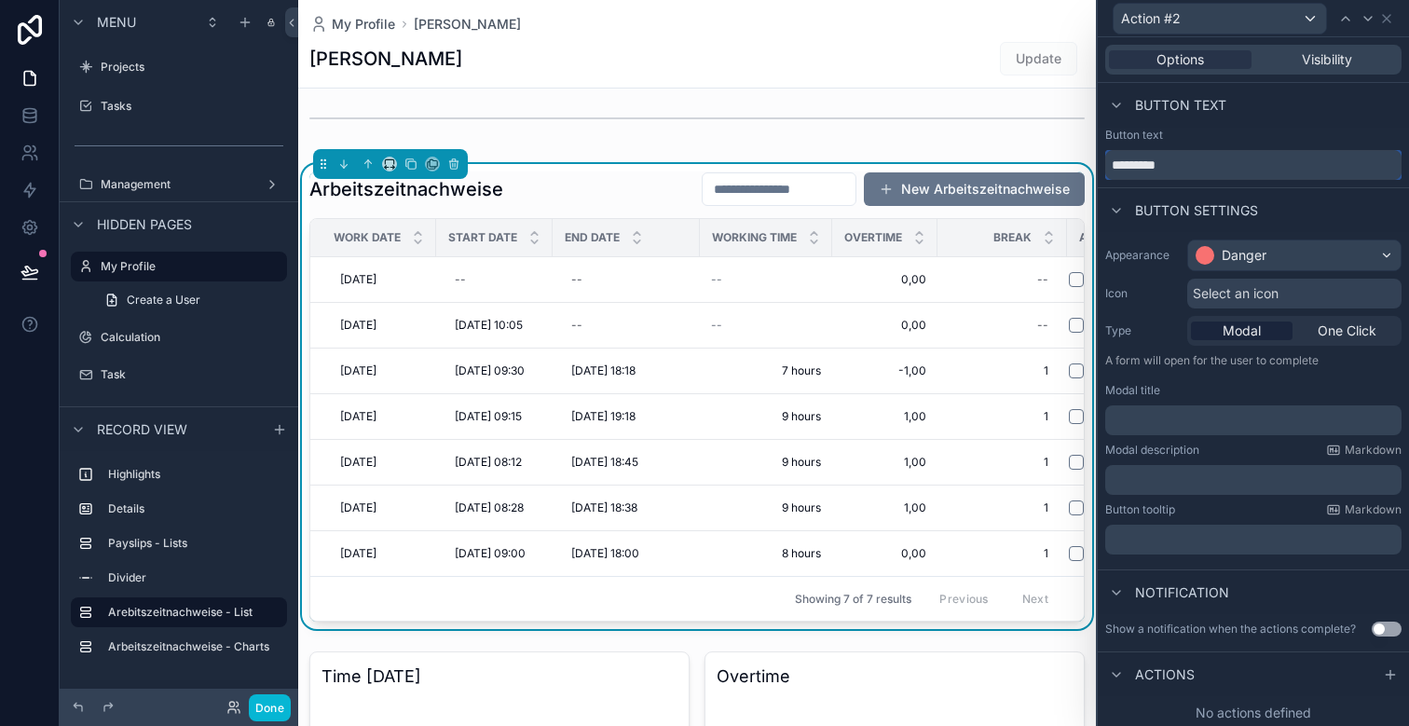
click at [1165, 155] on input "*********" at bounding box center [1253, 165] width 296 height 30
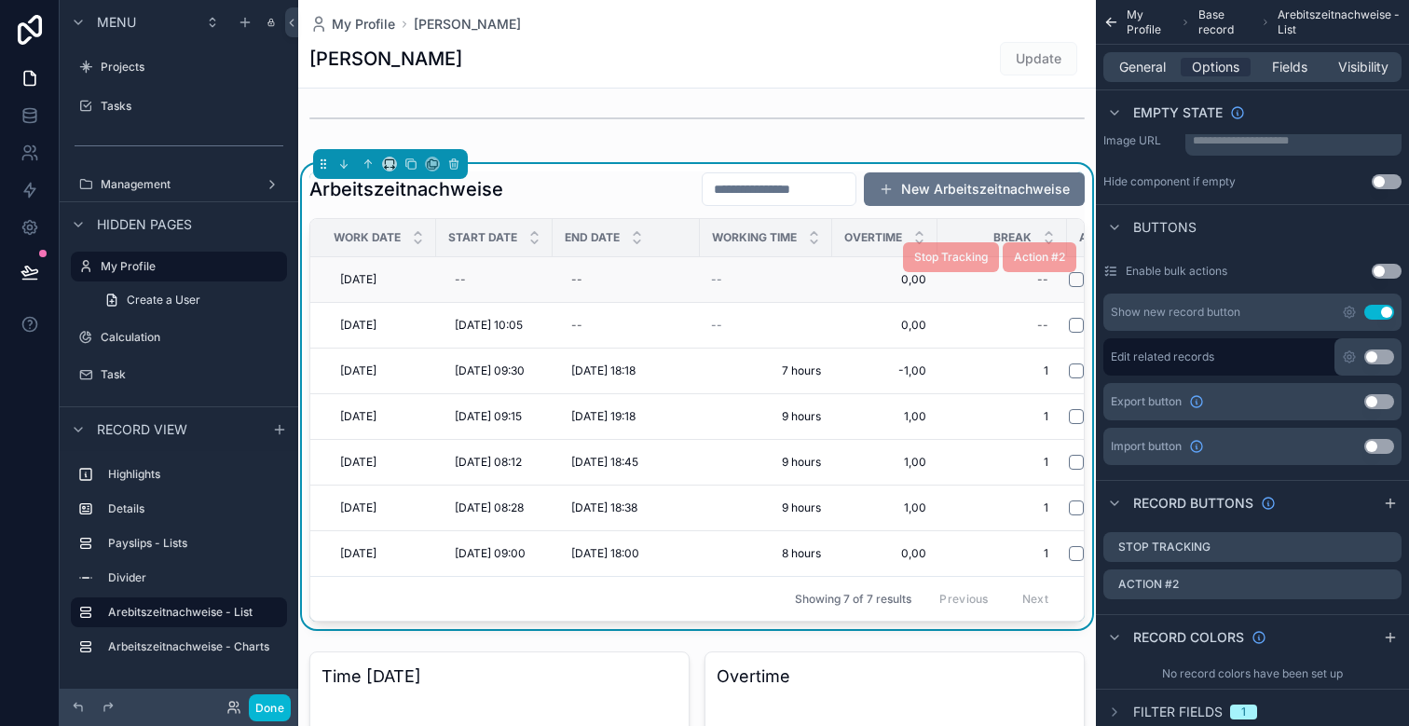
click at [720, 272] on span "--" at bounding box center [716, 279] width 11 height 15
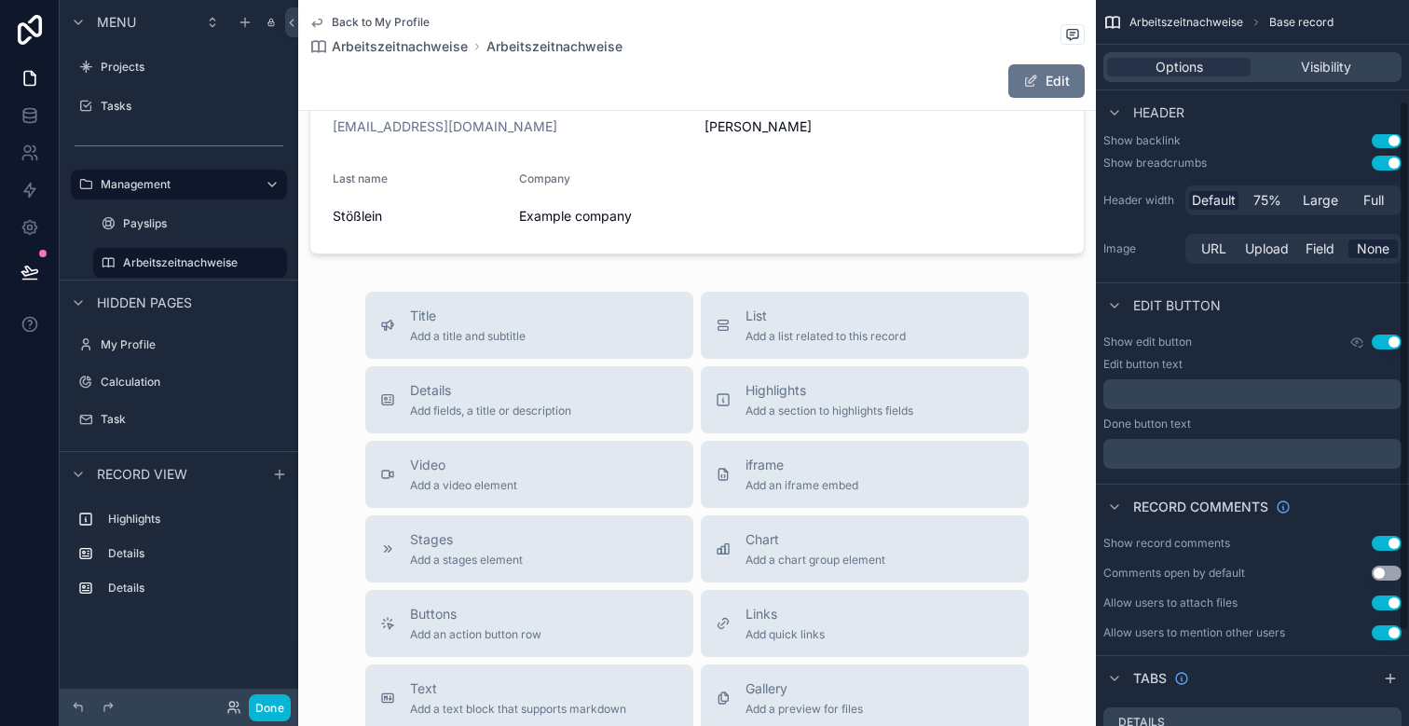
scroll to position [138, 0]
click at [1286, 403] on div "﻿" at bounding box center [1252, 393] width 298 height 30
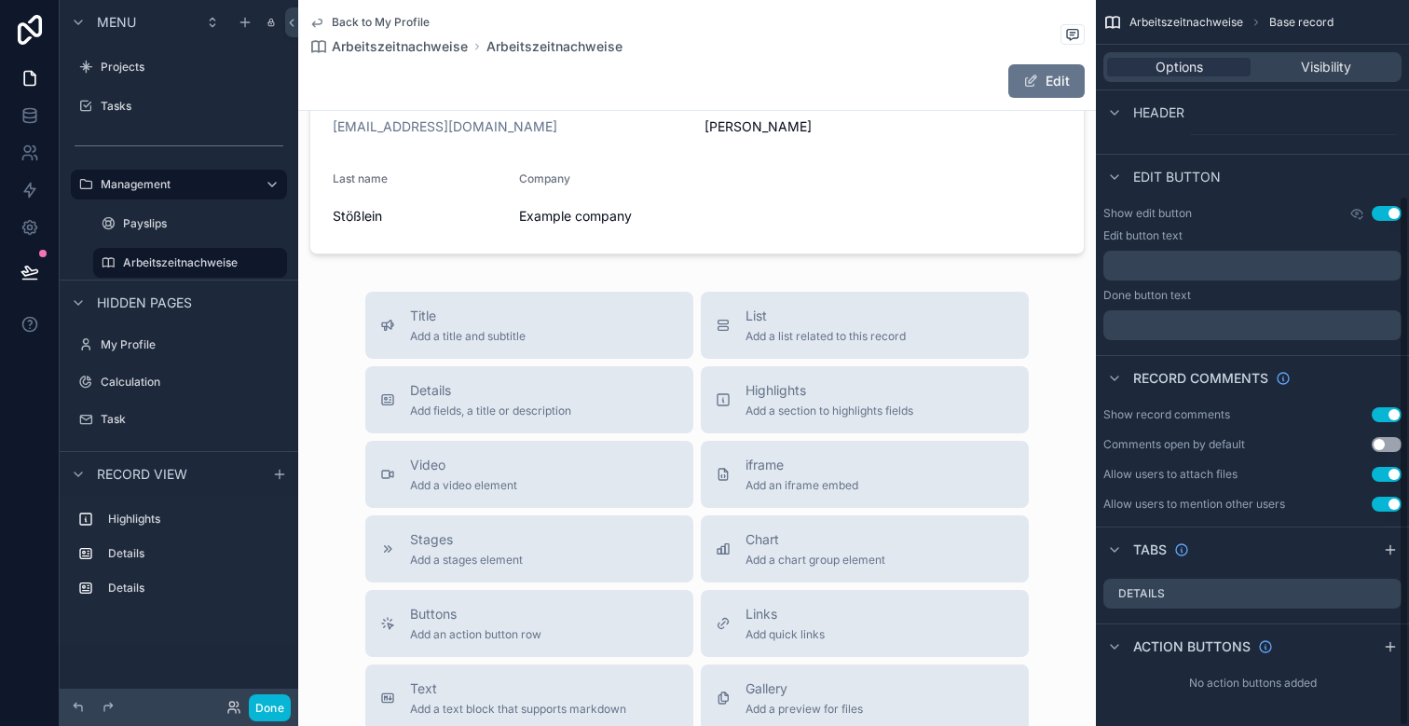
scroll to position [267, 0]
click at [1386, 640] on icon "scrollable content" at bounding box center [1390, 644] width 15 height 15
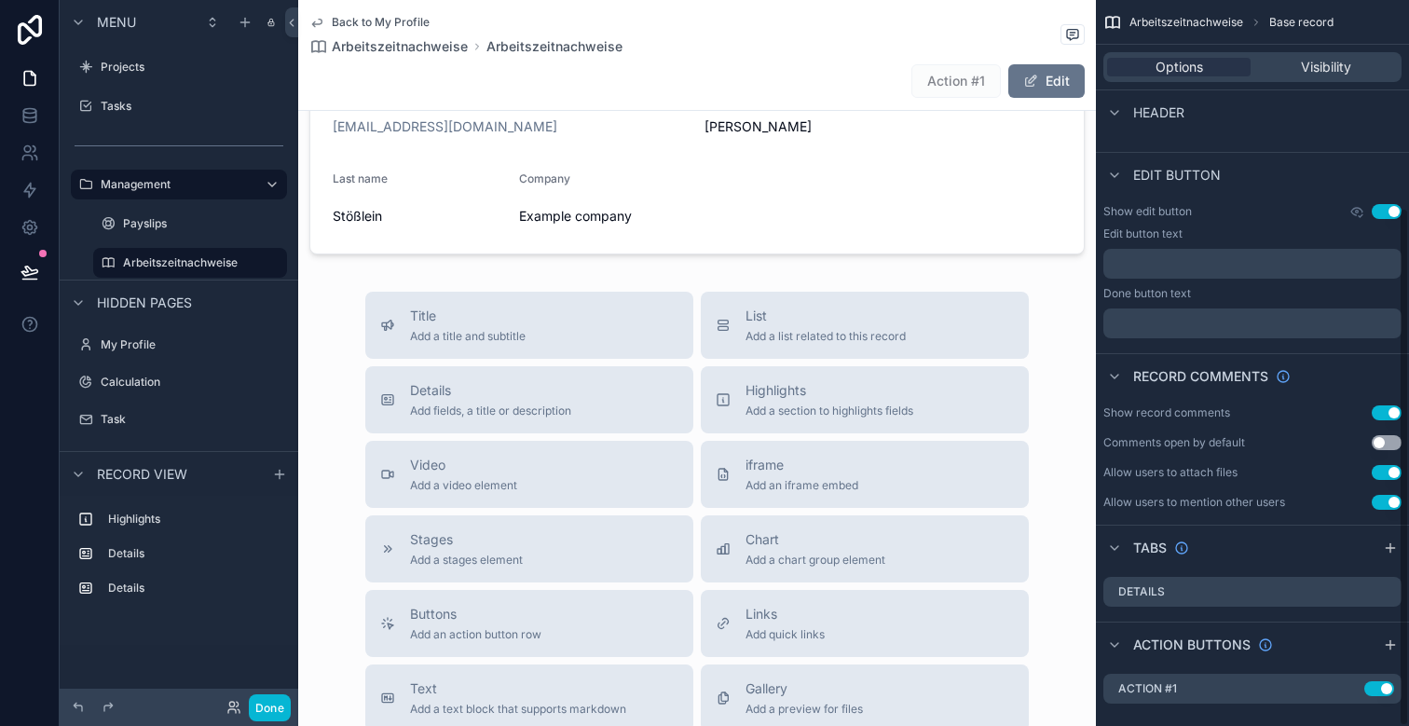
scroll to position [290, 0]
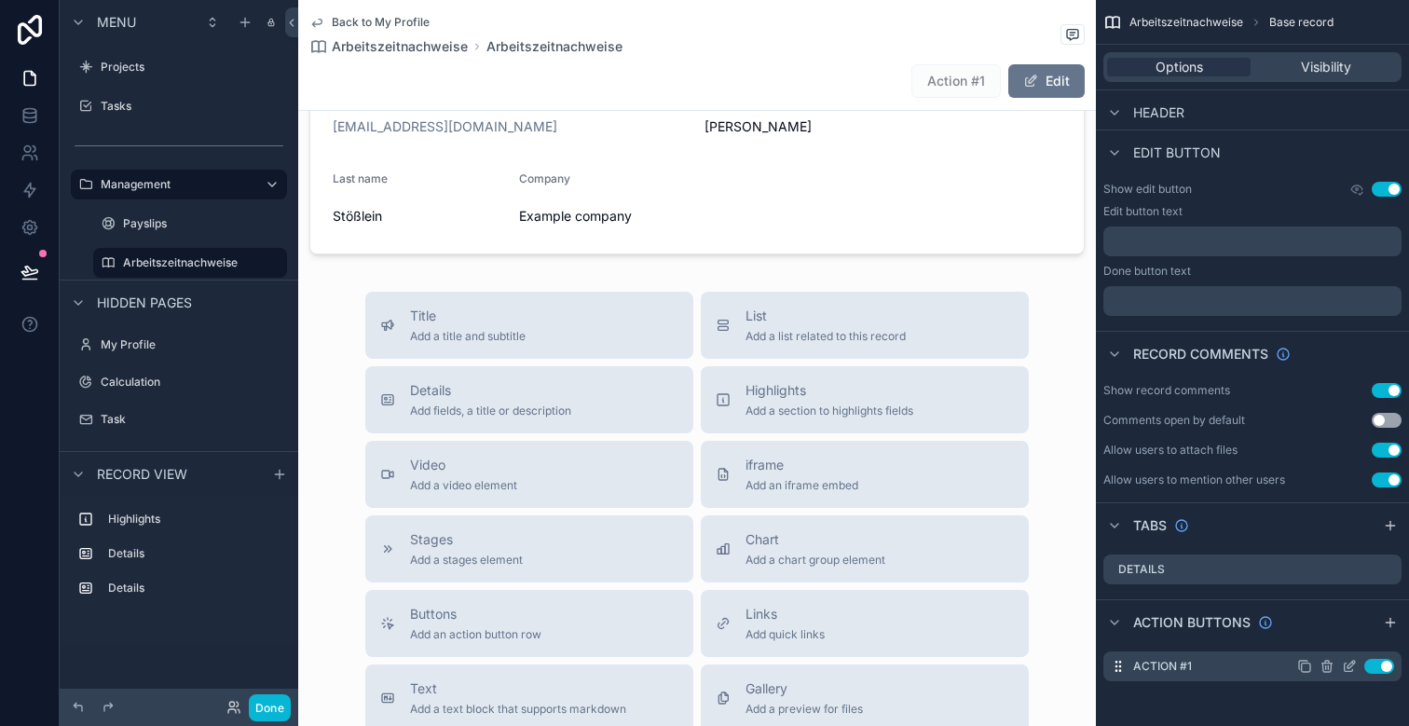
click at [1345, 667] on icon "scrollable content" at bounding box center [1349, 667] width 8 height 8
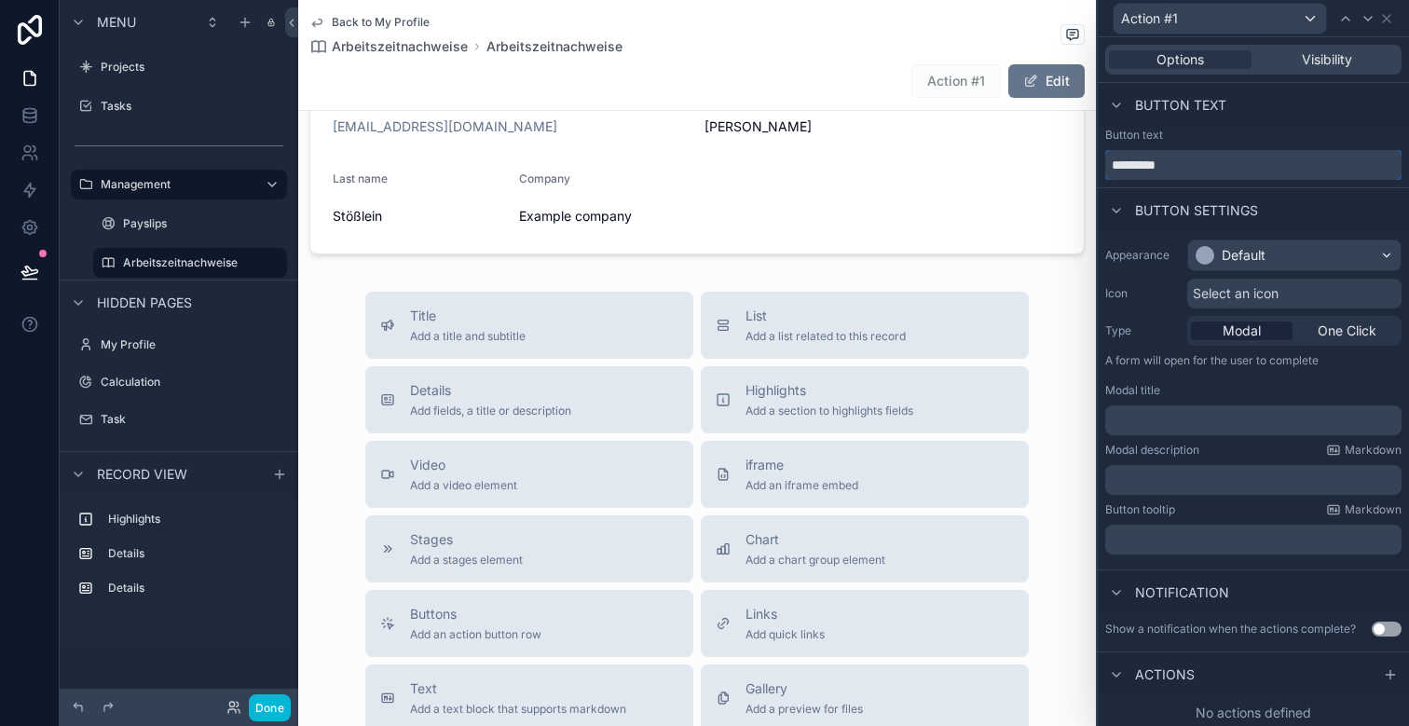
click at [1164, 170] on input "*********" at bounding box center [1253, 165] width 296 height 30
type input "******"
click at [1259, 262] on div "Default" at bounding box center [1244, 255] width 44 height 19
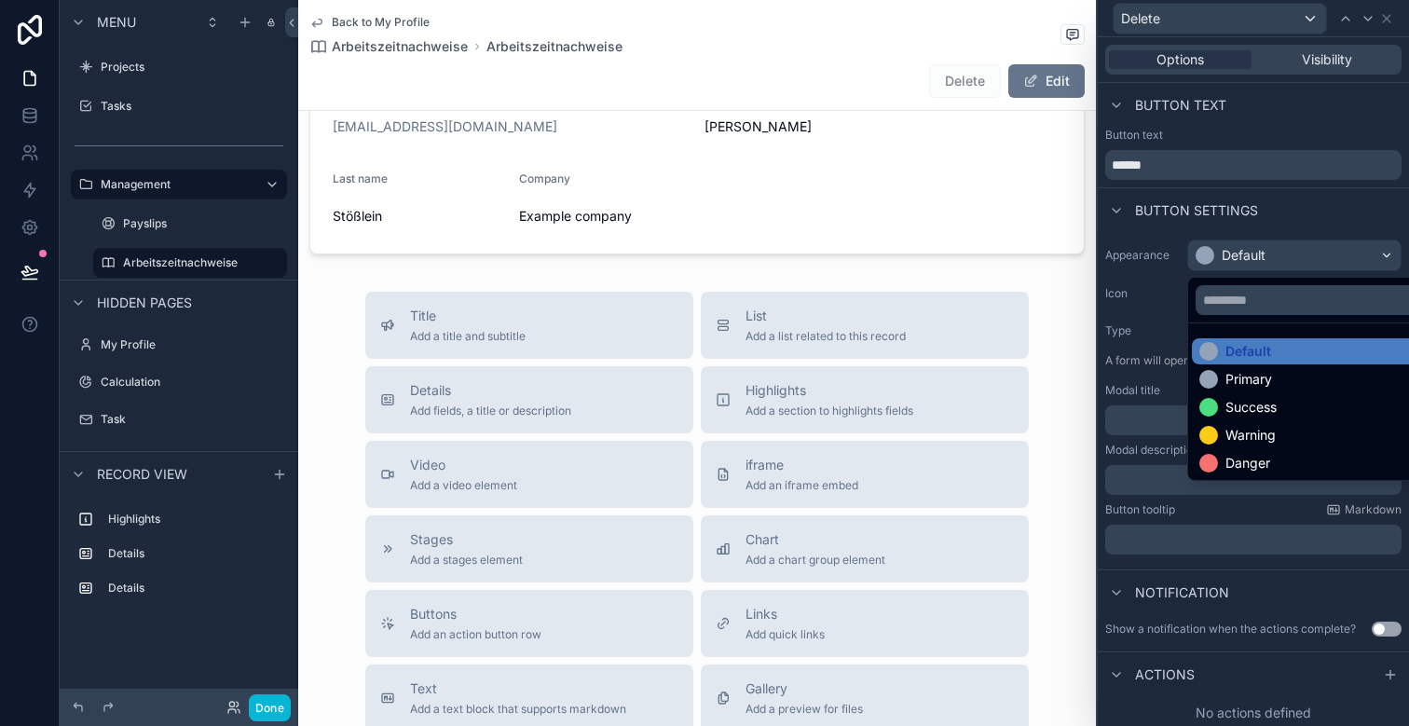
click at [1249, 448] on ul "Default Primary Success Warning Danger" at bounding box center [1315, 401] width 255 height 157
click at [1249, 464] on div "Danger" at bounding box center [1247, 463] width 45 height 19
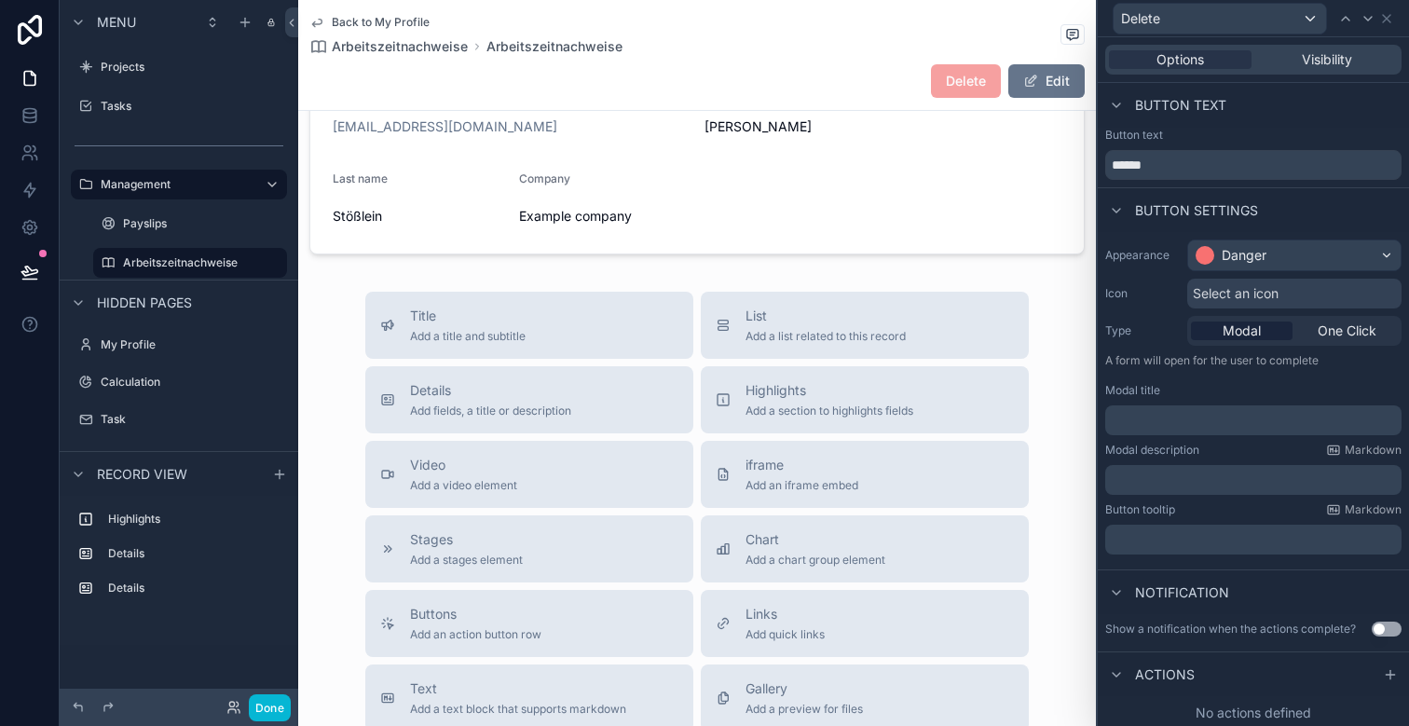
scroll to position [4, 0]
click at [1337, 331] on span "One Click" at bounding box center [1347, 327] width 59 height 19
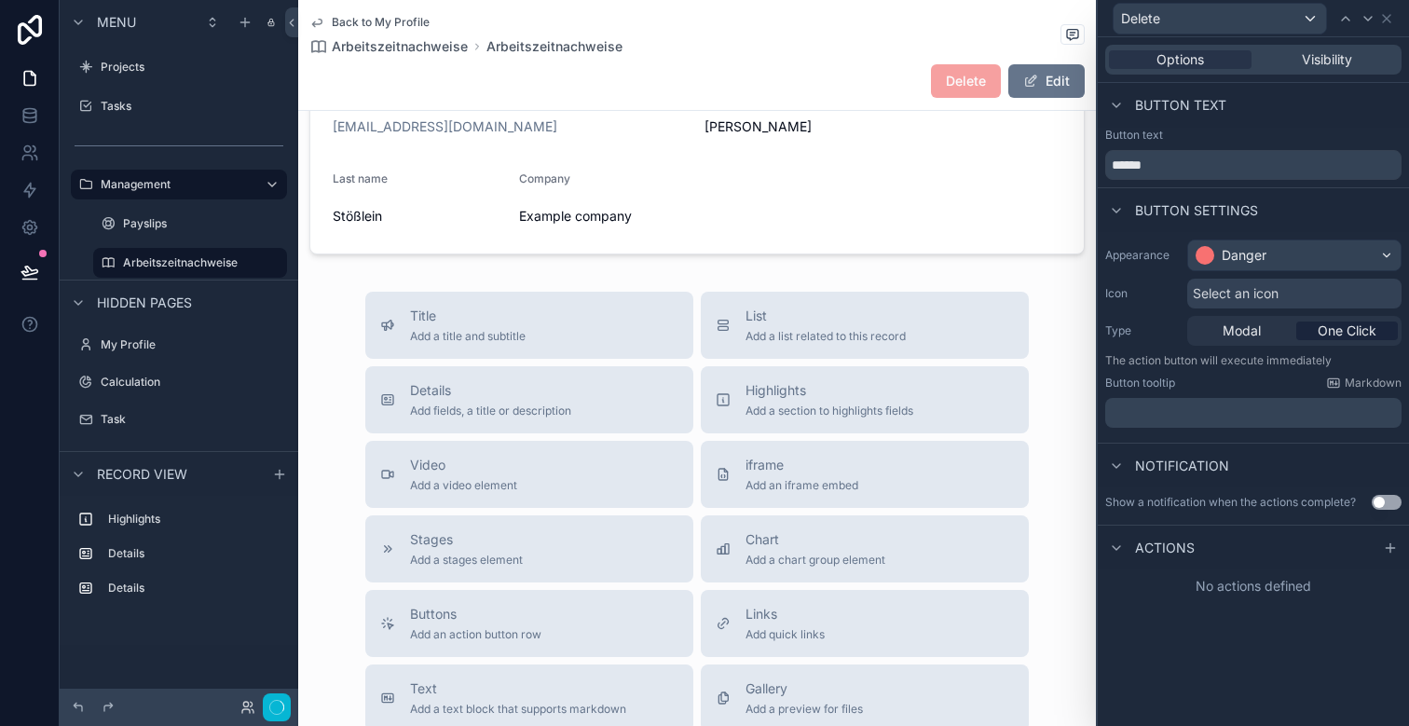
scroll to position [0, 0]
click at [1251, 330] on span "Modal" at bounding box center [1242, 330] width 38 height 19
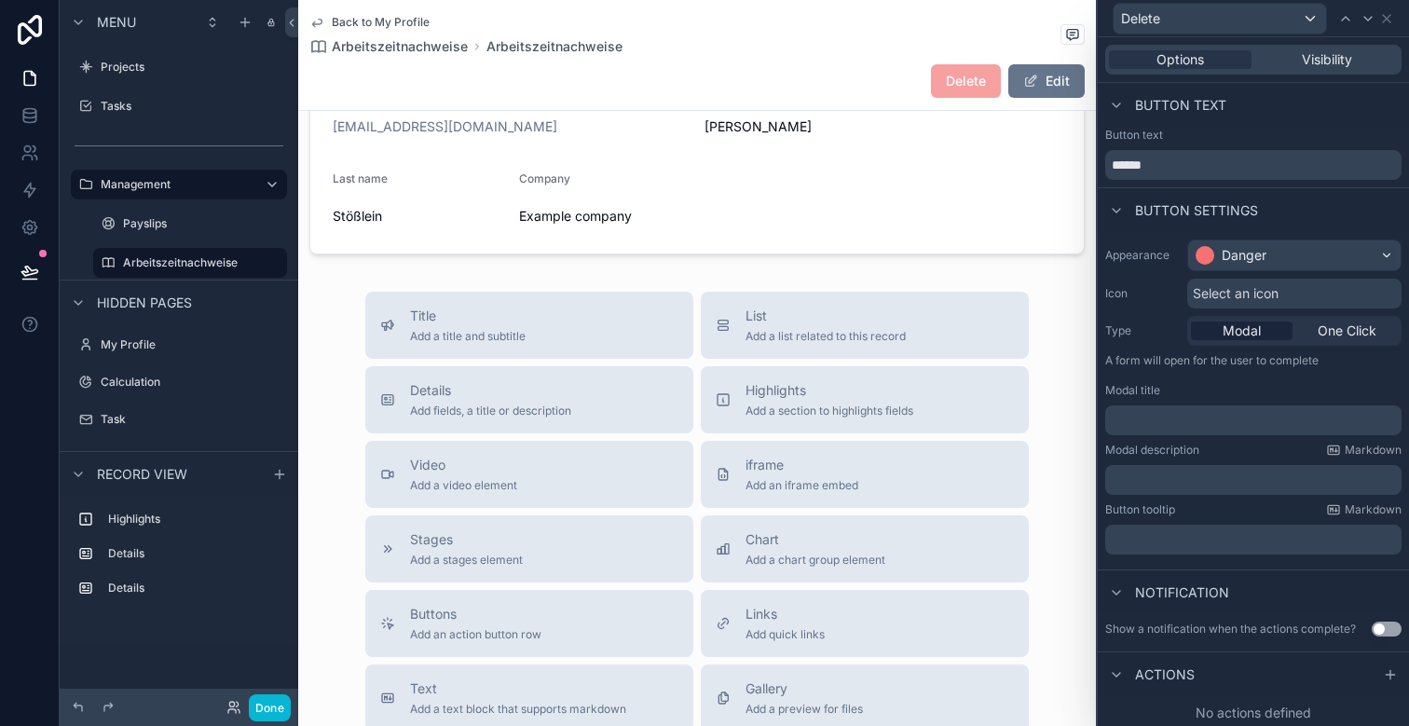
click at [1179, 421] on p "﻿" at bounding box center [1255, 420] width 285 height 19
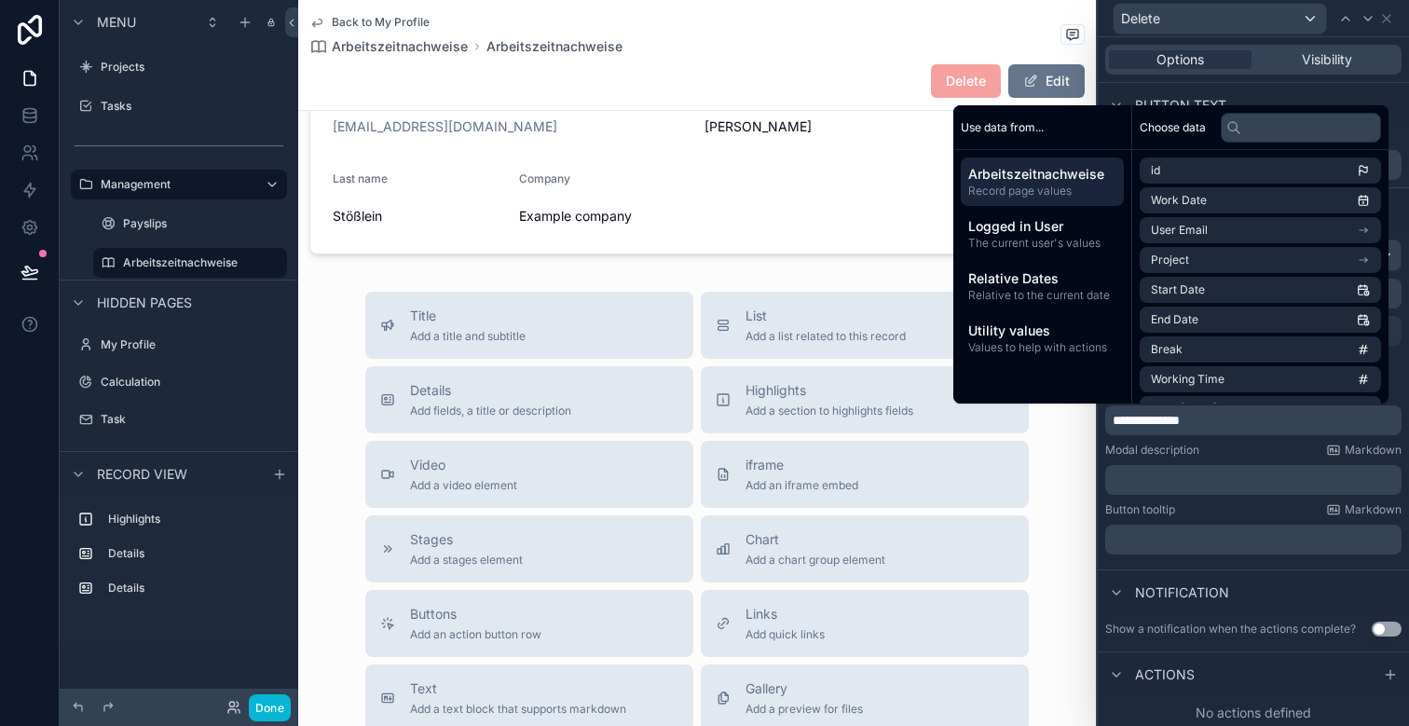
click at [1229, 445] on div "Modal description Markdown" at bounding box center [1253, 450] width 296 height 15
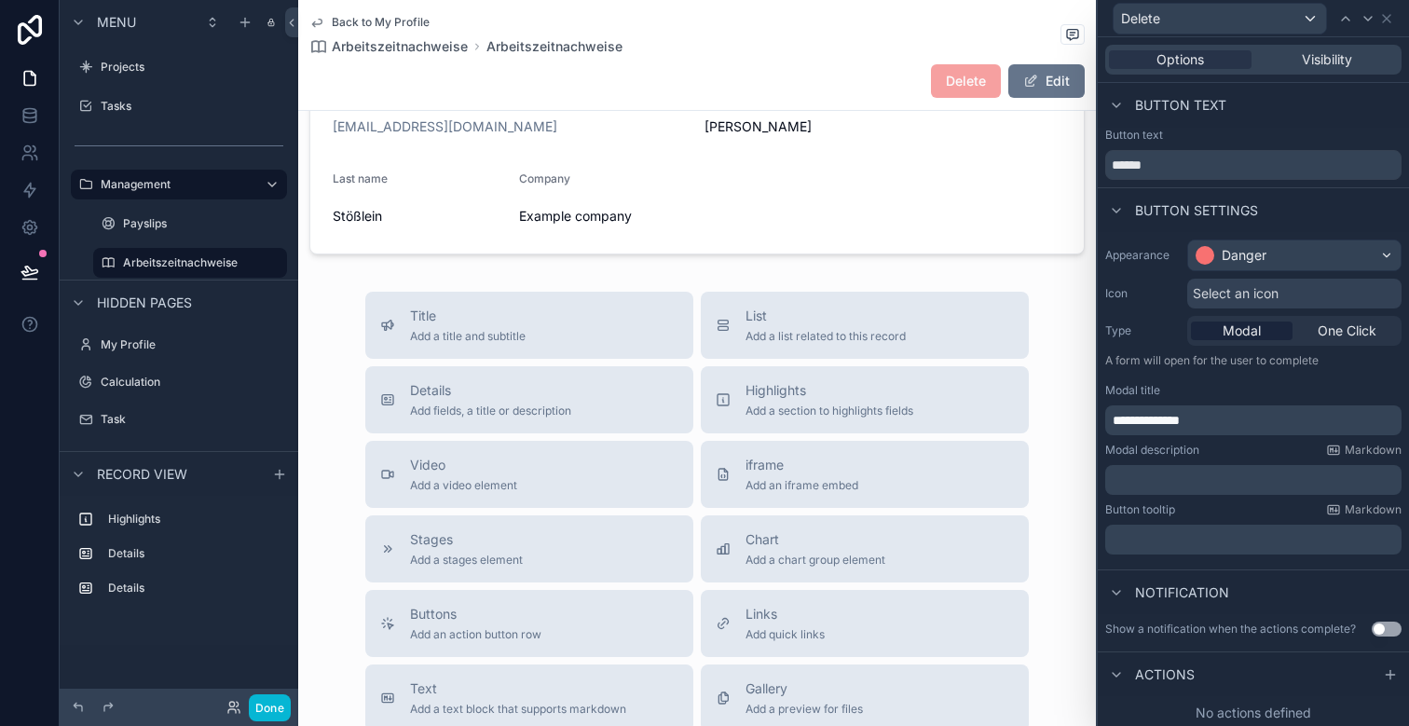
scroll to position [4, 0]
click at [1387, 672] on icon at bounding box center [1390, 670] width 15 height 15
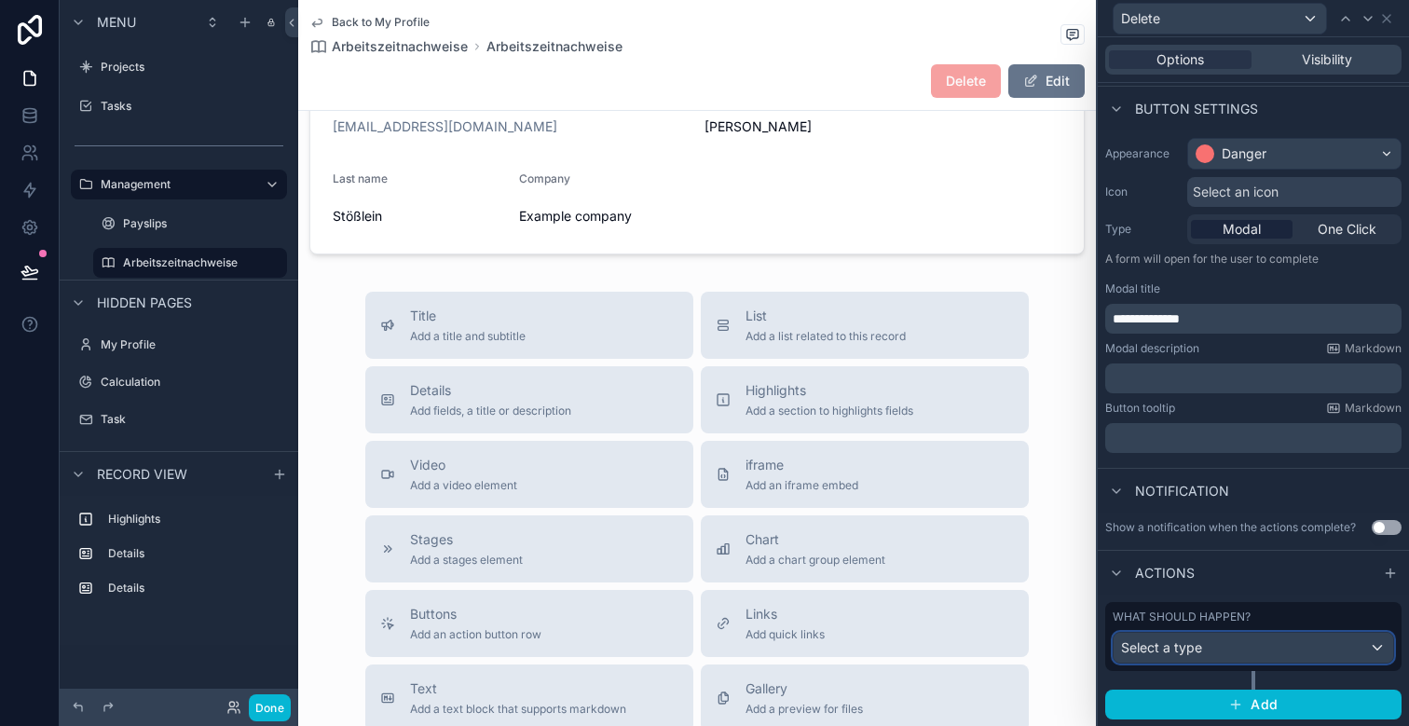
click at [1297, 652] on div "Select a type" at bounding box center [1254, 648] width 280 height 30
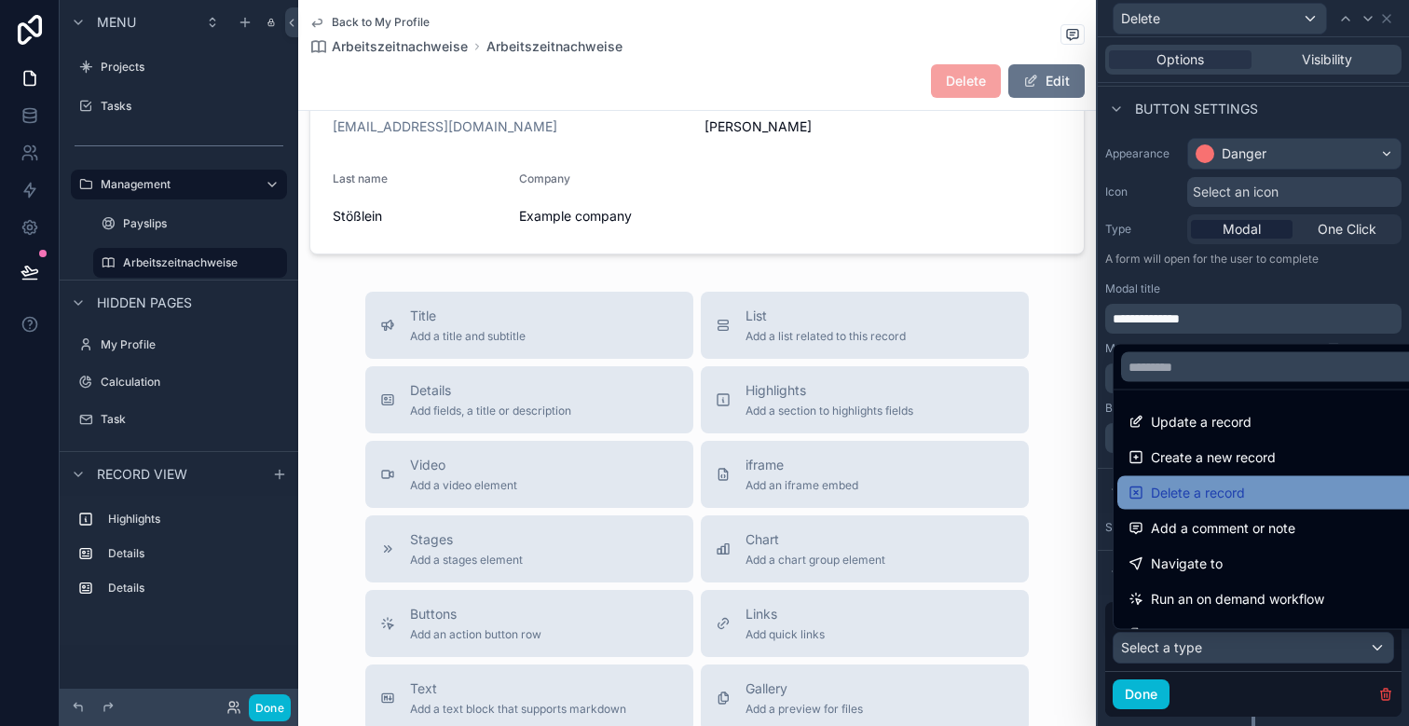
click at [1246, 495] on div "Delete a record" at bounding box center [1274, 493] width 293 height 22
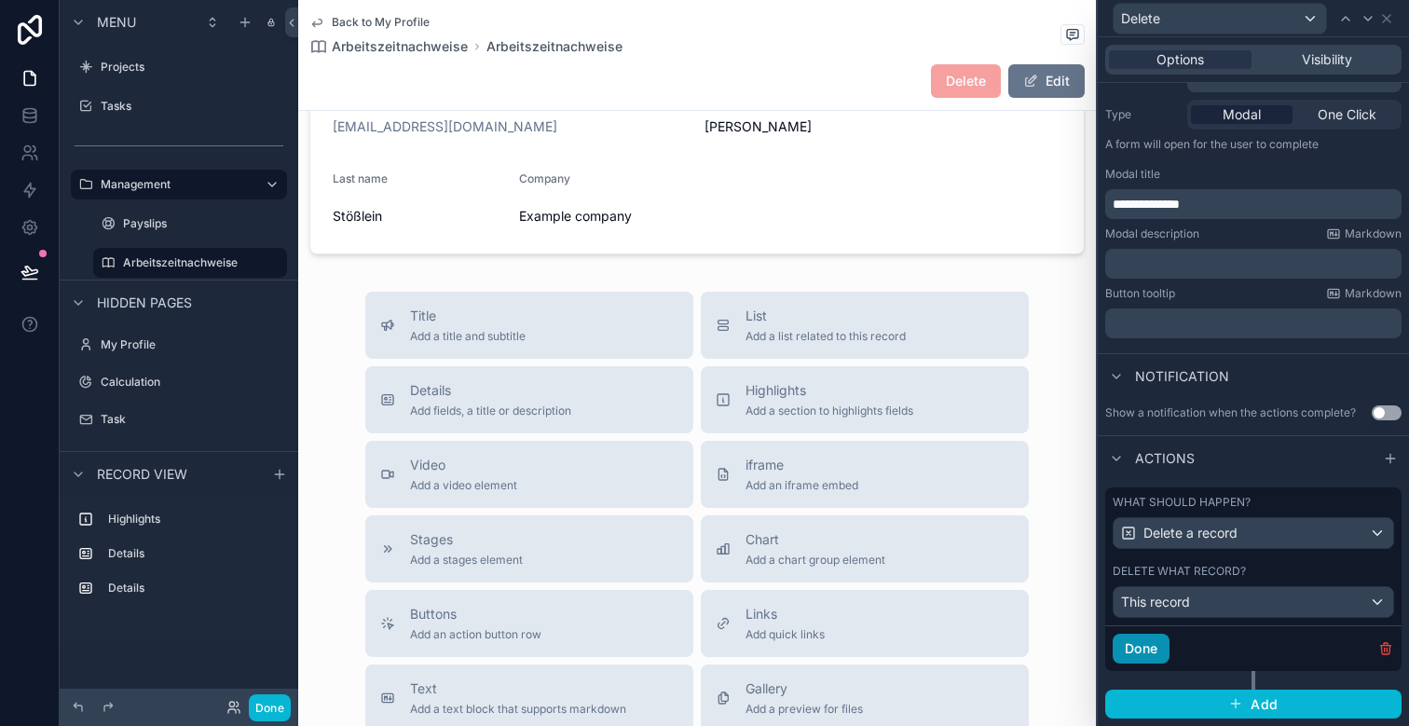
click at [1147, 651] on button "Done" at bounding box center [1141, 649] width 57 height 30
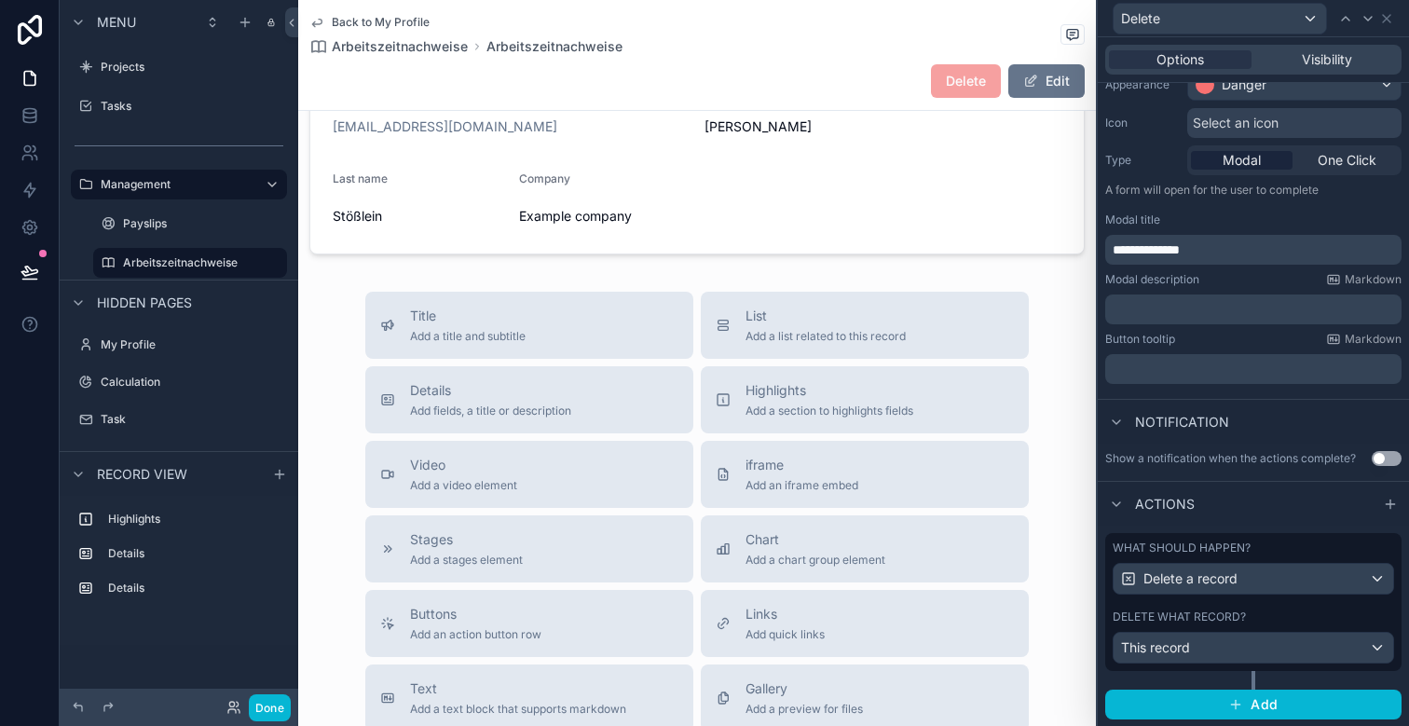
scroll to position [0, 0]
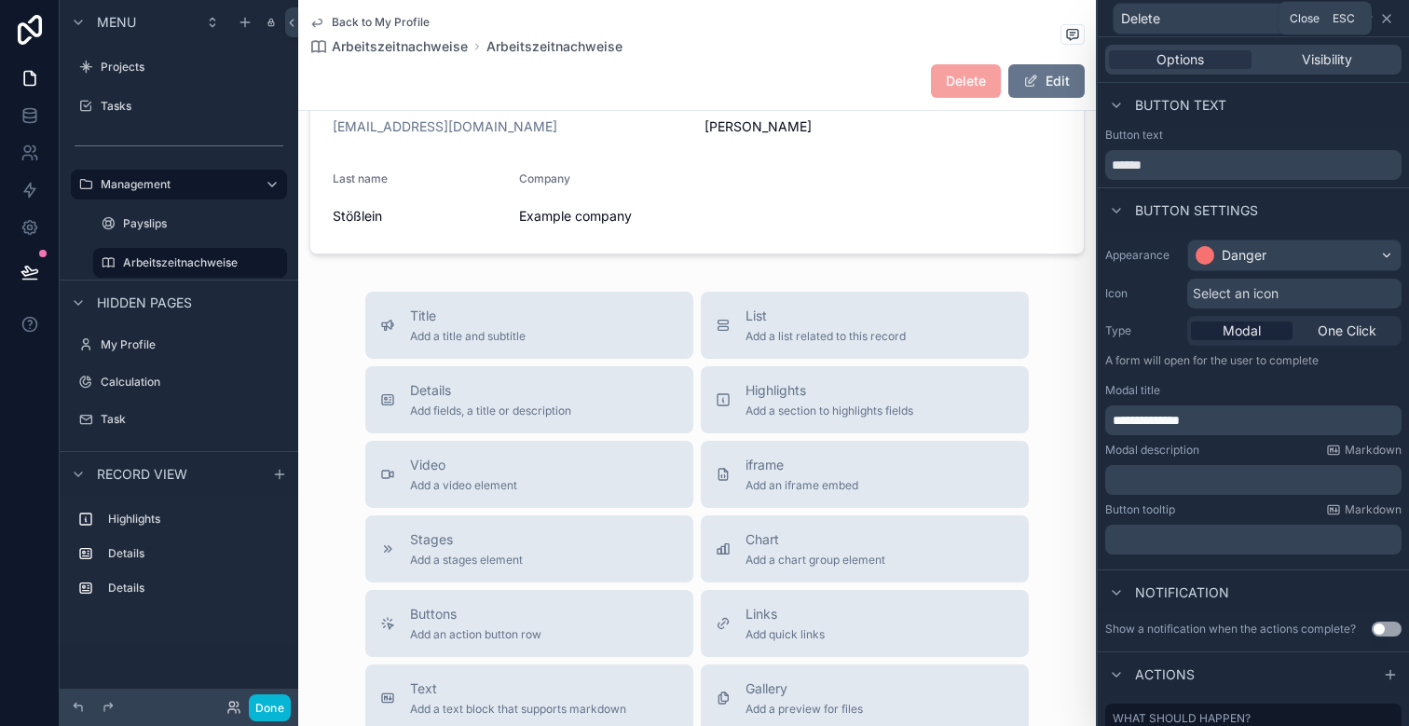
click at [1389, 15] on icon at bounding box center [1386, 18] width 7 height 7
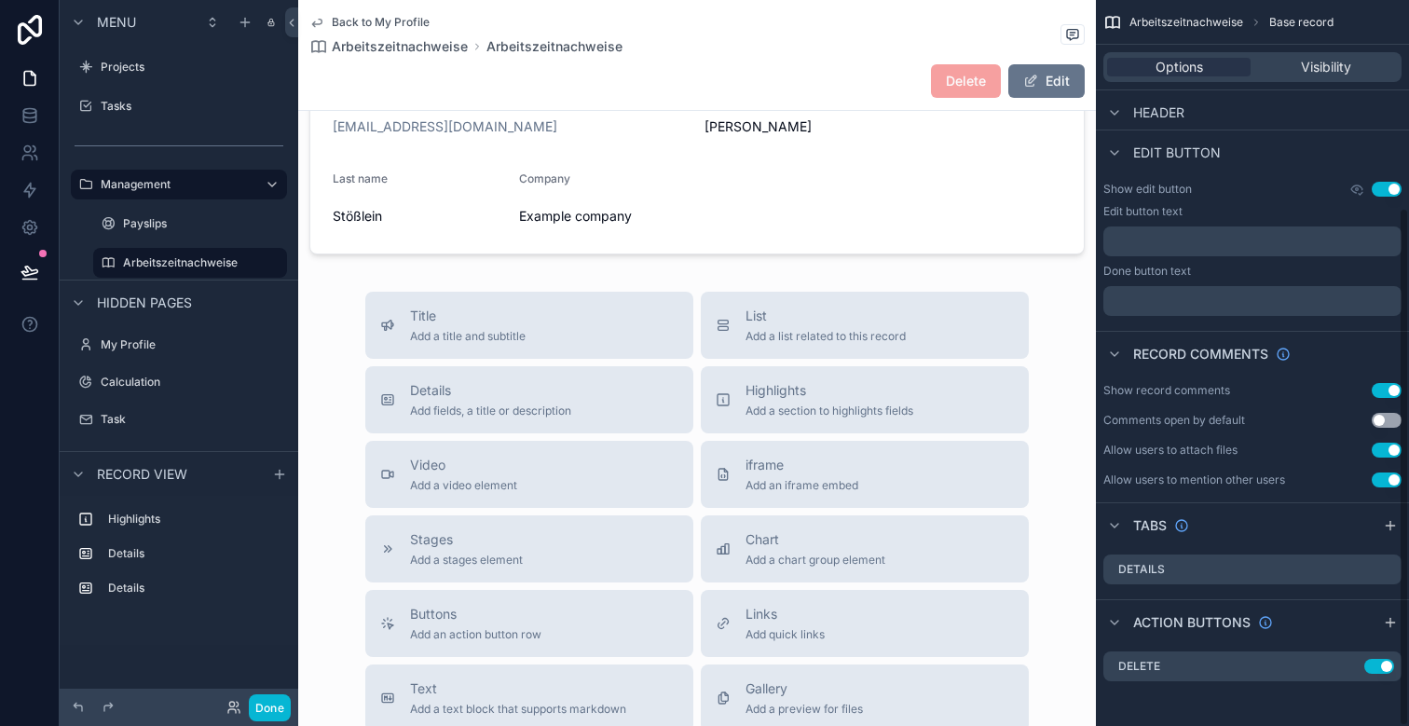
click at [868, 46] on div "Back to My Profile Arbeitszeitnachweise Arbeitszeitnachweise" at bounding box center [696, 35] width 775 height 41
click at [272, 704] on button "Done" at bounding box center [270, 707] width 42 height 27
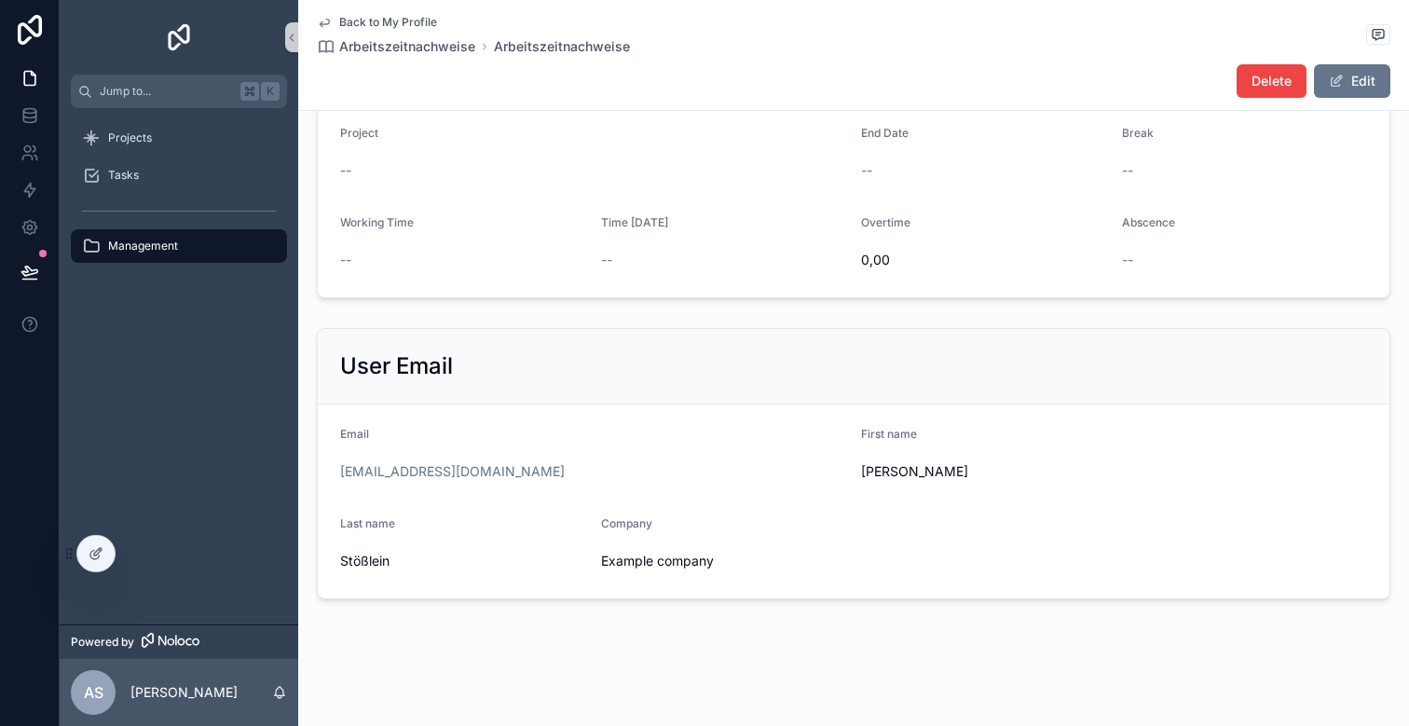
scroll to position [161, 0]
click at [1252, 81] on span "Delete" at bounding box center [1271, 81] width 40 height 19
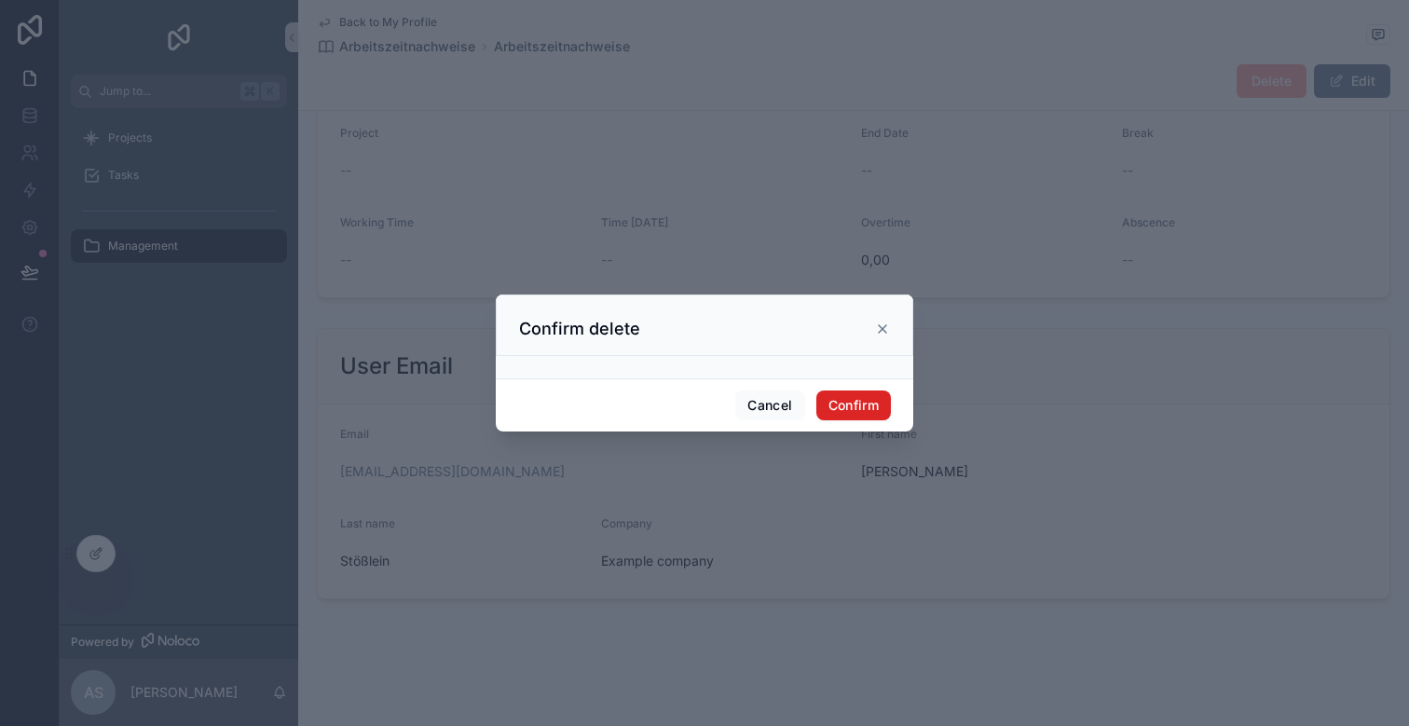
click at [834, 402] on button "Confirm" at bounding box center [853, 405] width 75 height 30
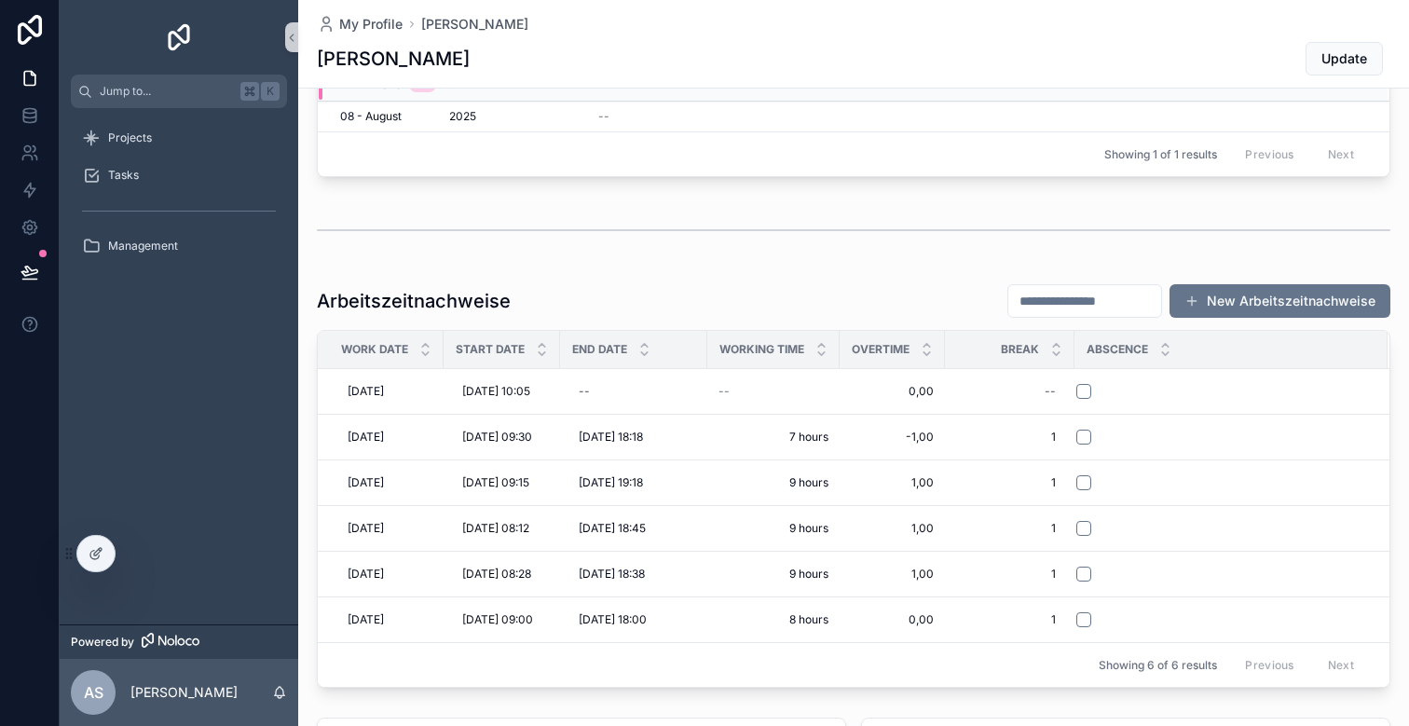
scroll to position [397, 0]
